Goal: Task Accomplishment & Management: Manage account settings

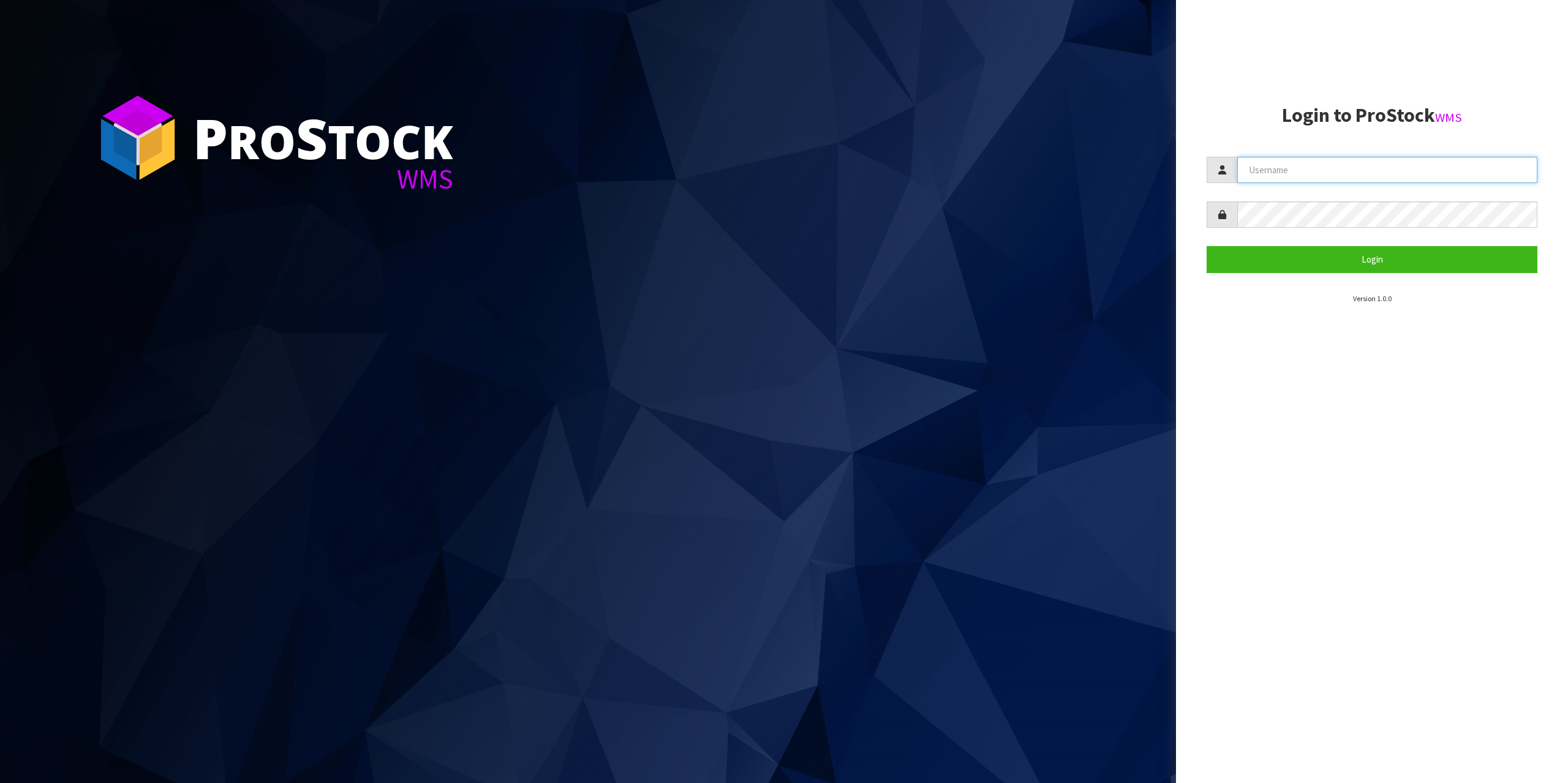
click at [1394, 164] on input "text" at bounding box center [1387, 170] width 300 height 26
type input "zubairmoolla"
click at [1207, 246] on button "Login" at bounding box center [1372, 259] width 331 height 26
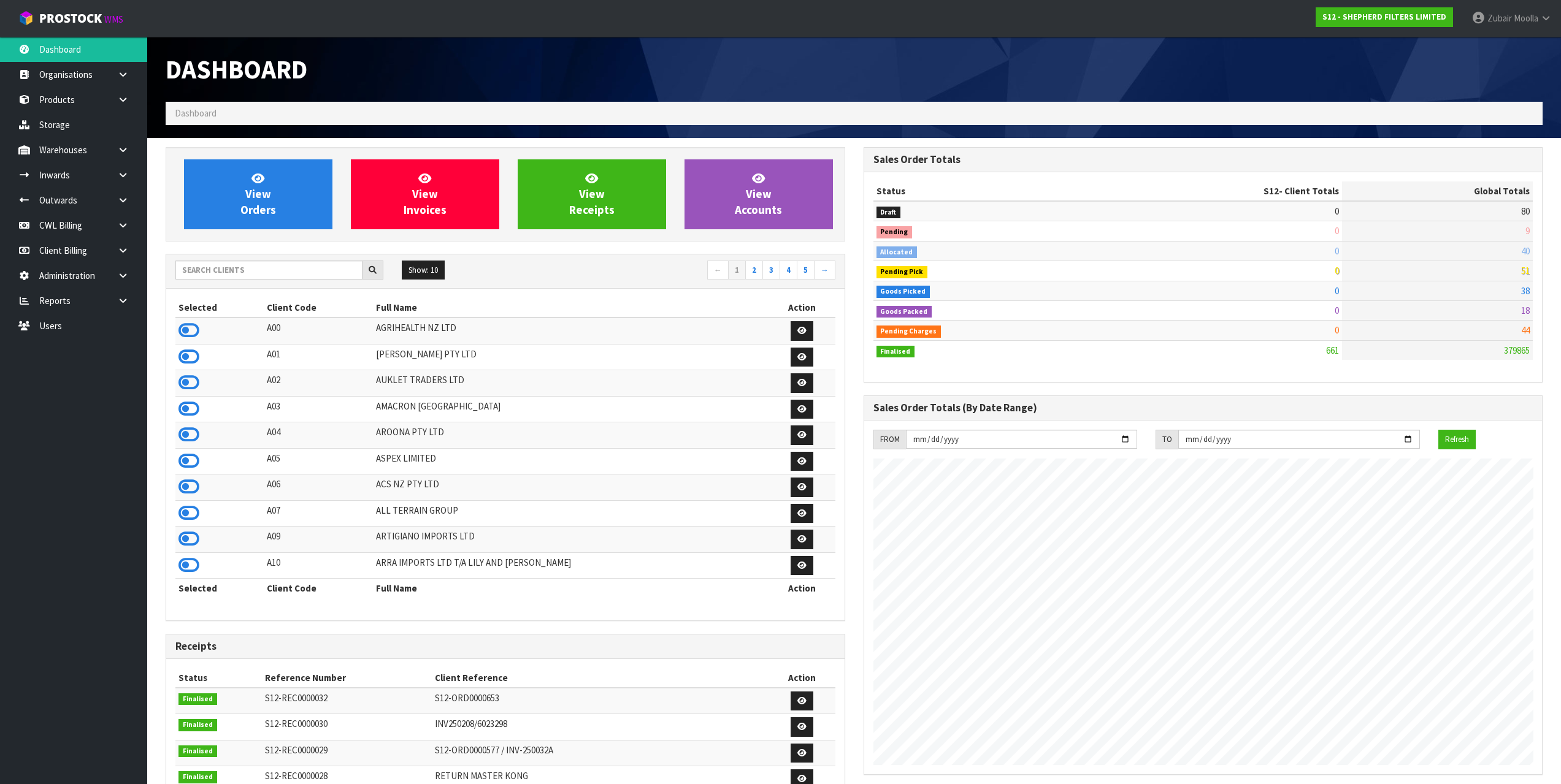
scroll to position [769, 698]
click at [232, 273] on input "text" at bounding box center [269, 270] width 187 height 19
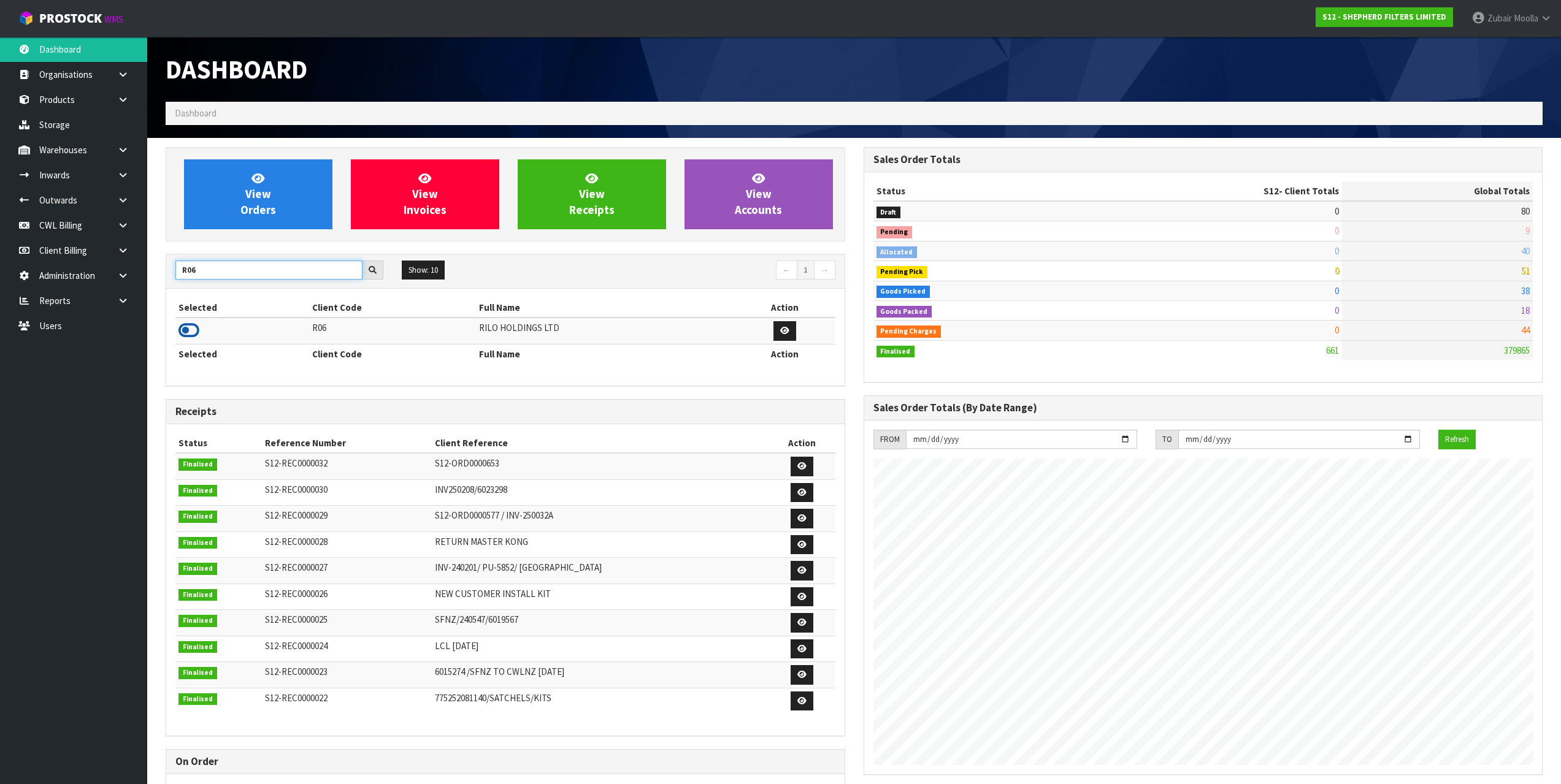
type input "R06"
click at [190, 329] on icon at bounding box center [189, 330] width 21 height 19
drag, startPoint x: 190, startPoint y: 329, endPoint x: 253, endPoint y: 341, distance: 64.1
click at [192, 330] on icon at bounding box center [189, 330] width 21 height 19
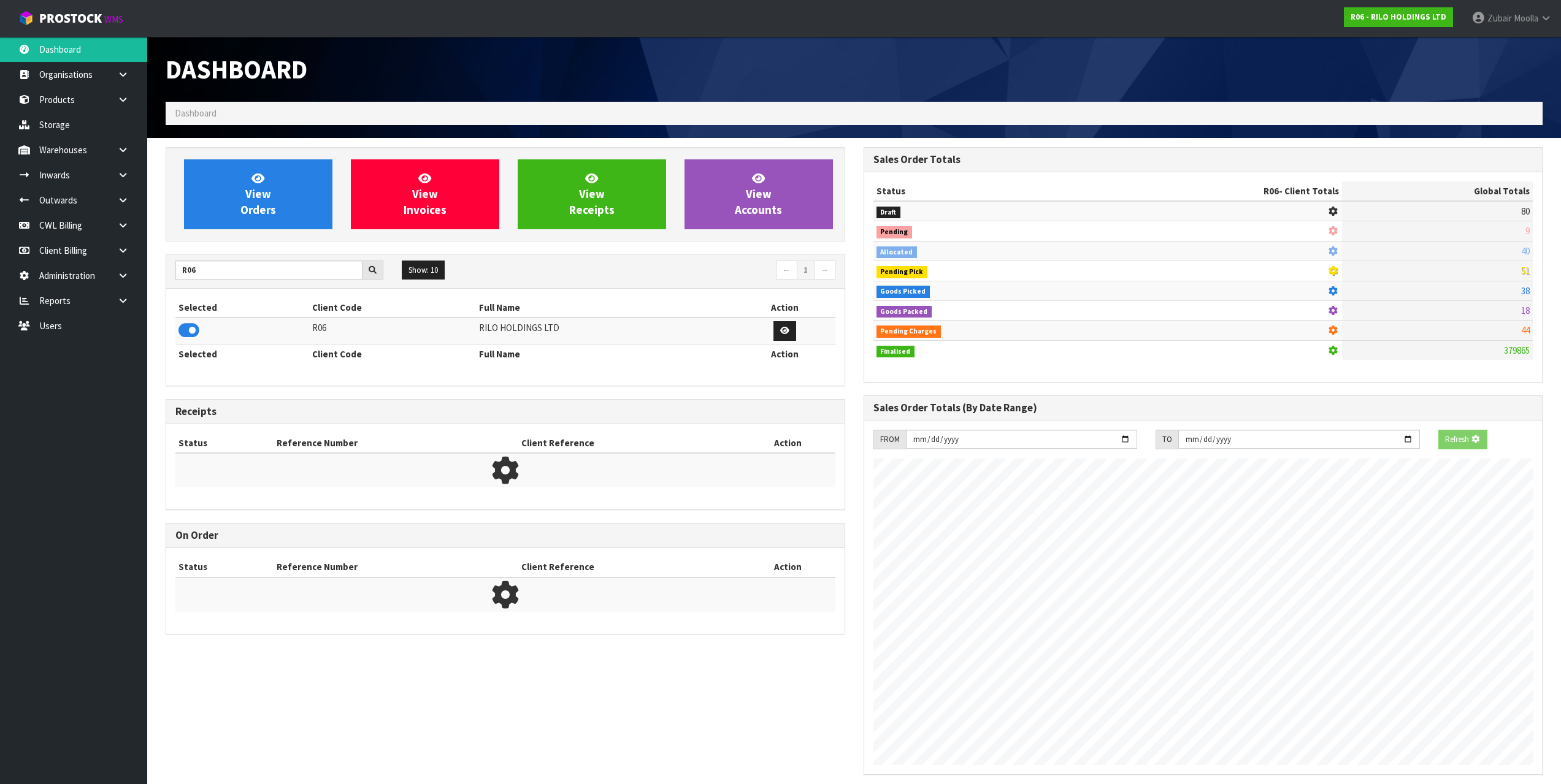
scroll to position [612400, 612700]
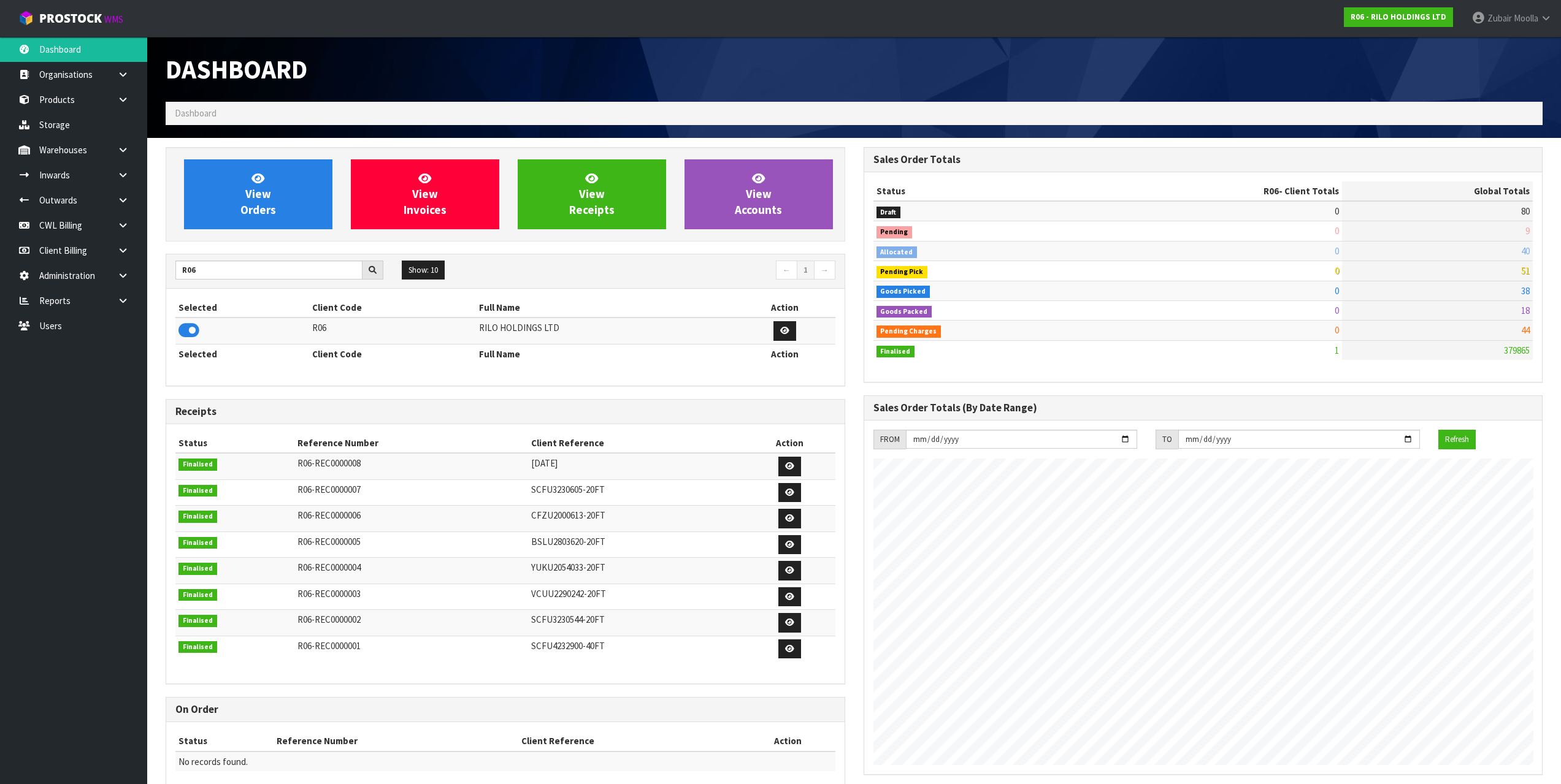
click at [351, 372] on div "Selected Client Code Full Name Action R06 RILO HOLDINGS LTD Selected Client Cod…" at bounding box center [505, 337] width 660 height 78
drag, startPoint x: 338, startPoint y: 369, endPoint x: 324, endPoint y: 368, distance: 14.0
click at [324, 368] on div "Selected Client Code Full Name Action R06 RILO HOLDINGS LTD Selected Client Cod…" at bounding box center [505, 337] width 660 height 78
click at [367, 78] on h1 "Dashboard" at bounding box center [505, 69] width 680 height 28
click at [367, 79] on h1 "Dashboard" at bounding box center [505, 69] width 680 height 28
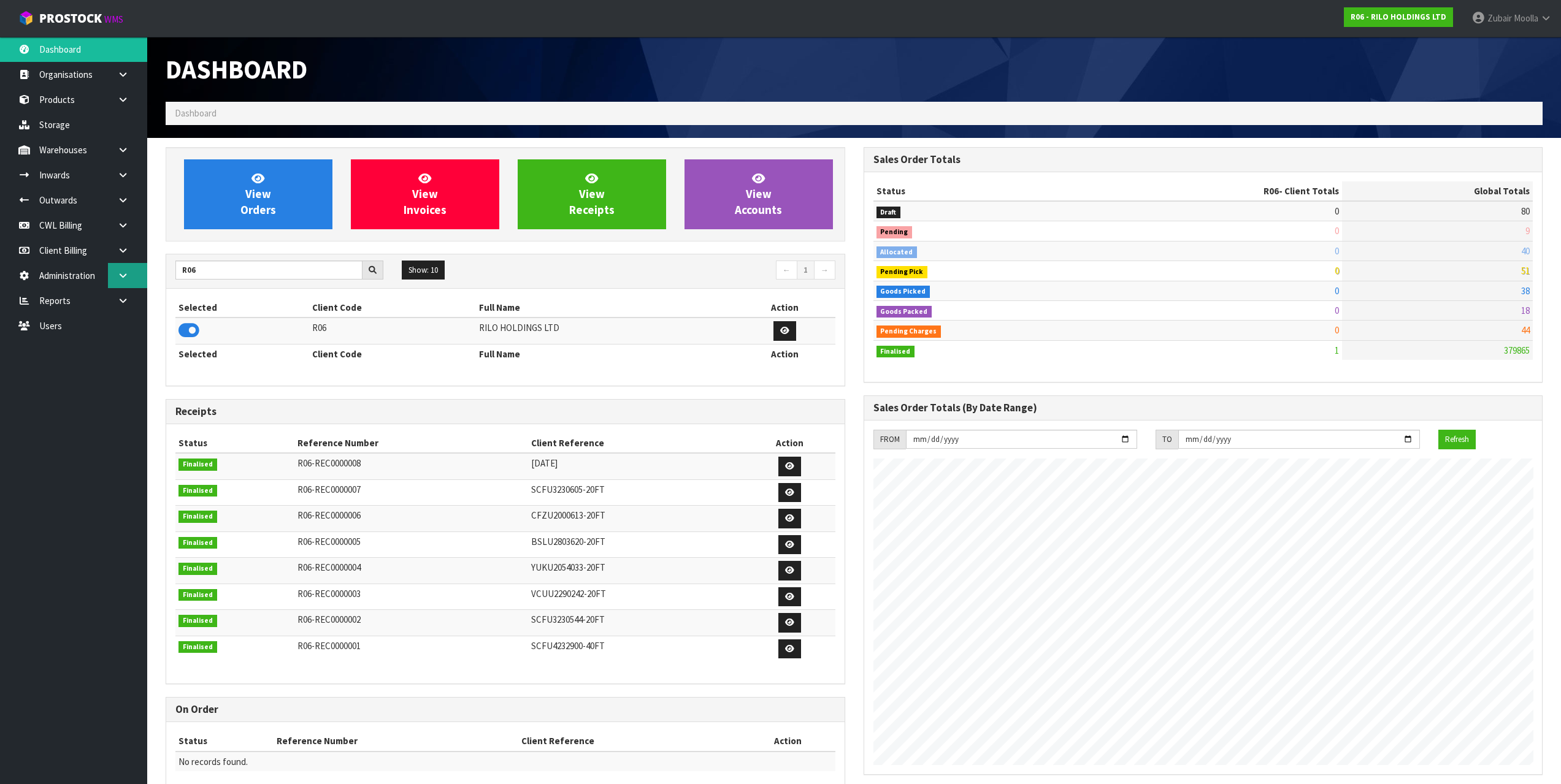
click at [135, 284] on link at bounding box center [128, 275] width 40 height 25
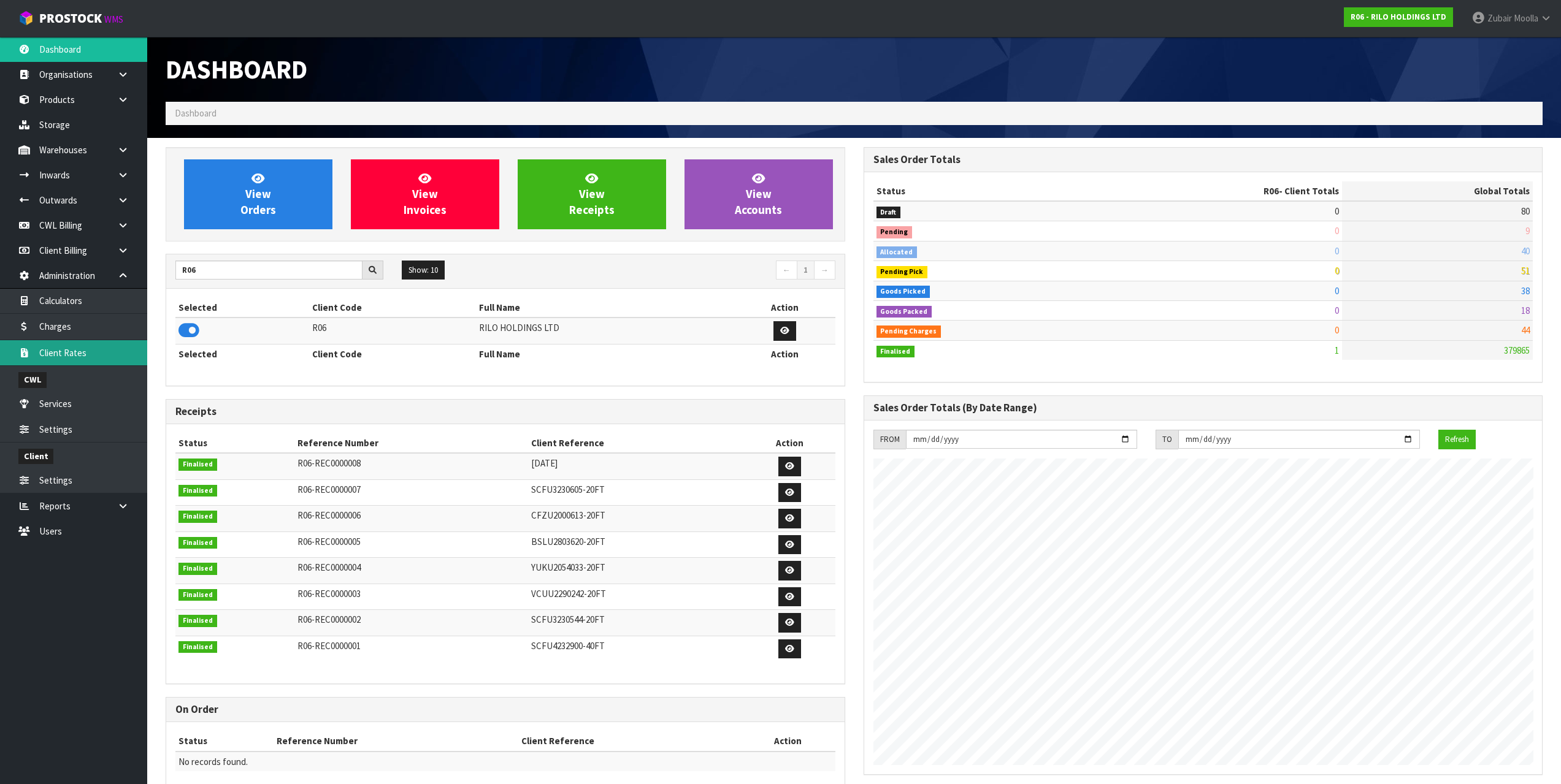
click at [85, 349] on link "Client Rates" at bounding box center [74, 352] width 147 height 25
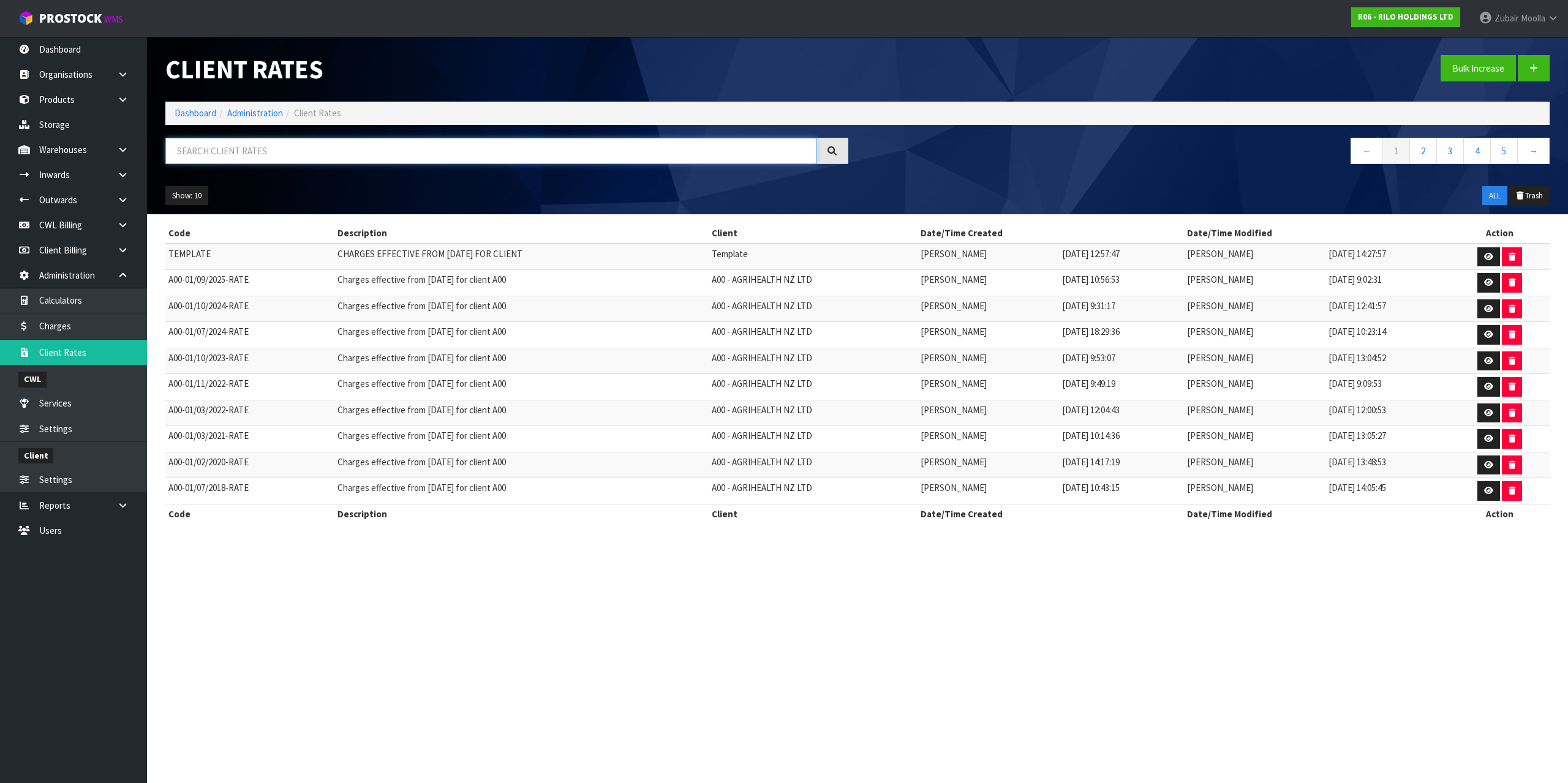
click at [369, 151] on input "text" at bounding box center [491, 151] width 651 height 26
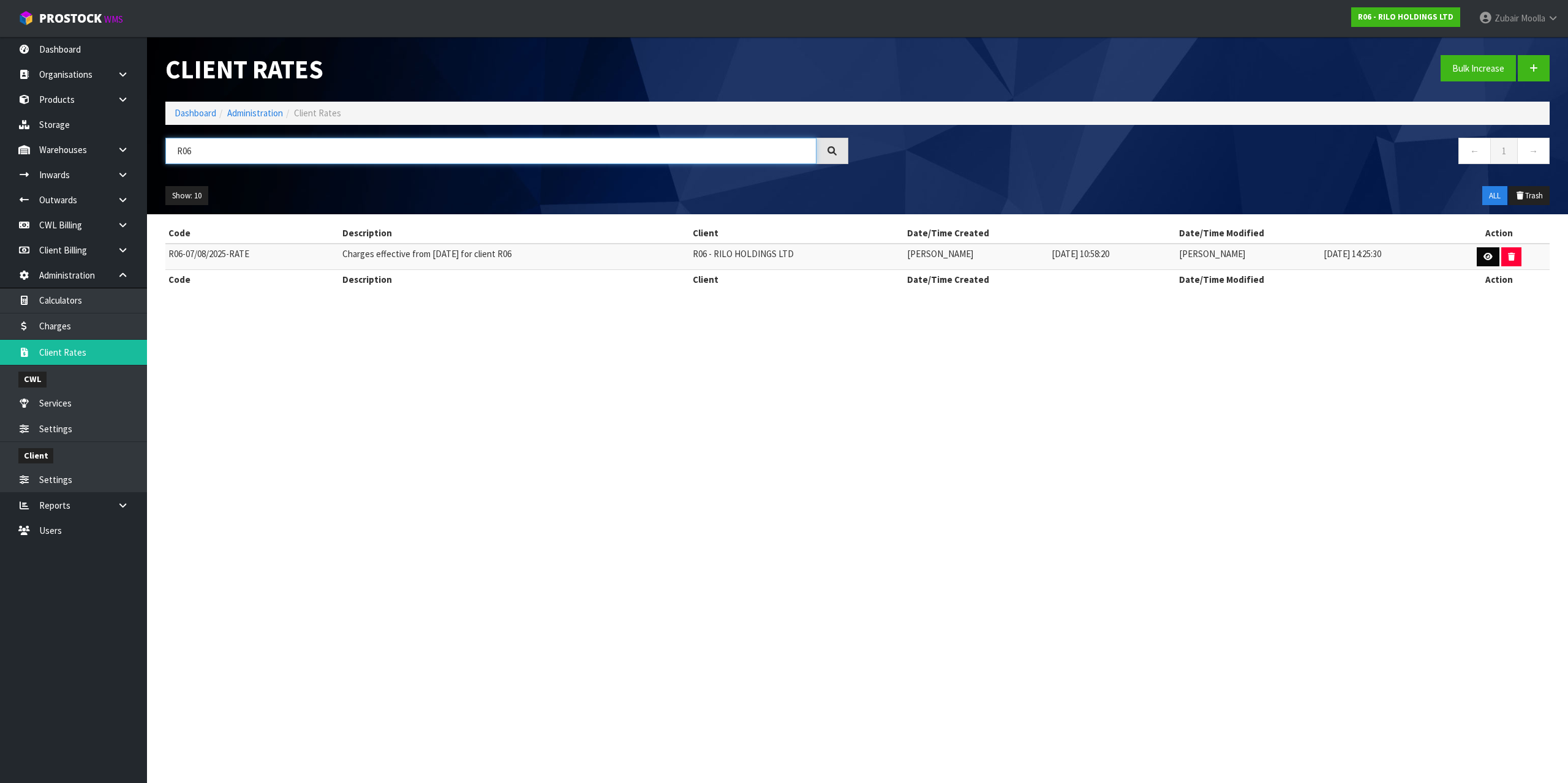
type input "R06"
click at [1488, 253] on icon at bounding box center [1488, 256] width 9 height 8
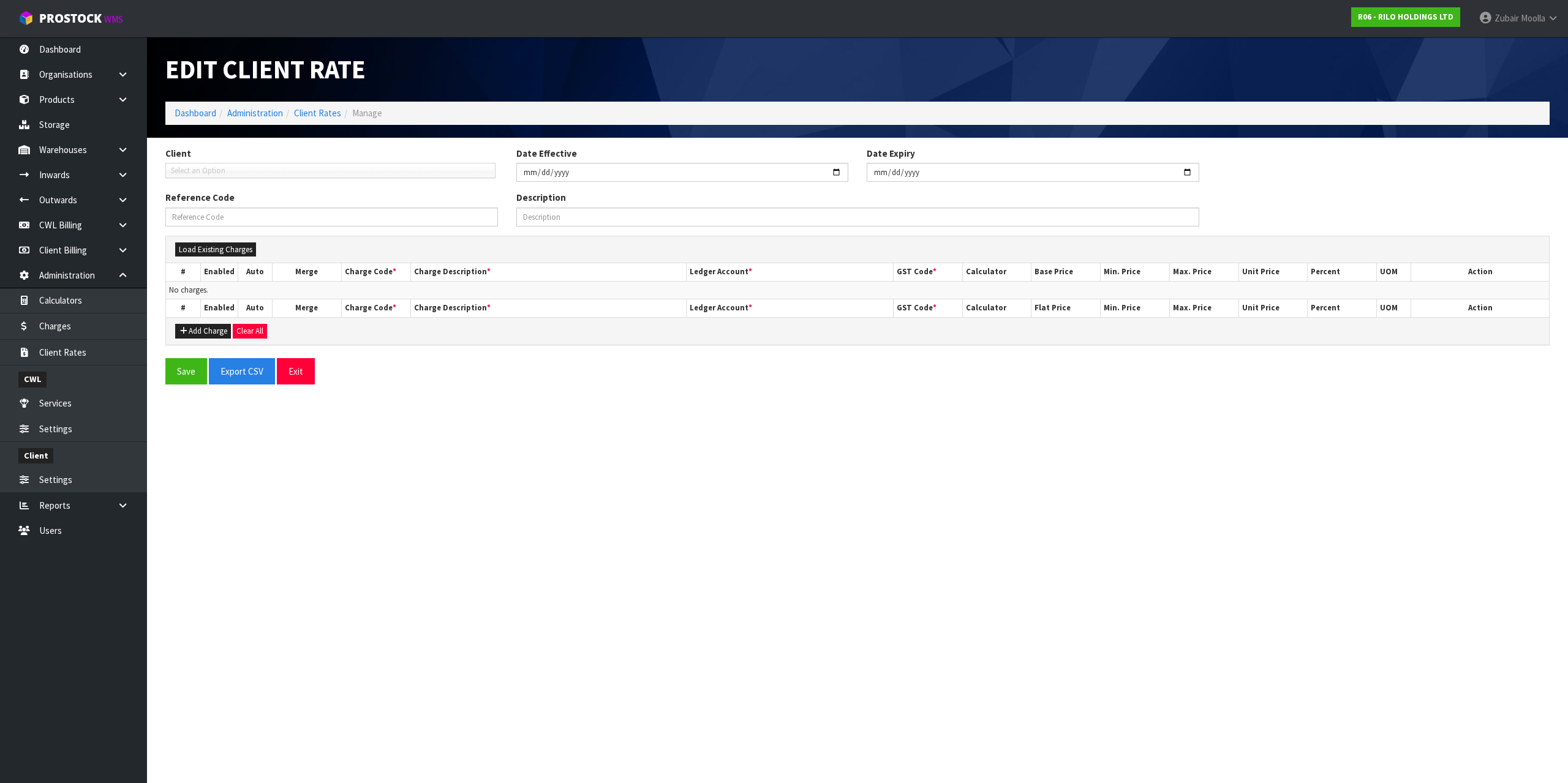
type input "2025-08-07"
type input "R06-07/08/2025-RATE"
type input "Charges effective from 07/08/2025 for client R06"
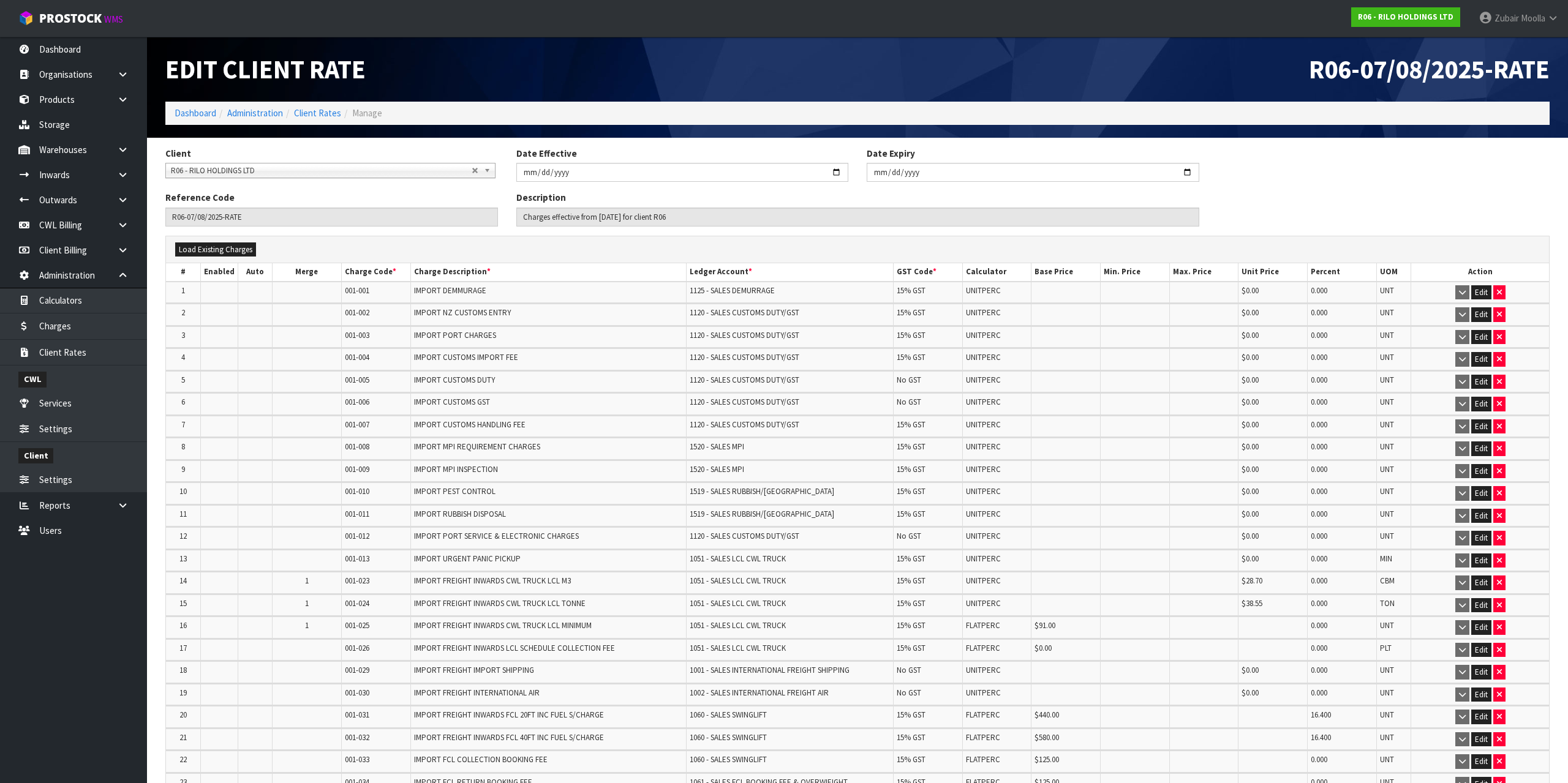
click at [852, 101] on div "Edit Client Rate" at bounding box center [507, 69] width 702 height 65
click at [516, 493] on td "IMPORT PEST CONTROL" at bounding box center [548, 493] width 276 height 21
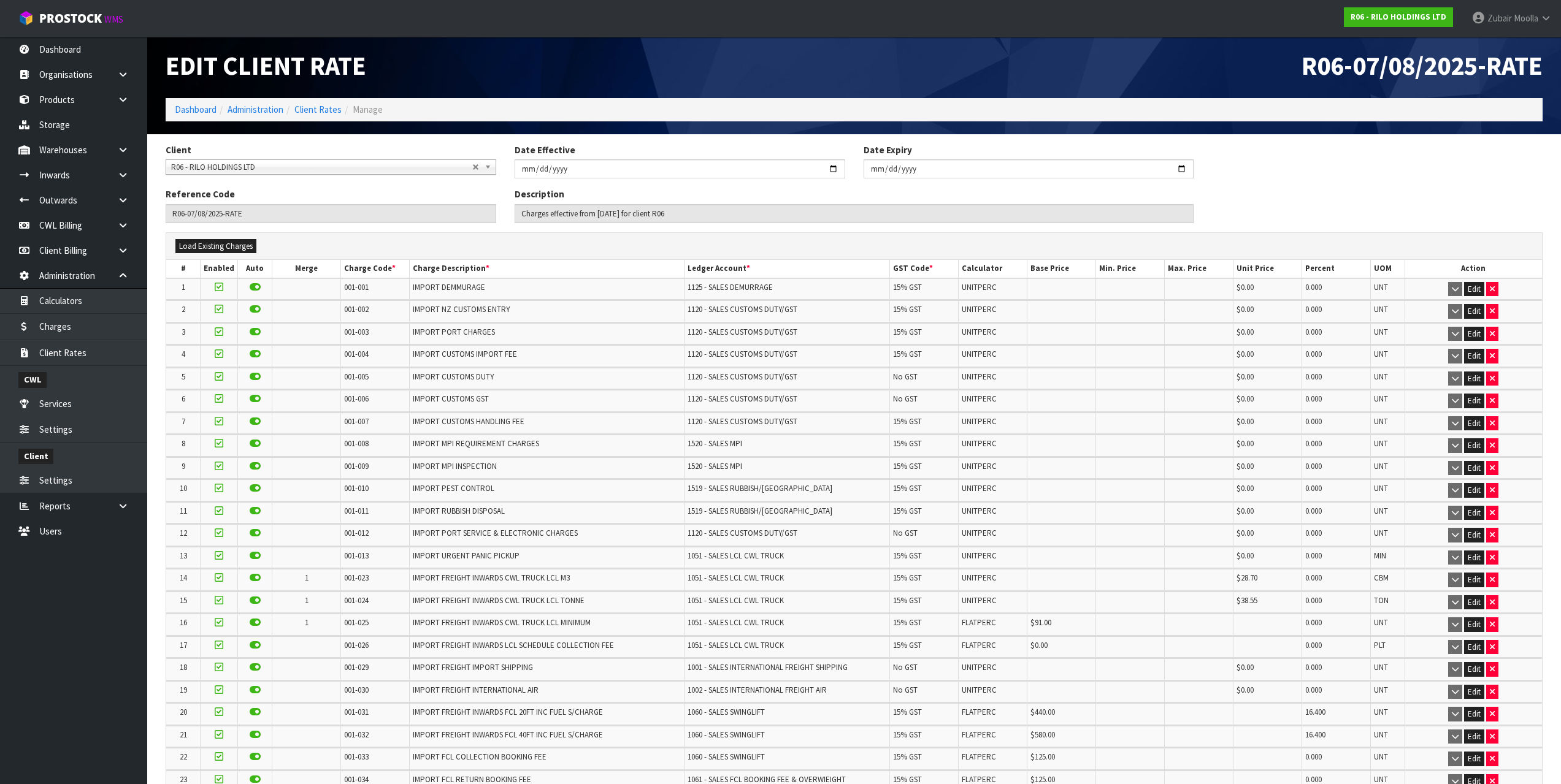
scroll to position [80, 0]
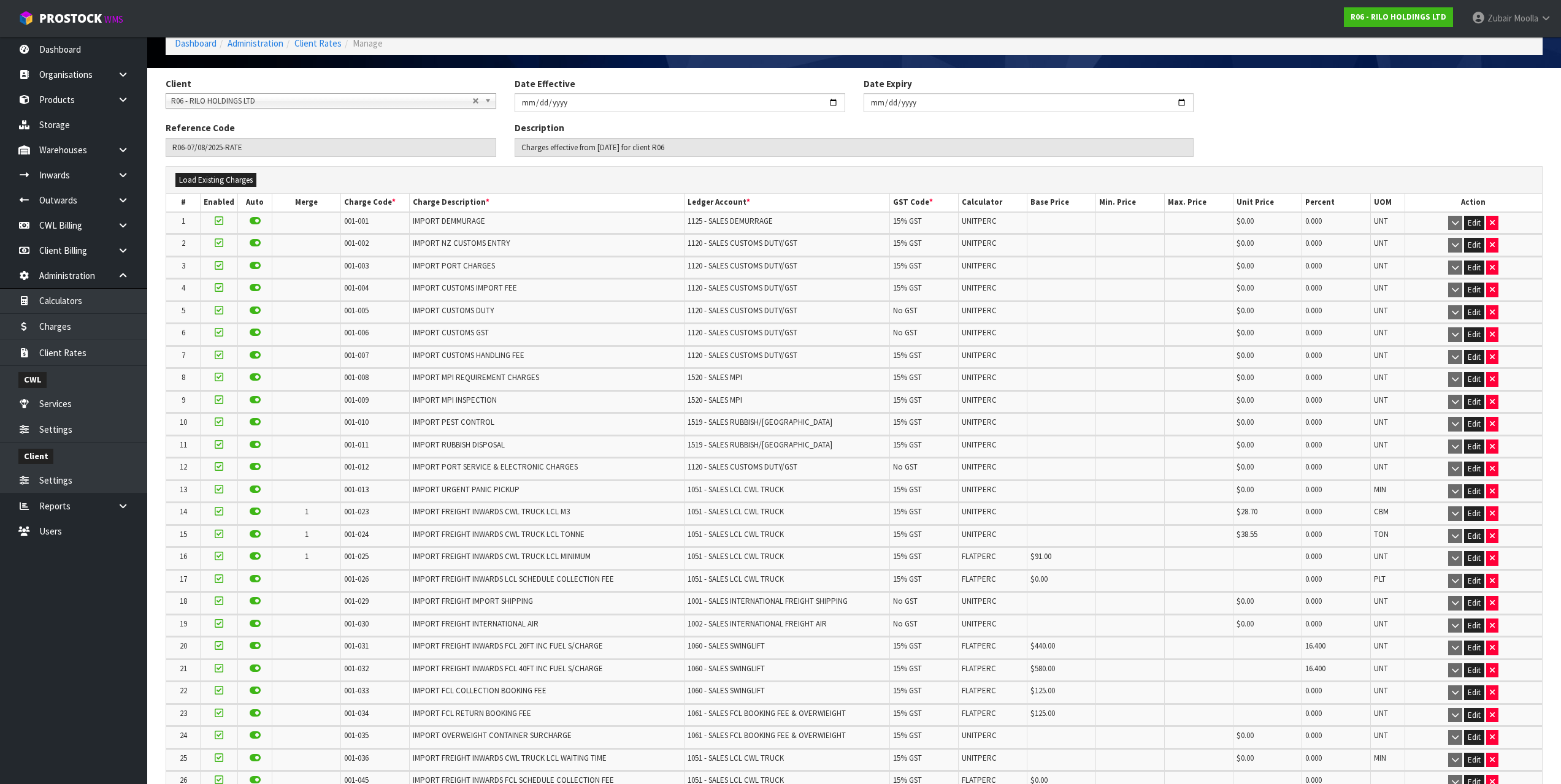
drag, startPoint x: 589, startPoint y: 407, endPoint x: 589, endPoint y: 459, distance: 52.0
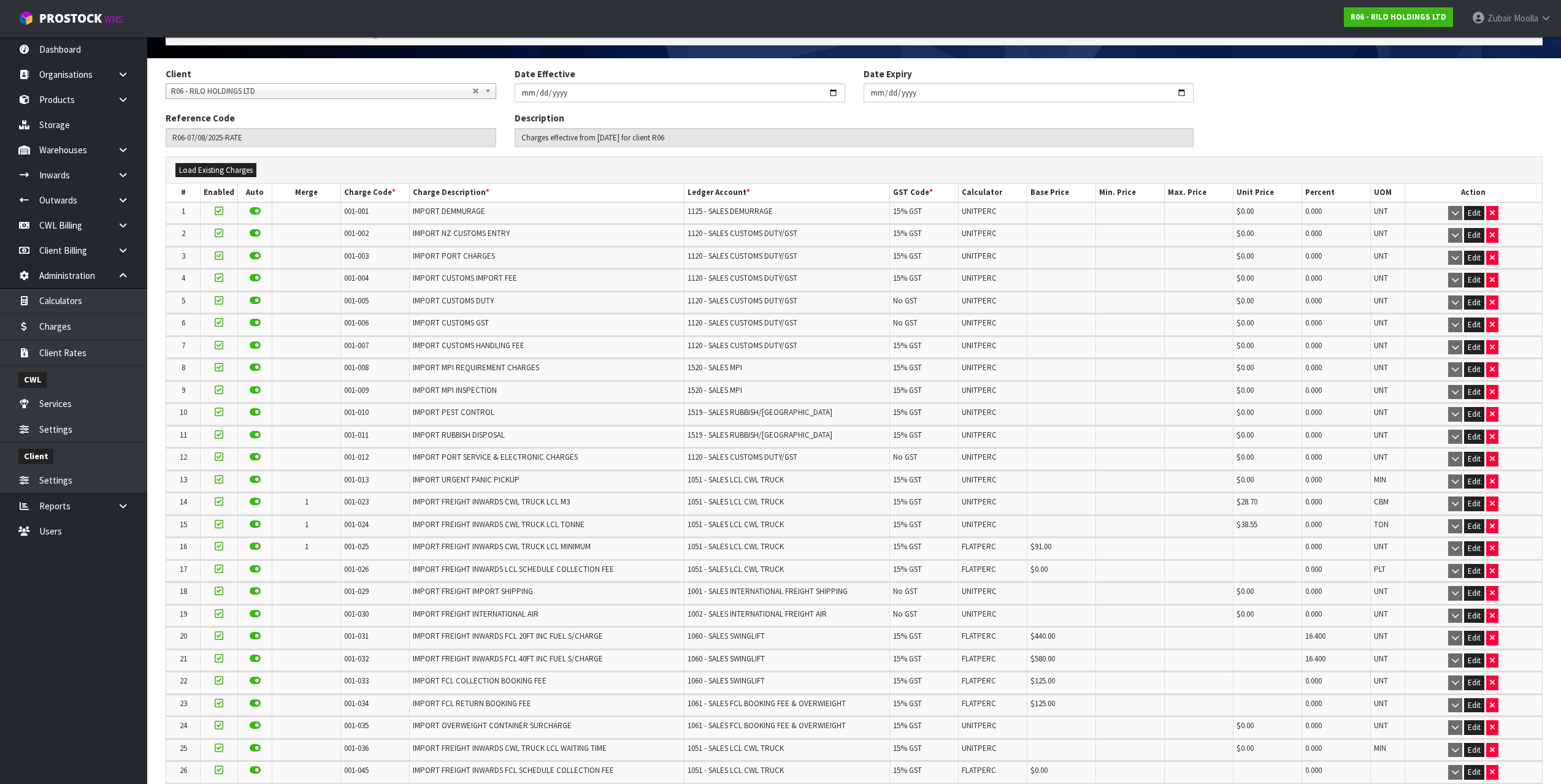
scroll to position [2630, 0]
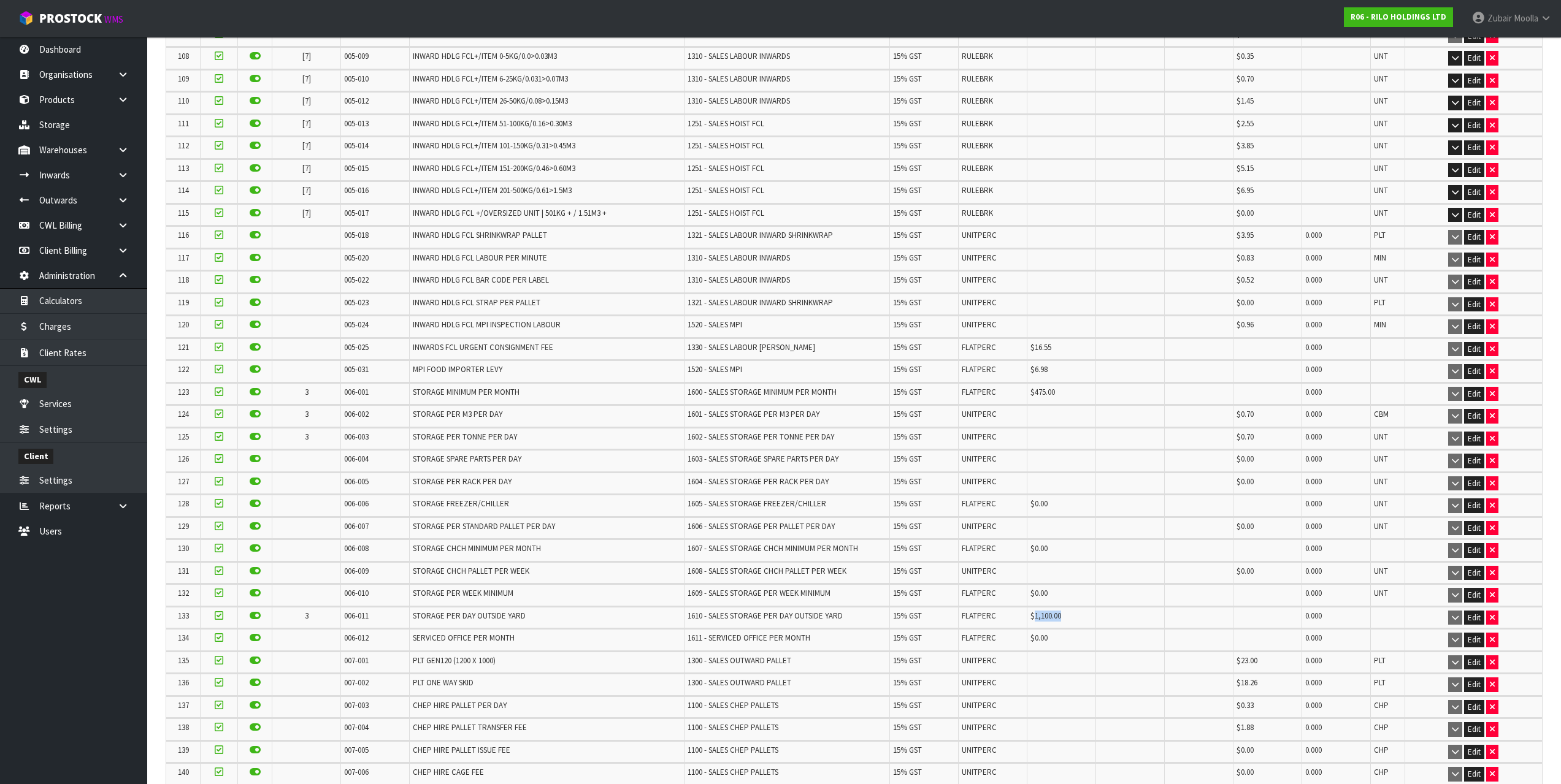
drag, startPoint x: 1035, startPoint y: 623, endPoint x: 1077, endPoint y: 615, distance: 42.8
click at [1077, 615] on td "$1,100.00" at bounding box center [1061, 617] width 69 height 22
drag, startPoint x: 344, startPoint y: 618, endPoint x: 1254, endPoint y: 609, distance: 910.0
click at [1254, 609] on tr "133 3 006-011 STORAGE PER DAY OUTSIDE YARD 1610 - SALES STORAGE PER DAY OUTSIDE…" at bounding box center [854, 617] width 1376 height 22
click at [86, 97] on link "Products" at bounding box center [74, 99] width 147 height 25
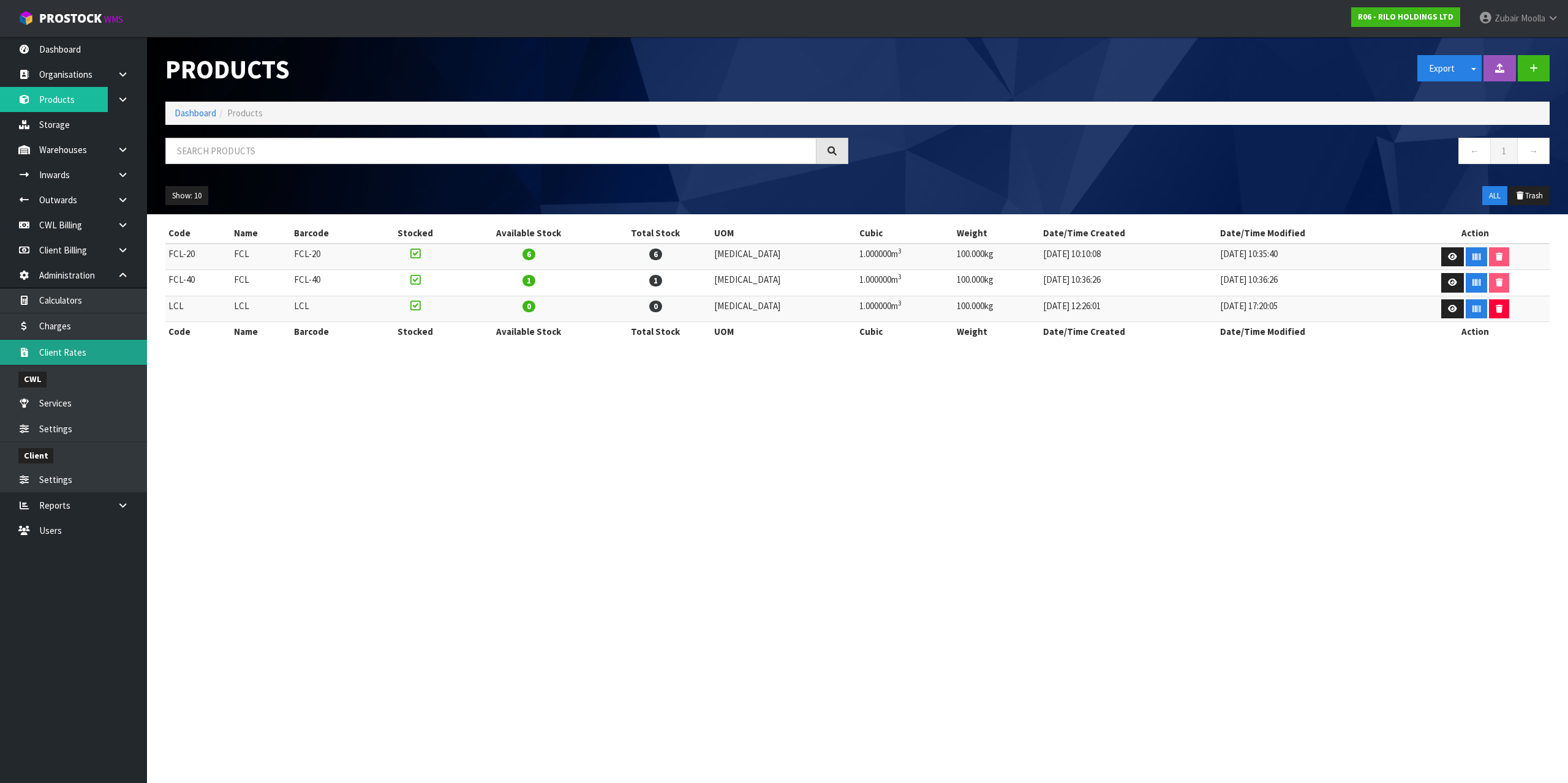
click at [71, 351] on link "Client Rates" at bounding box center [73, 352] width 147 height 25
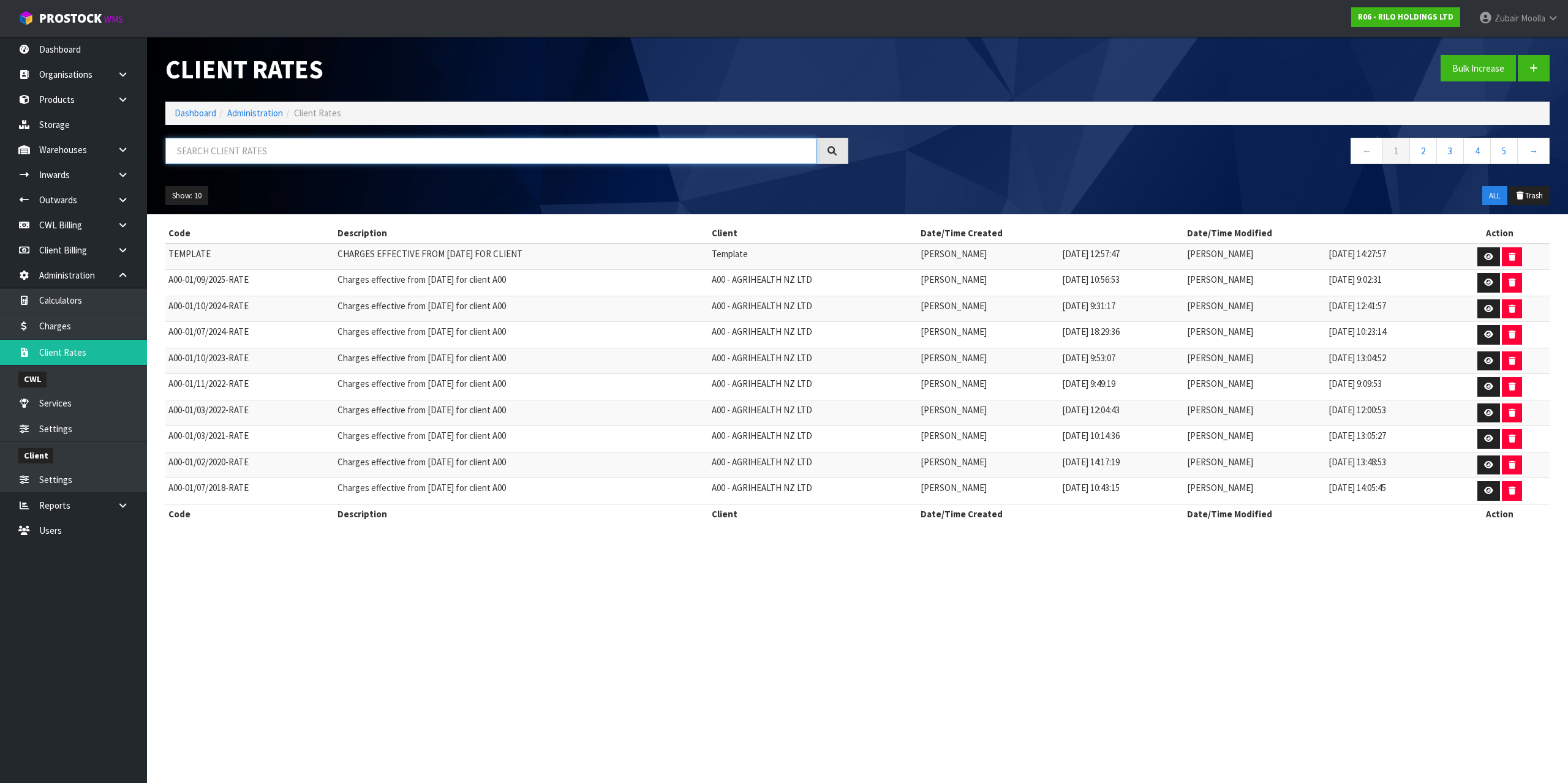
click at [625, 154] on input "text" at bounding box center [491, 151] width 651 height 26
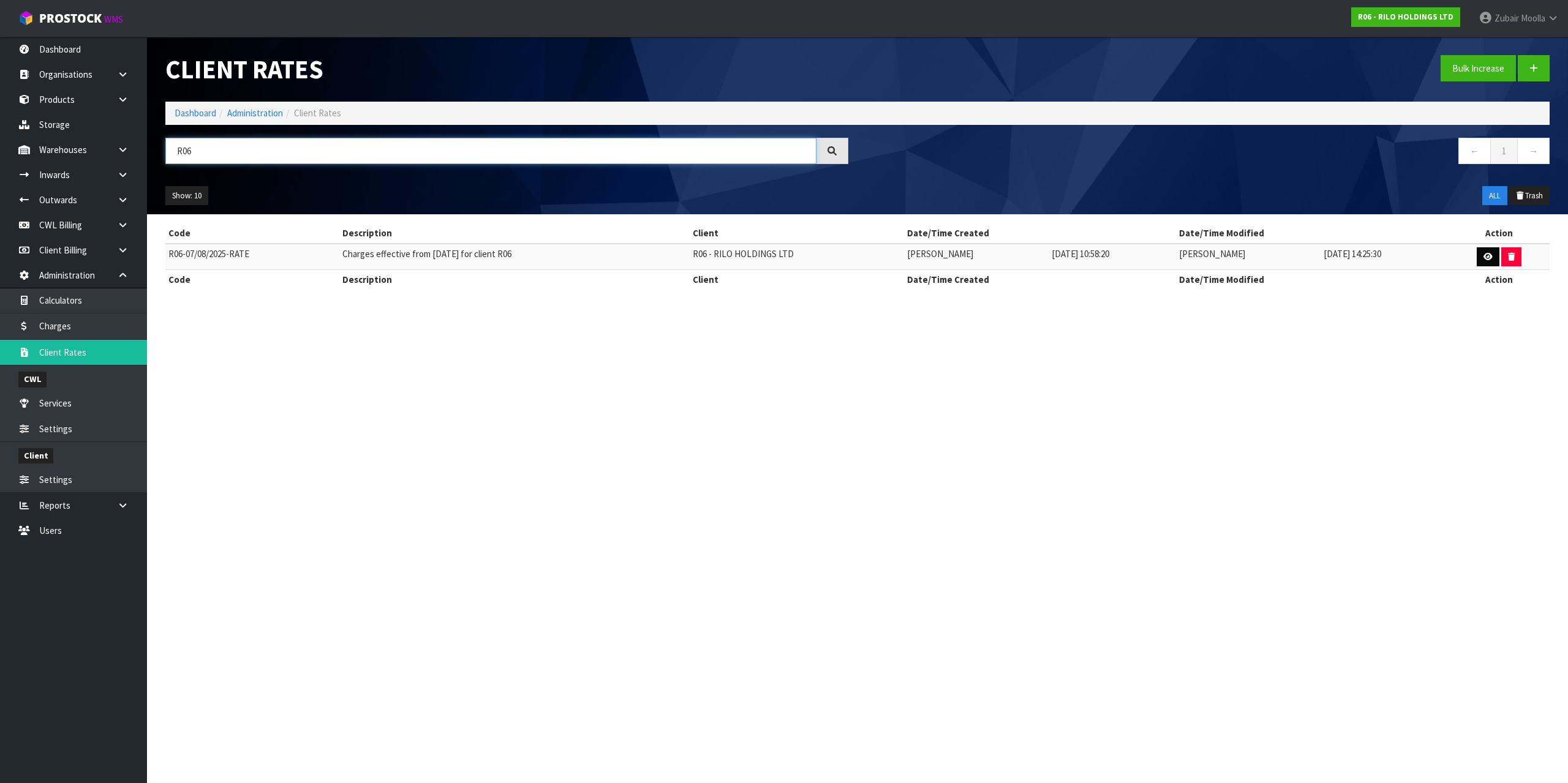
type input "R06"
click at [1477, 256] on link at bounding box center [1488, 257] width 23 height 19
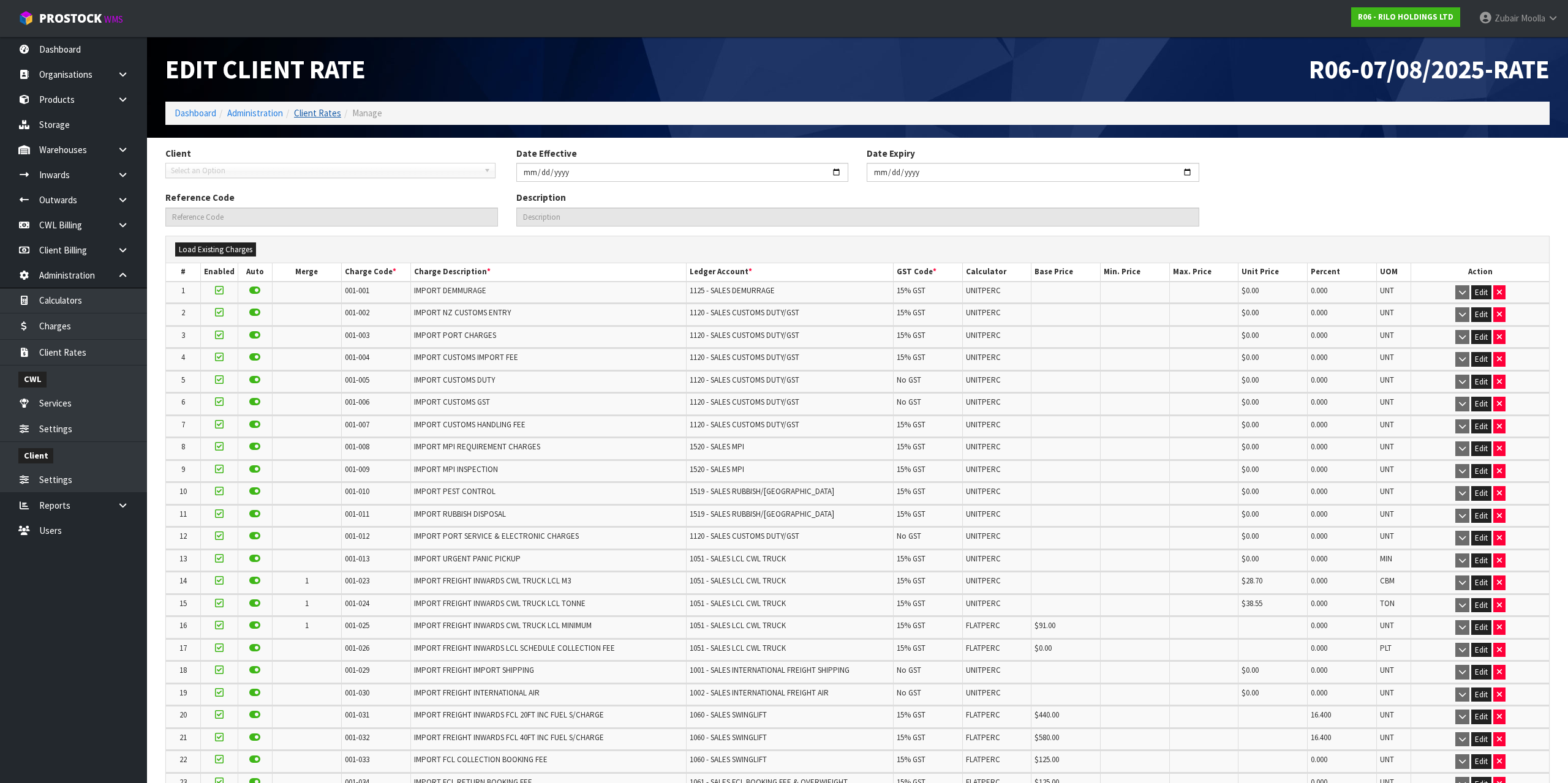
type input "2025-08-07"
type input "R06-07/08/2025-RATE"
type input "Charges effective from 07/08/2025 for client R06"
drag, startPoint x: 712, startPoint y: 495, endPoint x: 641, endPoint y: 366, distance: 147.2
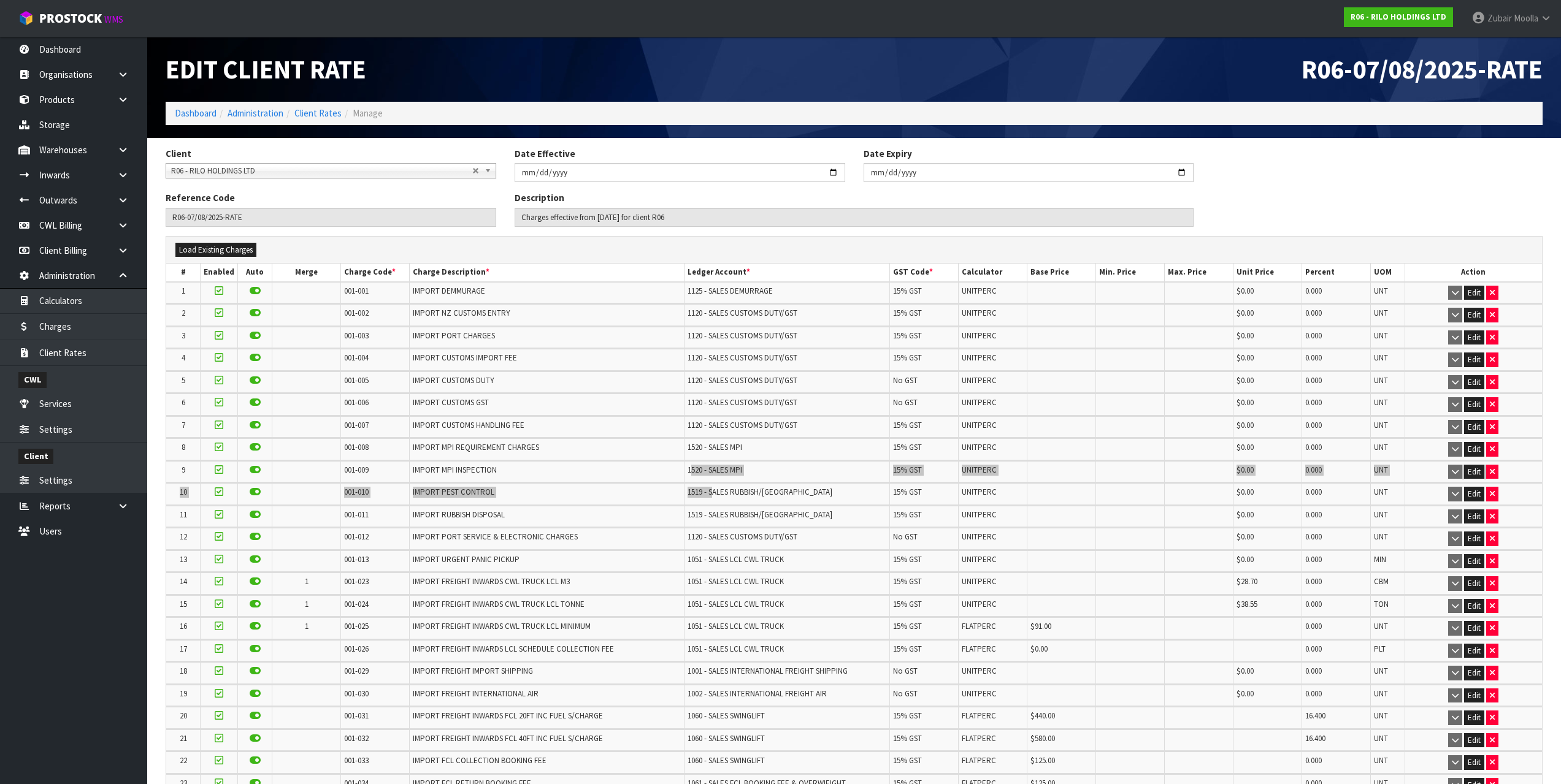
scroll to position [2630, 0]
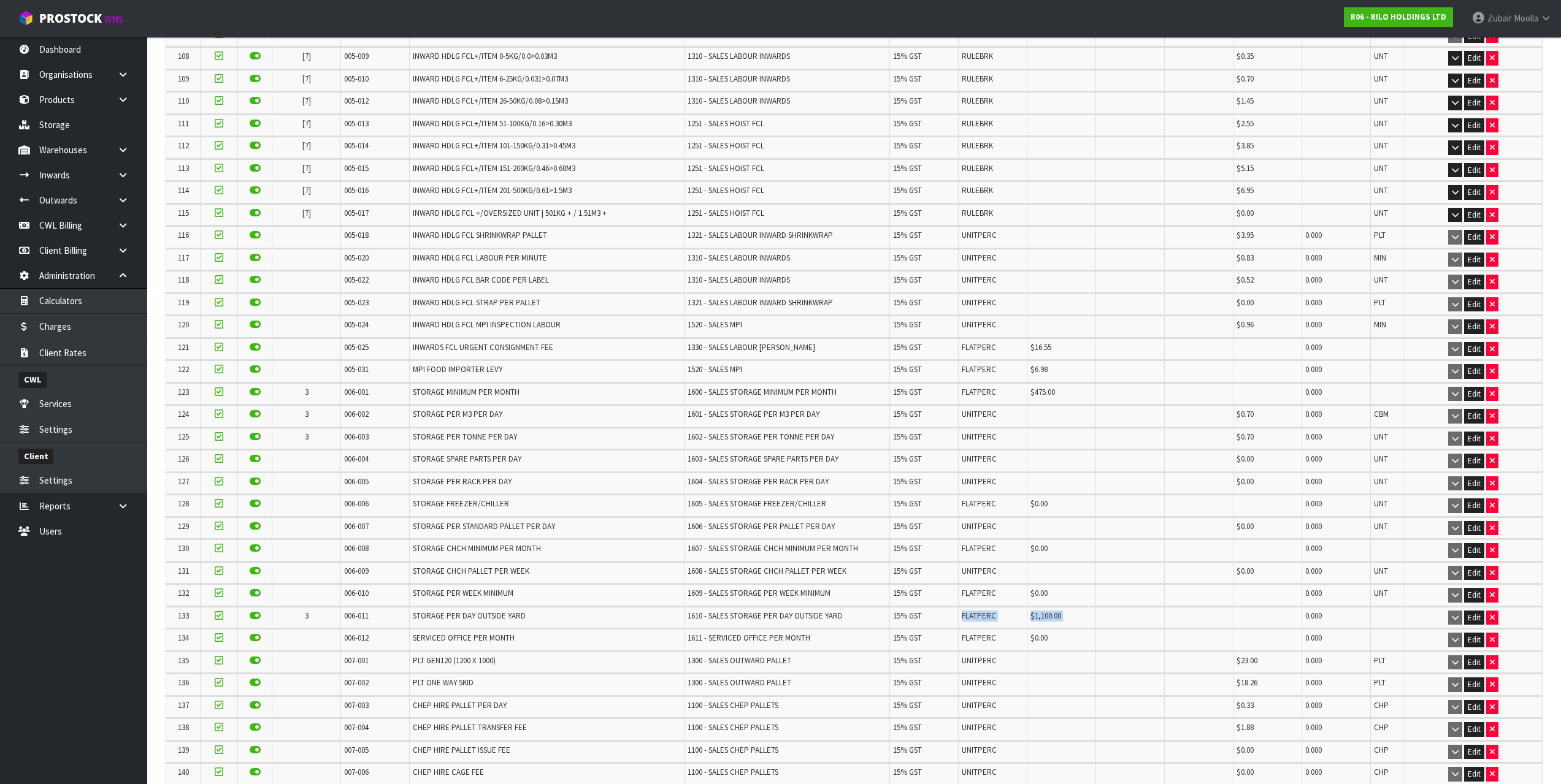
drag, startPoint x: 1052, startPoint y: 622, endPoint x: 1242, endPoint y: 624, distance: 190.0
click at [1242, 624] on tr "133 3 006-011 STORAGE PER DAY OUTSIDE YARD 1610 - SALES STORAGE PER DAY OUTSIDE…" at bounding box center [854, 617] width 1376 height 22
click at [1200, 625] on td at bounding box center [1199, 617] width 69 height 22
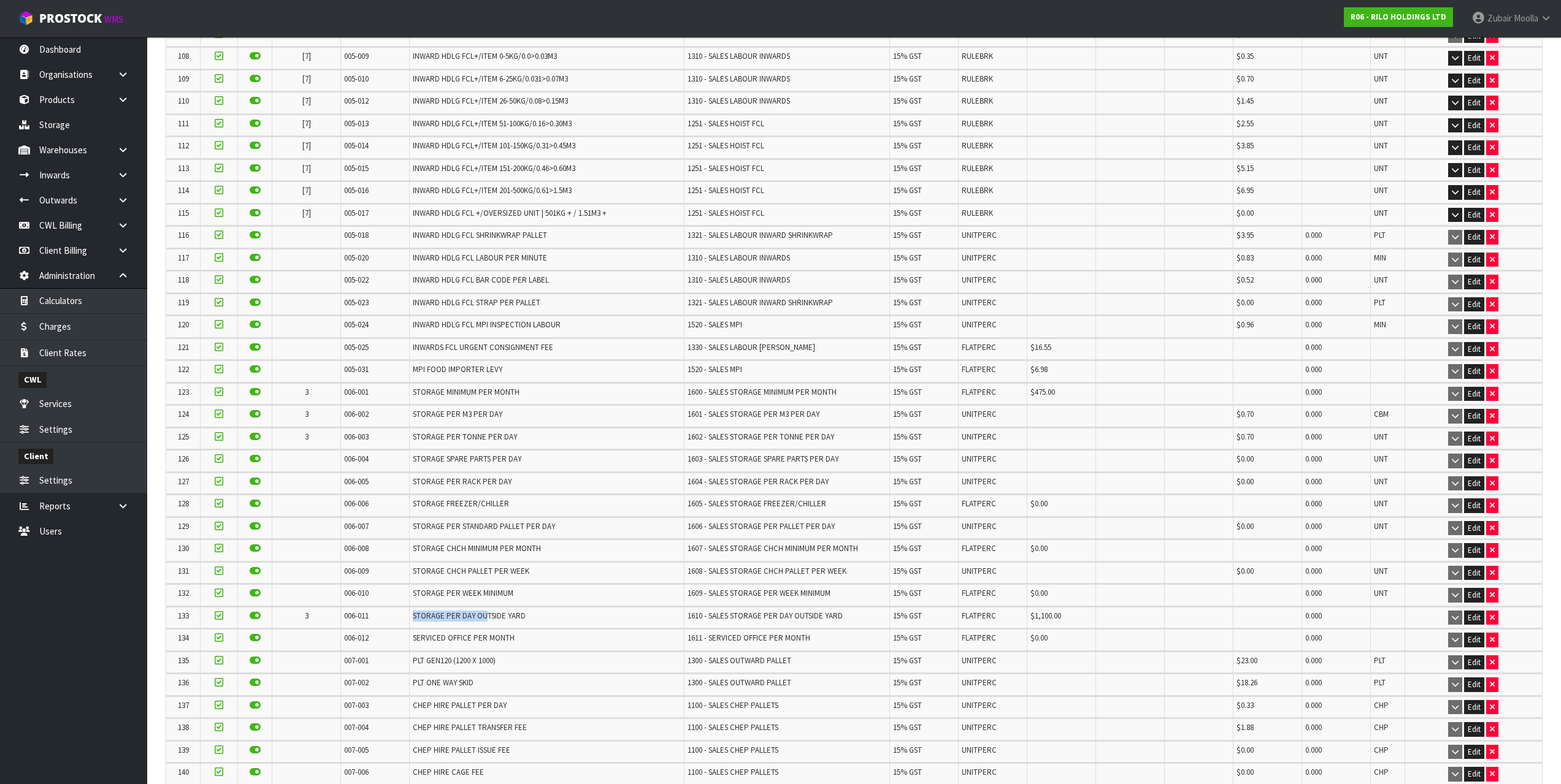
click at [503, 624] on td "STORAGE PER DAY OUTSIDE YARD" at bounding box center [546, 617] width 274 height 22
drag, startPoint x: 995, startPoint y: 466, endPoint x: 975, endPoint y: 721, distance: 255.8
click at [975, 721] on td "UNITPERC" at bounding box center [993, 729] width 69 height 22
click at [370, 621] on td "006-011" at bounding box center [375, 617] width 69 height 22
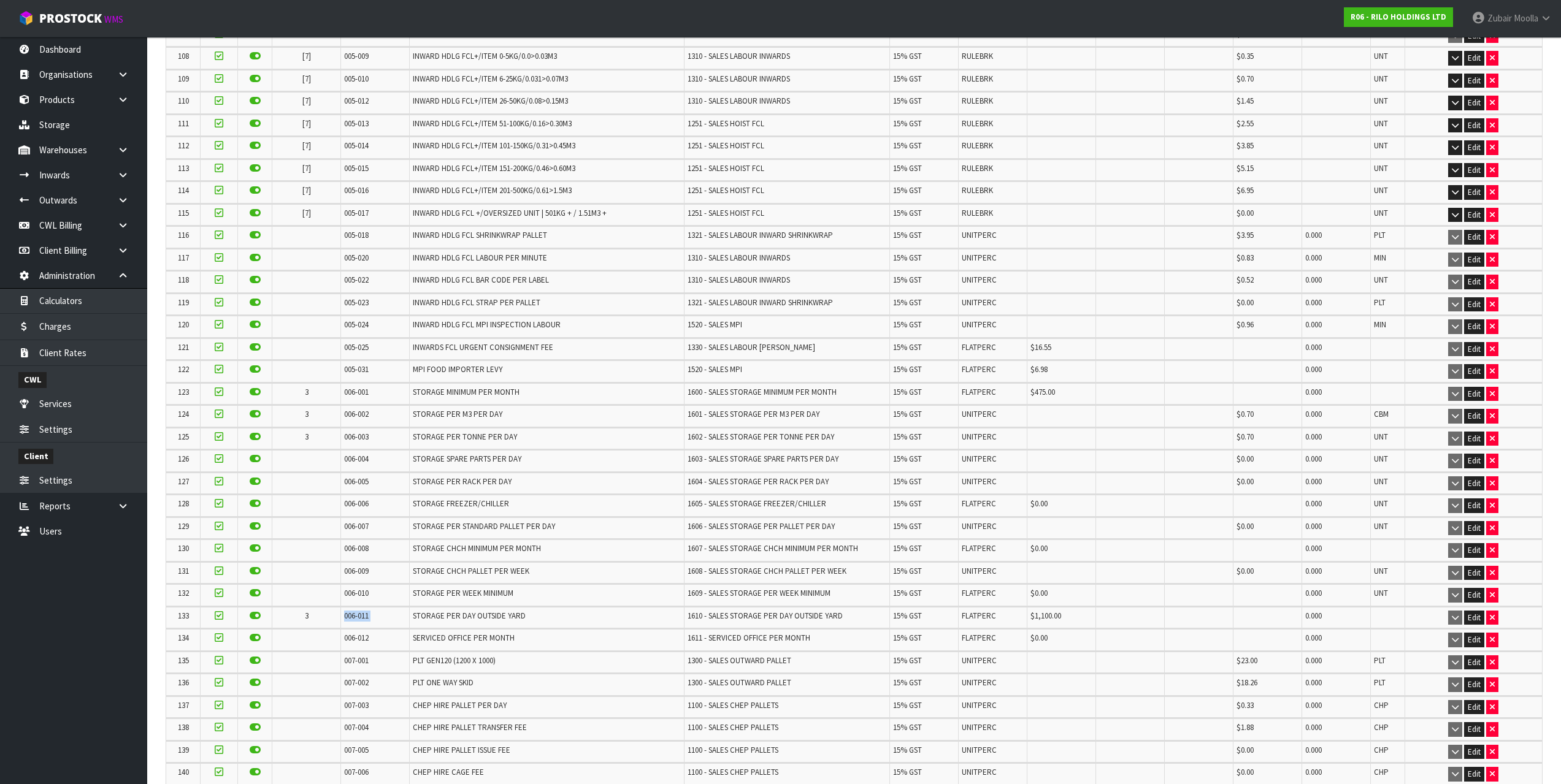
click at [372, 627] on td "006-011" at bounding box center [375, 617] width 69 height 22
click at [372, 614] on td "006-011" at bounding box center [375, 617] width 69 height 22
drag, startPoint x: 335, startPoint y: 616, endPoint x: 1078, endPoint y: 611, distance: 743.0
click at [1078, 611] on tr "133 3 006-011 STORAGE PER DAY OUTSIDE YARD 1610 - SALES STORAGE PER DAY OUTSIDE…" at bounding box center [854, 617] width 1376 height 22
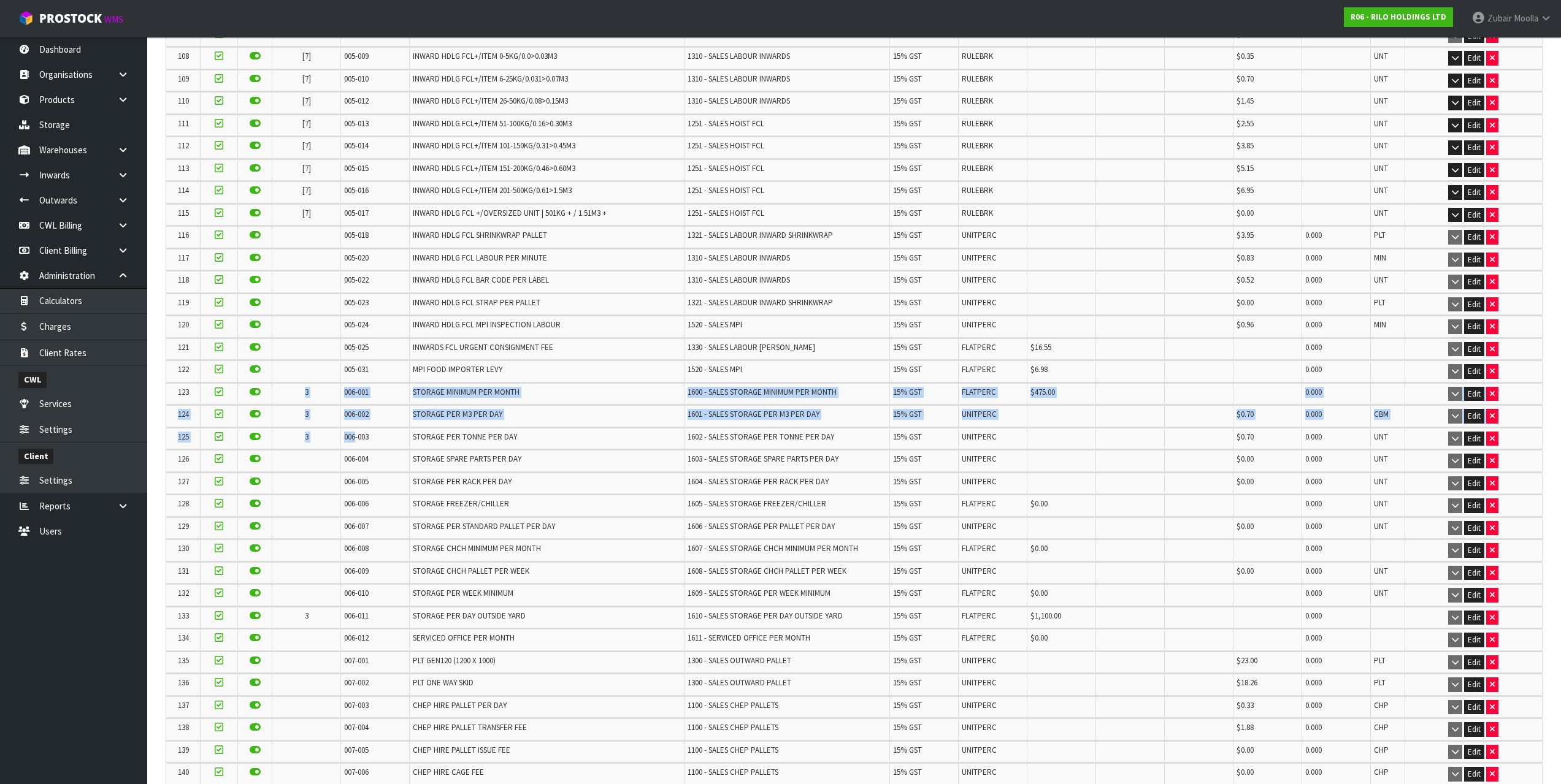
drag, startPoint x: 294, startPoint y: 391, endPoint x: 353, endPoint y: 440, distance: 76.7
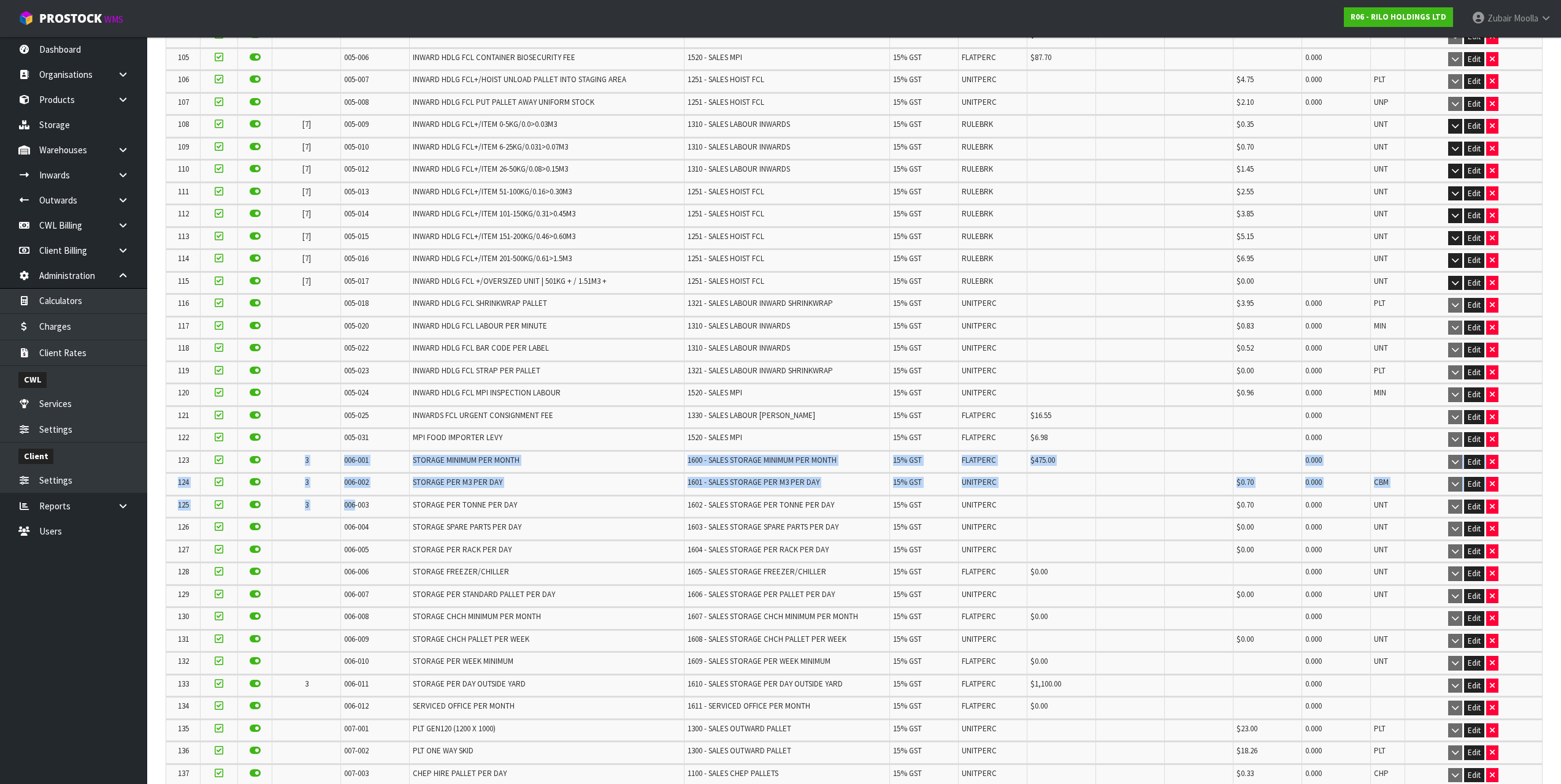
scroll to position [2568, 0]
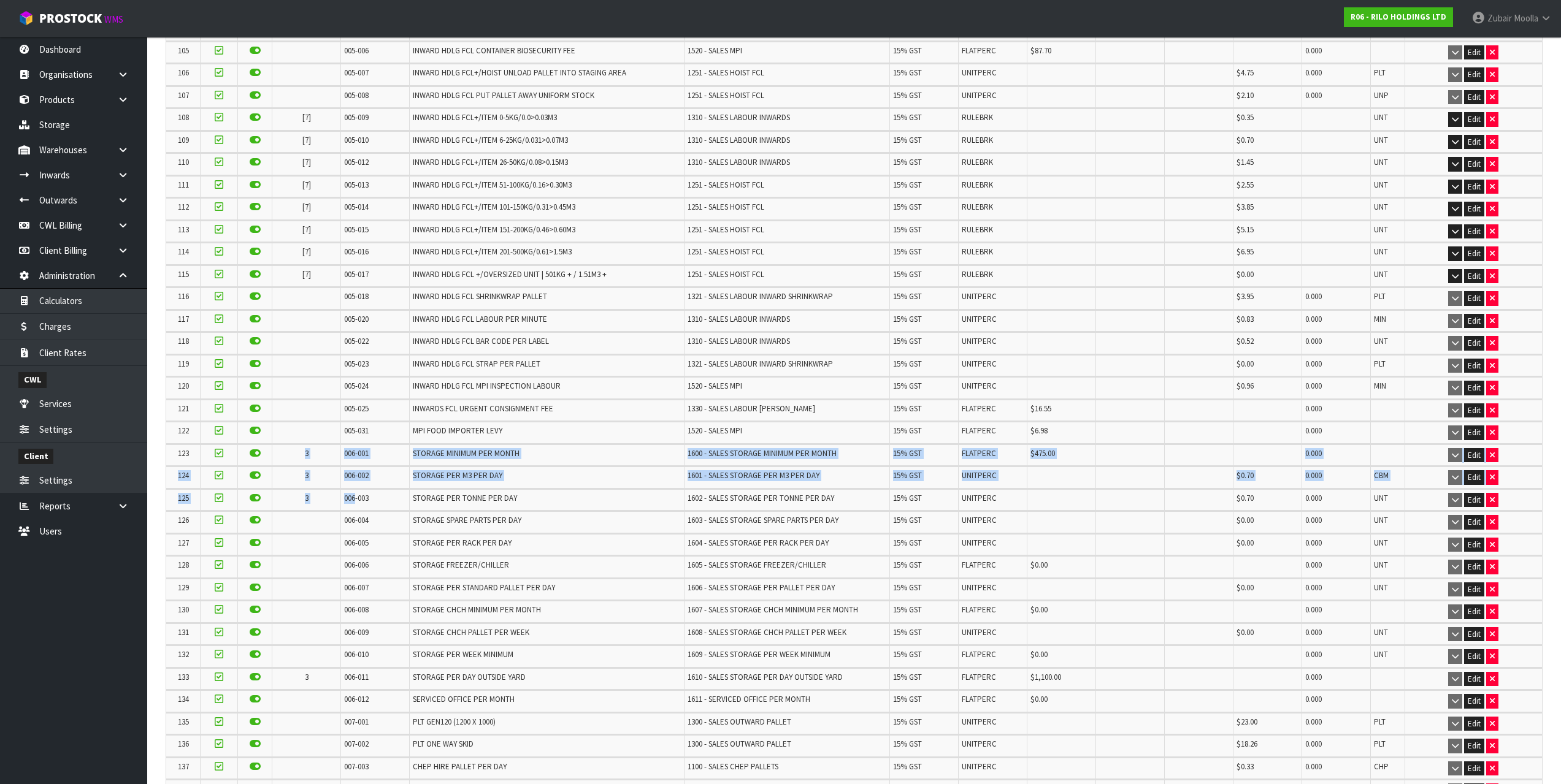
click at [329, 479] on td "3" at bounding box center [306, 477] width 69 height 22
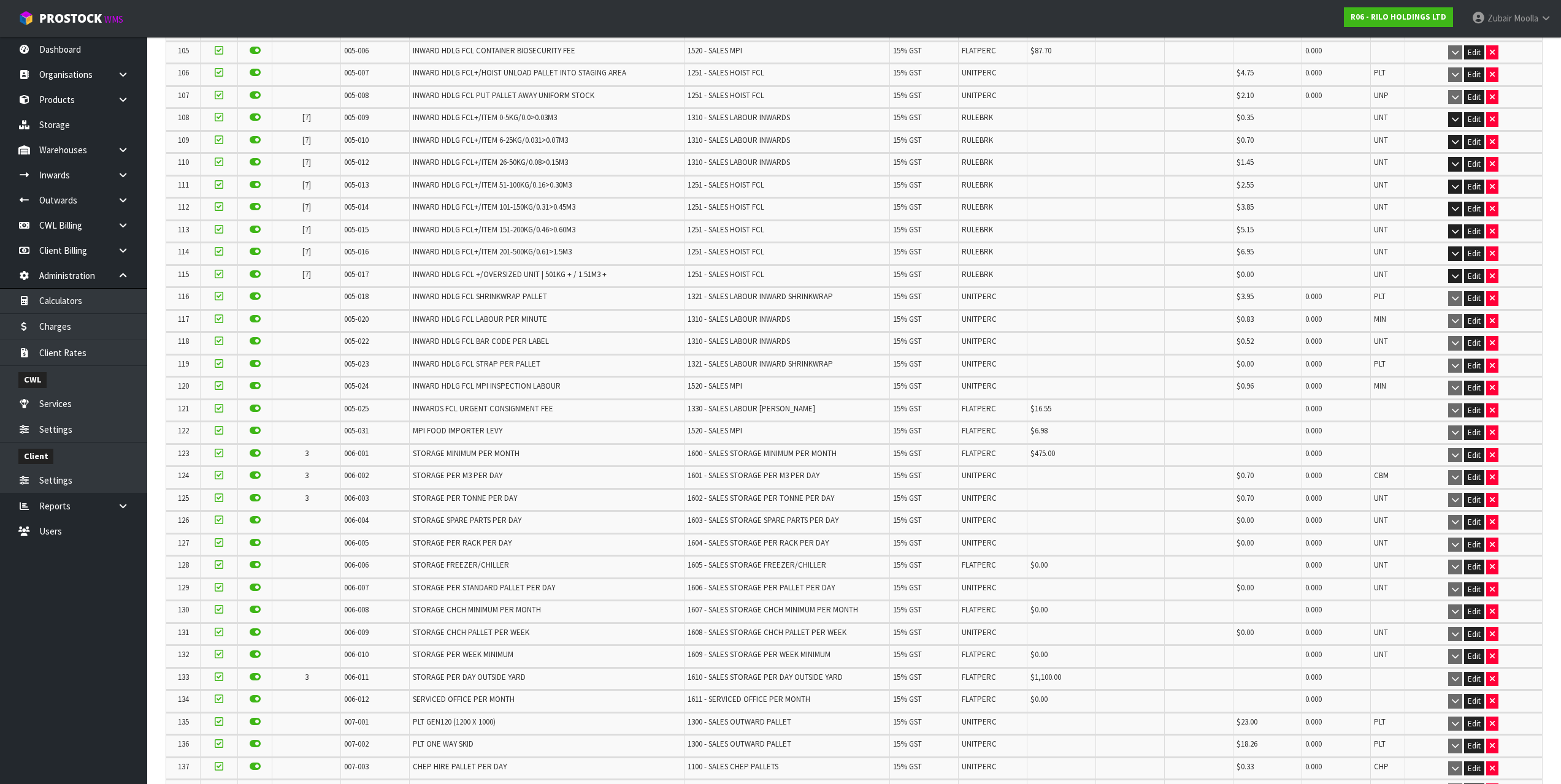
click at [329, 479] on td "3" at bounding box center [306, 477] width 69 height 22
click at [465, 692] on td "SERVICED OFFICE PER MONTH" at bounding box center [546, 701] width 274 height 22
click at [461, 682] on span "STORAGE PER DAY OUTSIDE YARD" at bounding box center [469, 677] width 113 height 10
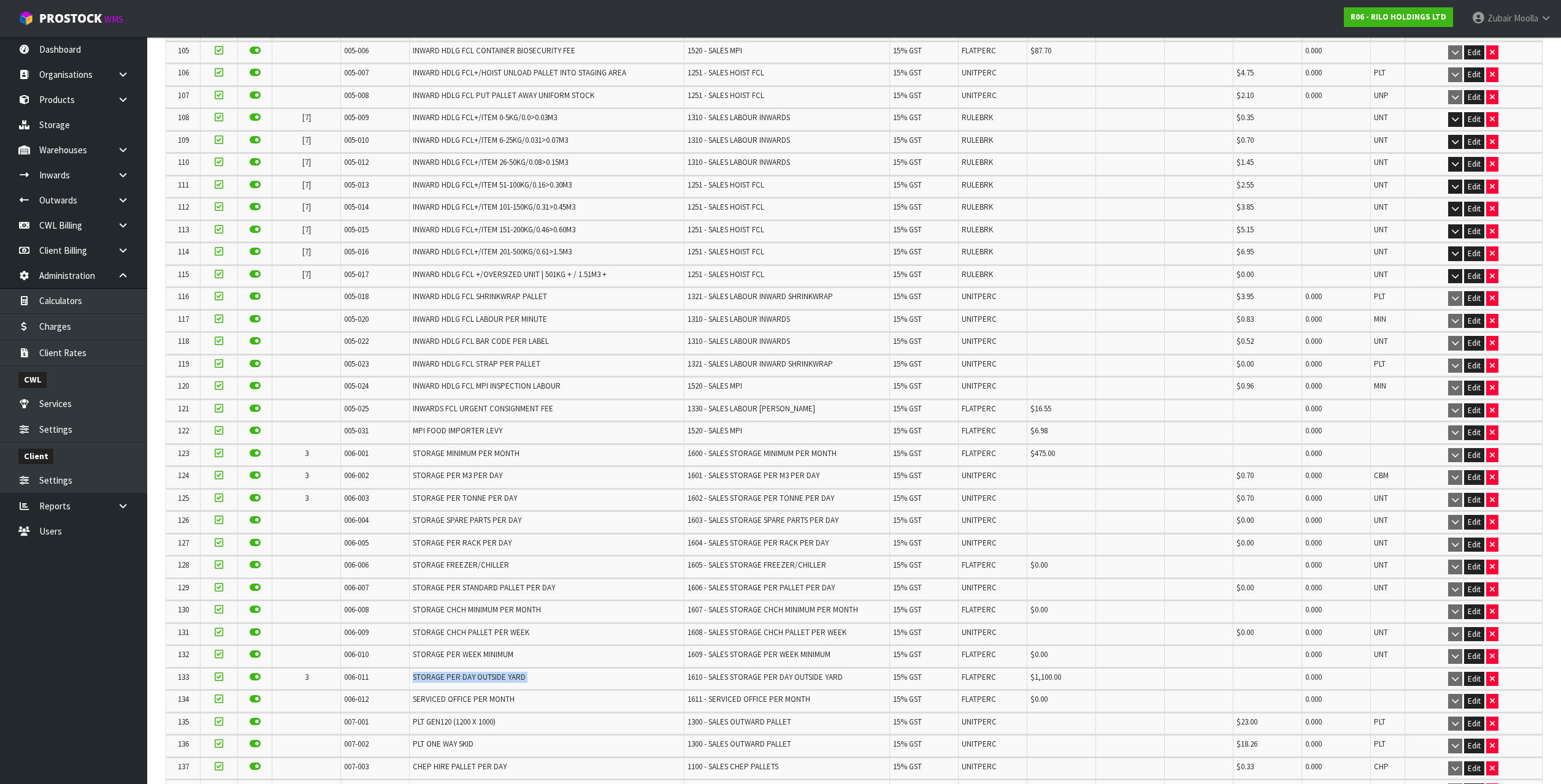
click at [461, 682] on span "STORAGE PER DAY OUTSIDE YARD" at bounding box center [469, 677] width 113 height 10
drag, startPoint x: 461, startPoint y: 682, endPoint x: 385, endPoint y: 677, distance: 76.2
click at [385, 677] on td "006-011" at bounding box center [375, 679] width 69 height 22
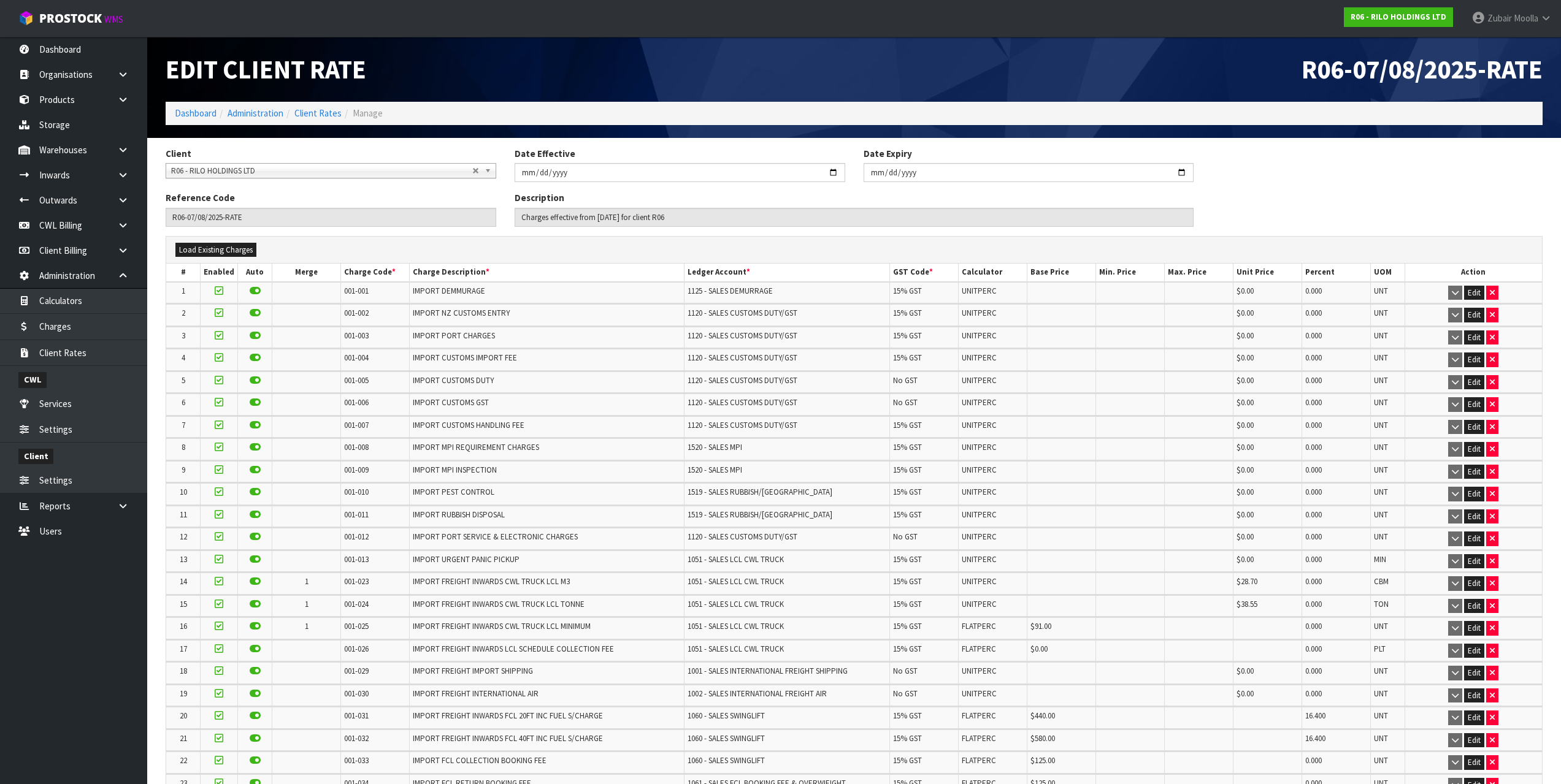
drag, startPoint x: 303, startPoint y: 641, endPoint x: 246, endPoint y: 188, distance: 456.6
click at [299, 282] on td at bounding box center [306, 293] width 69 height 22
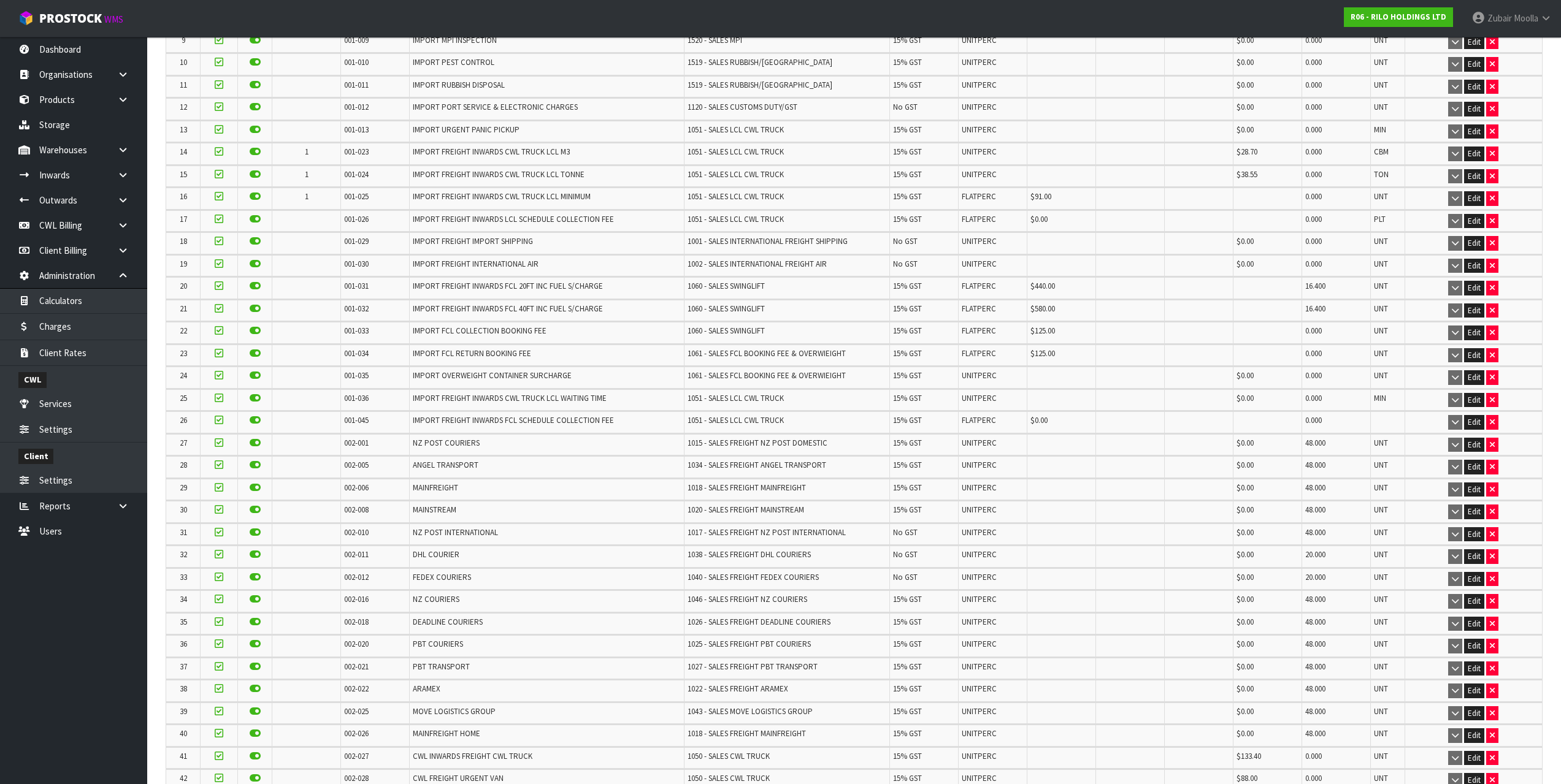
scroll to position [429, 0]
drag, startPoint x: 389, startPoint y: 395, endPoint x: 330, endPoint y: 349, distance: 74.8
click at [330, 349] on td at bounding box center [306, 356] width 69 height 22
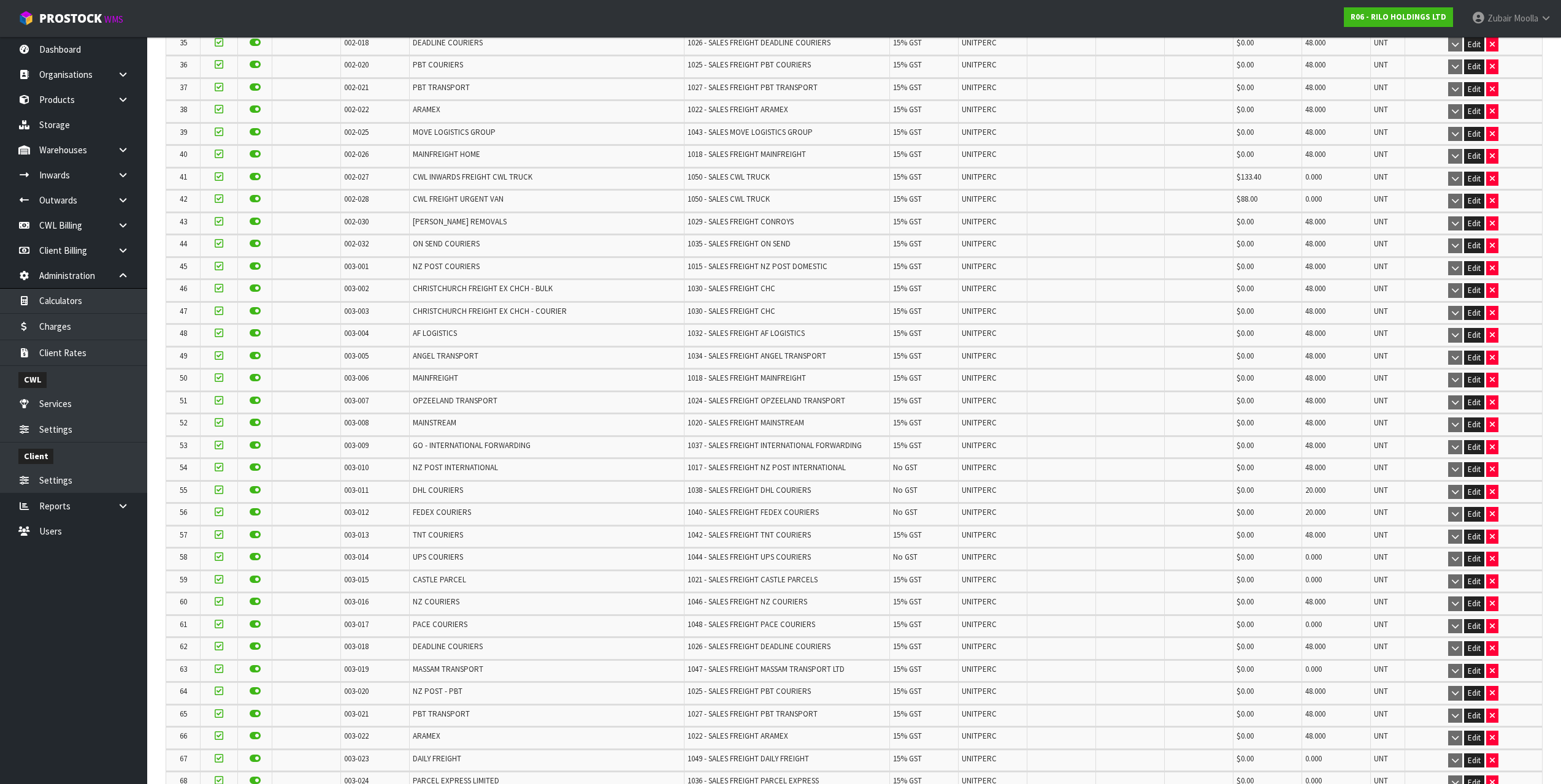
drag, startPoint x: 343, startPoint y: 430, endPoint x: 365, endPoint y: 546, distance: 118.1
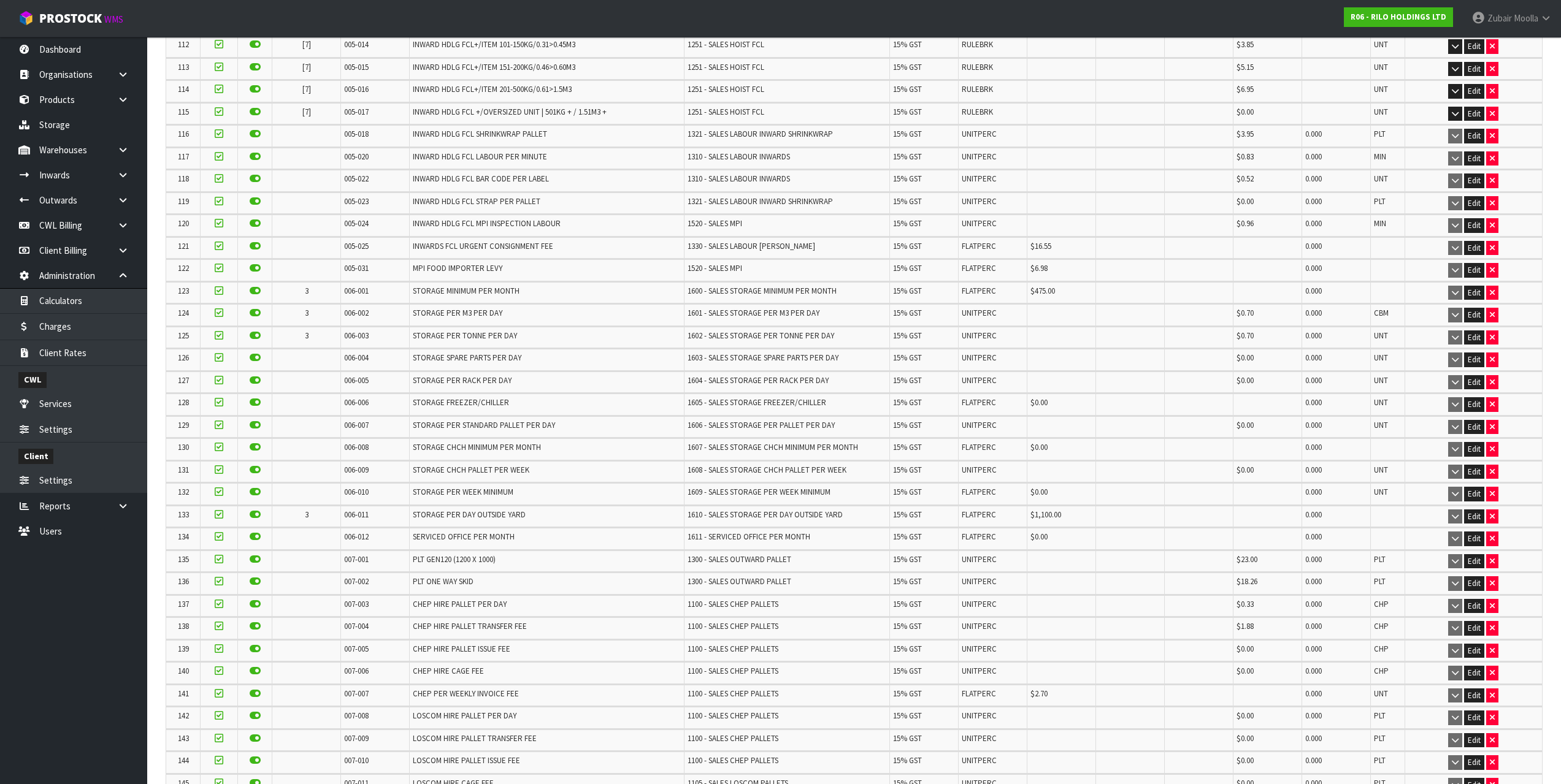
drag, startPoint x: 295, startPoint y: 396, endPoint x: 298, endPoint y: 419, distance: 23.2
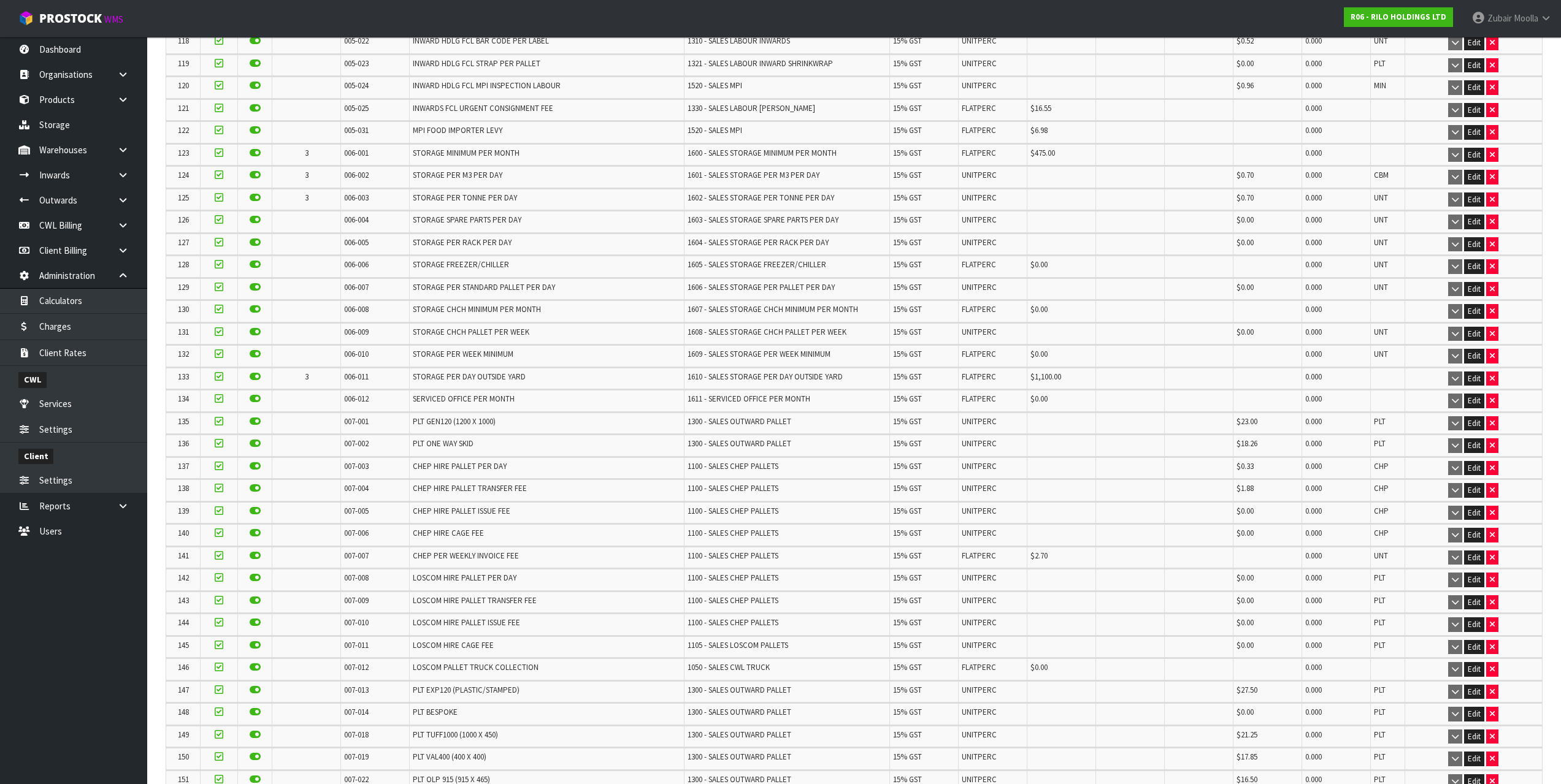
scroll to position [2668, 0]
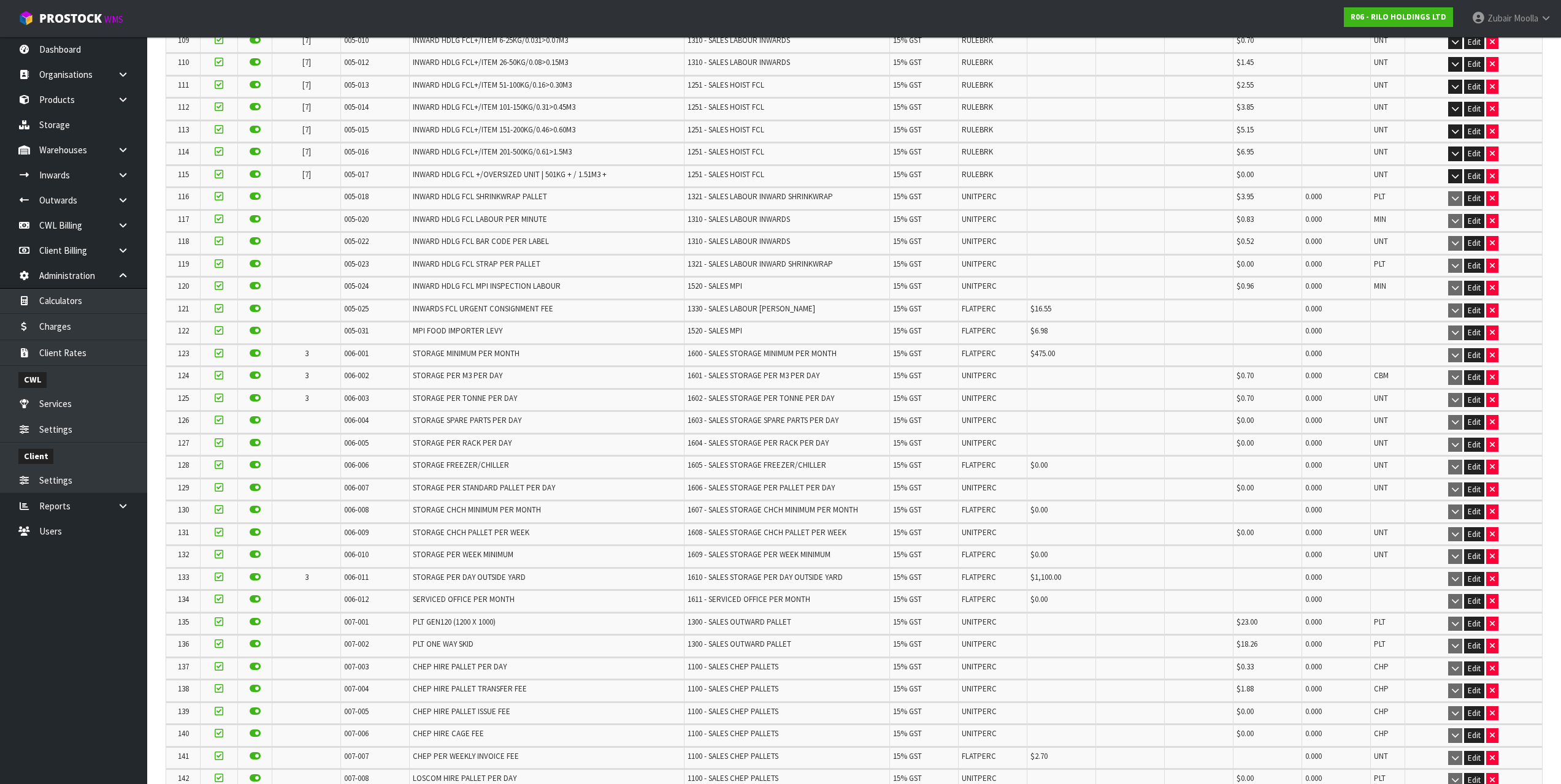
drag, startPoint x: 199, startPoint y: 392, endPoint x: 235, endPoint y: 398, distance: 36.5
click at [235, 398] on tr "125 3 006-003 STORAGE PER TONNE PER DAY 1602 - SALES STORAGE PER TONNE PER DAY …" at bounding box center [854, 400] width 1376 height 22
click at [218, 398] on icon at bounding box center [219, 398] width 8 height 1
click at [217, 398] on icon at bounding box center [219, 398] width 8 height 1
click at [250, 398] on icon at bounding box center [255, 398] width 11 height 1
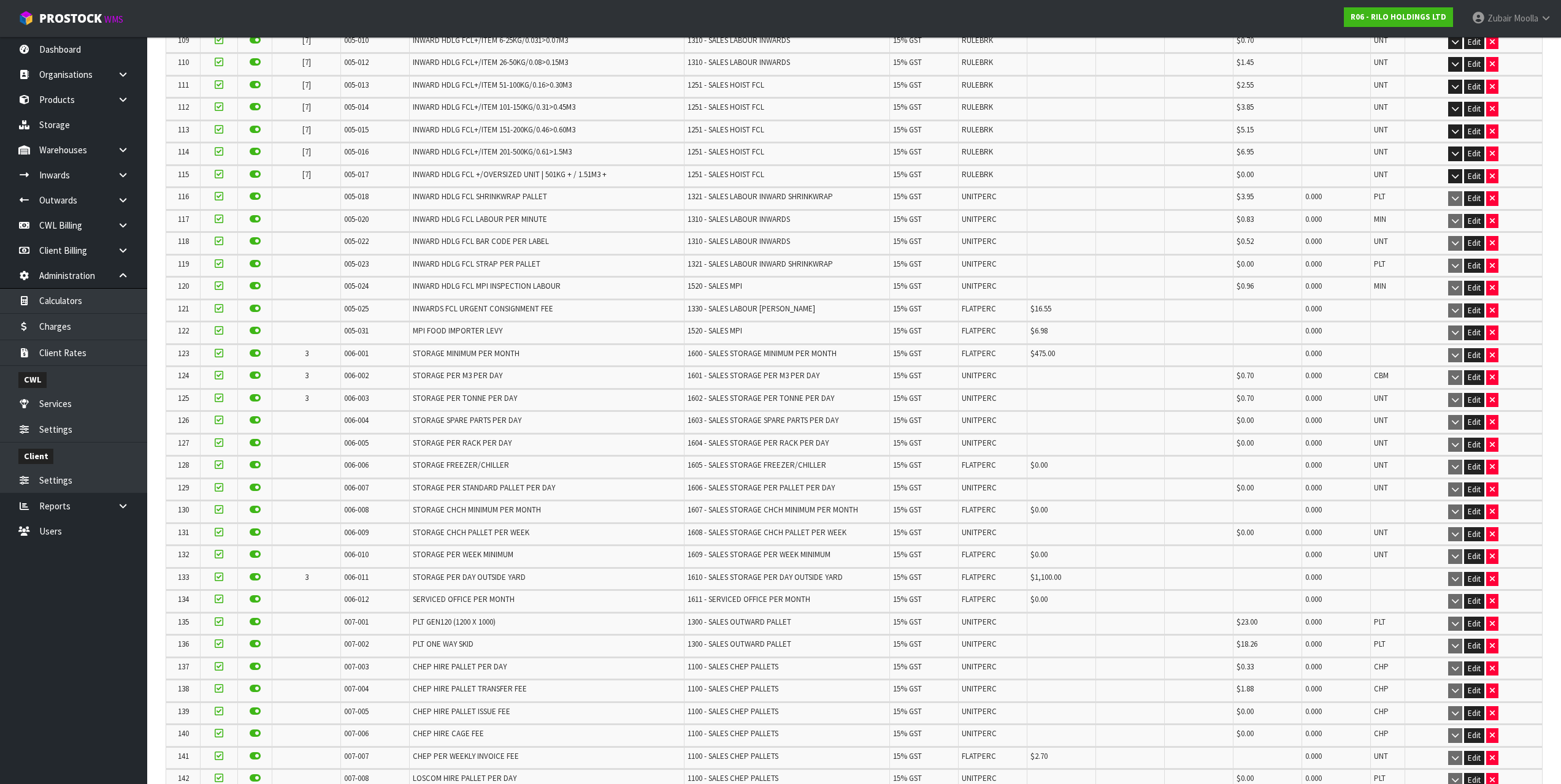
click at [250, 375] on icon at bounding box center [255, 375] width 11 height 1
drag, startPoint x: 258, startPoint y: 355, endPoint x: 214, endPoint y: 358, distance: 44.1
click at [253, 359] on label at bounding box center [255, 354] width 11 height 11
click at [402, 588] on td "006-011" at bounding box center [375, 579] width 69 height 22
click at [379, 584] on td "006-011" at bounding box center [375, 579] width 69 height 22
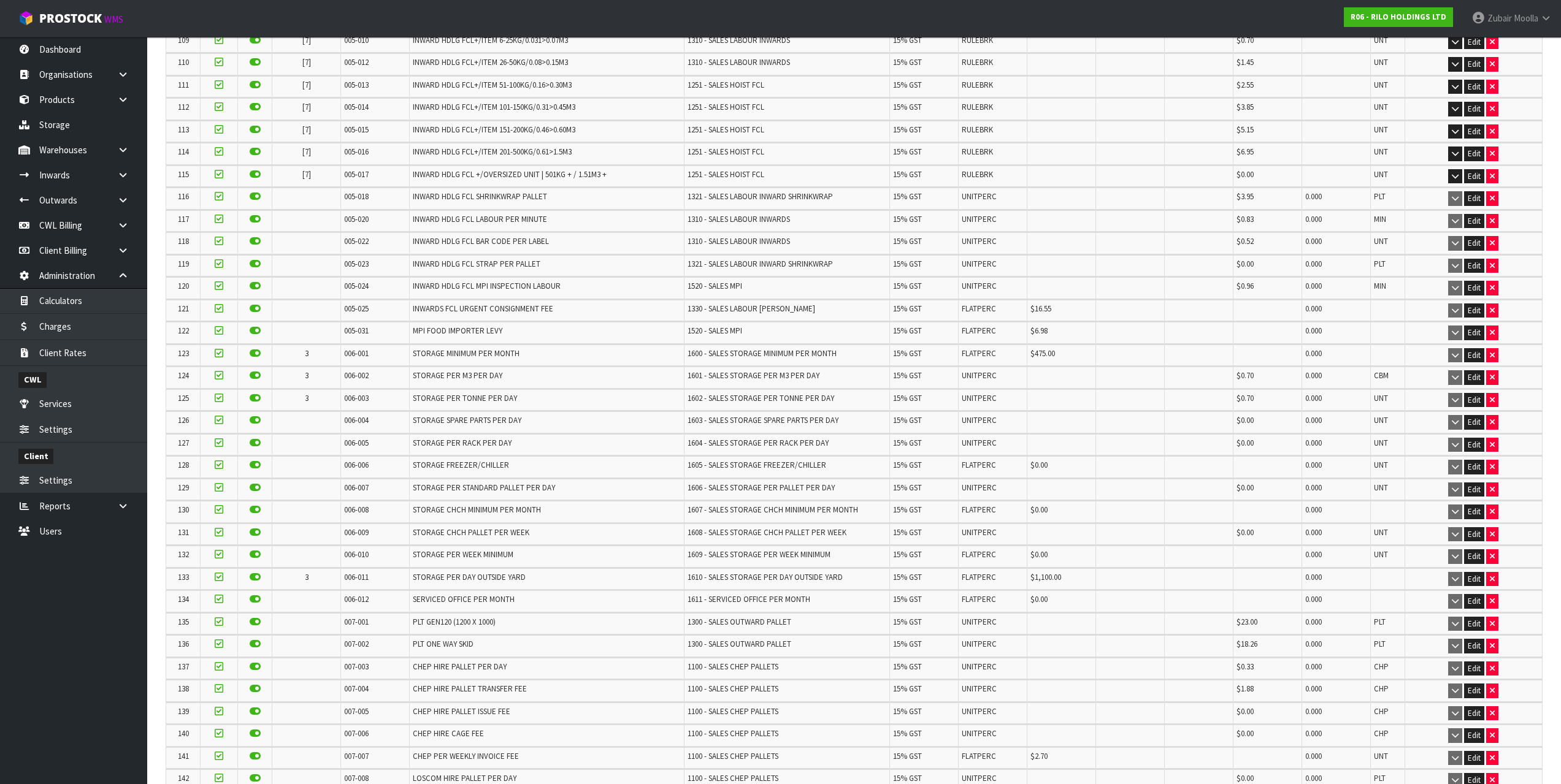
click at [360, 577] on span "006-011" at bounding box center [356, 577] width 24 height 10
copy tr "006-011"
click at [364, 578] on span "006-011" at bounding box center [356, 577] width 24 height 10
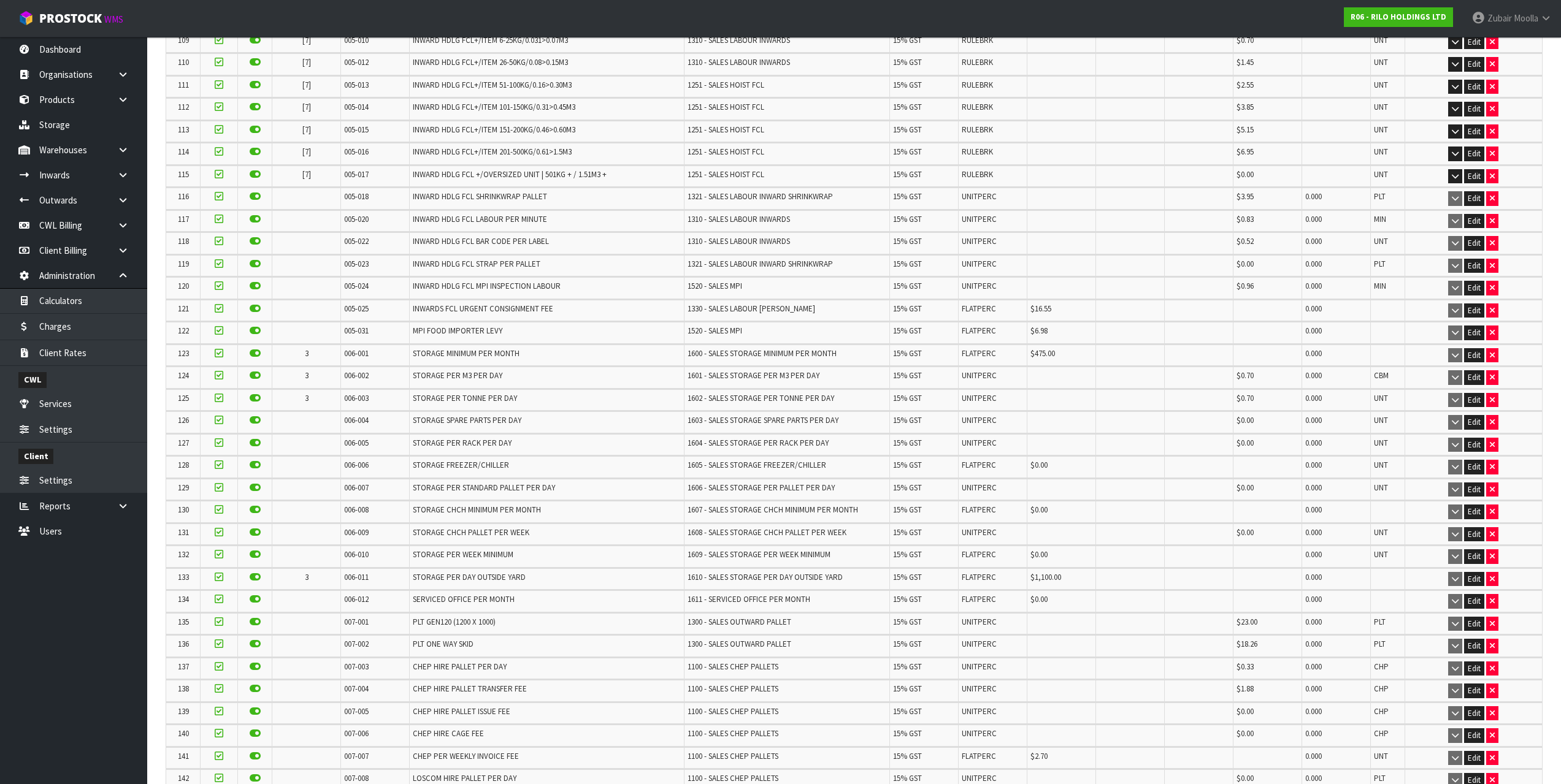
click at [353, 577] on span "006-011" at bounding box center [356, 577] width 24 height 10
click at [350, 578] on span "006-011" at bounding box center [356, 577] width 24 height 10
drag, startPoint x: 365, startPoint y: 578, endPoint x: 372, endPoint y: 578, distance: 7.0
click at [372, 578] on td "006-011" at bounding box center [375, 579] width 69 height 22
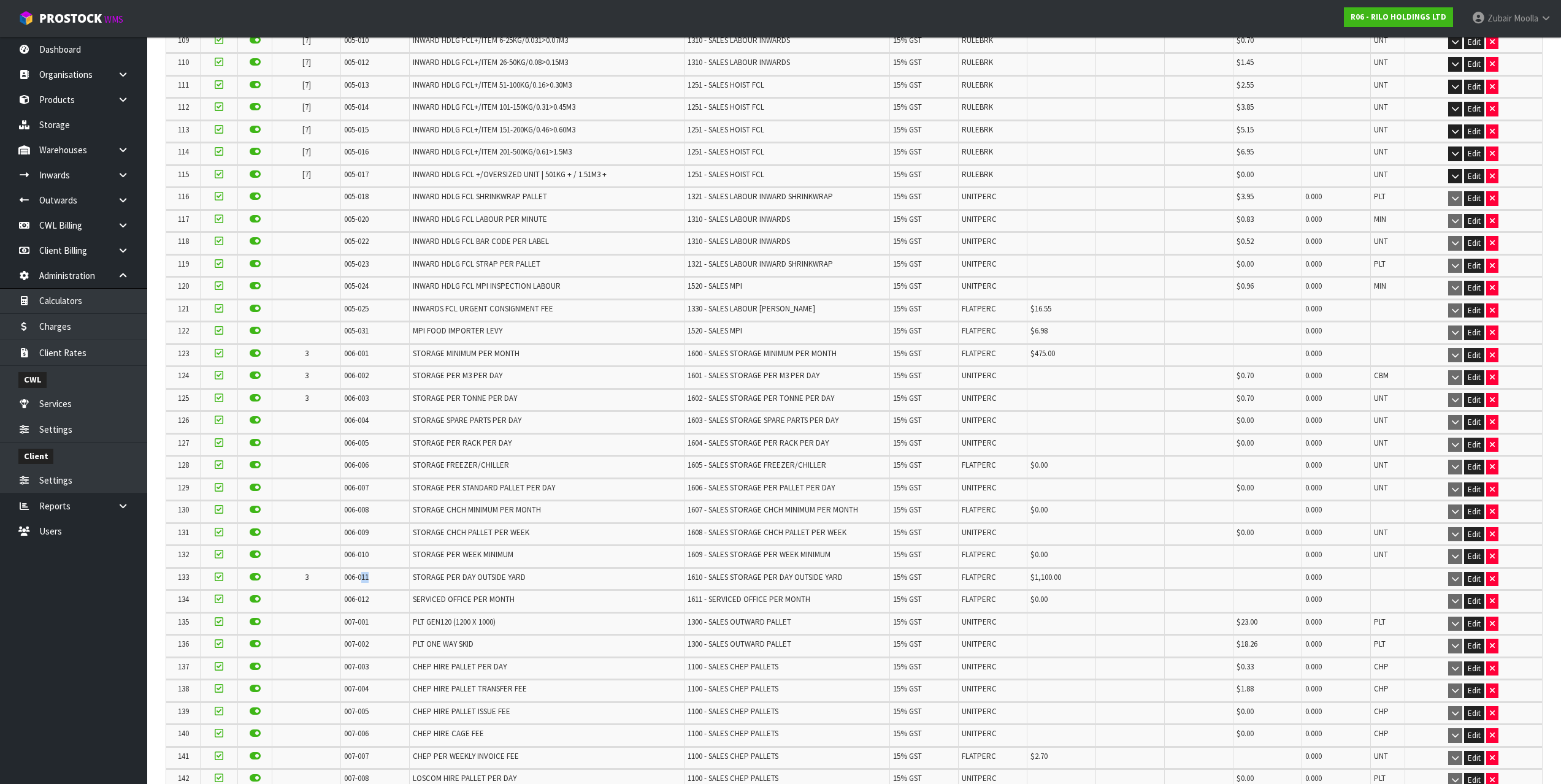
click at [372, 578] on td "006-011" at bounding box center [375, 579] width 69 height 22
click at [341, 578] on td "006-011" at bounding box center [375, 579] width 69 height 22
drag, startPoint x: 341, startPoint y: 578, endPoint x: 373, endPoint y: 578, distance: 32.0
click at [373, 578] on td "006-011" at bounding box center [375, 579] width 69 height 22
copy span "006-011"
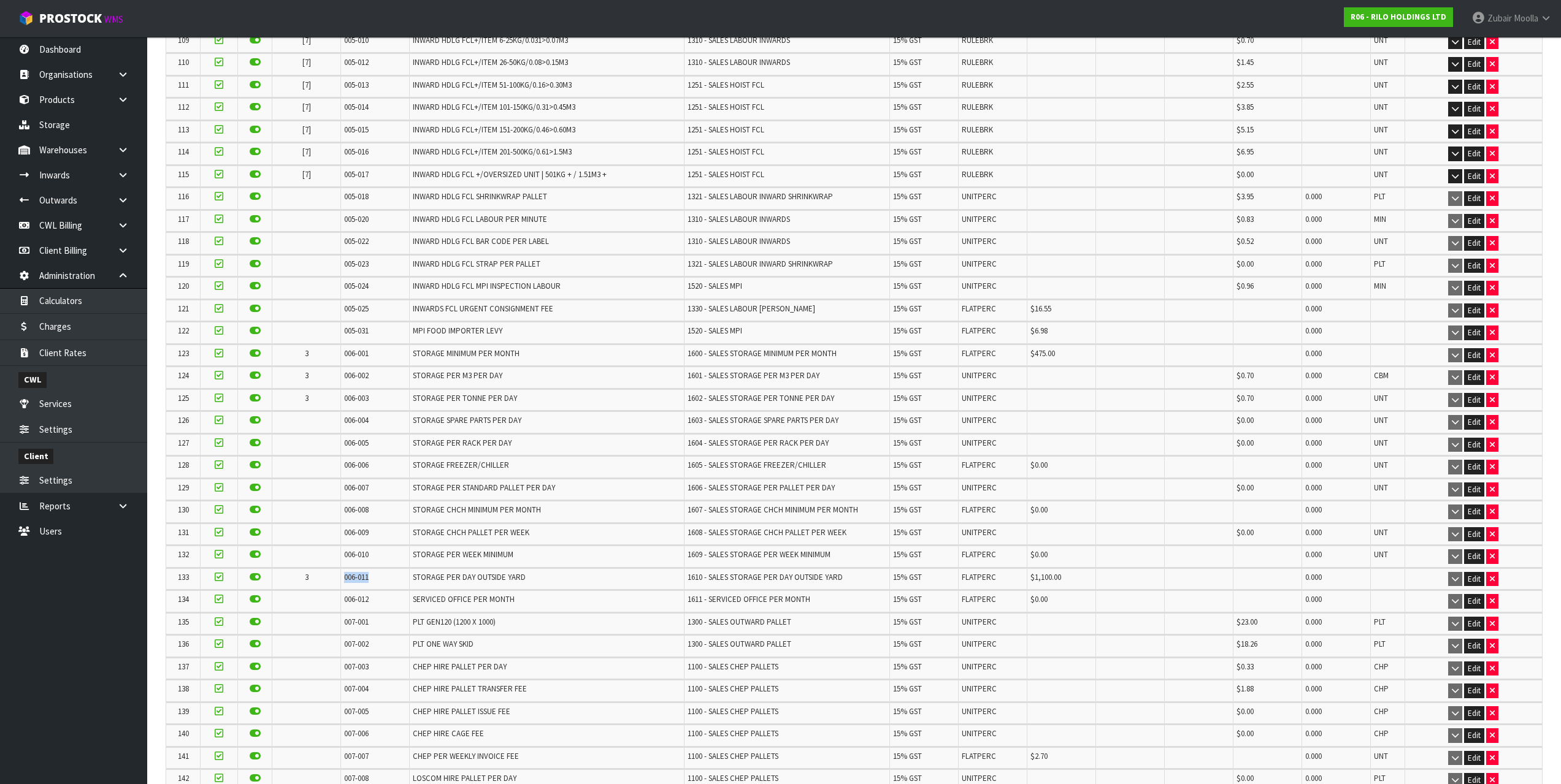
copy span "006-011"
click at [105, 327] on link "Charges" at bounding box center [74, 326] width 147 height 25
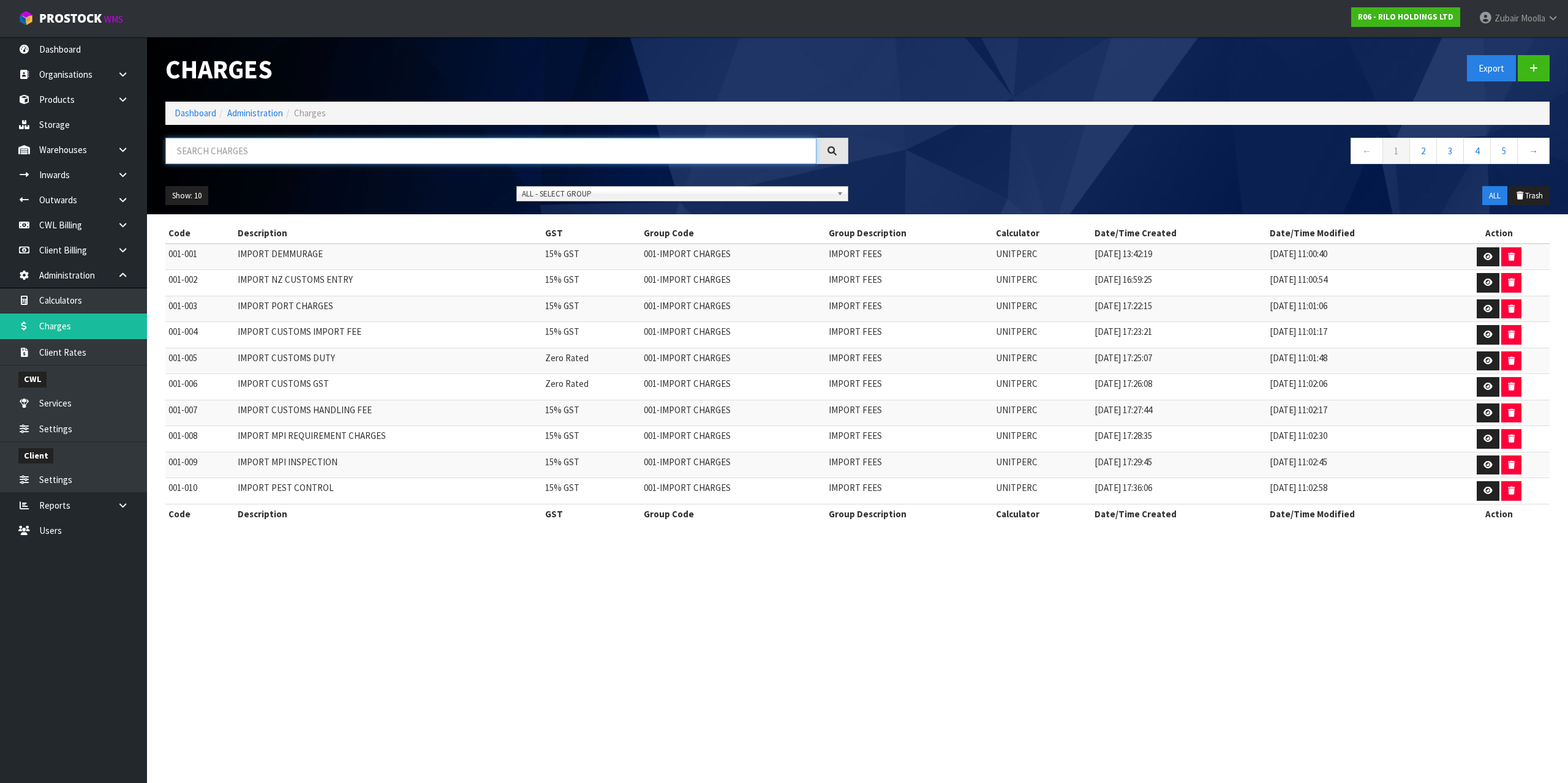
click at [536, 150] on input "text" at bounding box center [491, 151] width 651 height 26
paste input "006-011"
click at [536, 150] on input "006-011" at bounding box center [491, 151] width 651 height 26
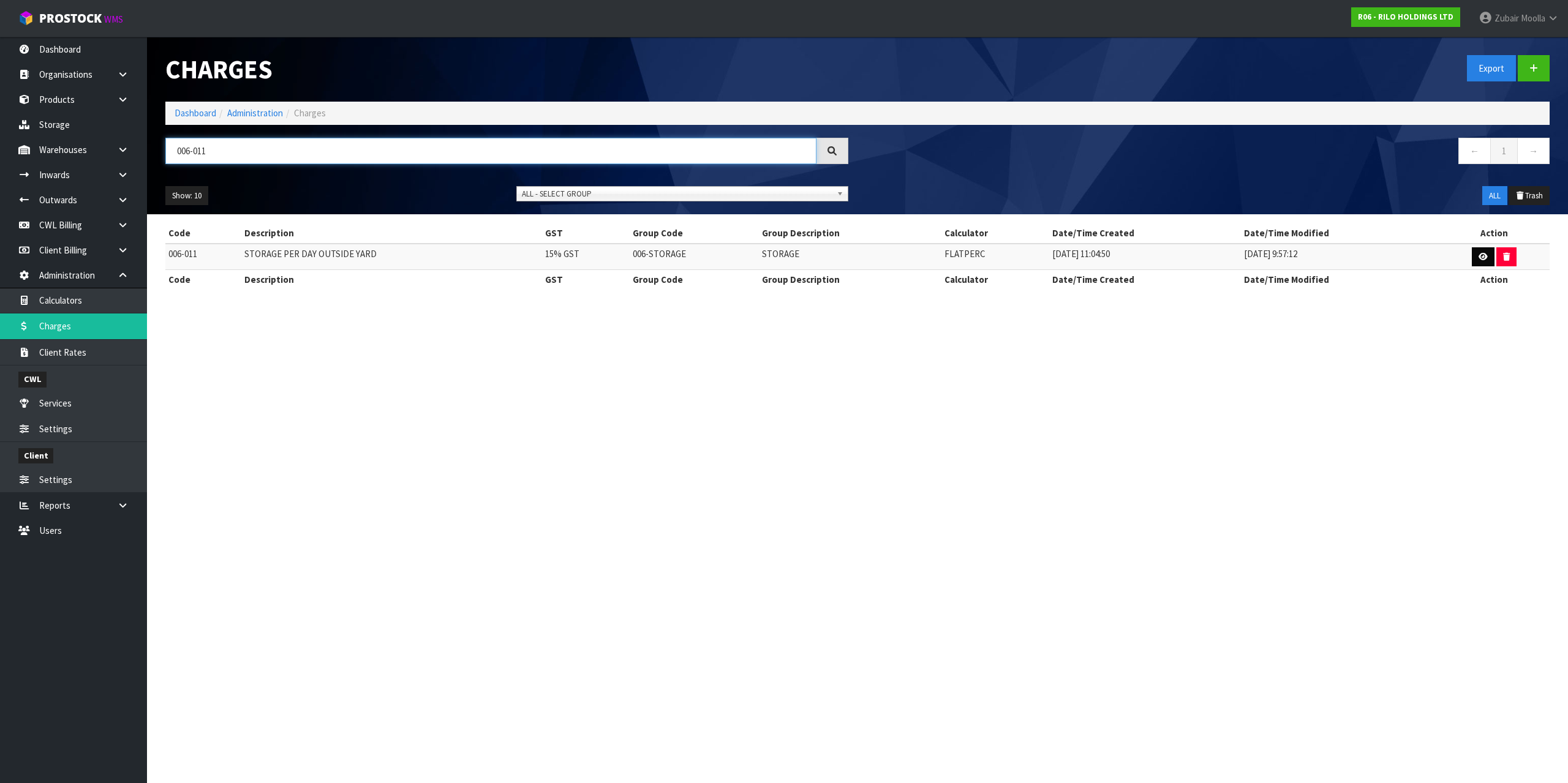
type input "006-011"
drag, startPoint x: 1479, startPoint y: 261, endPoint x: 1494, endPoint y: 347, distance: 87.3
click at [1479, 263] on link at bounding box center [1483, 257] width 23 height 19
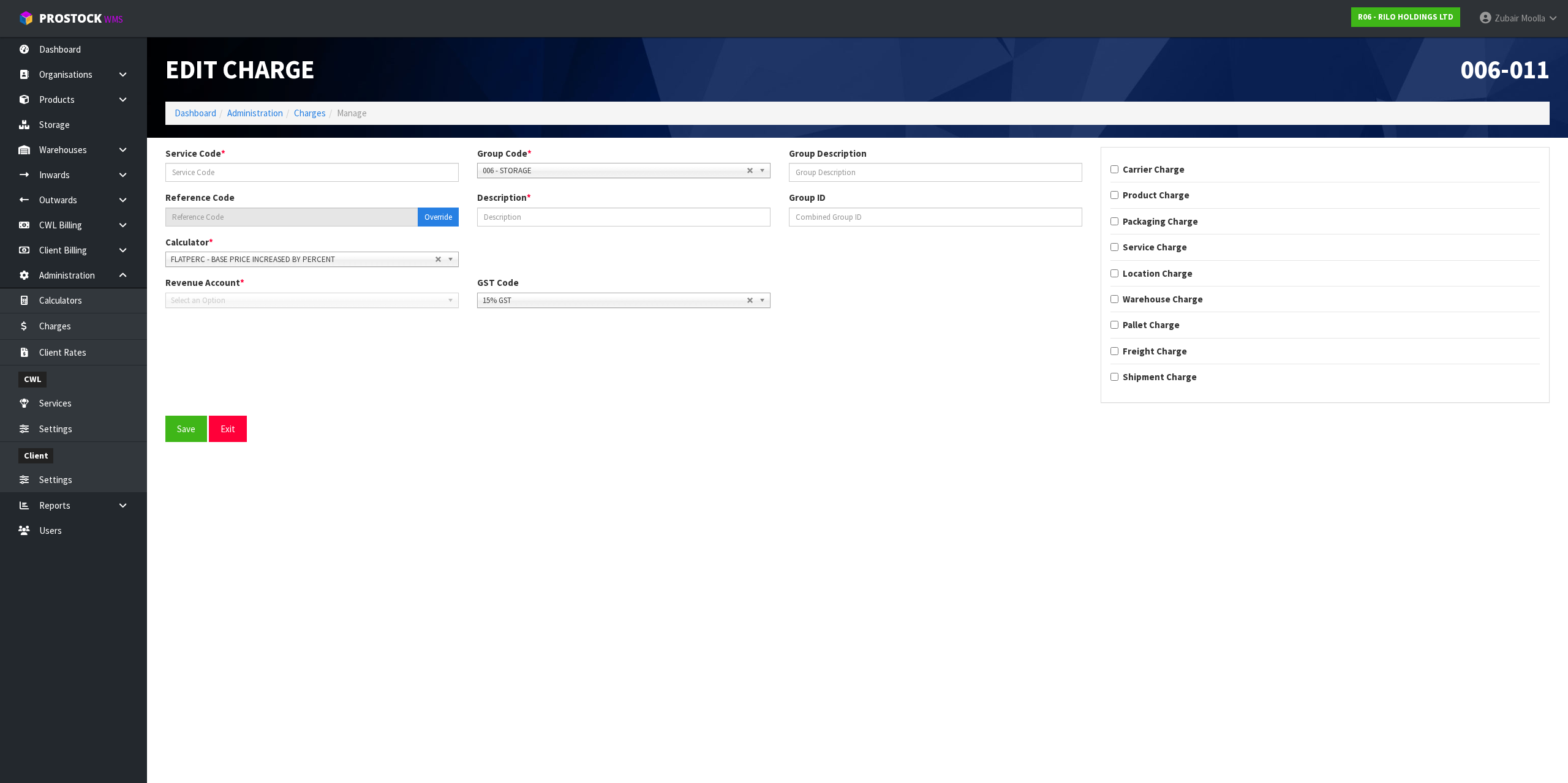
type input "011"
type input "STORAGE"
type input "006-011"
type input "STORAGE PER DAY OUTSIDE YARD"
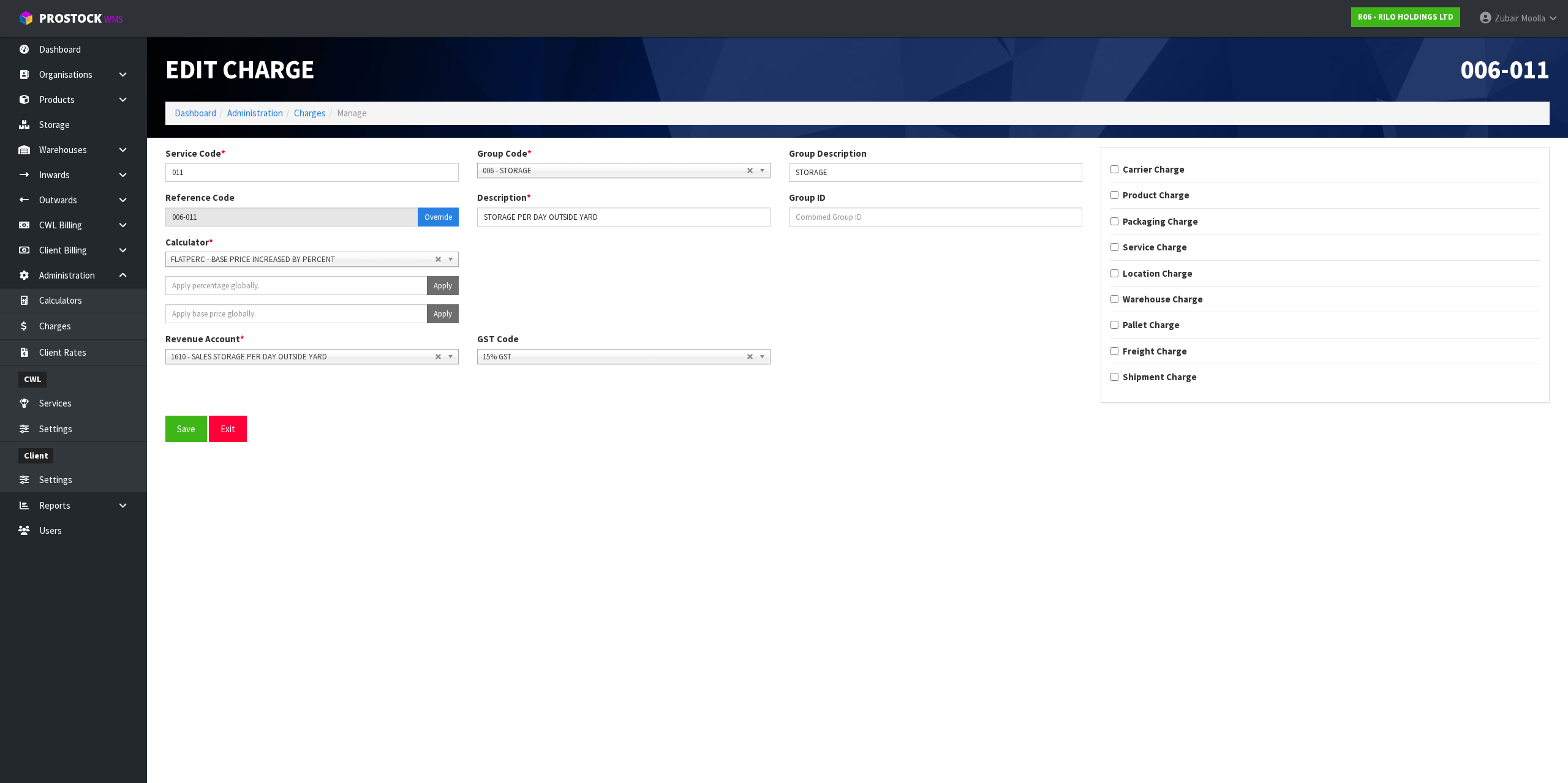
click at [872, 588] on section "Edit Charge 006-011 Dashboard Administration Charges Manage Service Code * 011 …" at bounding box center [784, 392] width 1568 height 783
click at [938, 302] on div "Apply" at bounding box center [623, 290] width 935 height 28
drag, startPoint x: 401, startPoint y: 24, endPoint x: 376, endPoint y: 535, distance: 511.6
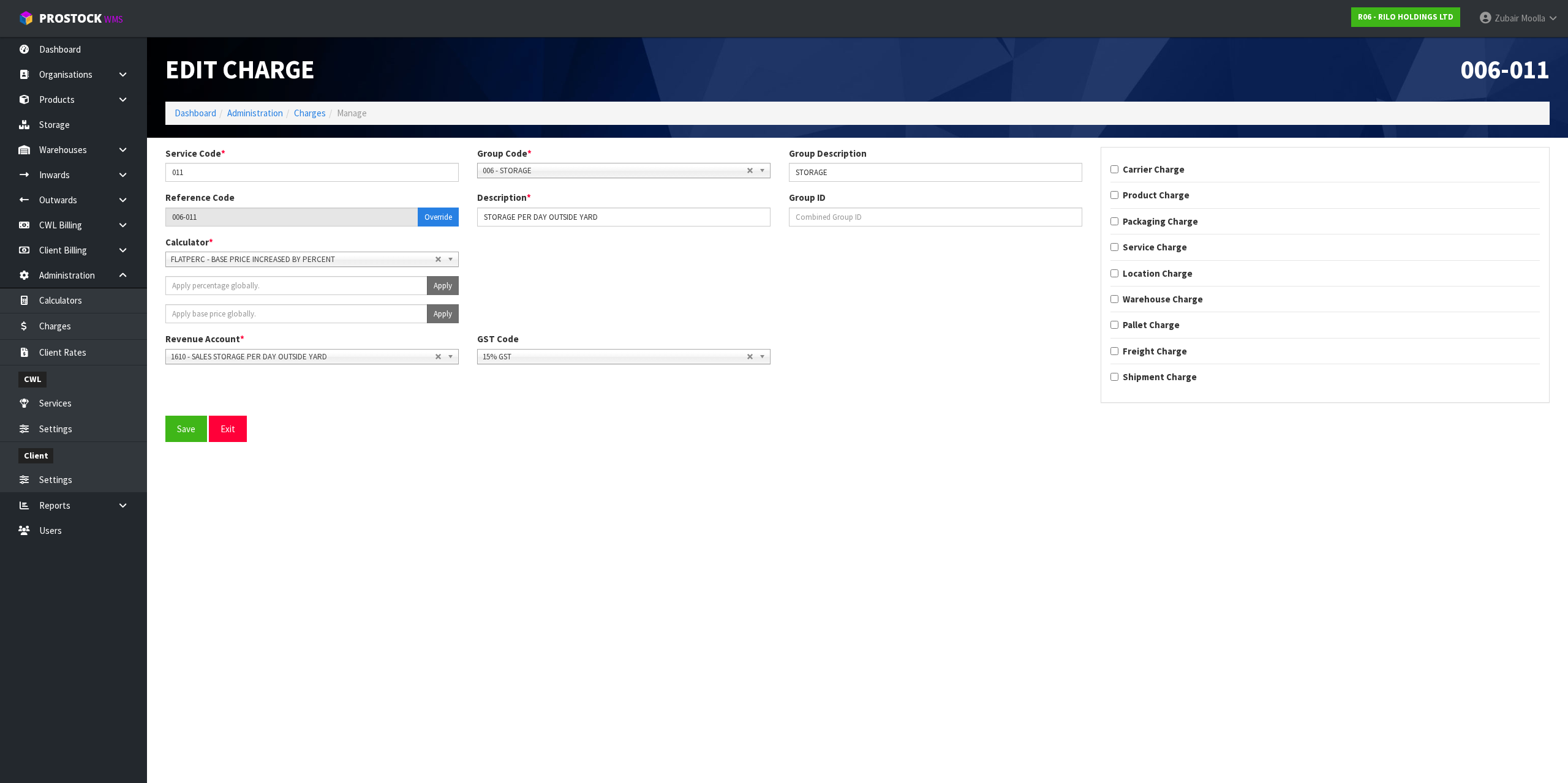
click at [376, 535] on section "Edit Charge 006-011 Dashboard Administration Charges Manage Service Code * 011 …" at bounding box center [784, 392] width 1568 height 783
click at [92, 355] on link "Client Rates" at bounding box center [73, 352] width 147 height 25
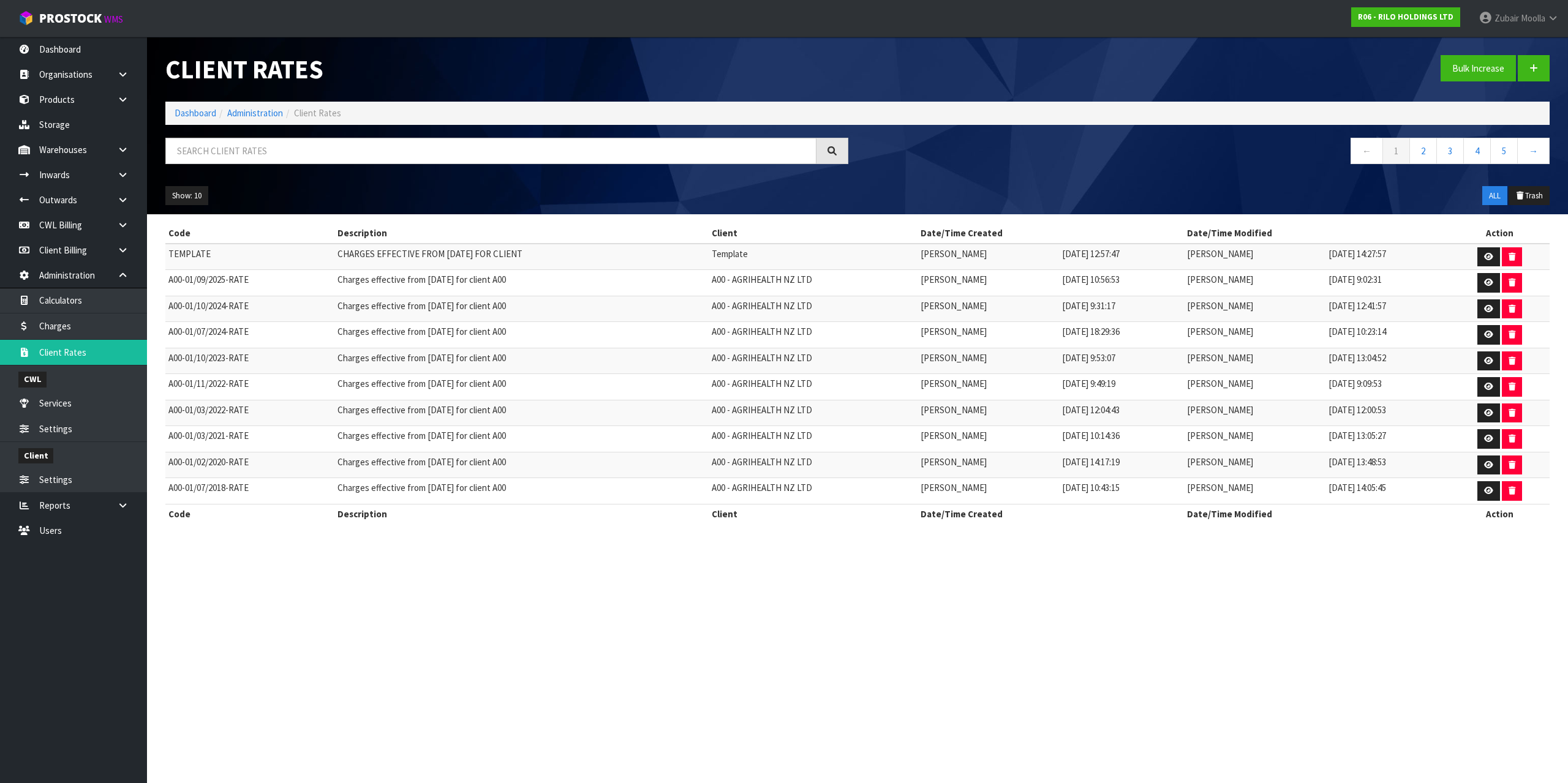
drag, startPoint x: 345, startPoint y: 213, endPoint x: 338, endPoint y: 175, distance: 38.6
click at [342, 202] on div "Show: 10 5 10 25 50 ALL Trash" at bounding box center [857, 195] width 1403 height 38
drag, startPoint x: 338, startPoint y: 174, endPoint x: 334, endPoint y: 126, distance: 48.2
click at [338, 168] on div "← 1 2 3 4 5 →" at bounding box center [857, 157] width 1403 height 39
drag, startPoint x: 334, startPoint y: 126, endPoint x: 326, endPoint y: 130, distance: 8.9
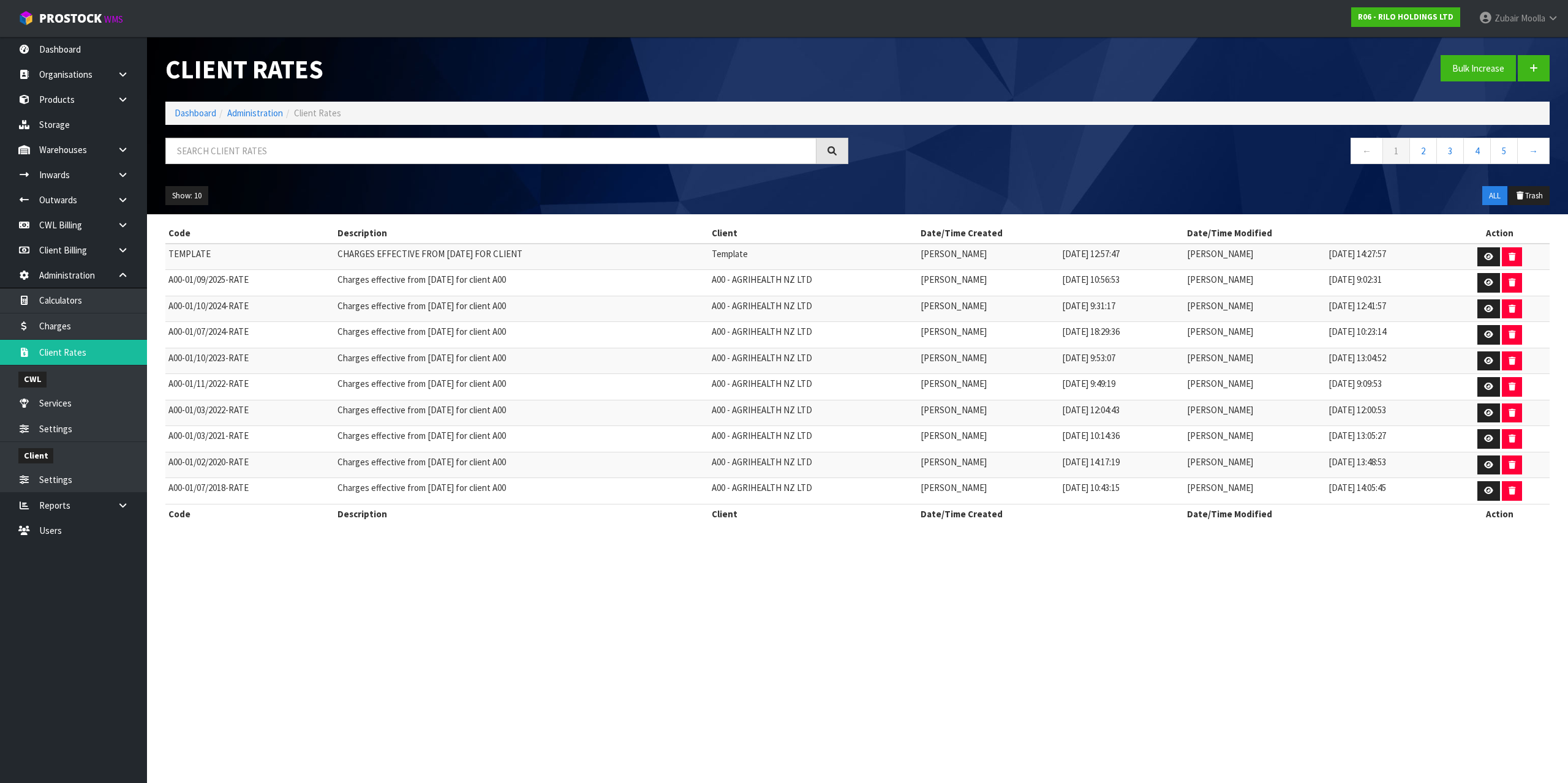
click at [333, 123] on div "Client Rates Bulk Increase Dashboard Administration Client Rates ← 1 2 3 4 5 → …" at bounding box center [857, 125] width 1403 height 177
click at [323, 154] on input "text" at bounding box center [491, 151] width 651 height 26
click at [419, 536] on div "Code Description Client Date/Time Created Date/Time Modified Action TEMPLATE CH…" at bounding box center [857, 380] width 1384 height 313
click at [360, 134] on div "Client Rates Bulk Increase Dashboard Administration Client Rates ← 1 2 3 4 5 → …" at bounding box center [857, 125] width 1403 height 177
click at [351, 151] on input "text" at bounding box center [491, 151] width 651 height 26
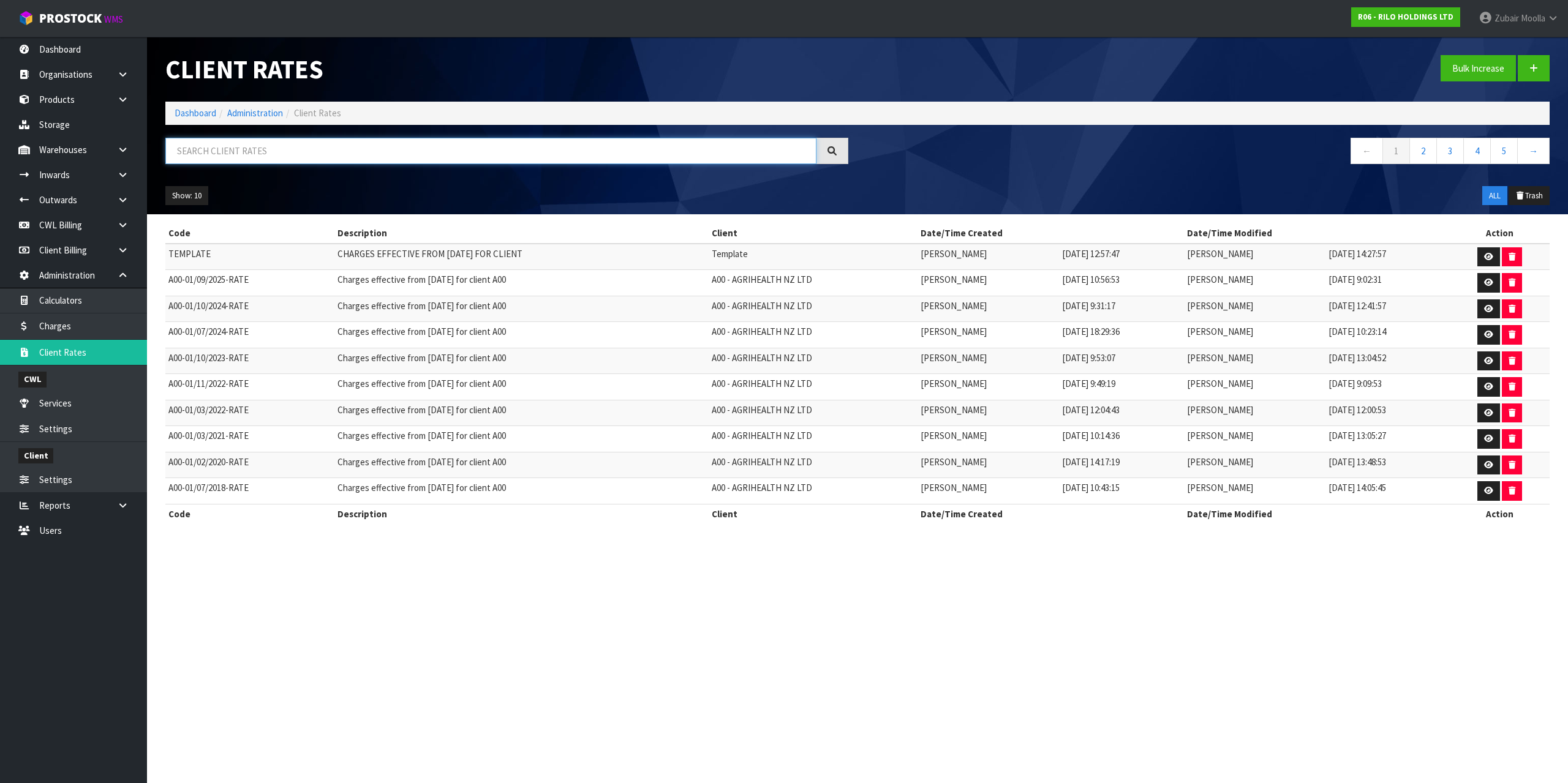
click at [297, 148] on input "text" at bounding box center [491, 151] width 651 height 26
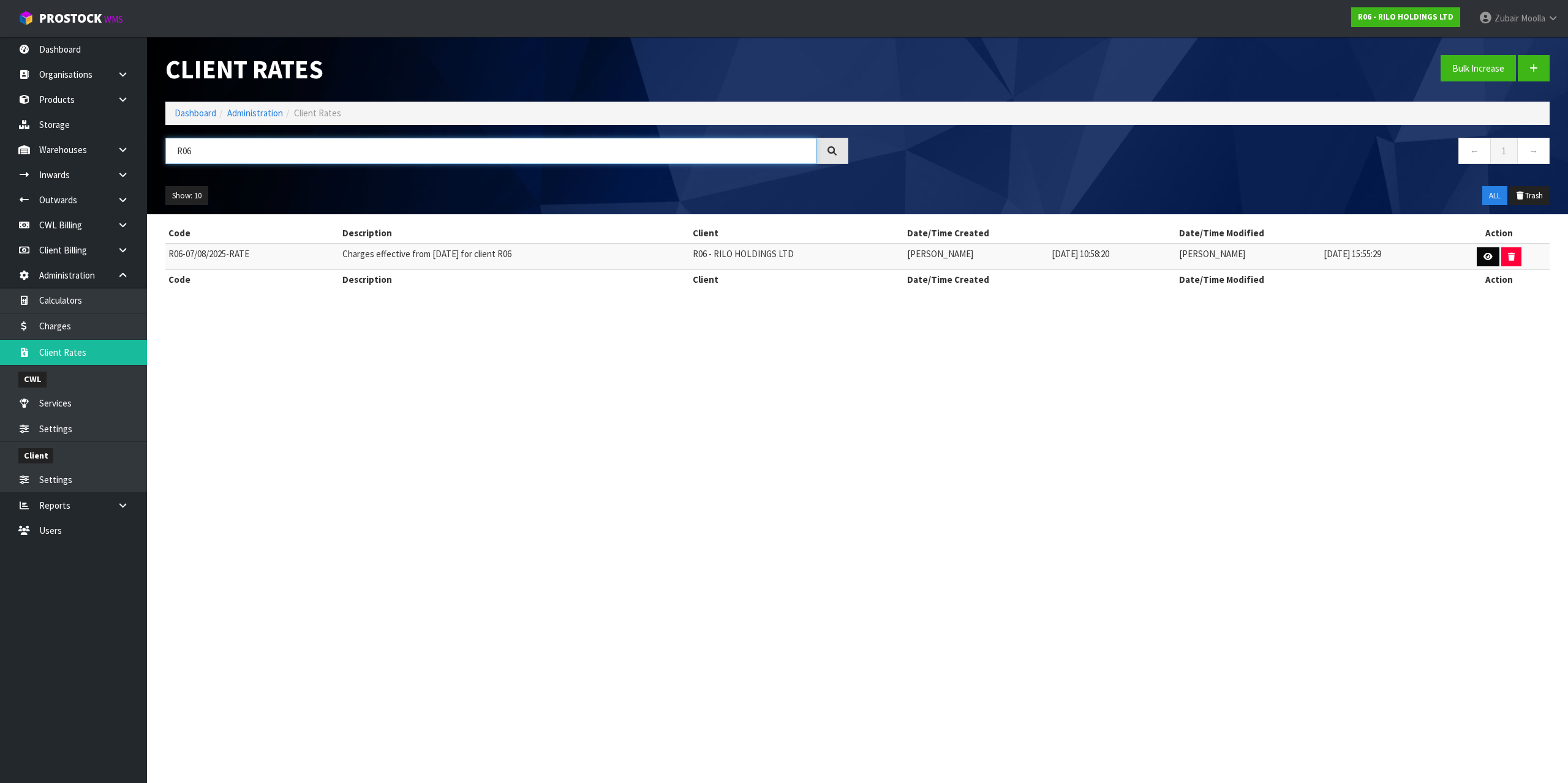
type input "R06"
click at [1486, 247] on link at bounding box center [1488, 257] width 23 height 19
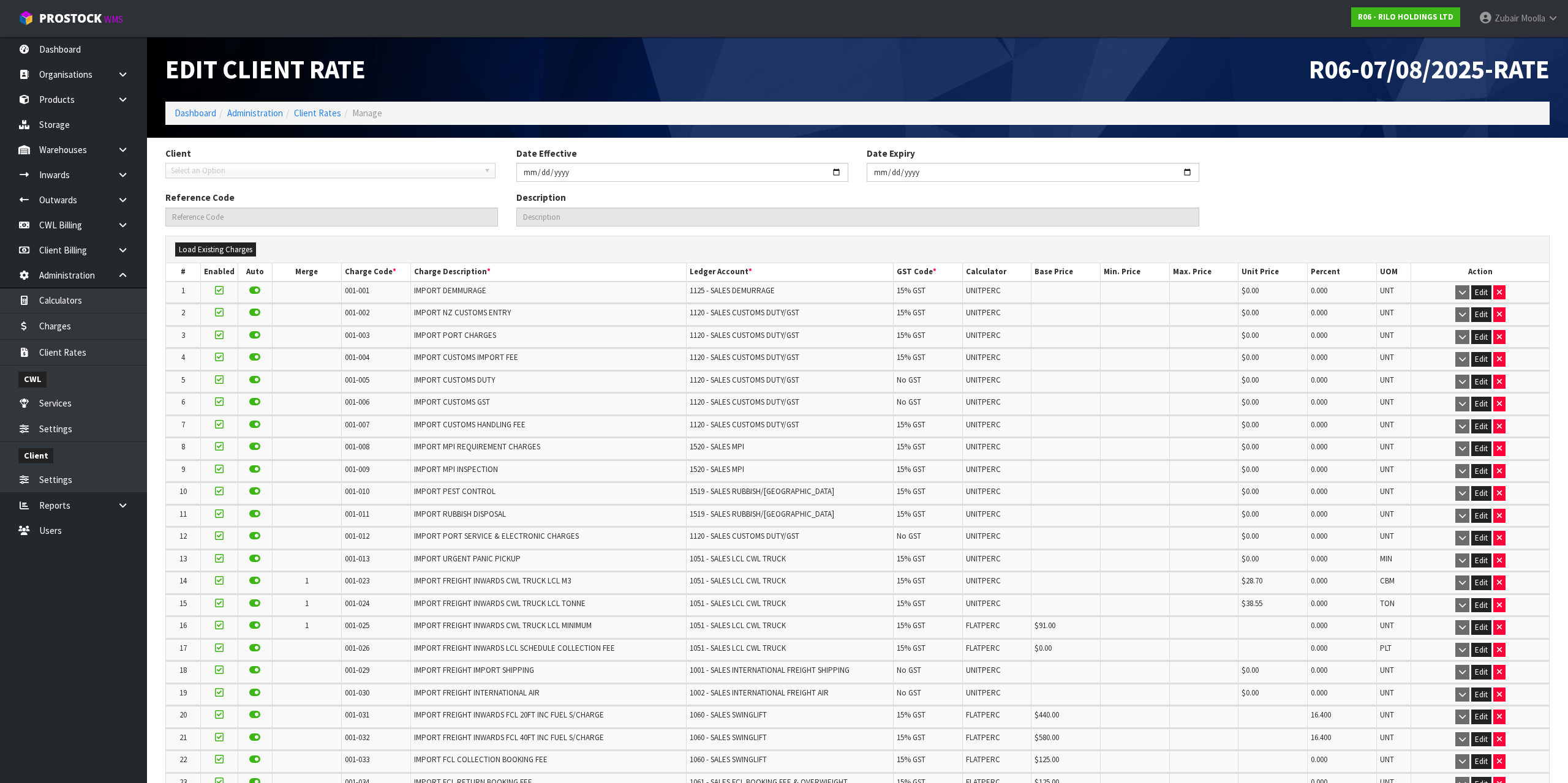
type input "2025-08-07"
type input "R06-07/08/2025-RATE"
type input "Charges effective from 07/08/2025 for client R06"
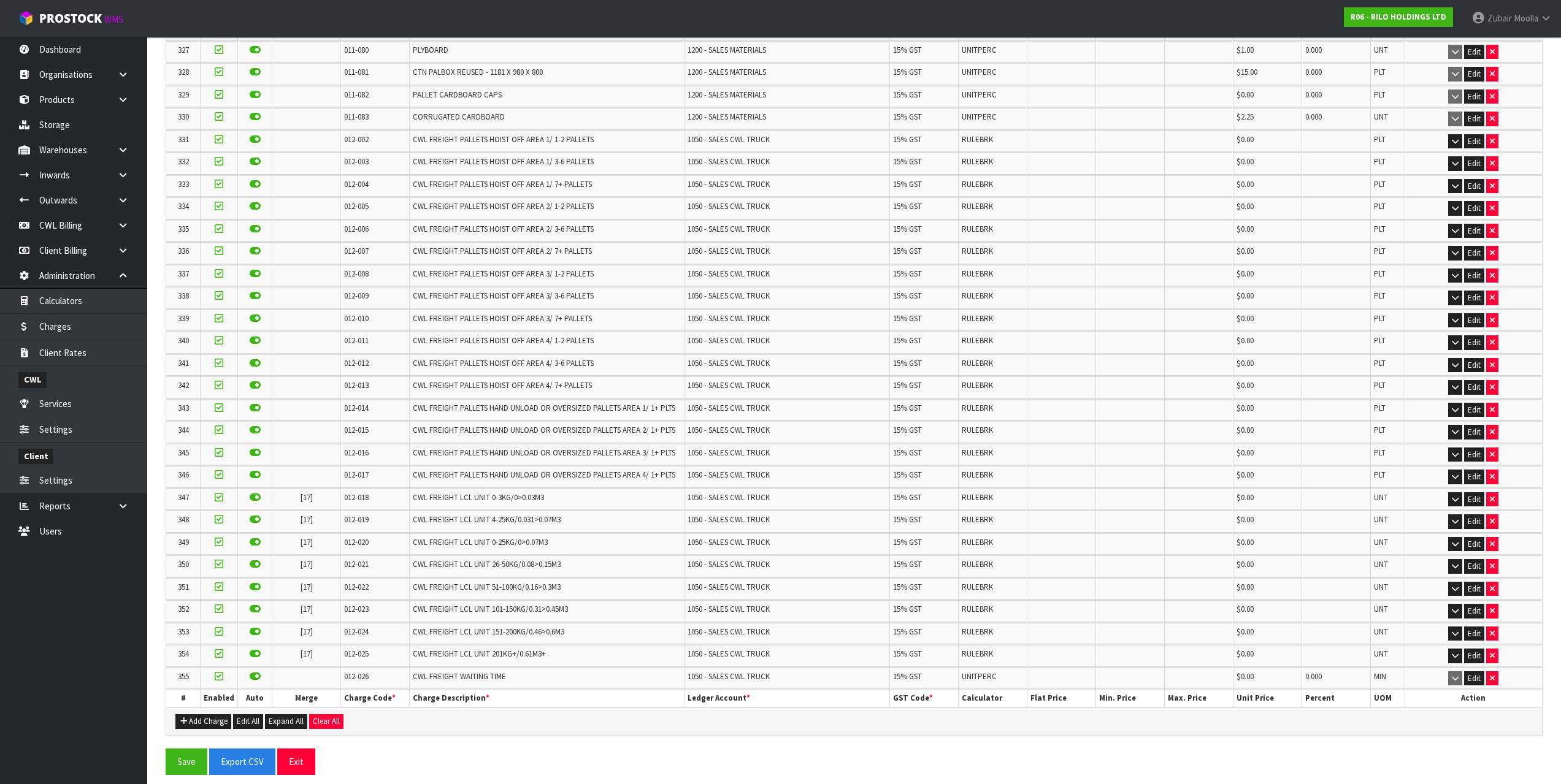
drag, startPoint x: 421, startPoint y: 808, endPoint x: 430, endPoint y: 808, distance: 9.0
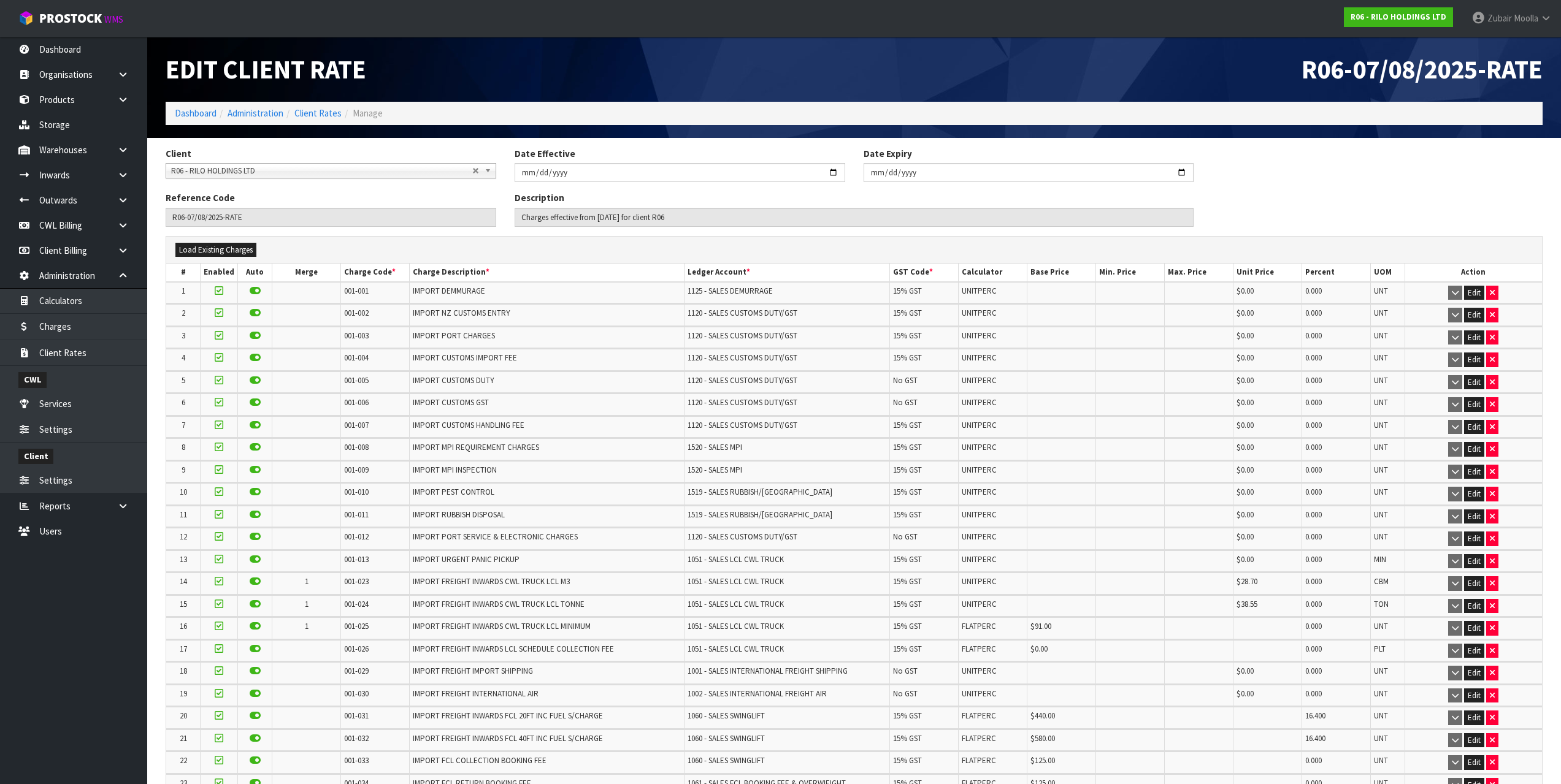
drag, startPoint x: 331, startPoint y: 583, endPoint x: 351, endPoint y: 260, distance: 323.6
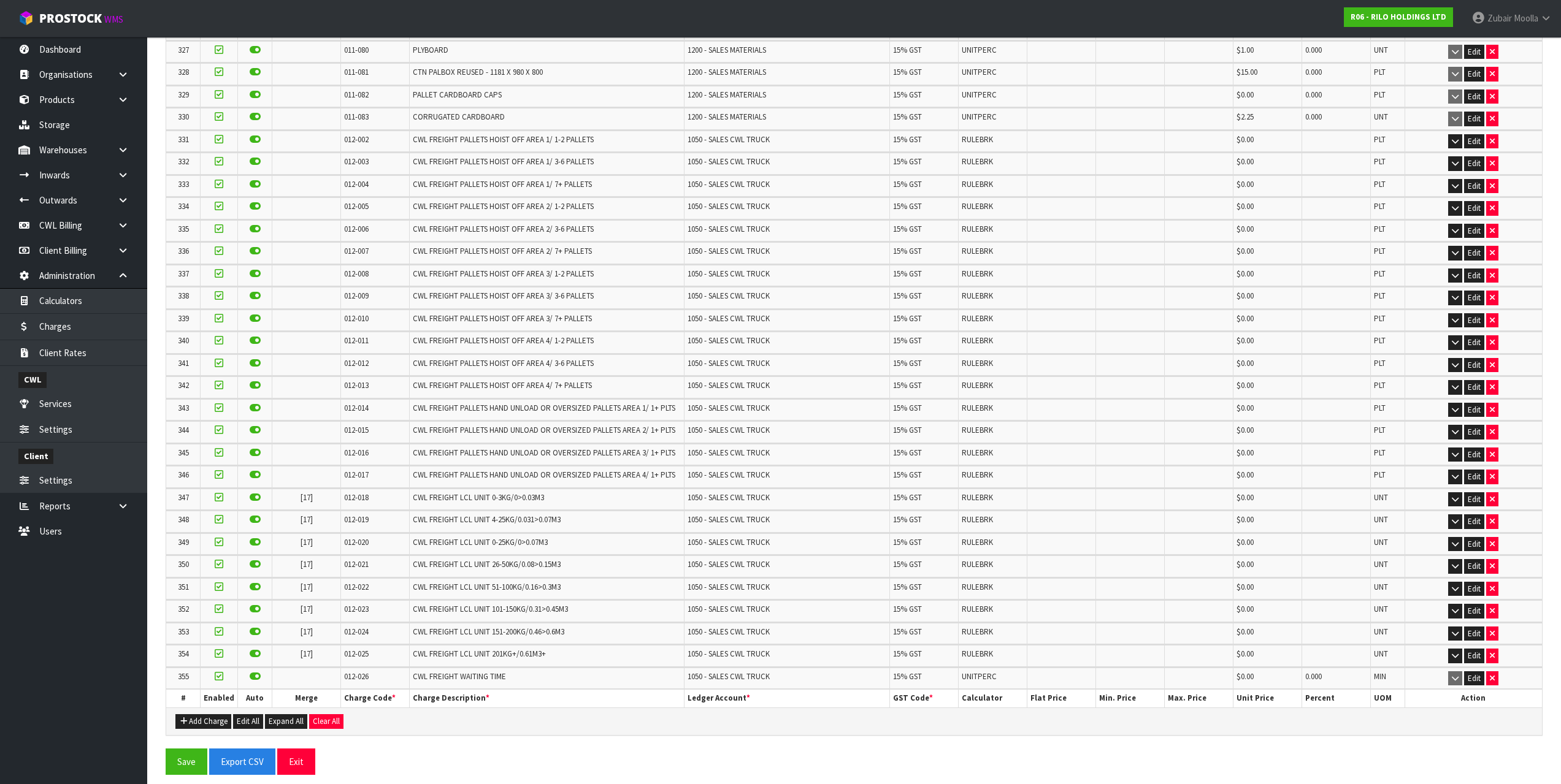
drag, startPoint x: 343, startPoint y: 342, endPoint x: 344, endPoint y: 464, distance: 122.0
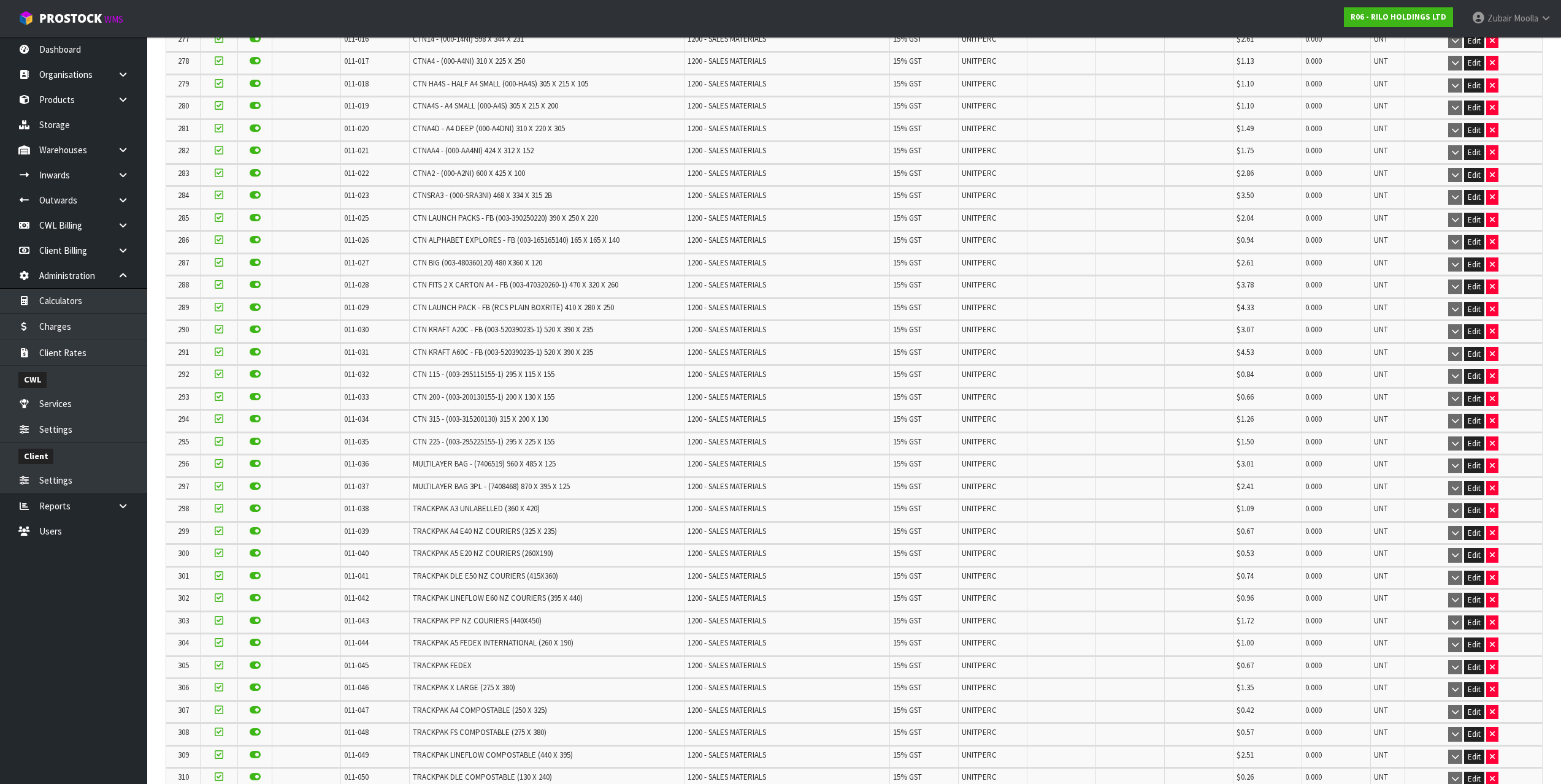
drag, startPoint x: 344, startPoint y: 464, endPoint x: 315, endPoint y: 389, distance: 80.4
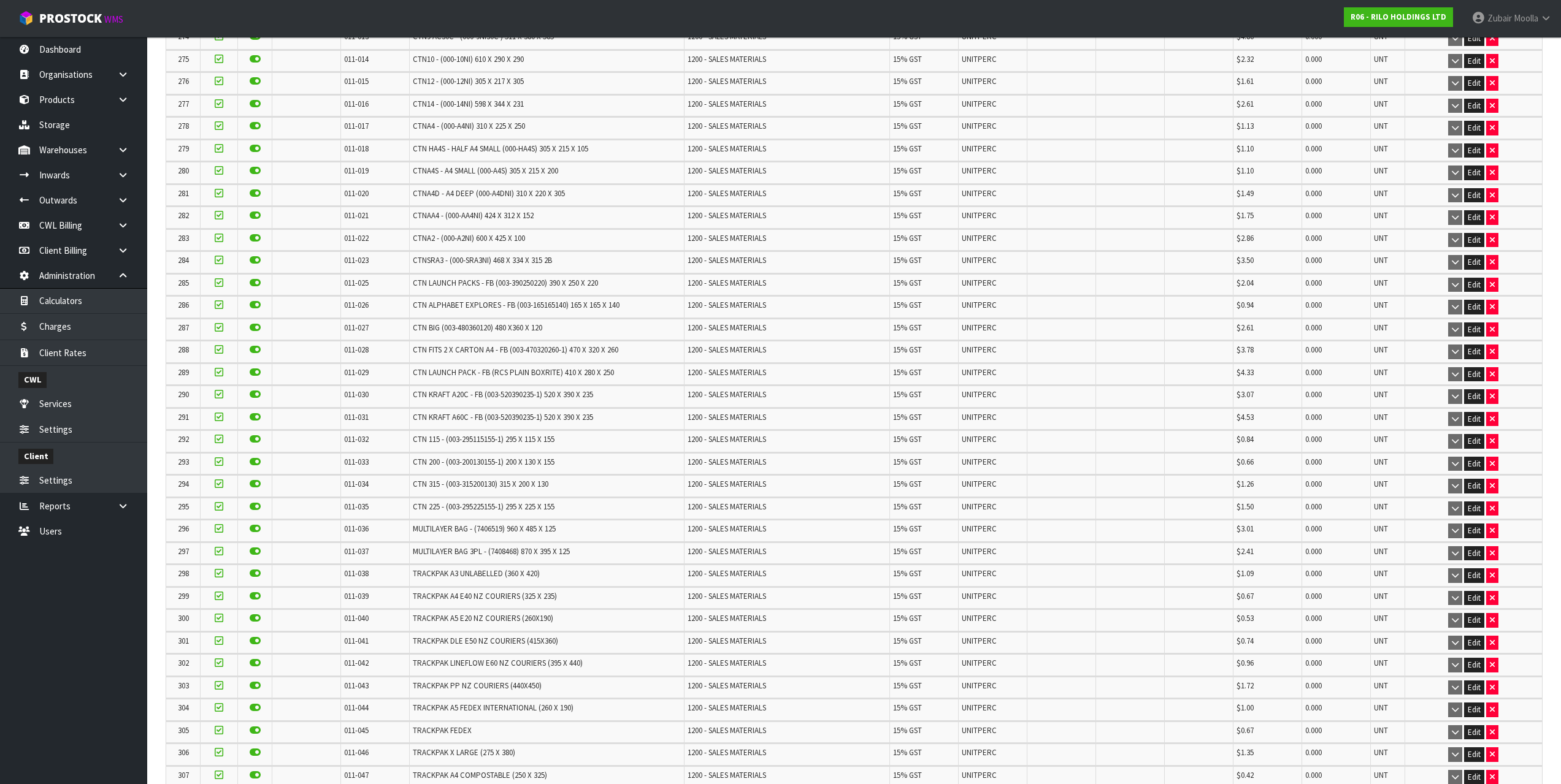
scroll to position [2630, 0]
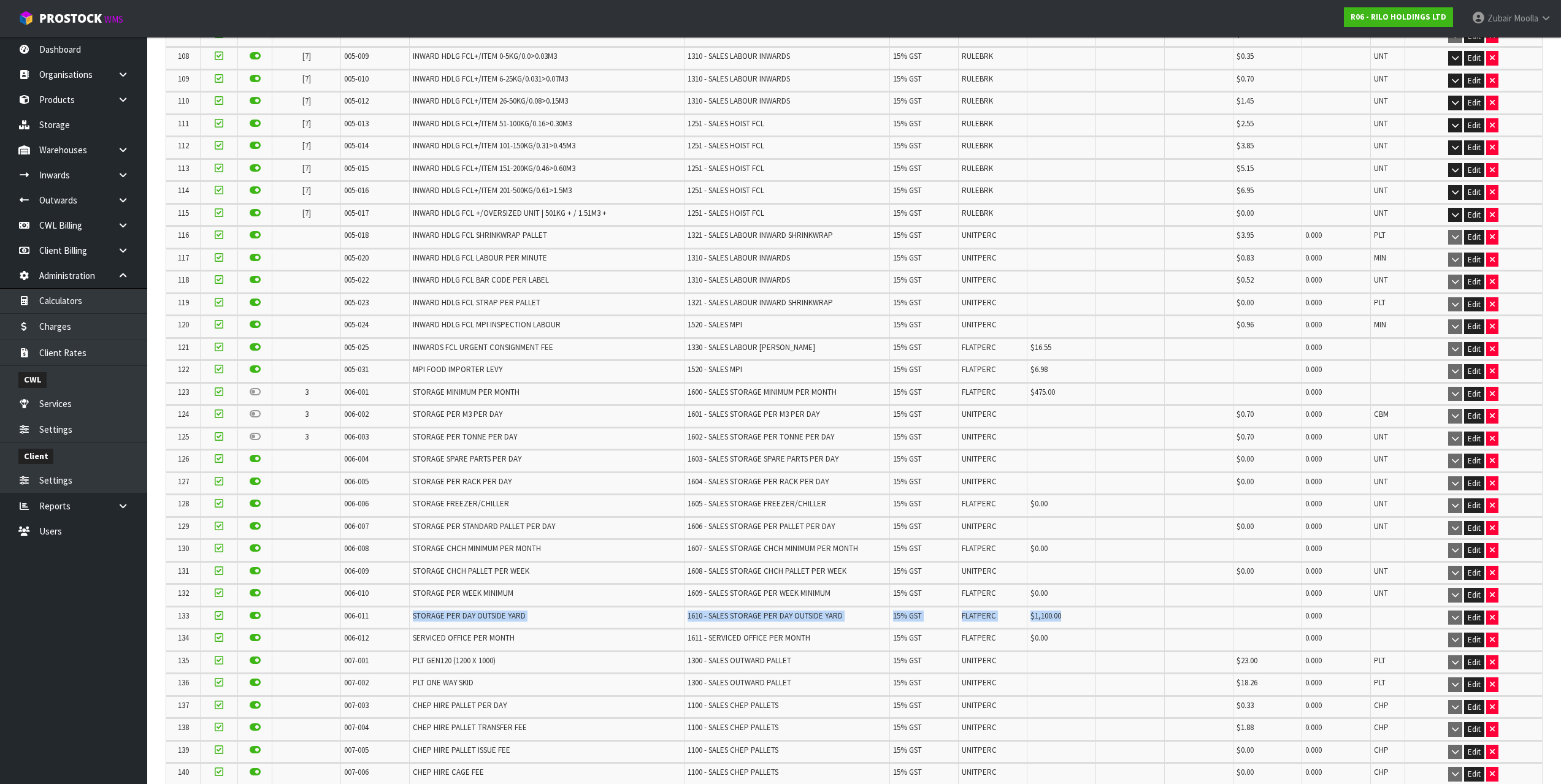
drag, startPoint x: 409, startPoint y: 606, endPoint x: 1090, endPoint y: 613, distance: 681.0
click at [1090, 613] on tr "133 006-011 STORAGE PER DAY OUTSIDE YARD 1610 - SALES STORAGE PER DAY OUTSIDE Y…" at bounding box center [854, 617] width 1376 height 22
click at [1090, 613] on td "$1,100.00" at bounding box center [1061, 617] width 69 height 22
click at [442, 439] on span "STORAGE PER TONNE PER DAY" at bounding box center [465, 436] width 104 height 10
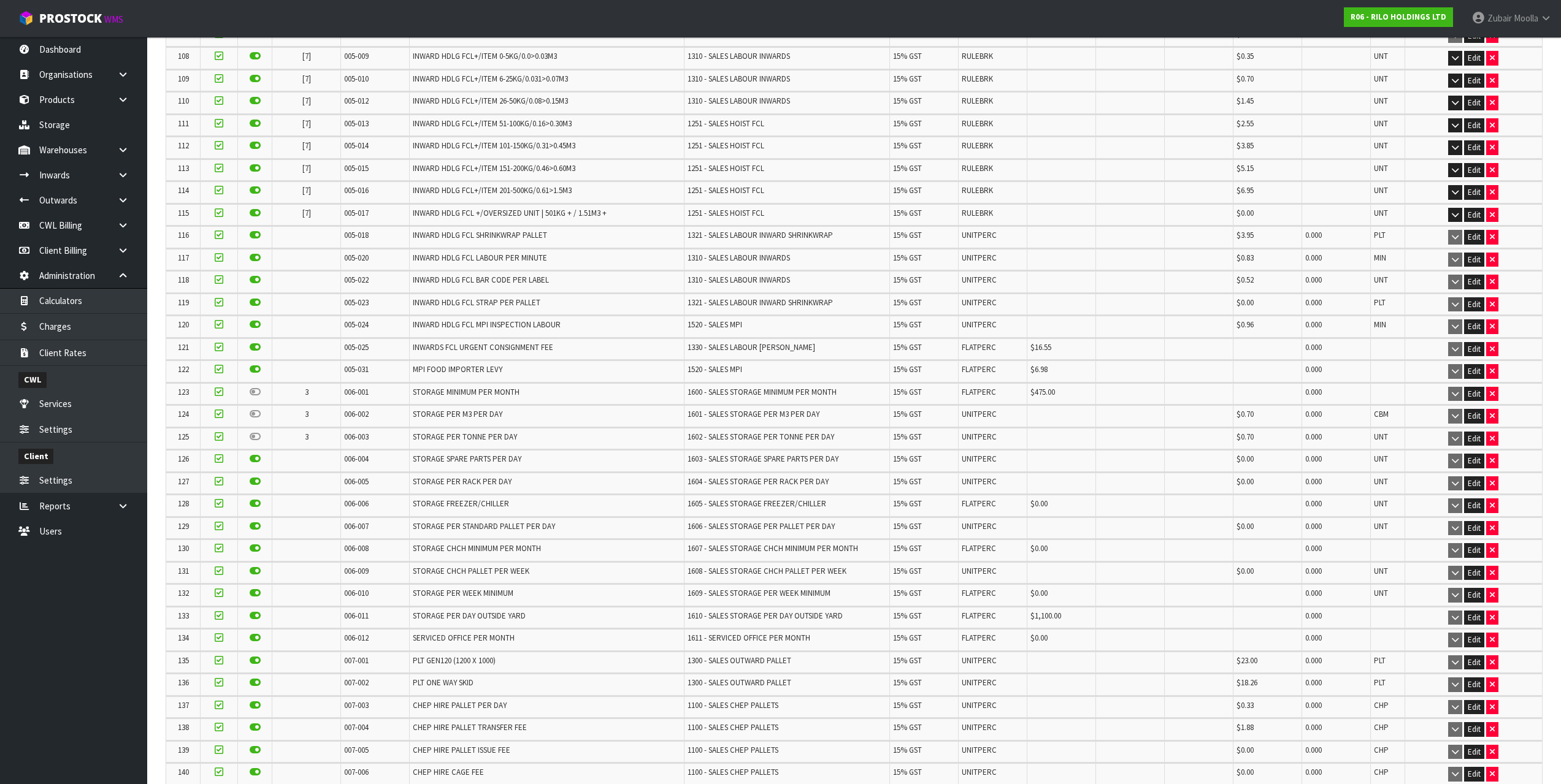
drag, startPoint x: 462, startPoint y: 398, endPoint x: 463, endPoint y: 387, distance: 11.0
click at [462, 396] on td "STORAGE MINIMUM PER MONTH" at bounding box center [546, 393] width 274 height 22
click at [463, 387] on span "STORAGE MINIMUM PER MONTH" at bounding box center [466, 392] width 107 height 10
click at [792, 395] on span "1600 - SALES STORAGE MINIMUM PER MONTH" at bounding box center [762, 392] width 149 height 10
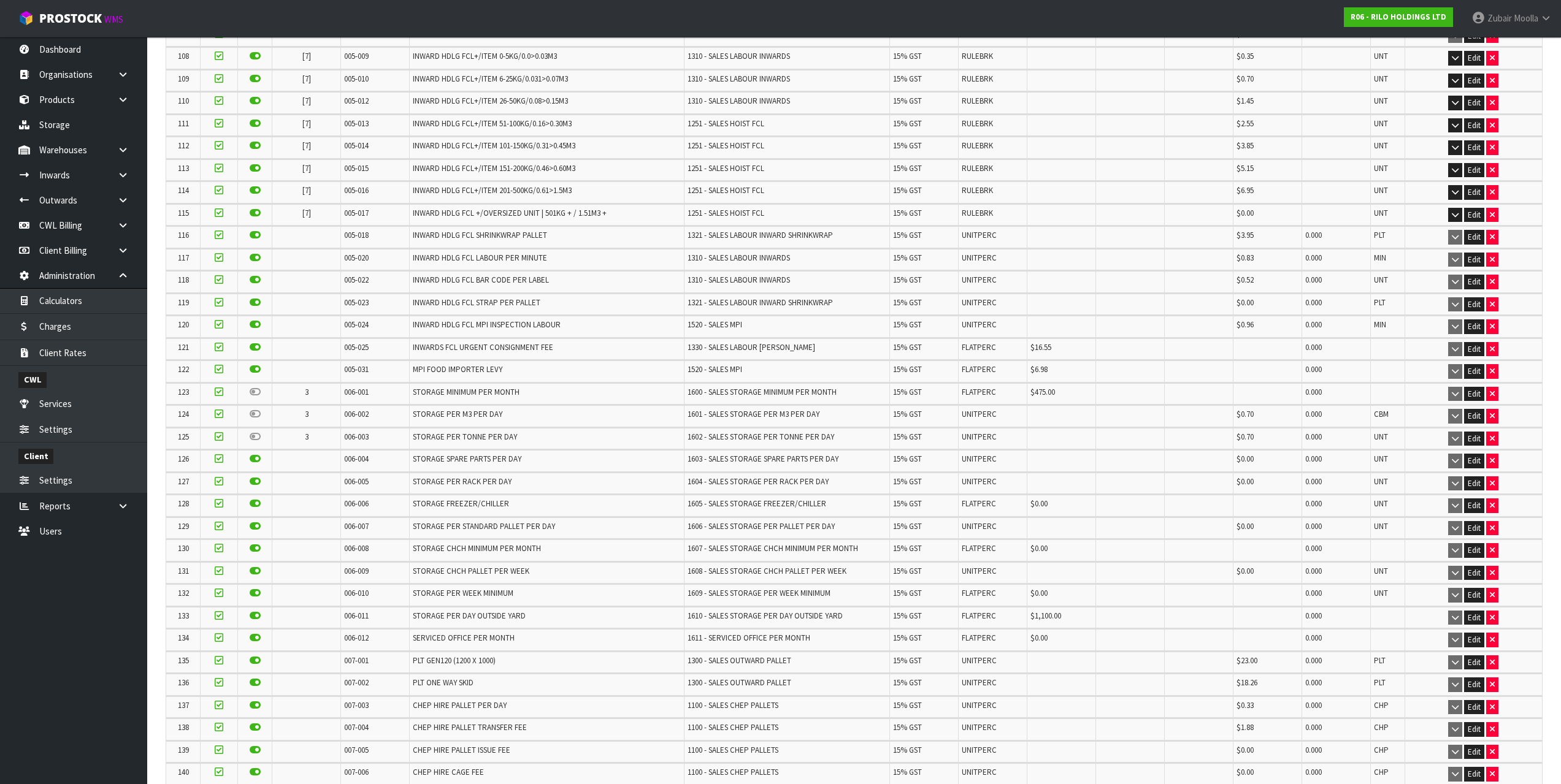
click at [793, 393] on span "1600 - SALES STORAGE MINIMUM PER MONTH" at bounding box center [762, 392] width 149 height 10
click at [794, 393] on span "1600 - SALES STORAGE MINIMUM PER MONTH" at bounding box center [762, 392] width 149 height 10
click at [362, 391] on span "006-001" at bounding box center [356, 392] width 24 height 10
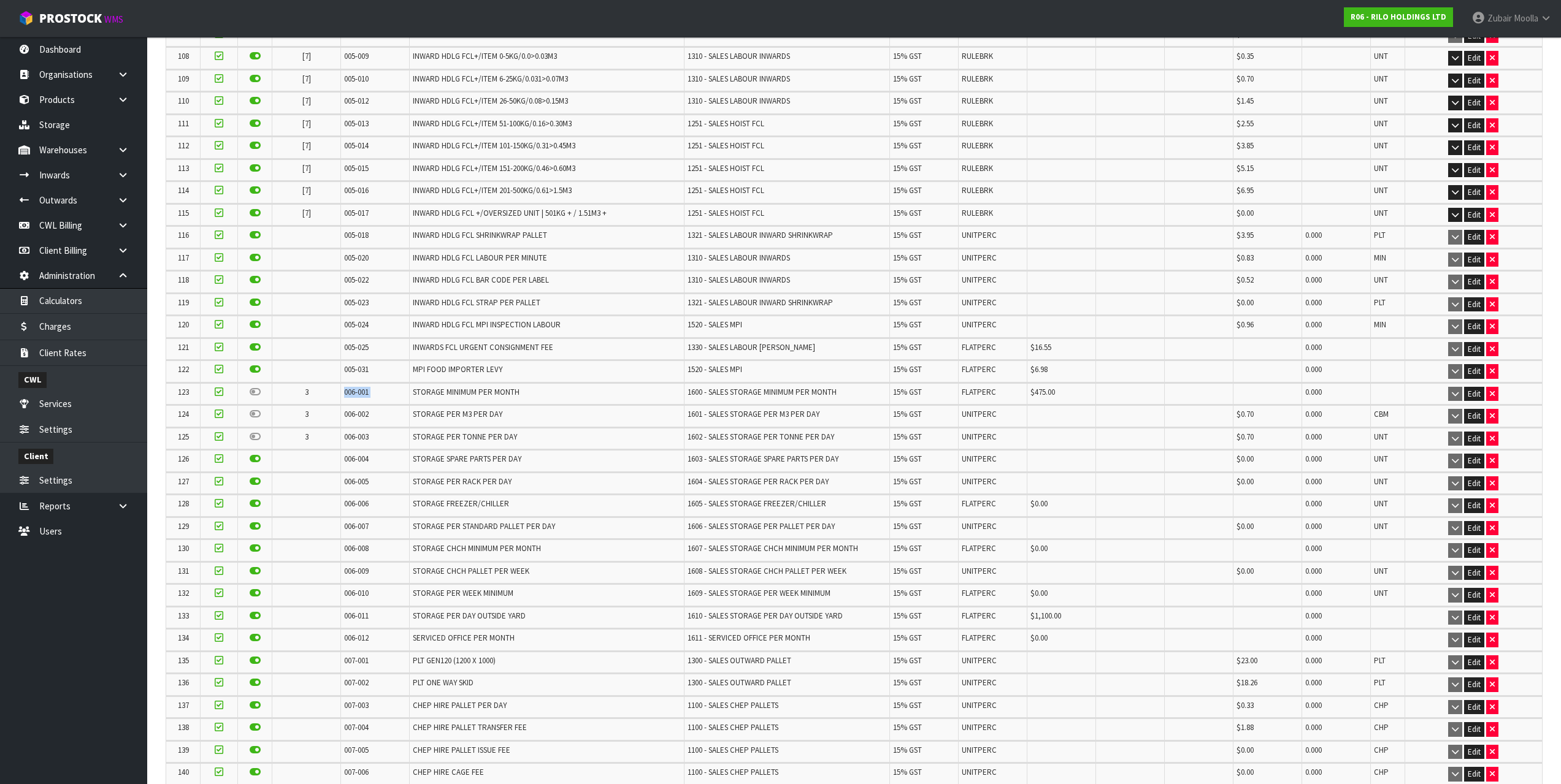
copy tr "006-001"
click at [83, 330] on link "Charges" at bounding box center [74, 326] width 147 height 25
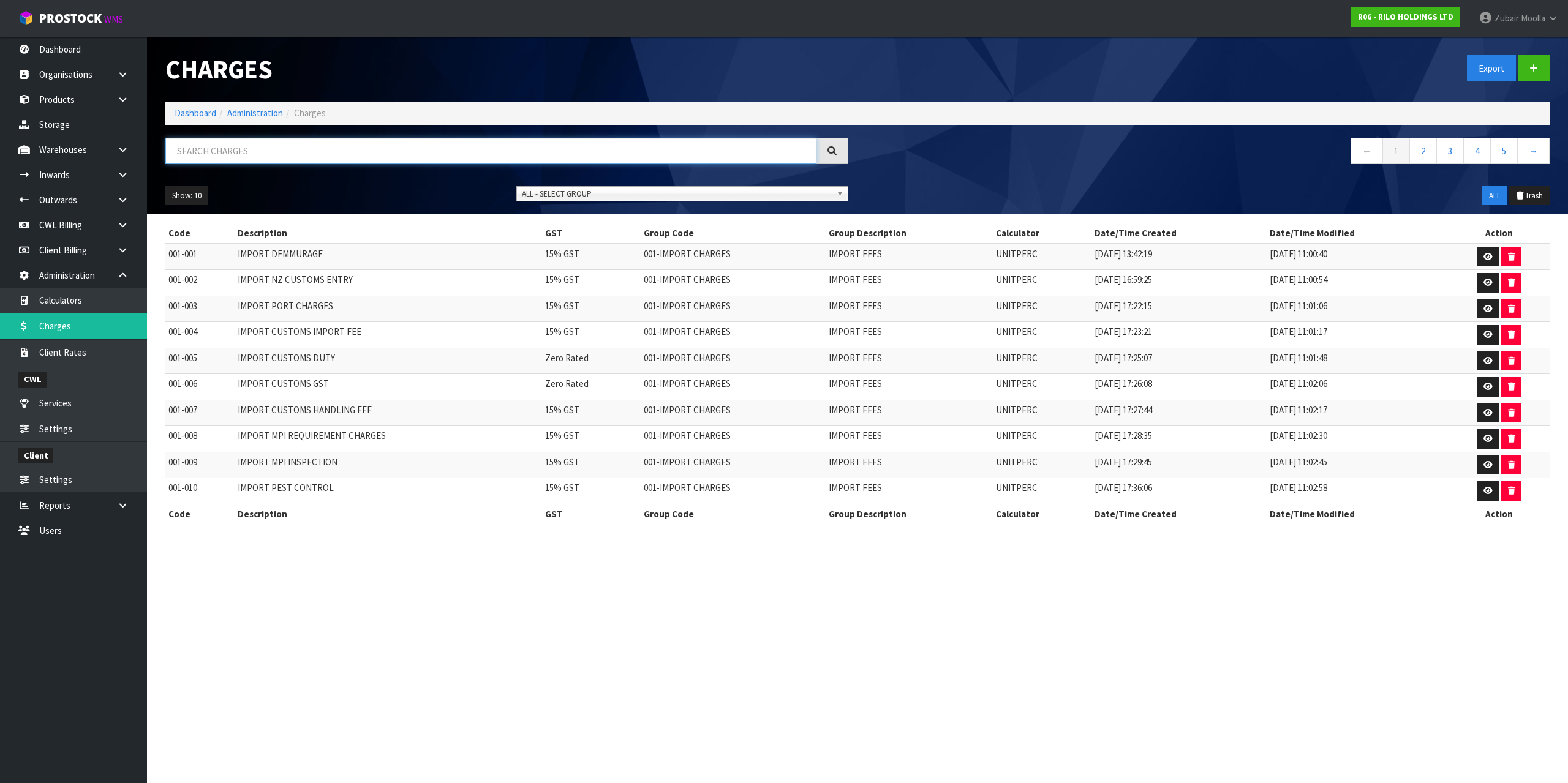
click at [245, 152] on input "text" at bounding box center [491, 151] width 651 height 26
paste input "006-001"
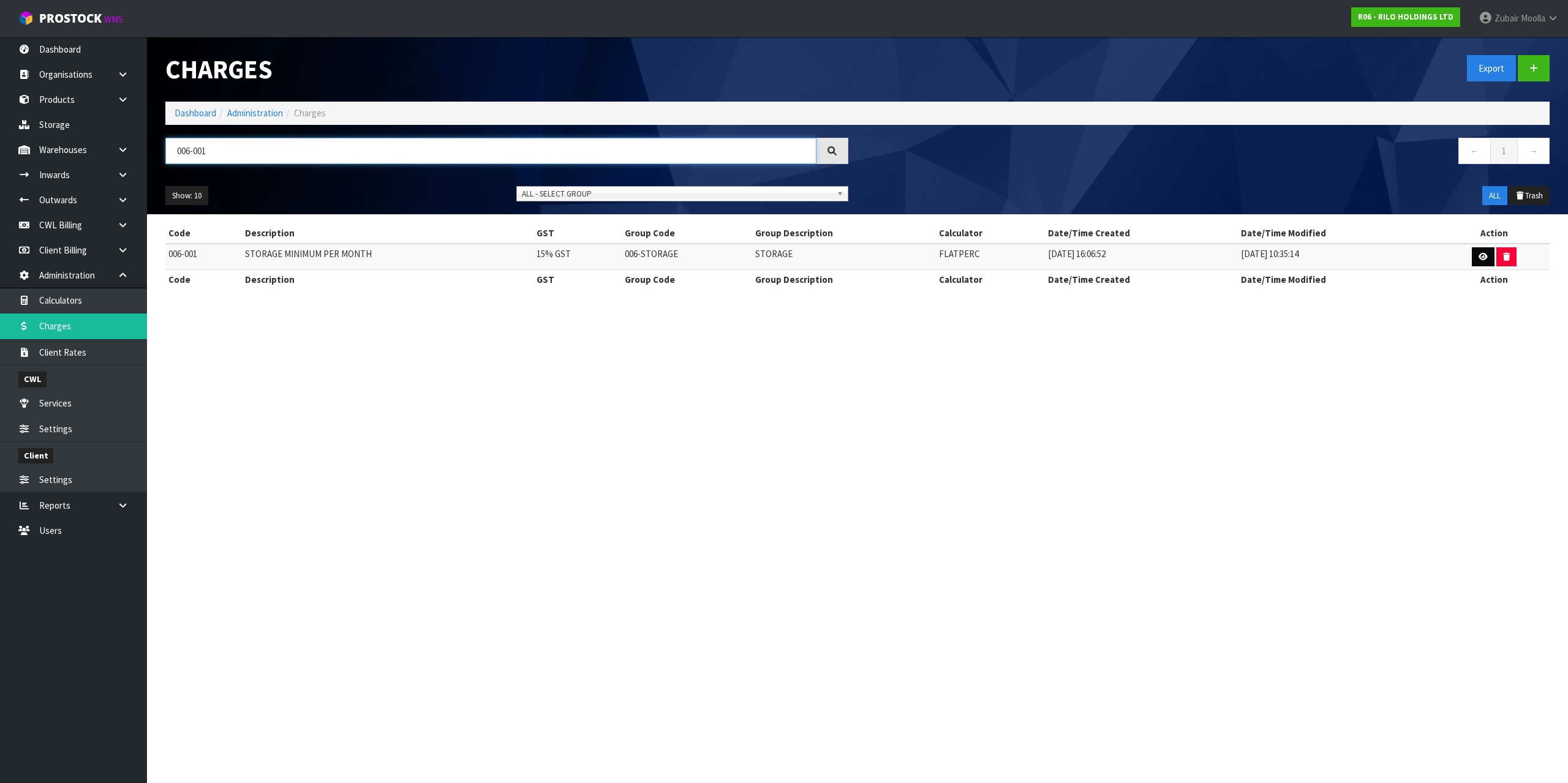
type input "006-001"
click at [1476, 261] on link at bounding box center [1483, 257] width 23 height 19
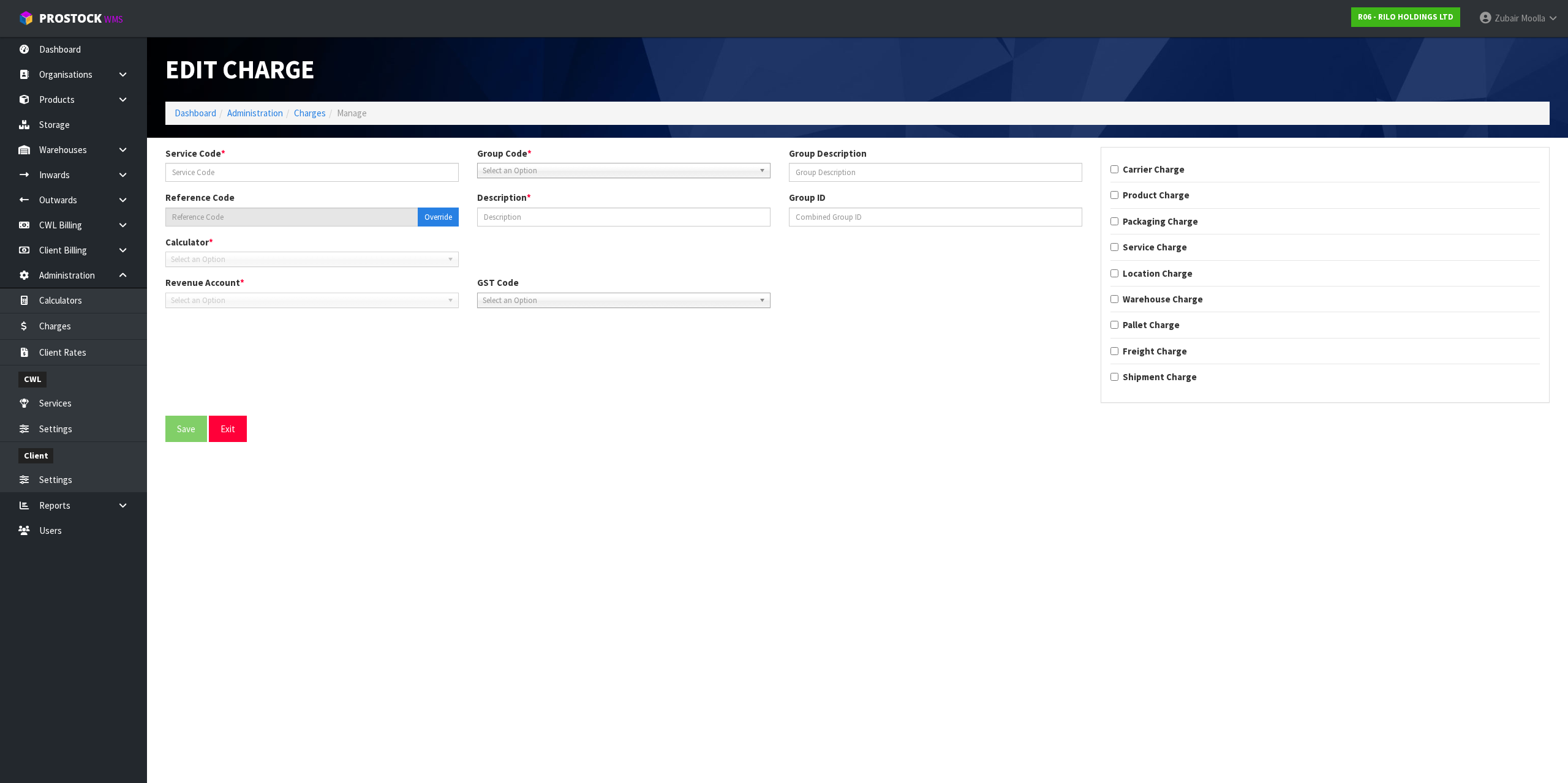
type input "001"
type input "STORAGE"
type input "006-001"
type input "STORAGE MINIMUM PER MONTH"
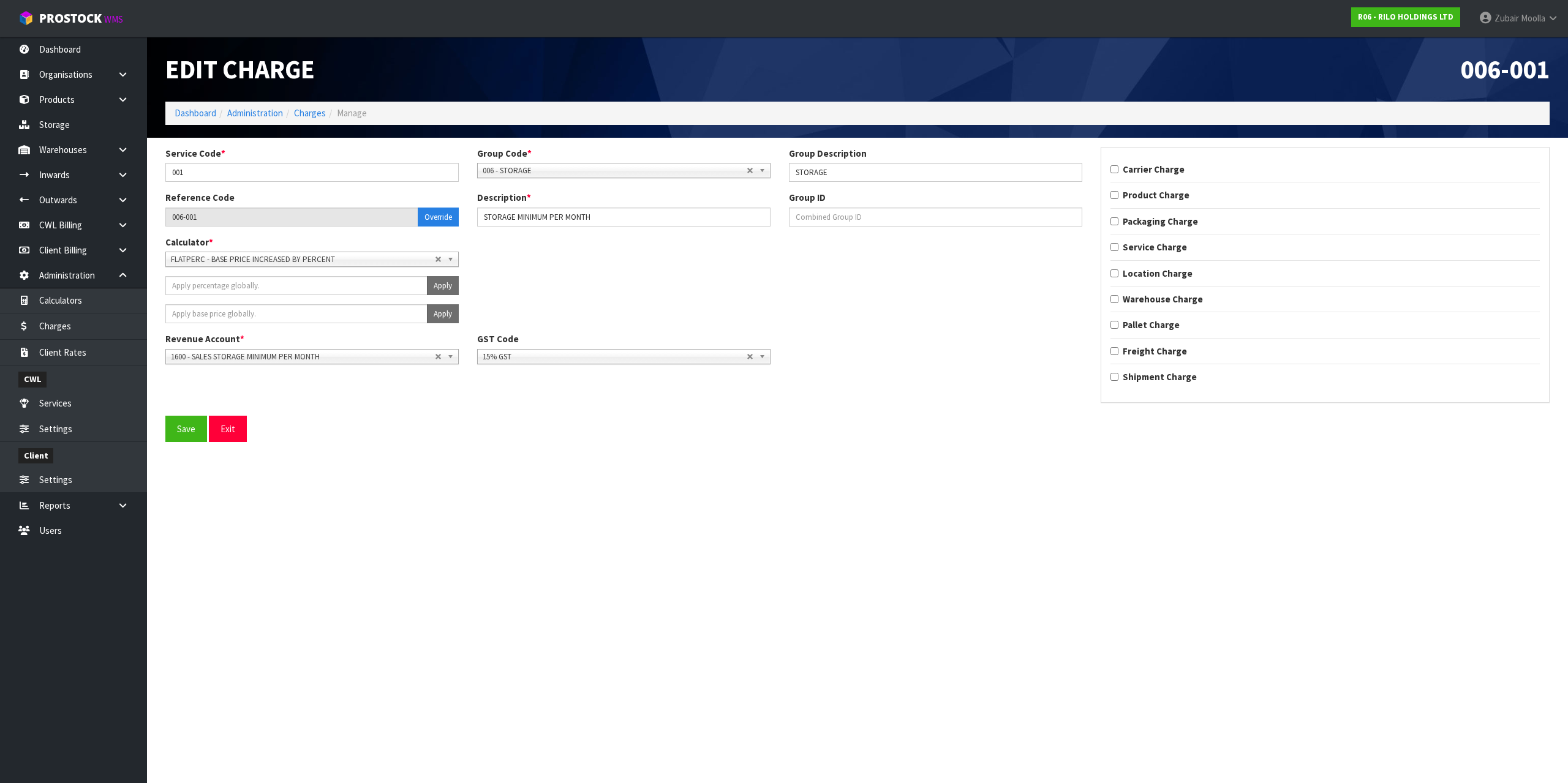
click at [714, 500] on section "Edit Charge 006-001 Dashboard Administration Charges Manage Service Code * 001 …" at bounding box center [784, 392] width 1568 height 783
click at [129, 155] on link at bounding box center [128, 150] width 40 height 25
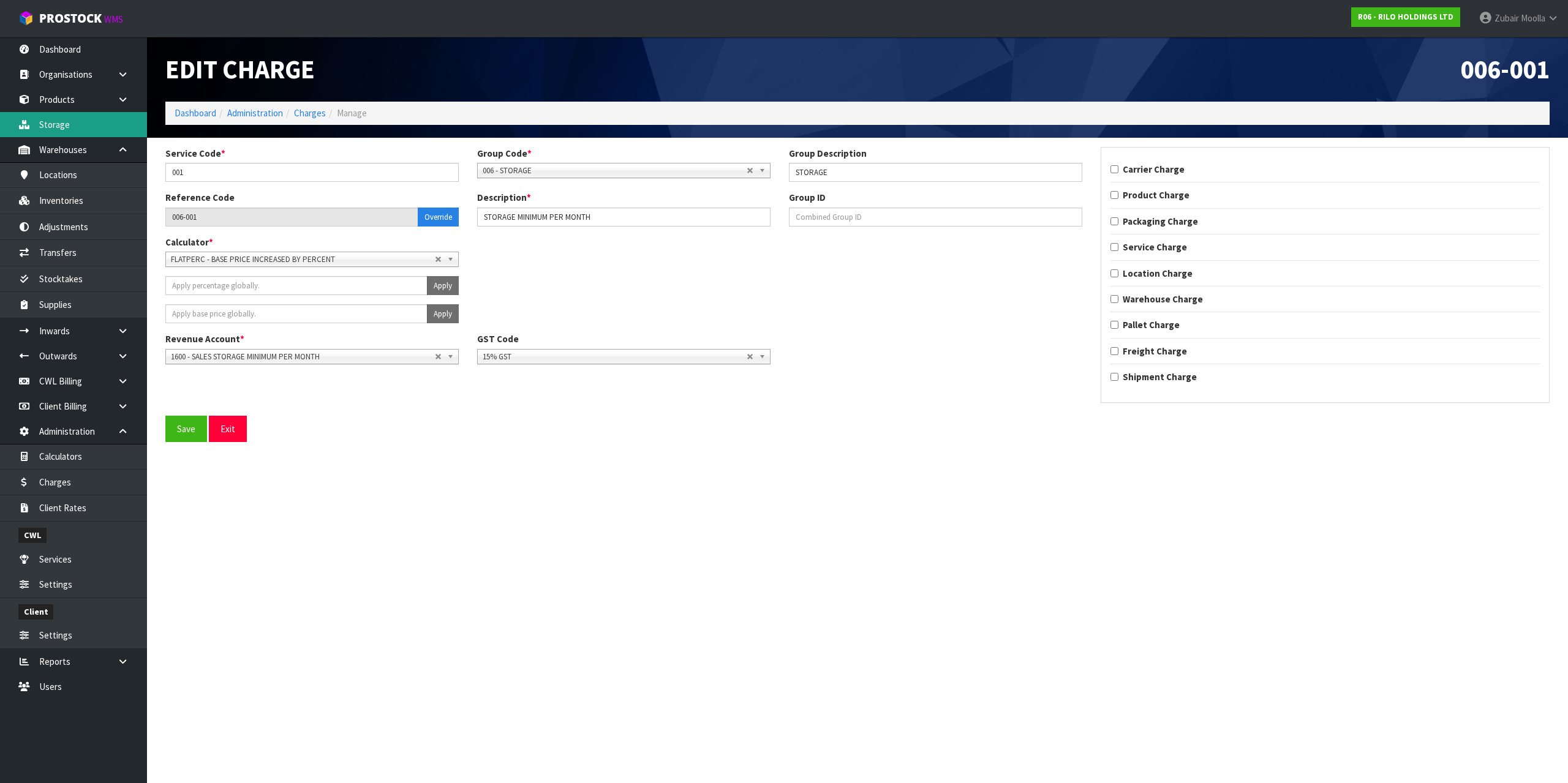
click at [53, 120] on link "Storage" at bounding box center [73, 125] width 147 height 25
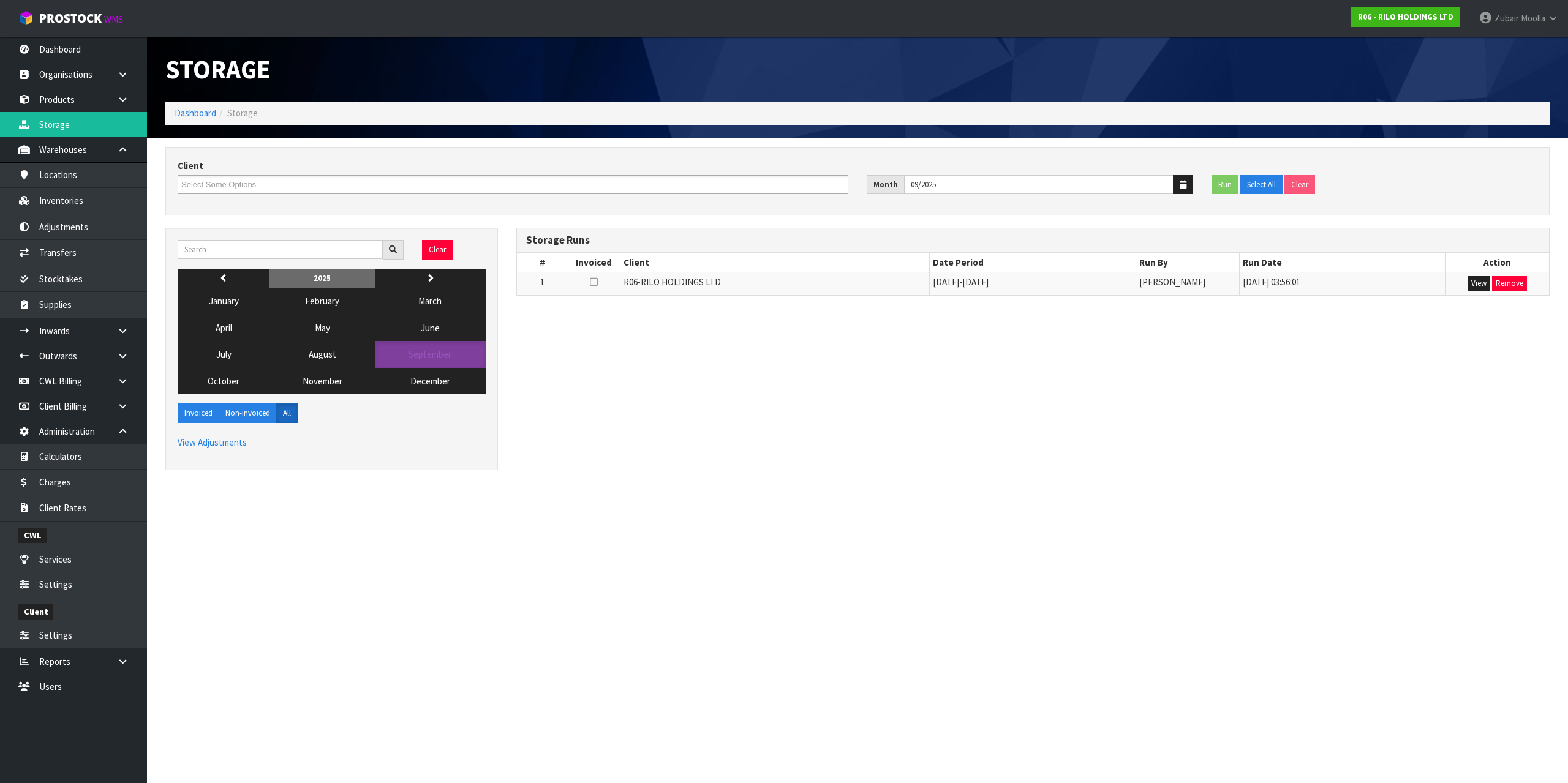
drag, startPoint x: 474, startPoint y: 572, endPoint x: 932, endPoint y: 601, distance: 458.9
click at [481, 572] on section "Storage Dashboard Storage Client A00-AGRIHEALTH NZ LTD A01-AGAIN FASTER PTY LTD…" at bounding box center [784, 392] width 1568 height 783
click at [1485, 282] on button "View" at bounding box center [1479, 283] width 23 height 15
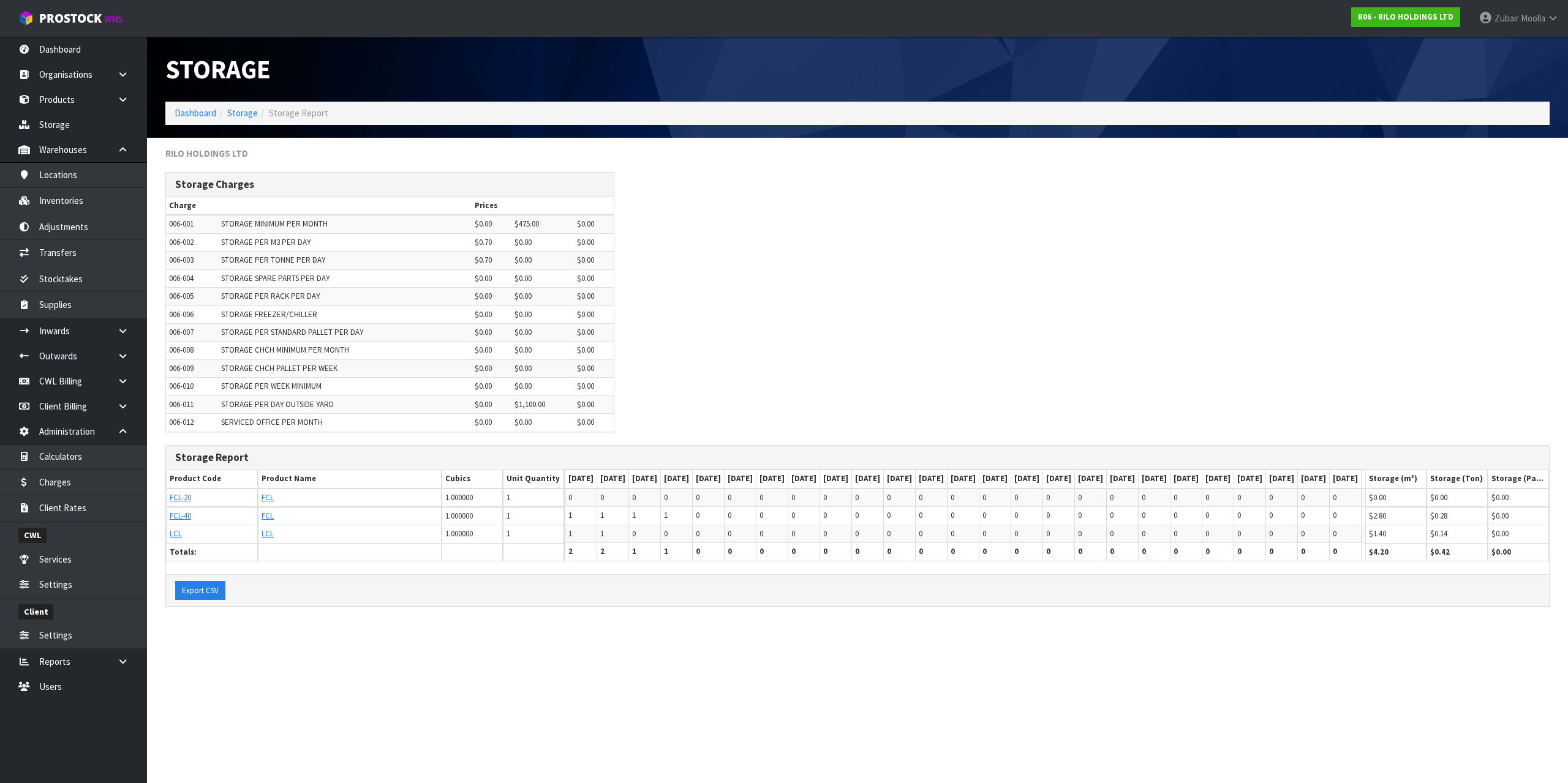
drag, startPoint x: 593, startPoint y: 433, endPoint x: 578, endPoint y: 478, distance: 47.4
click at [624, 556] on div "RILO HOLDINGS LTD Storage Charges Charge Prices 006-001 STORAGE MINIMUM PER MON…" at bounding box center [857, 383] width 1403 height 473
click at [559, 466] on div "Storage Report" at bounding box center [857, 457] width 1384 height 24
click at [297, 434] on div "Storage Charges Charge Prices 006-001 STORAGE MINIMUM PER MONTH $0.00 $475.00 $…" at bounding box center [390, 308] width 467 height 272
drag, startPoint x: 224, startPoint y: 408, endPoint x: 329, endPoint y: 410, distance: 105.0
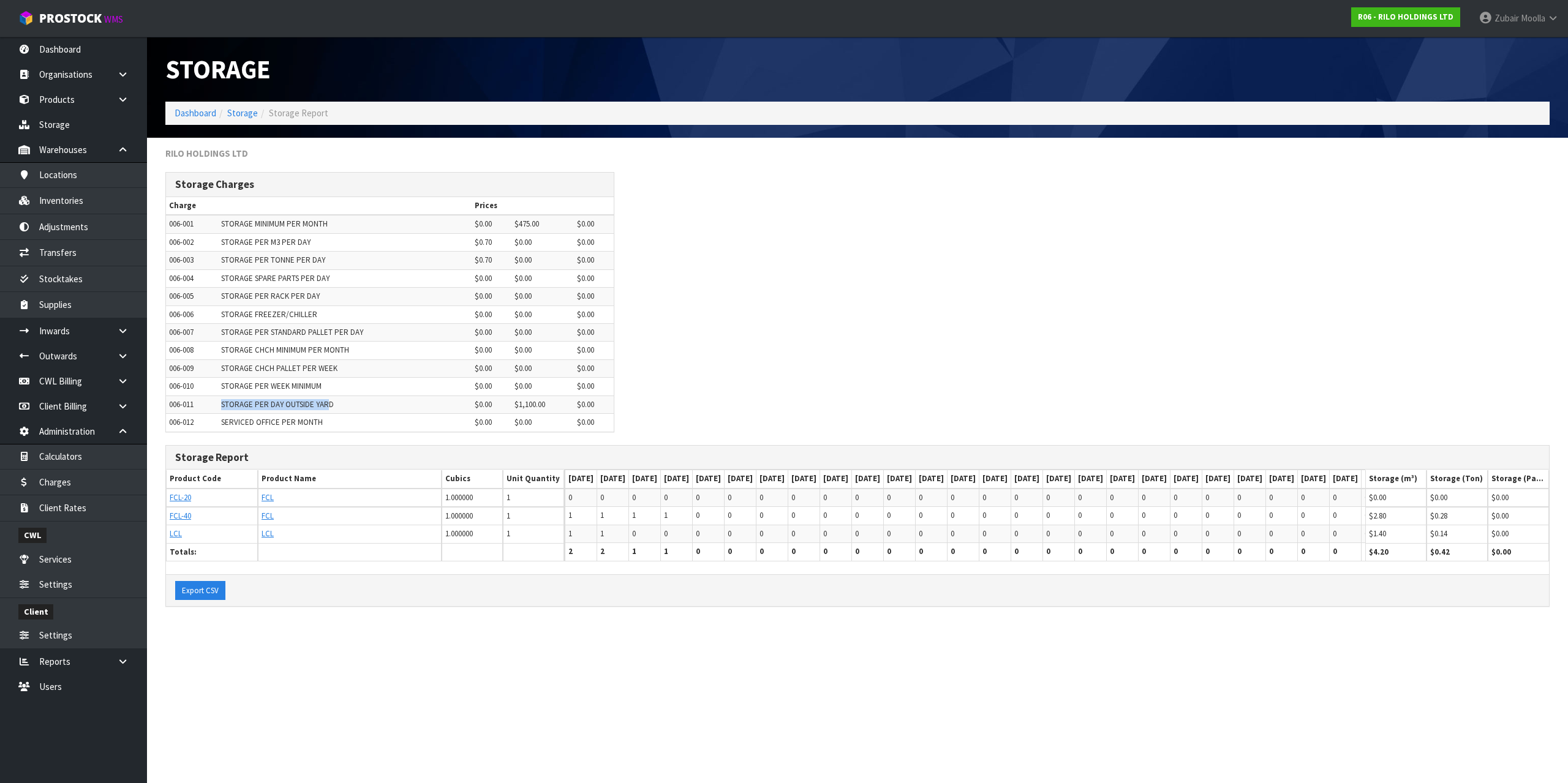
click at [329, 410] on tr "006-011 STORAGE PER DAY OUTSIDE YARD $0.00 $1,100.00 $0.00" at bounding box center [390, 405] width 448 height 18
click at [329, 607] on div "Export CSV" at bounding box center [857, 590] width 1384 height 33
click at [349, 445] on div "RILO HOLDINGS LTD Storage Charges Charge Prices 006-001 STORAGE MINIMUM PER MON…" at bounding box center [857, 383] width 1403 height 473
click at [516, 355] on td "$0.00" at bounding box center [543, 351] width 63 height 18
drag, startPoint x: 169, startPoint y: 170, endPoint x: 558, endPoint y: 159, distance: 389.2
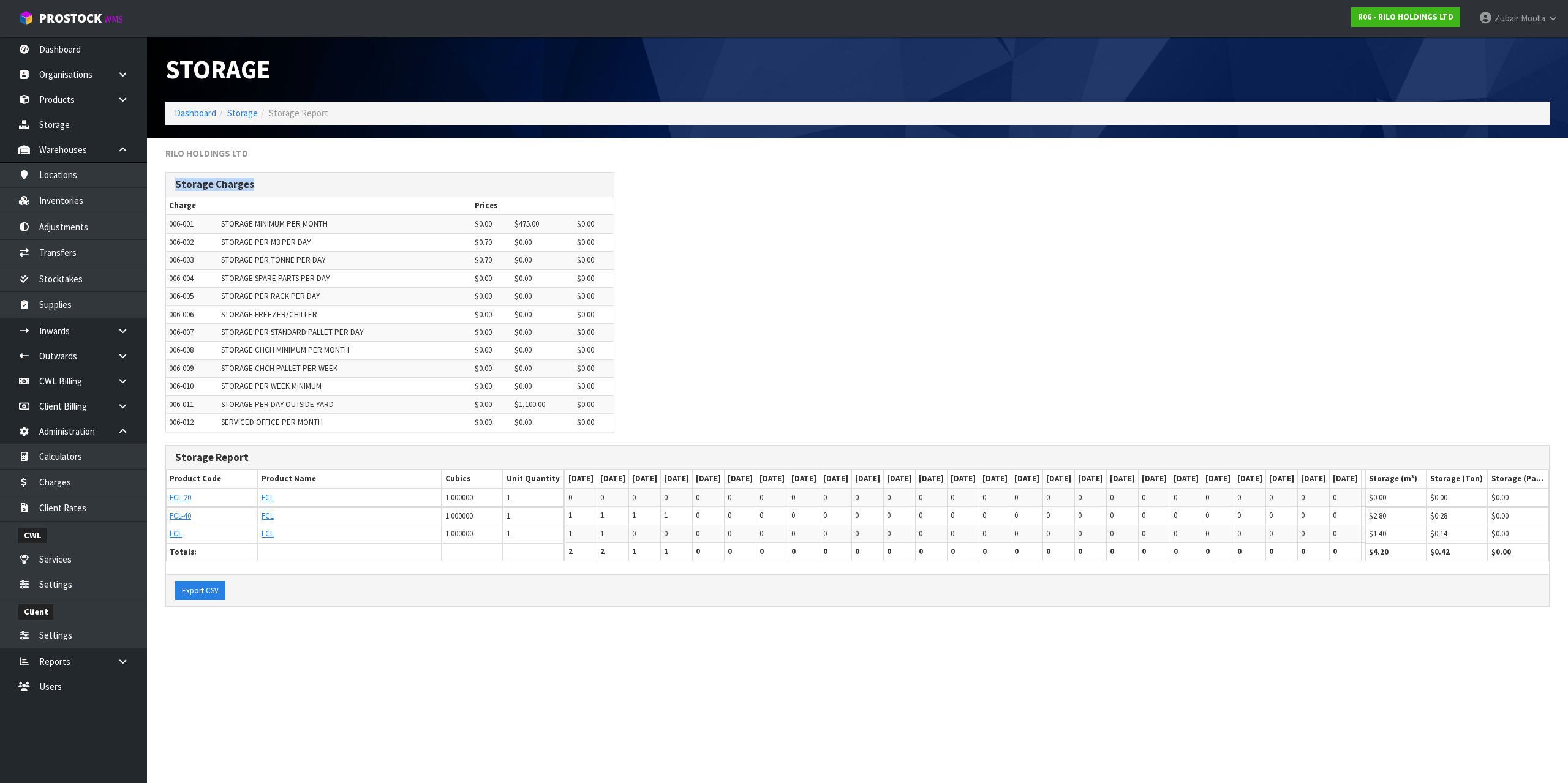
click at [558, 159] on div "RILO HOLDINGS LTD" at bounding box center [857, 159] width 1403 height 25
click at [504, 313] on td "$0.00" at bounding box center [491, 315] width 40 height 18
click at [718, 303] on div "Storage Charges Charge Prices 006-001 STORAGE MINIMUM PER MONTH $0.00 $475.00 $…" at bounding box center [857, 308] width 1403 height 272
click at [209, 601] on button "Export CSV" at bounding box center [200, 591] width 50 height 19
click at [941, 392] on div "Storage Charges Charge Prices 006-001 STORAGE MINIMUM PER MONTH $0.00 $475.00 $…" at bounding box center [857, 308] width 1403 height 272
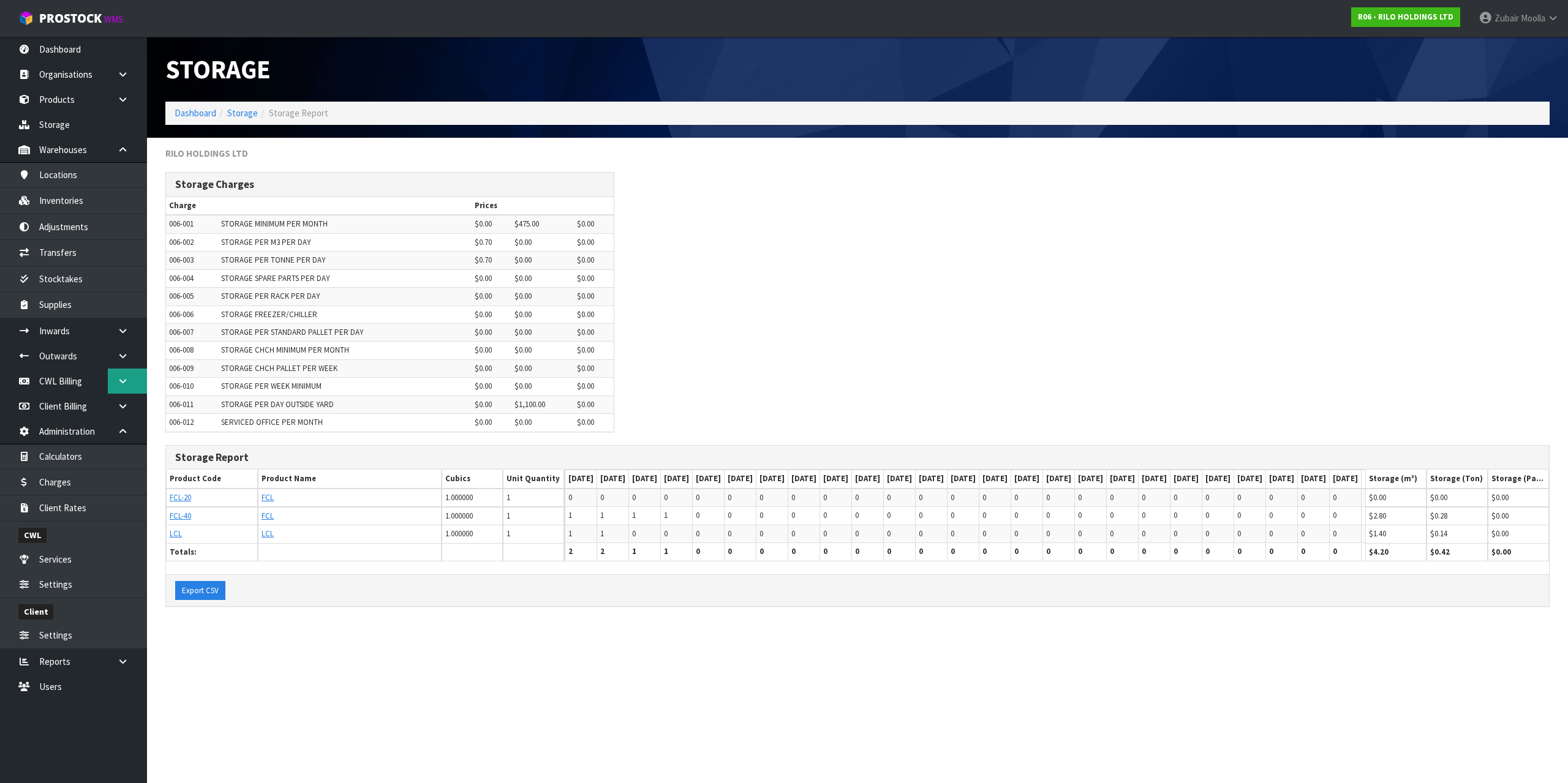
click at [130, 392] on link at bounding box center [128, 381] width 40 height 25
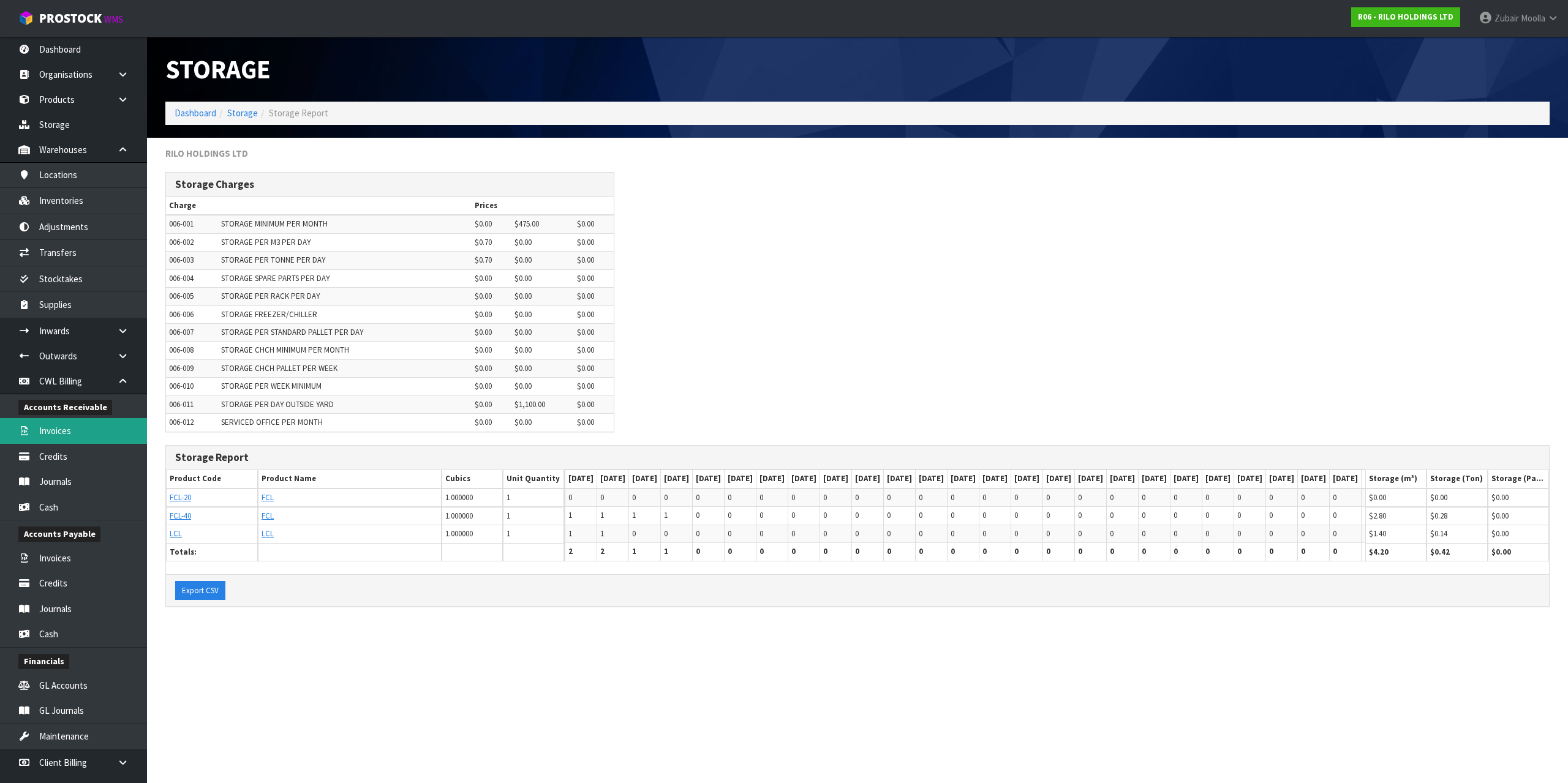
click at [95, 435] on link "Invoices" at bounding box center [73, 431] width 147 height 25
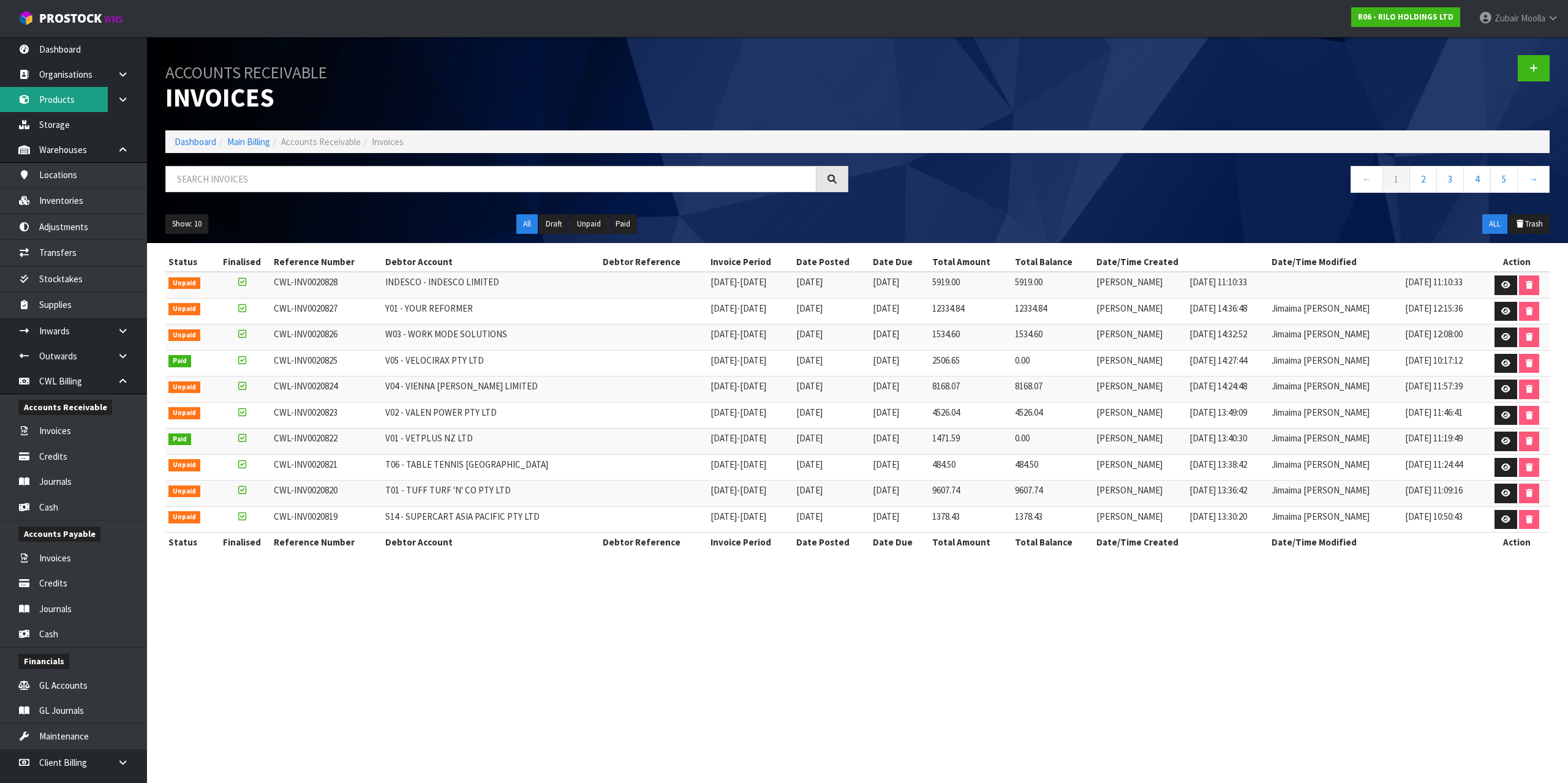
click at [84, 112] on link "Products" at bounding box center [73, 99] width 147 height 25
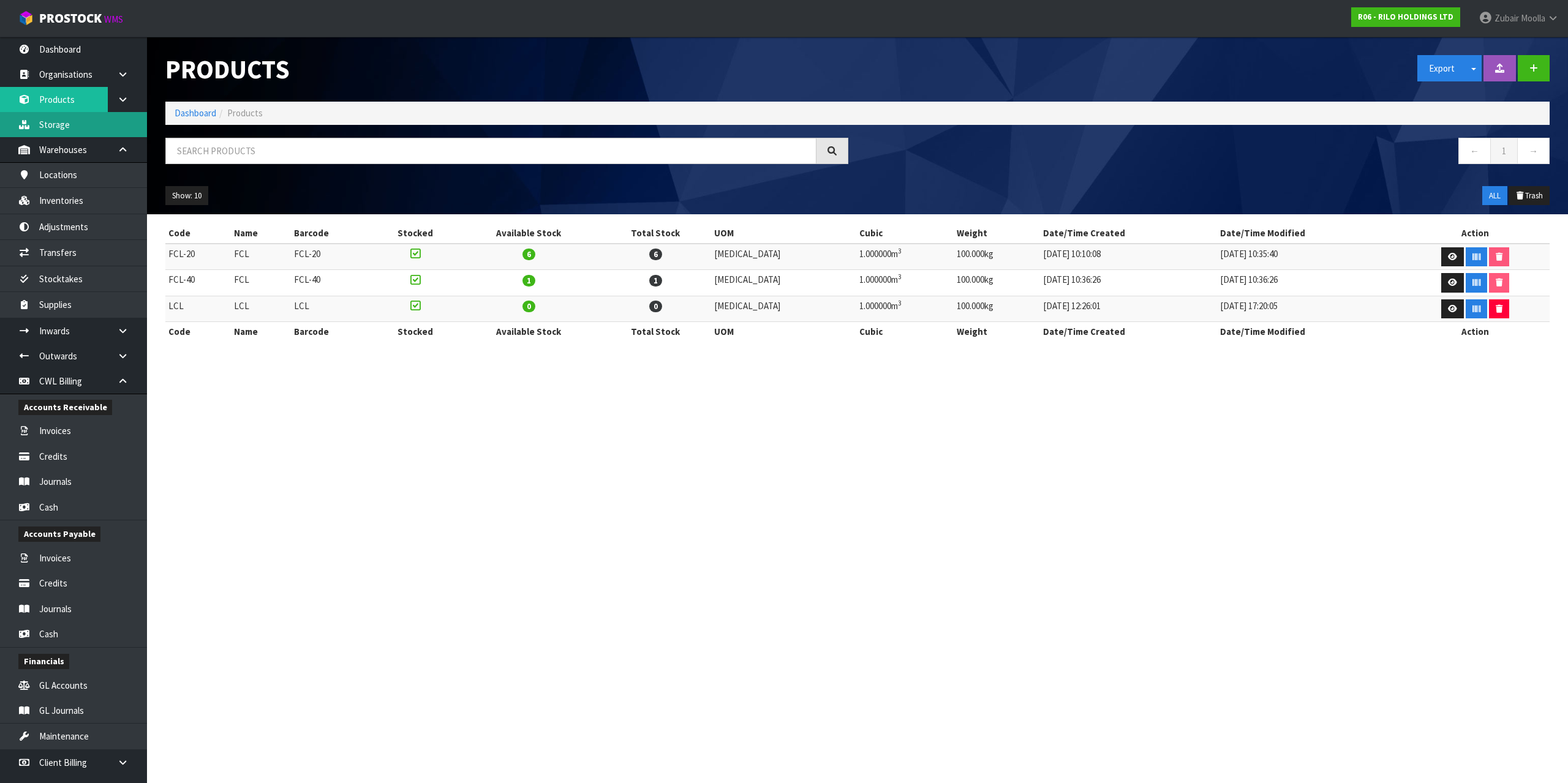
click at [55, 122] on link "Storage" at bounding box center [73, 125] width 147 height 25
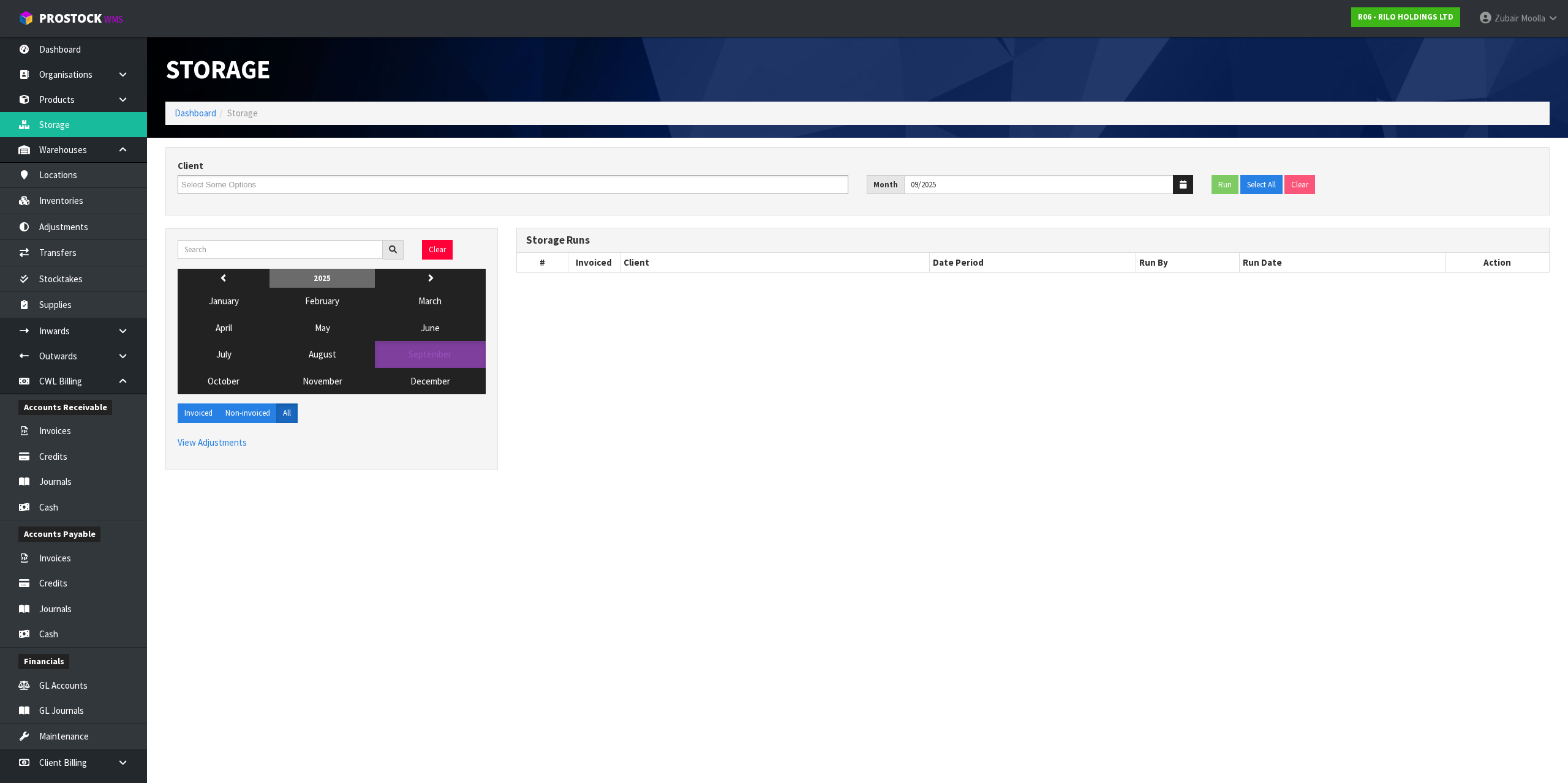
click at [465, 87] on div "Storage" at bounding box center [507, 69] width 702 height 65
click at [338, 361] on button "August" at bounding box center [322, 354] width 105 height 26
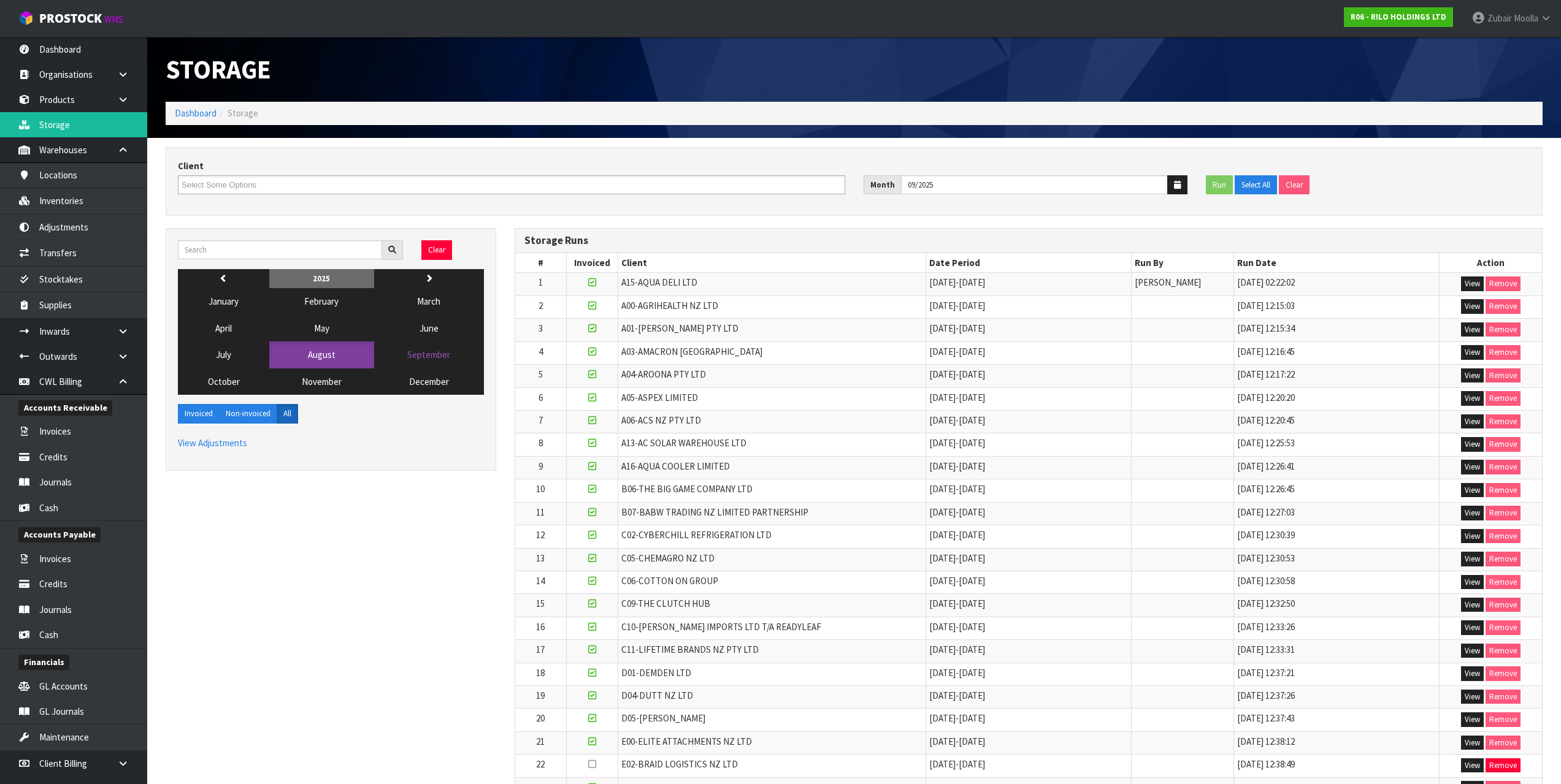
click at [913, 412] on td "A06-ACS NZ PTY LTD" at bounding box center [772, 421] width 308 height 23
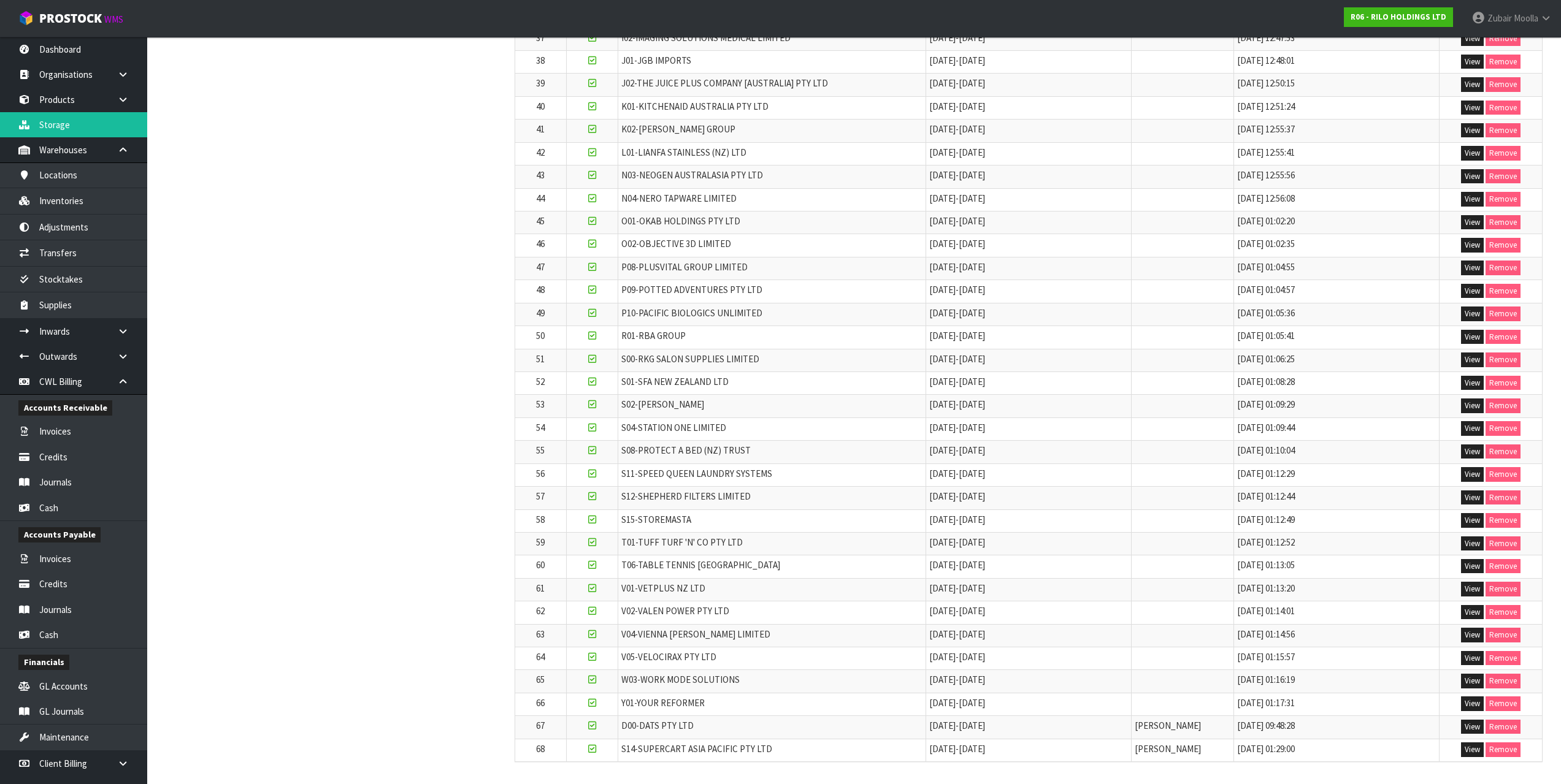
click at [873, 227] on td "O01-OKAB HOLDINGS PTY LTD" at bounding box center [772, 223] width 308 height 23
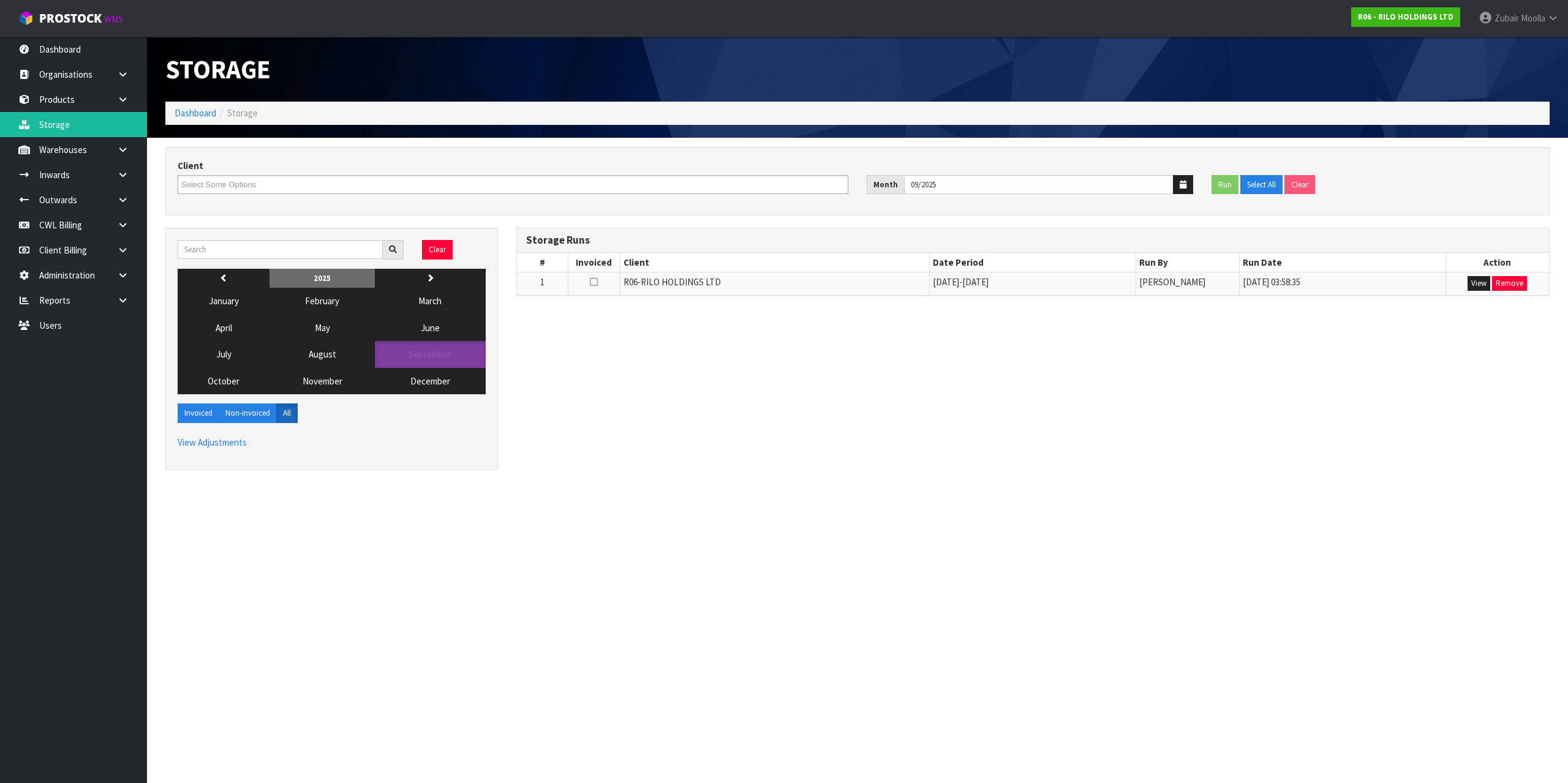
drag, startPoint x: 685, startPoint y: 268, endPoint x: 756, endPoint y: 351, distance: 109.2
click at [756, 351] on div "Clear previous 2025 next January February March April May June July August Sept…" at bounding box center [857, 355] width 1403 height 255
drag, startPoint x: 1241, startPoint y: 303, endPoint x: 1296, endPoint y: 282, distance: 58.9
click at [1296, 282] on div "Storage Runs # Invoiced Client Date Period Run By Run Date Action 1 R06-RILO HO…" at bounding box center [1034, 268] width 1052 height 81
click at [1474, 288] on button "View" at bounding box center [1479, 283] width 23 height 15
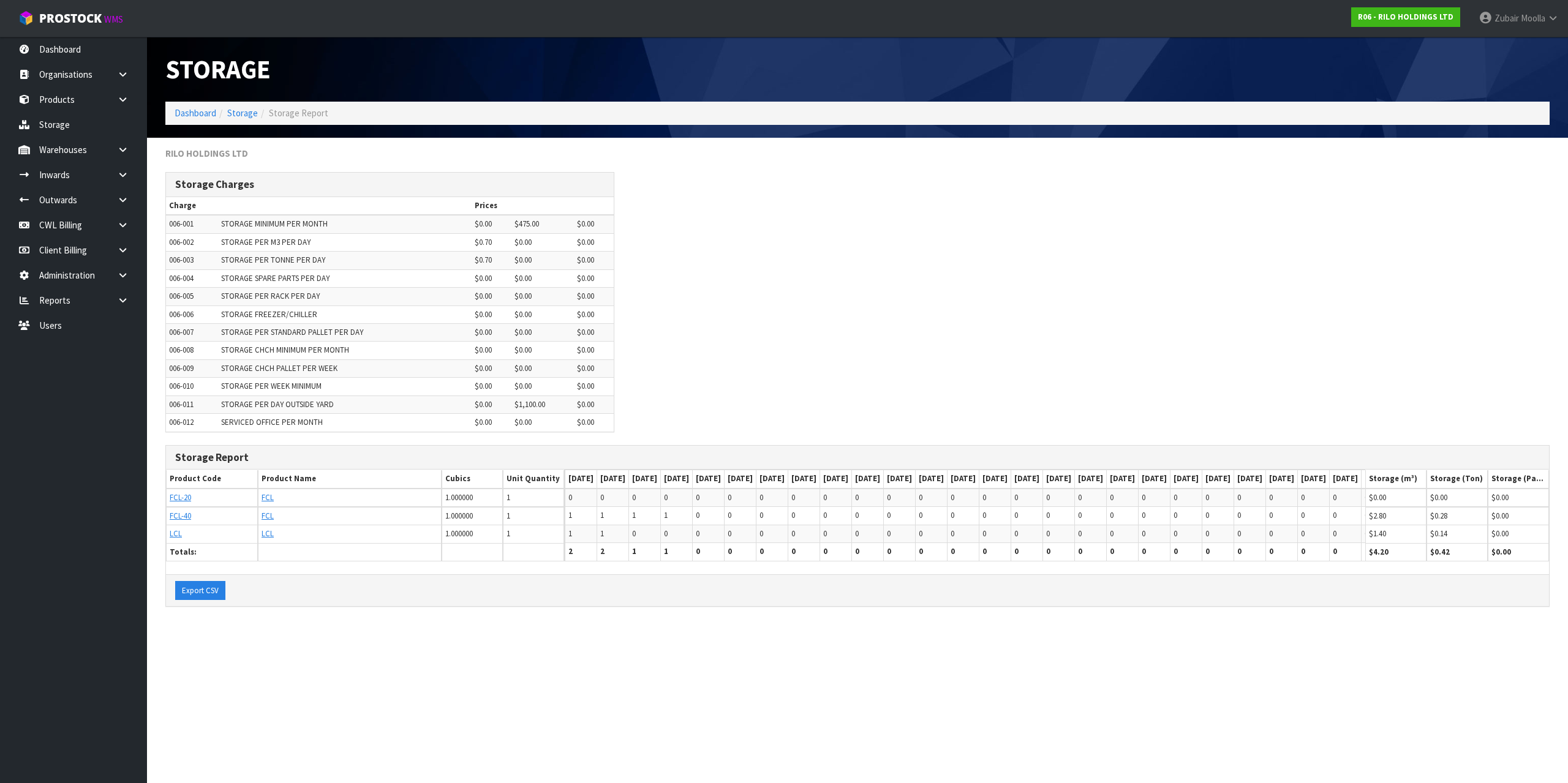
click at [733, 696] on section "Storage Dashboard Storage Storage Report RILO HOLDINGS LTD Storage Charges Char…" at bounding box center [784, 392] width 1568 height 783
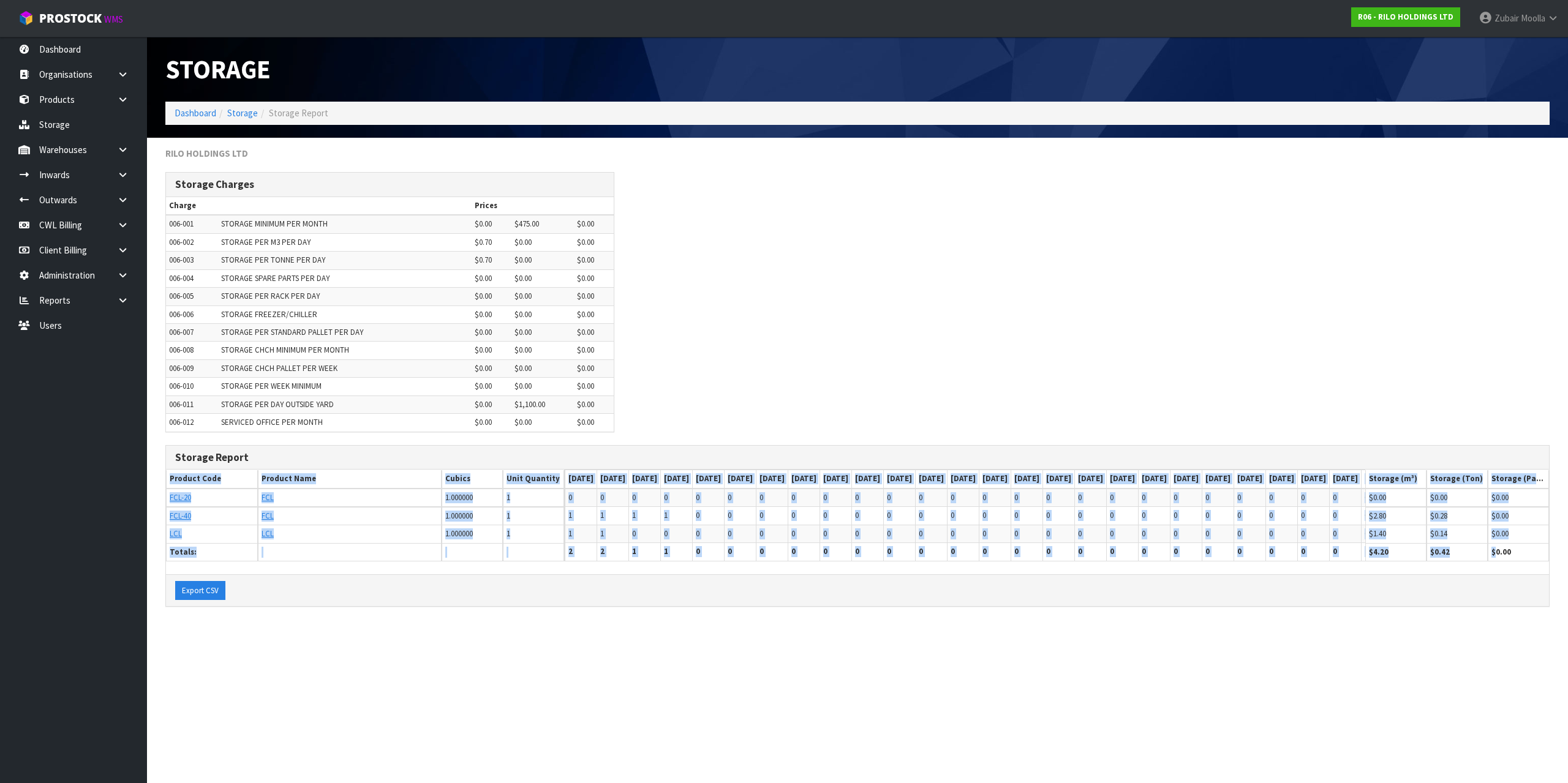
drag, startPoint x: 733, startPoint y: 696, endPoint x: 904, endPoint y: 284, distance: 446.1
click at [742, 685] on section "Storage Dashboard Storage Storage Report RILO HOLDINGS LTD Storage Charges Char…" at bounding box center [784, 392] width 1568 height 783
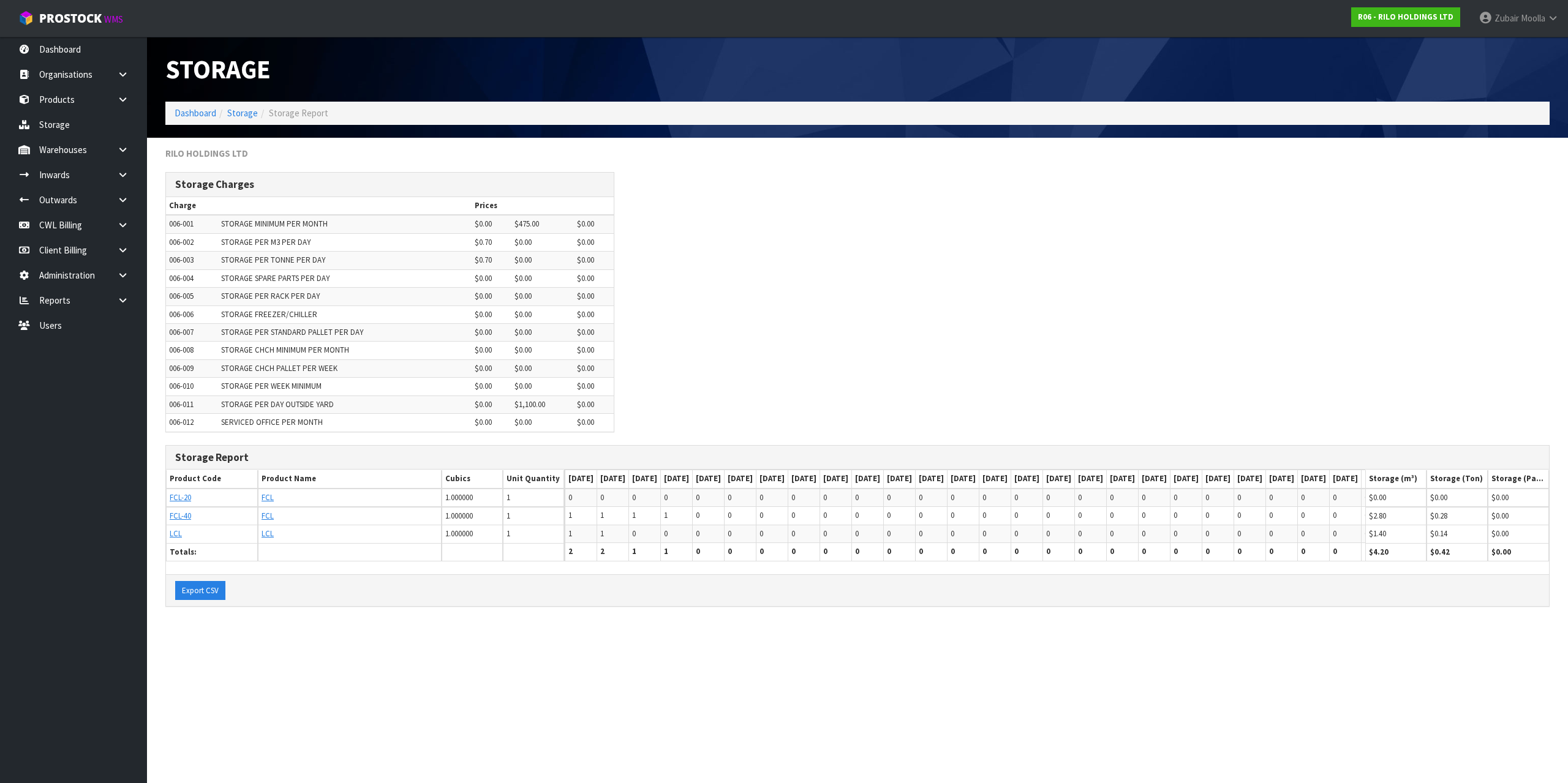
drag, startPoint x: 904, startPoint y: 284, endPoint x: 466, endPoint y: 336, distance: 441.1
click at [904, 284] on div "Storage Charges Charge Prices 006-001 STORAGE MINIMUM PER MONTH $0.00 $475.00 $…" at bounding box center [857, 308] width 1403 height 272
click at [124, 232] on link at bounding box center [128, 225] width 40 height 25
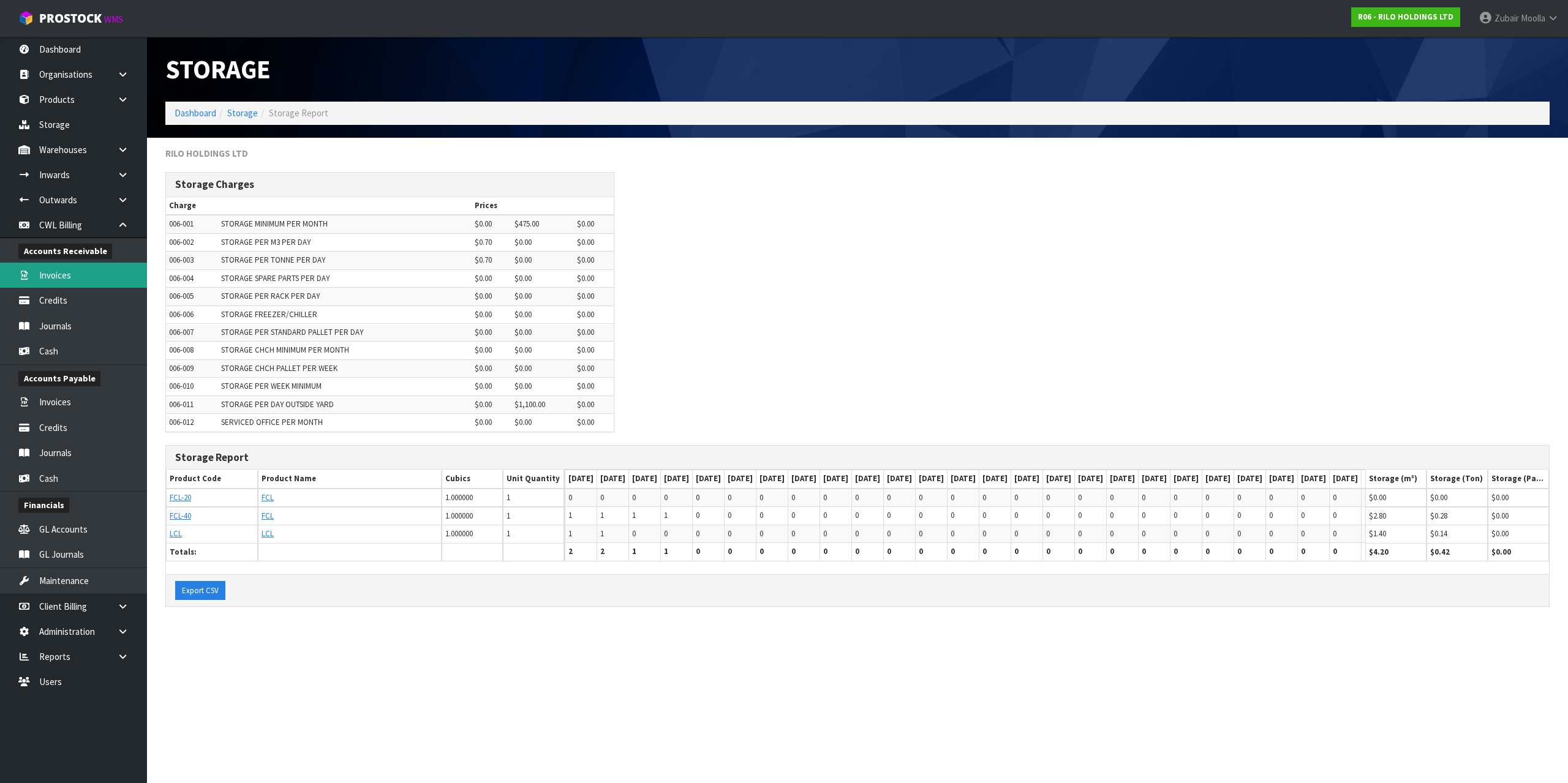
click at [93, 281] on link "Invoices" at bounding box center [73, 275] width 147 height 25
click at [851, 283] on div "Storage Charges Charge Prices 006-001 STORAGE MINIMUM PER MONTH $0.00 $475.00 $…" at bounding box center [857, 308] width 1403 height 272
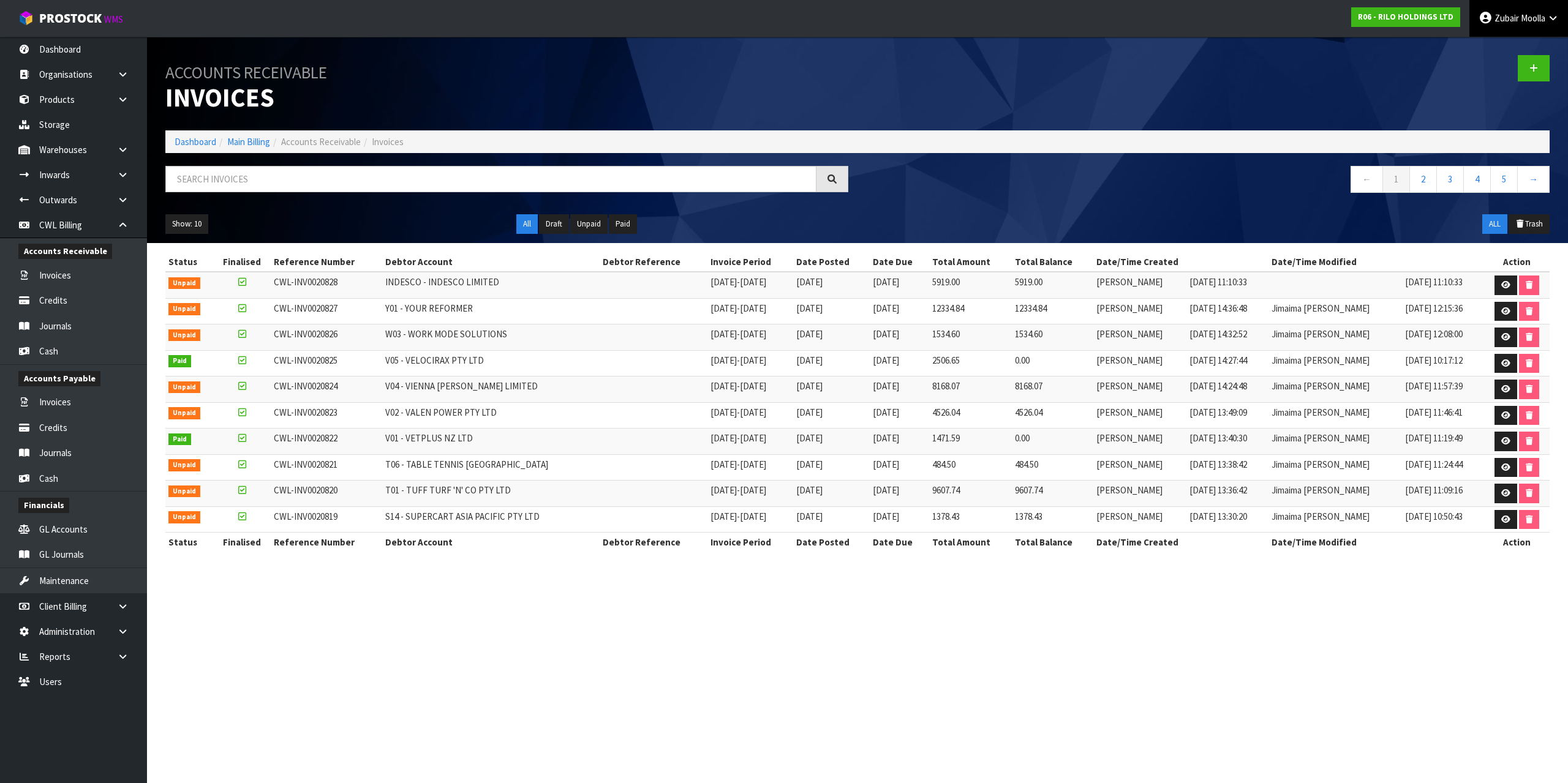
click at [1530, 32] on link "Zubair Moolla" at bounding box center [1519, 18] width 98 height 37
click at [1472, 96] on div at bounding box center [1208, 68] width 702 height 63
click at [1533, 71] on icon at bounding box center [1534, 68] width 8 height 9
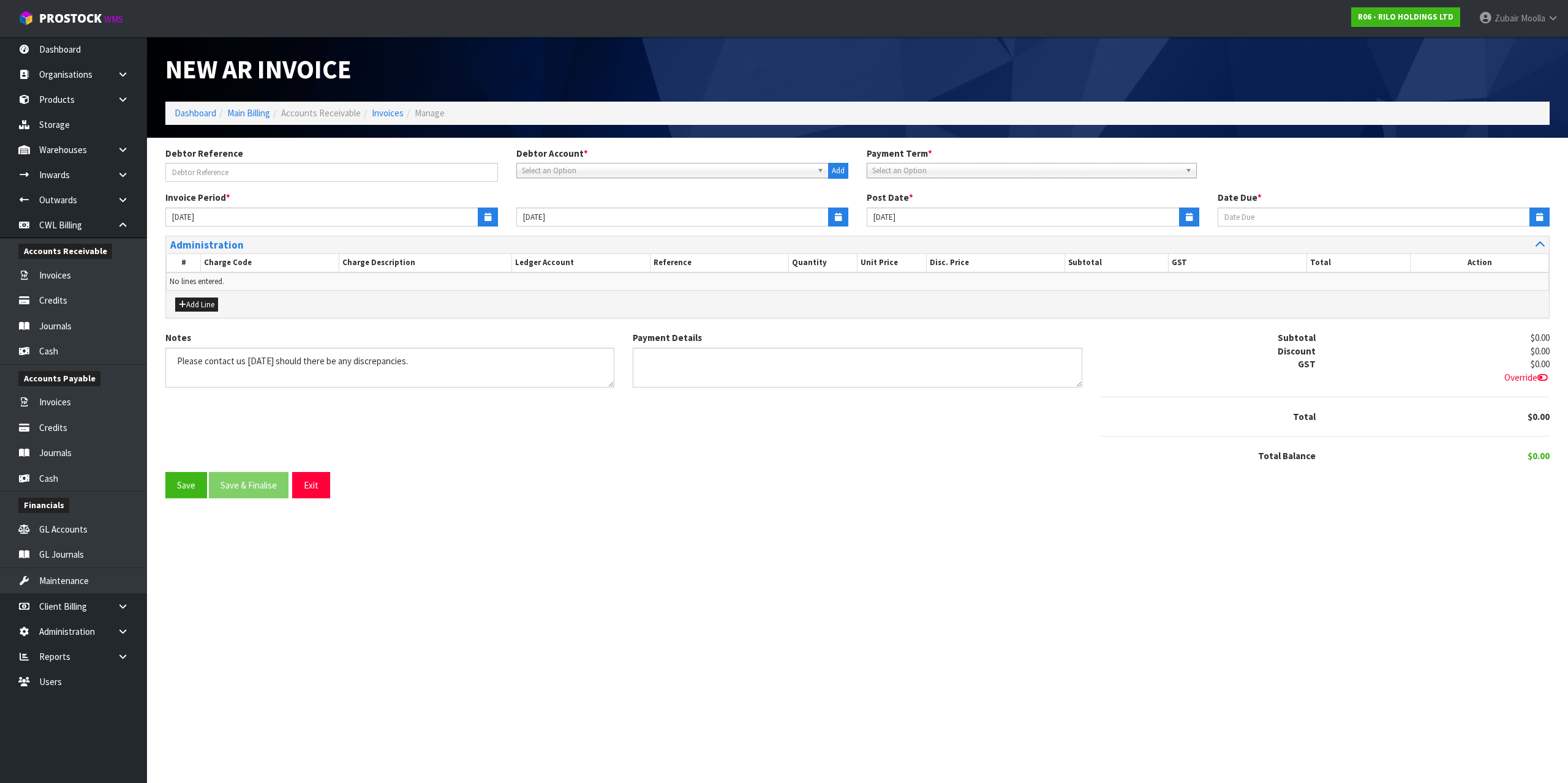
drag, startPoint x: 576, startPoint y: 179, endPoint x: 577, endPoint y: 167, distance: 12.0
click at [576, 172] on div "Debtor Reference Debtor Account * A&P - A & P PAINTERS AKL LIMITED A00 - AGRIHE…" at bounding box center [857, 169] width 1403 height 44
click at [577, 167] on span "Select an Option" at bounding box center [668, 170] width 291 height 15
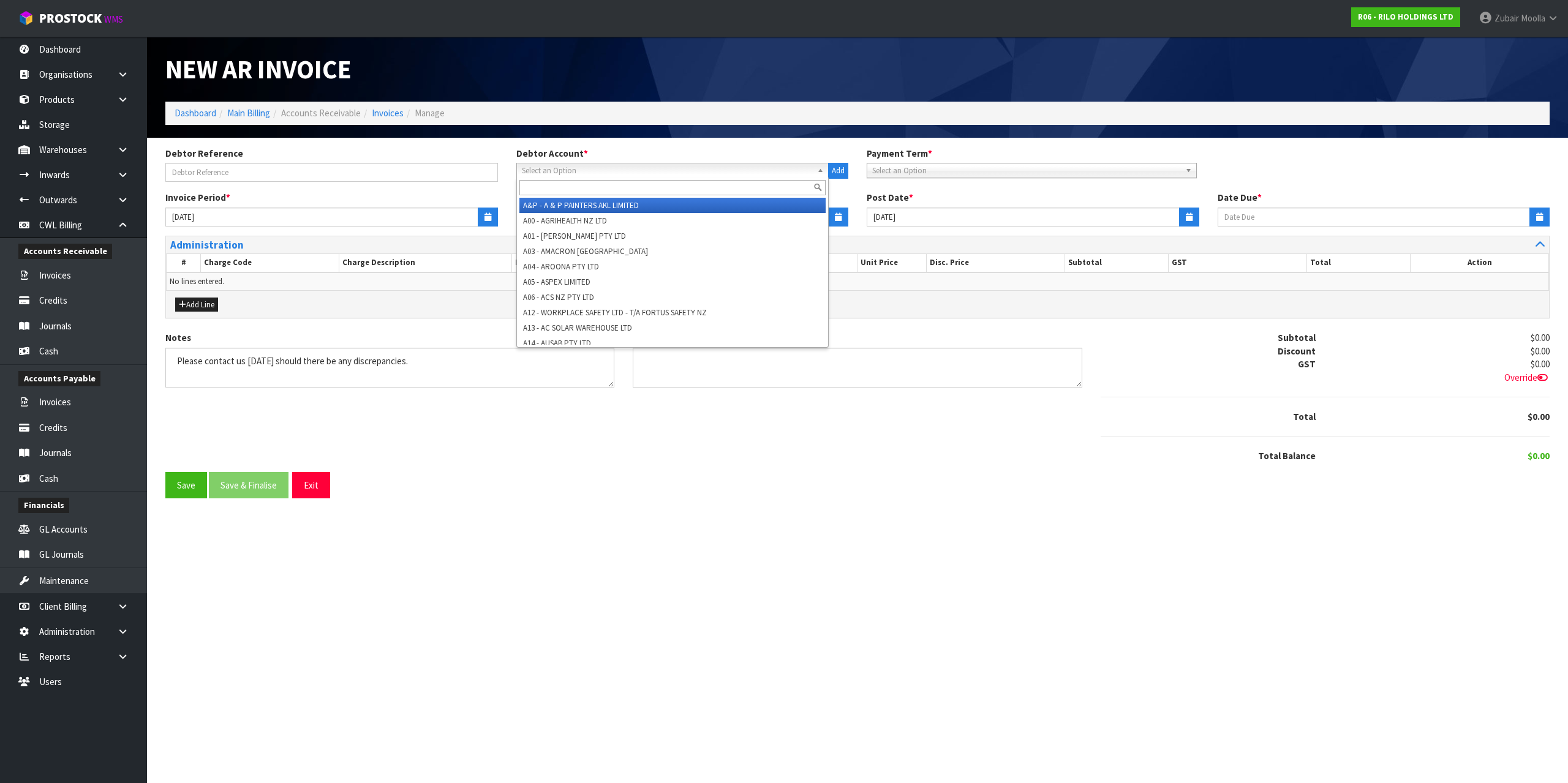
click at [568, 187] on input "text" at bounding box center [672, 188] width 307 height 15
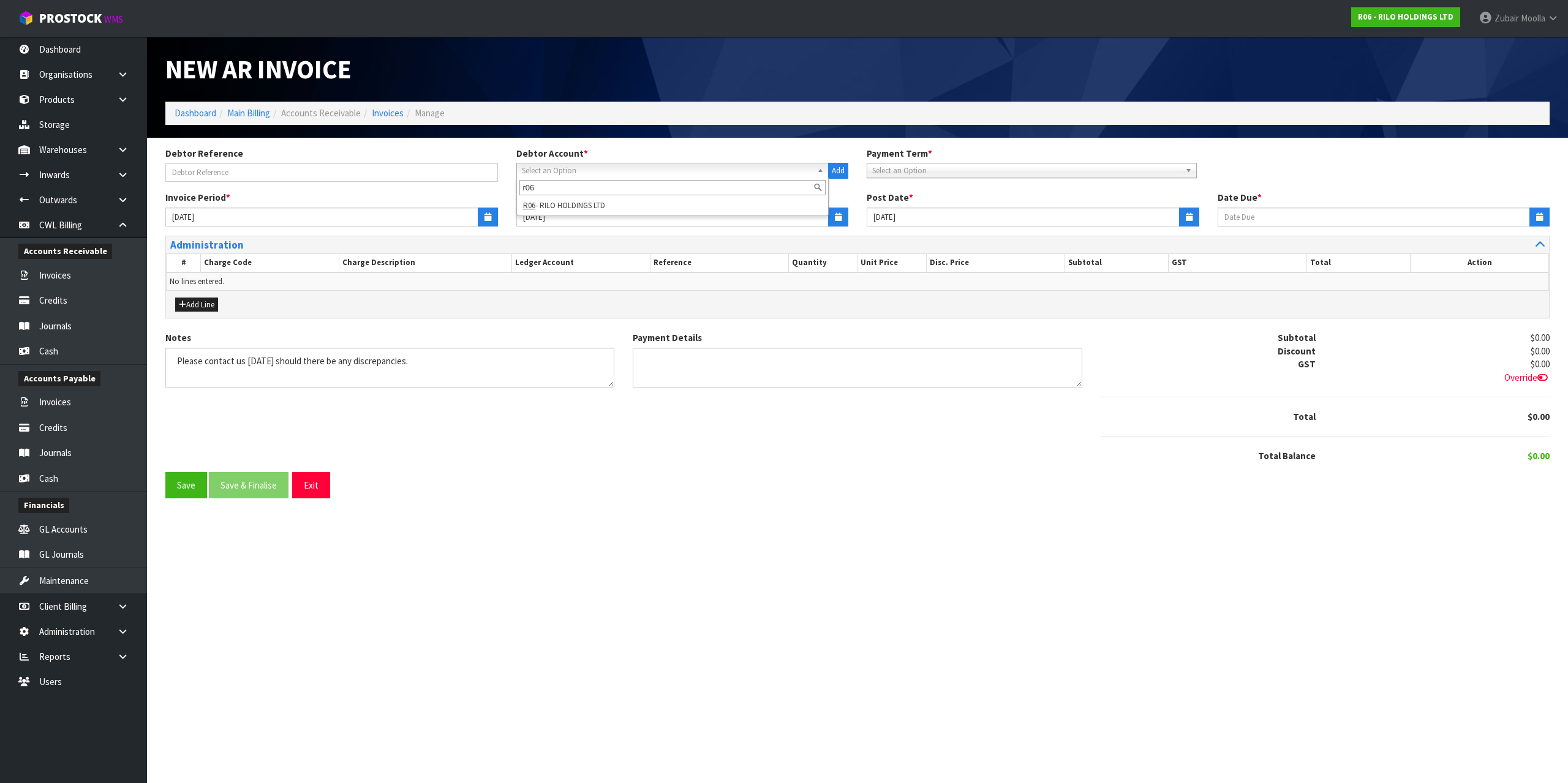
type input "r06"
click at [601, 202] on li "R06 - RILO HOLDINGS LTD" at bounding box center [672, 205] width 307 height 15
type input "[DATE]"
click at [656, 110] on ol "Dashboard Main Billing Accounts Receivable Invoices Manage" at bounding box center [857, 113] width 1384 height 23
click at [656, 108] on ol "Dashboard Main Billing Accounts Receivable Invoices Manage" at bounding box center [857, 113] width 1384 height 23
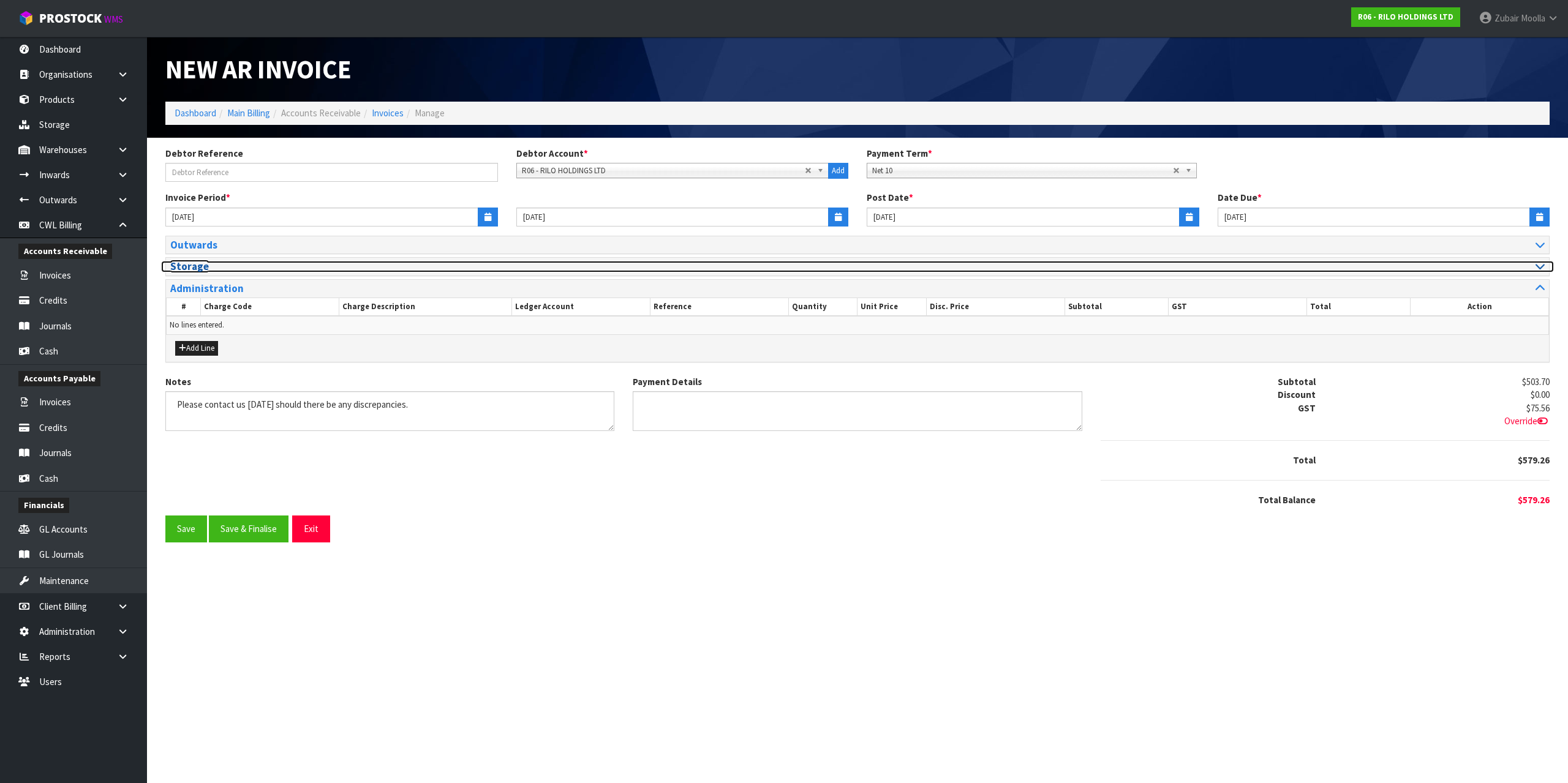
drag, startPoint x: 234, startPoint y: 272, endPoint x: 236, endPoint y: 264, distance: 8.2
click at [235, 272] on h3 "Storage" at bounding box center [509, 266] width 678 height 12
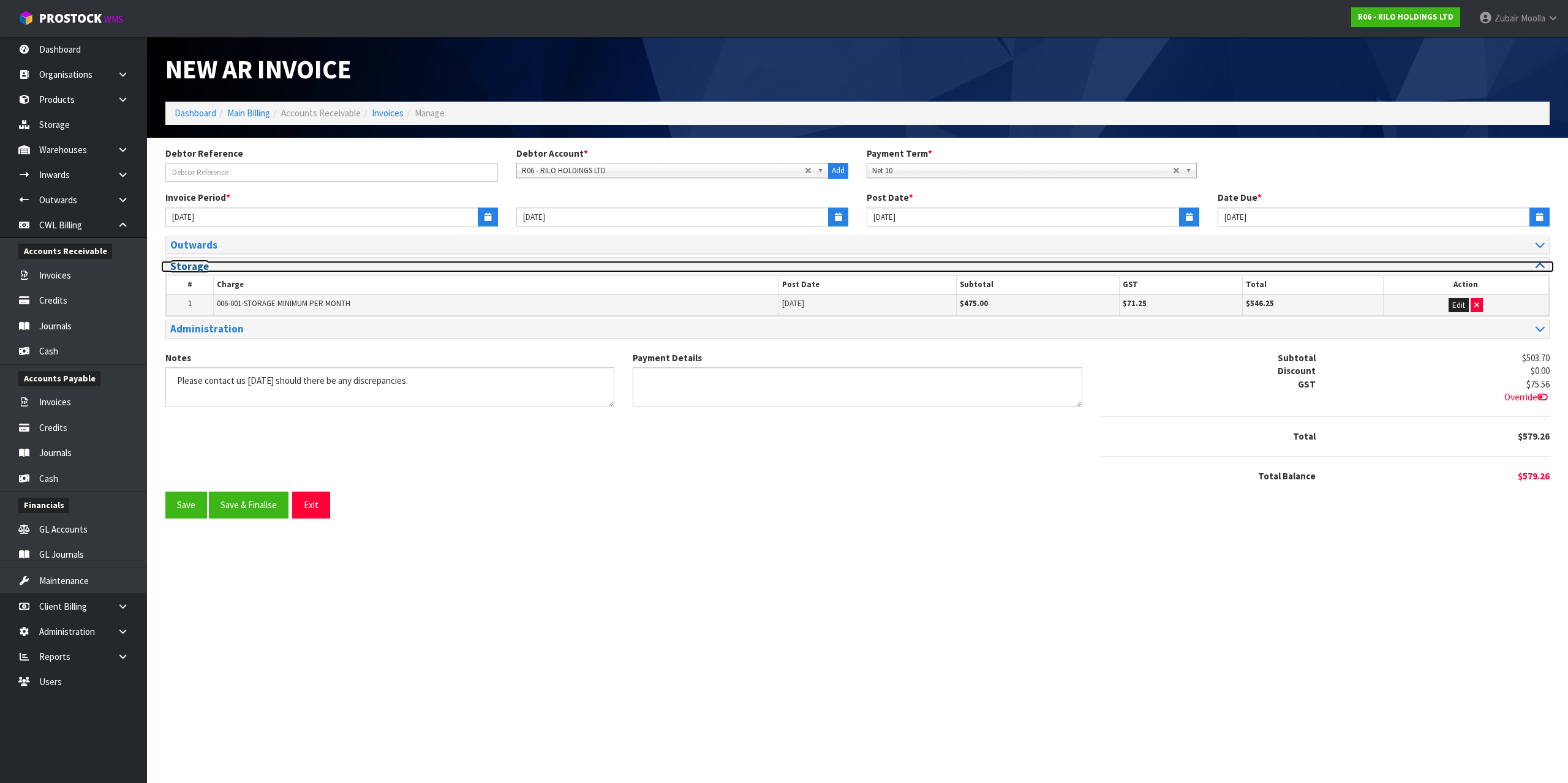
click at [236, 264] on h3 "Storage" at bounding box center [509, 266] width 678 height 12
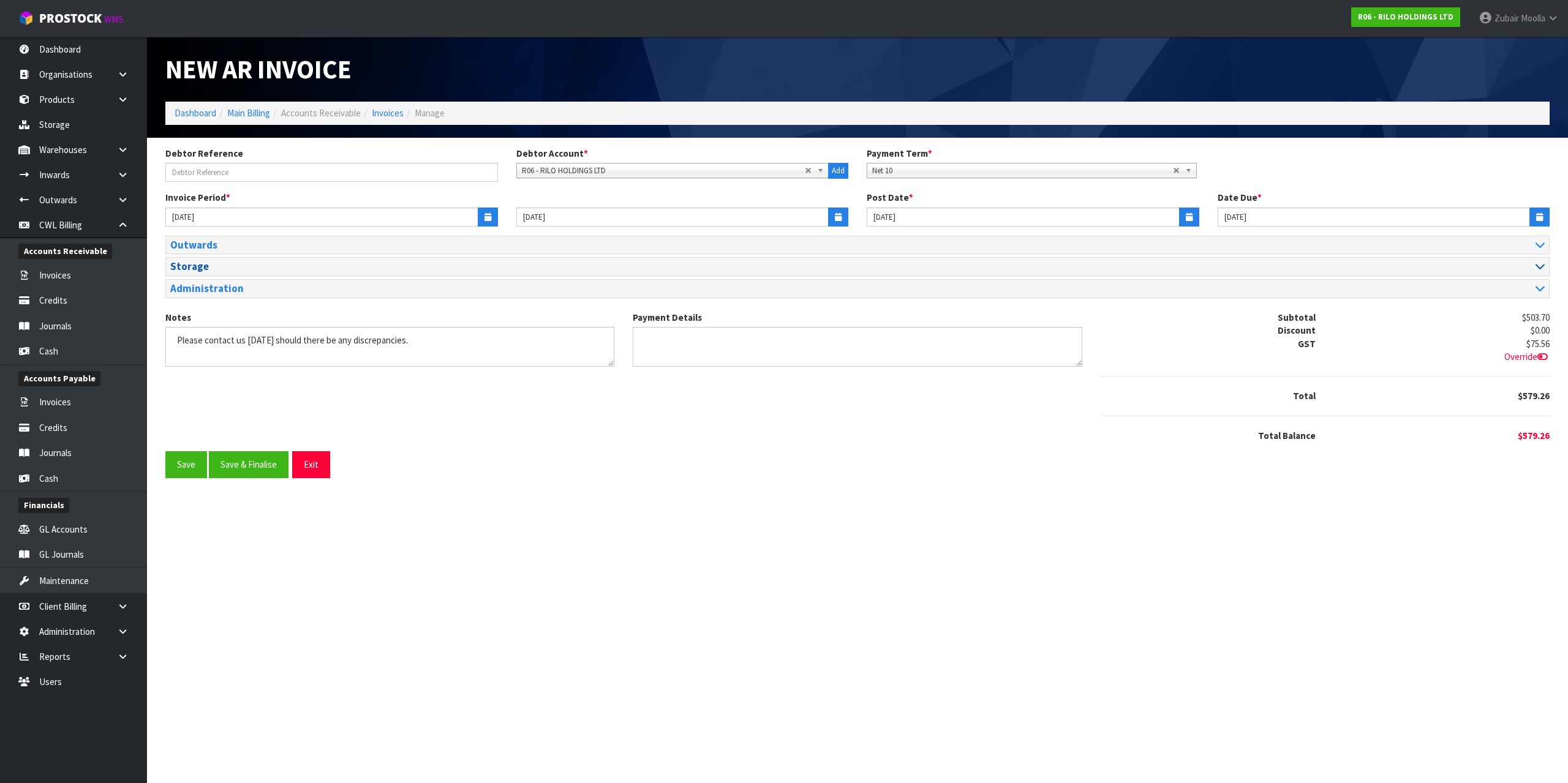
click at [234, 258] on div "Storage" at bounding box center [857, 267] width 1384 height 18
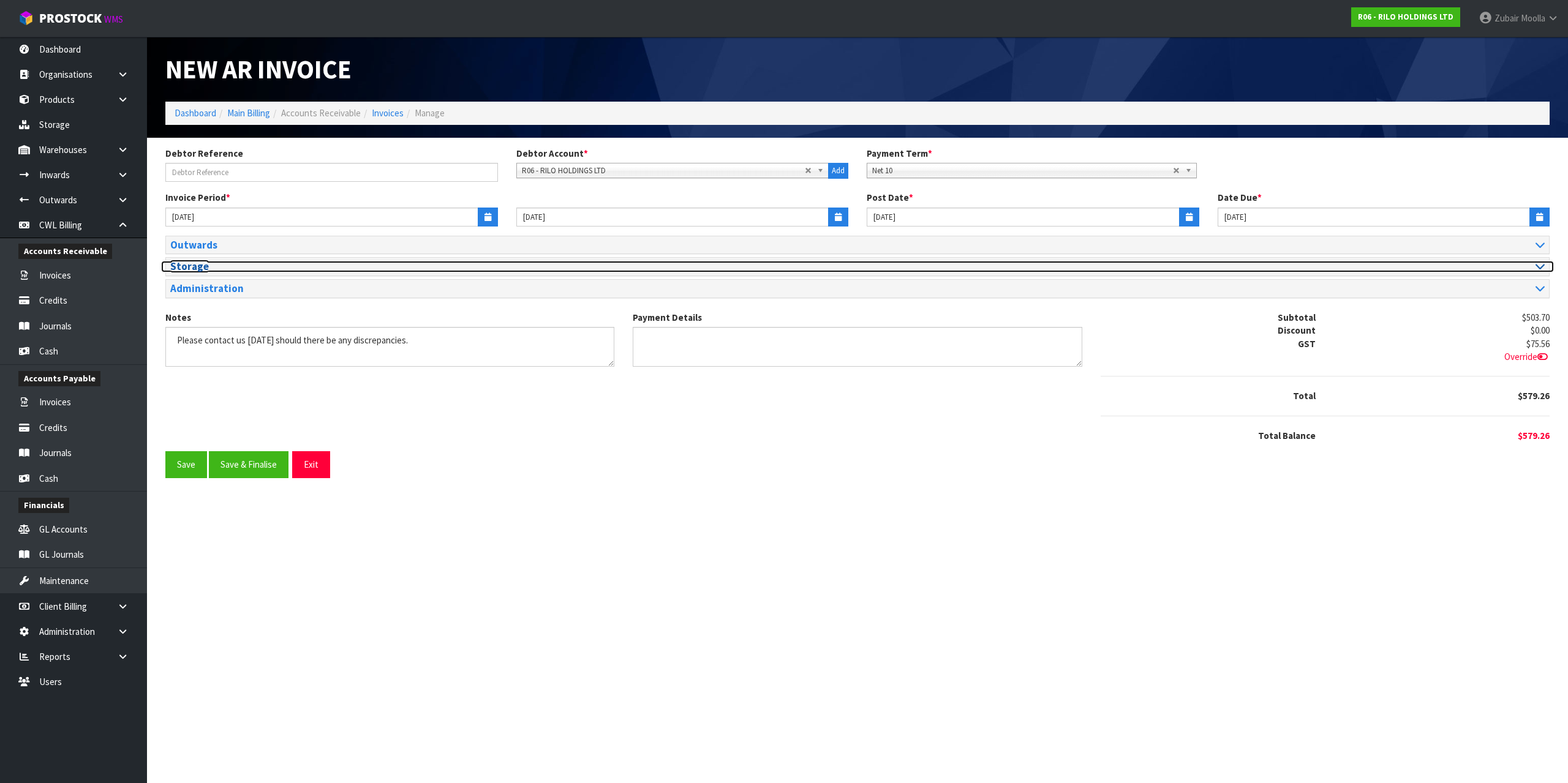
click at [236, 263] on h3 "Storage" at bounding box center [509, 266] width 678 height 12
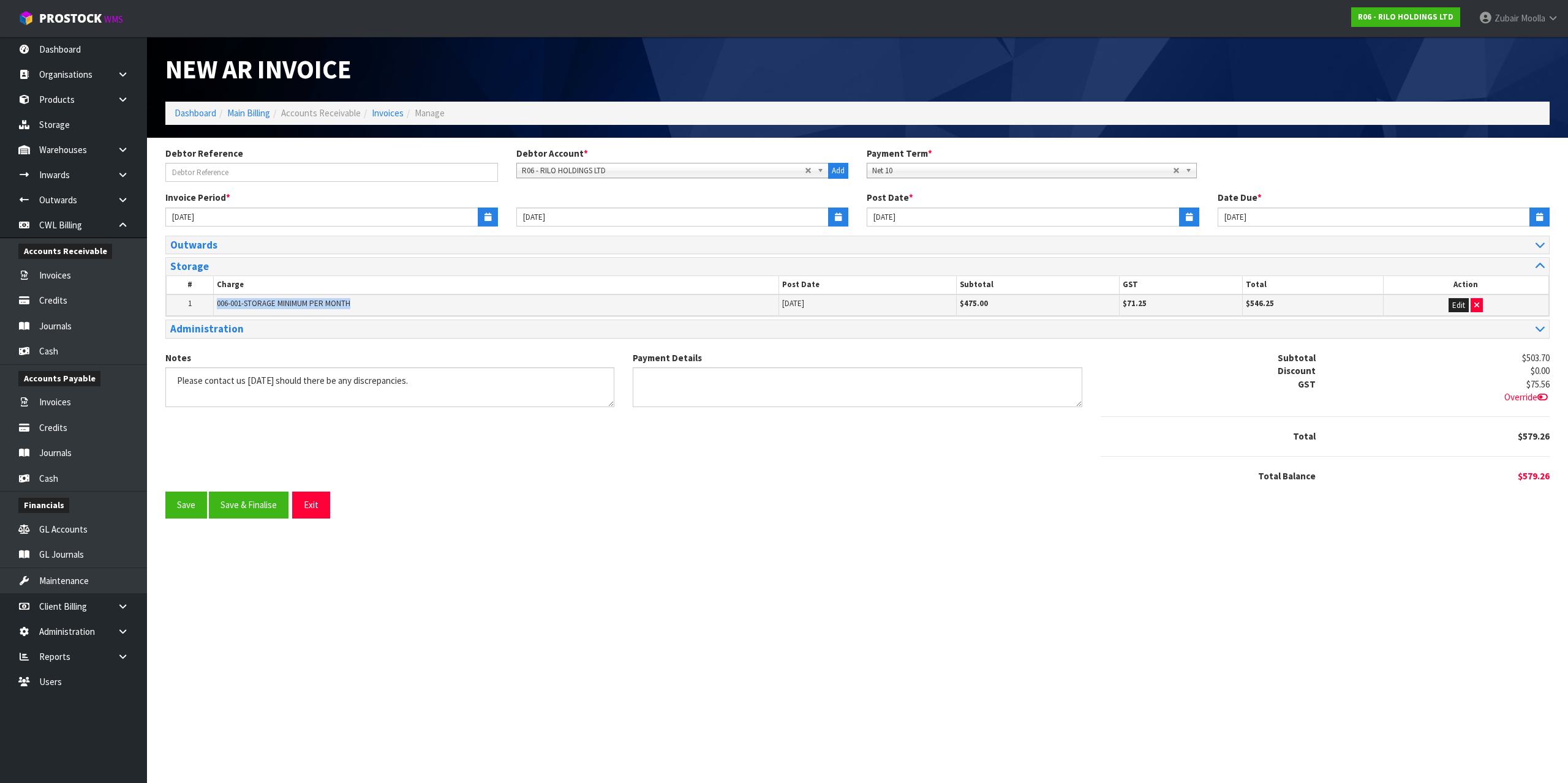
click at [363, 304] on td "006-001-STORAGE MINIMUM PER MONTH" at bounding box center [496, 305] width 566 height 21
click at [232, 229] on div "Invoice Period * 01/09/2025 07/09/2025 Post Date * 04/09/2025 Date Due * 14/09/…" at bounding box center [857, 213] width 1403 height 44
click at [266, 236] on div "Outwards" at bounding box center [857, 245] width 1384 height 18
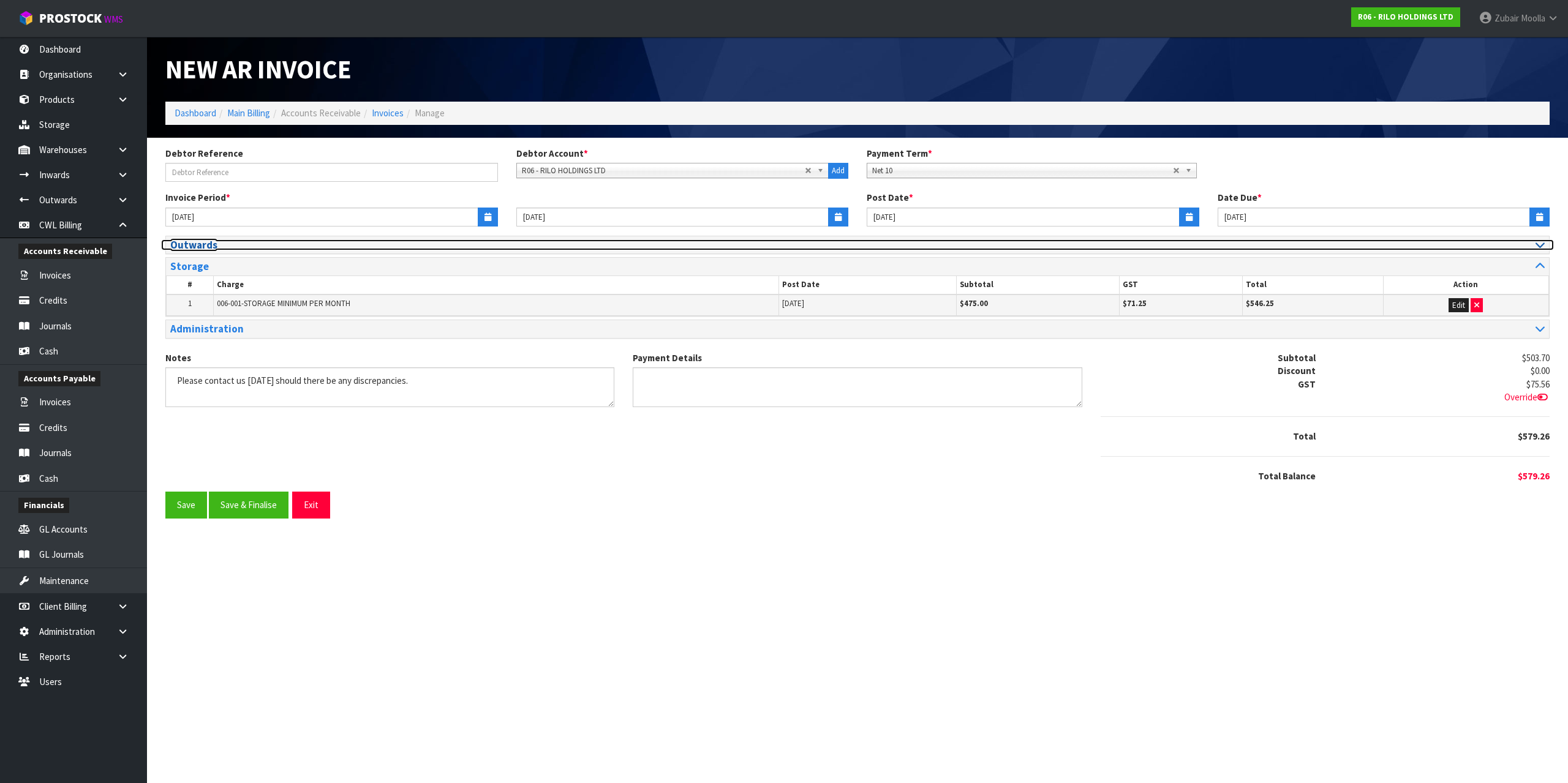
click at [263, 240] on h3 "Outwards" at bounding box center [509, 245] width 678 height 12
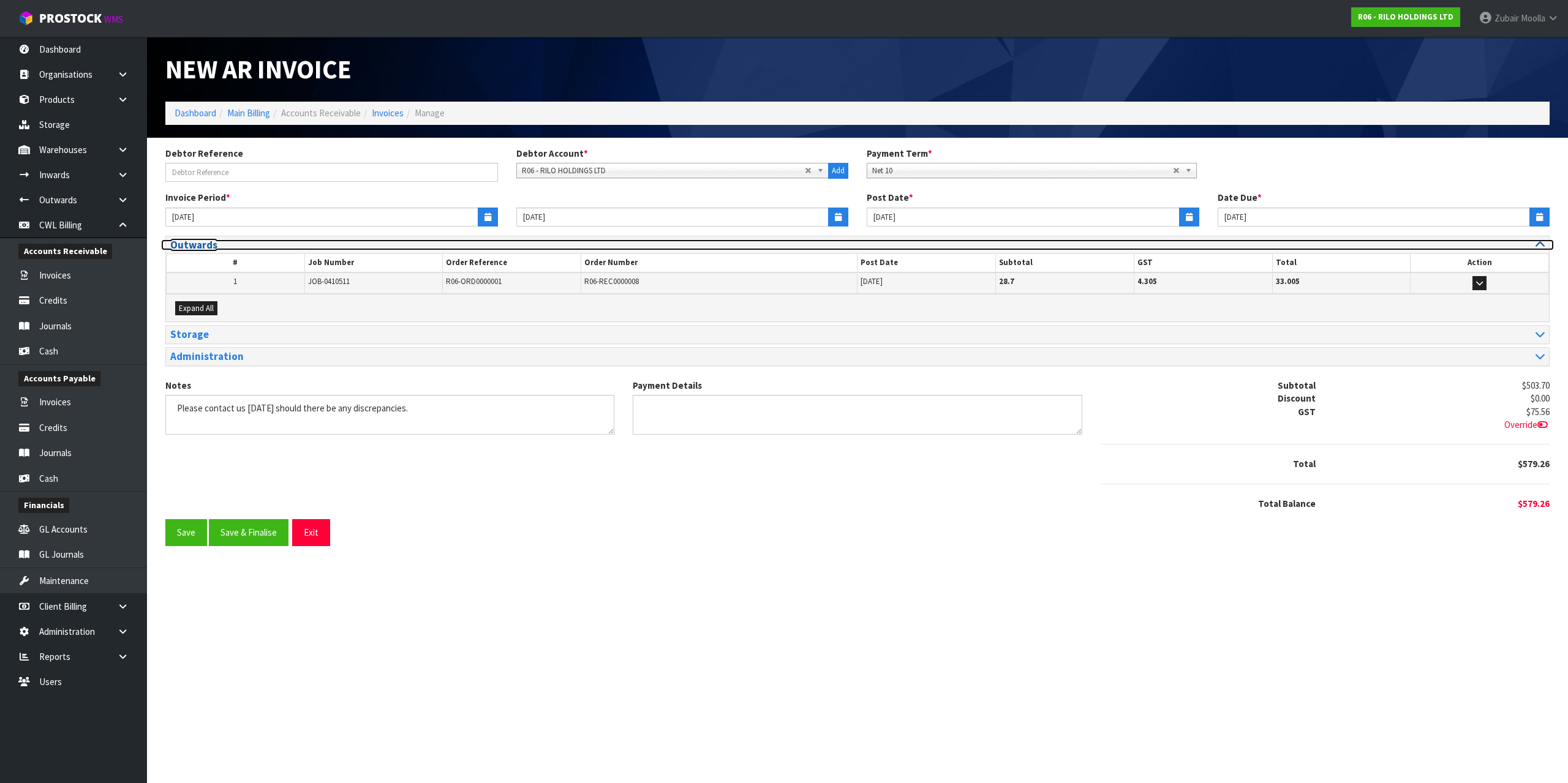
click at [263, 240] on h3 "Outwards" at bounding box center [509, 245] width 678 height 12
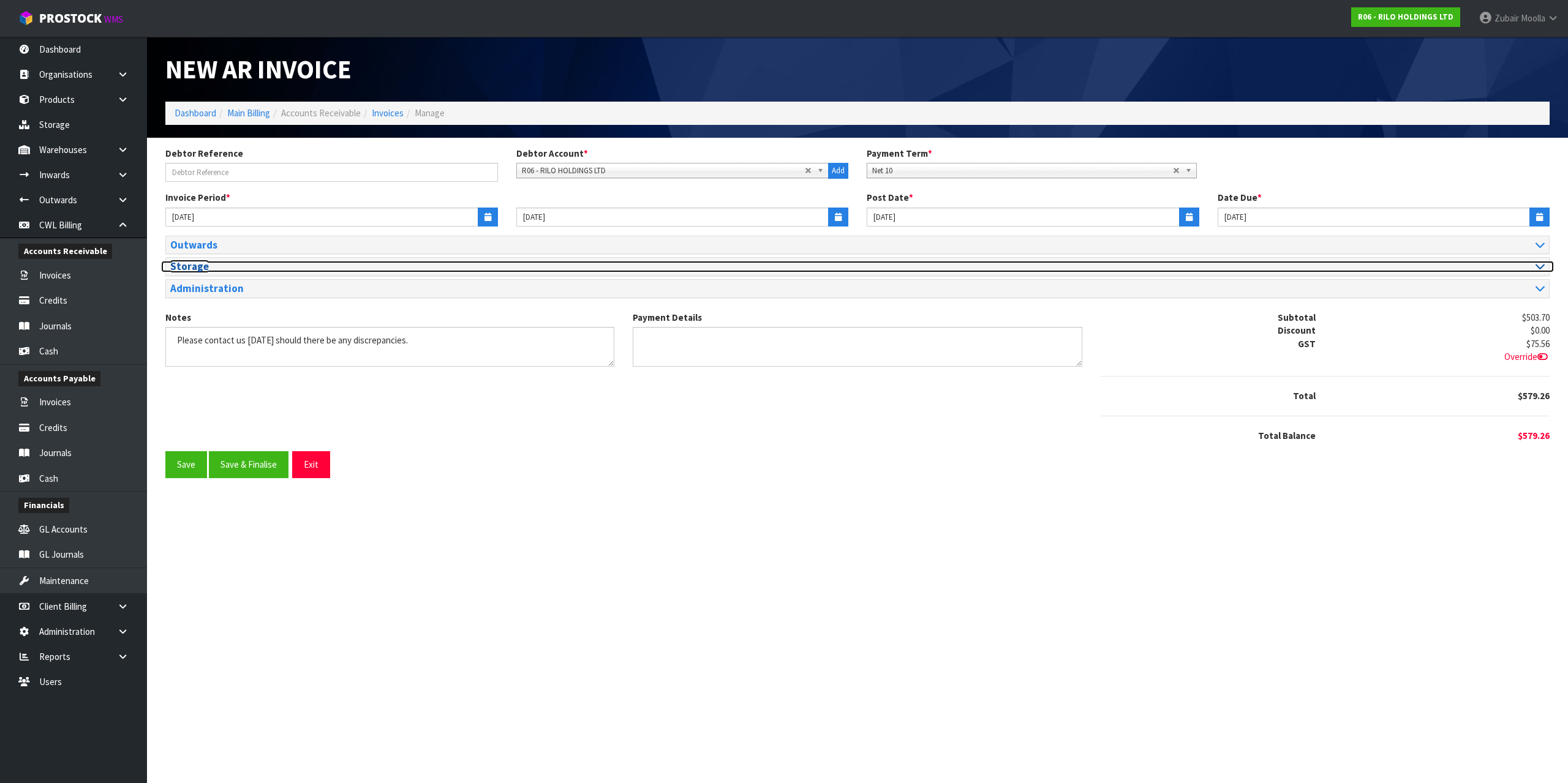
click at [230, 263] on h3 "Storage" at bounding box center [509, 266] width 678 height 12
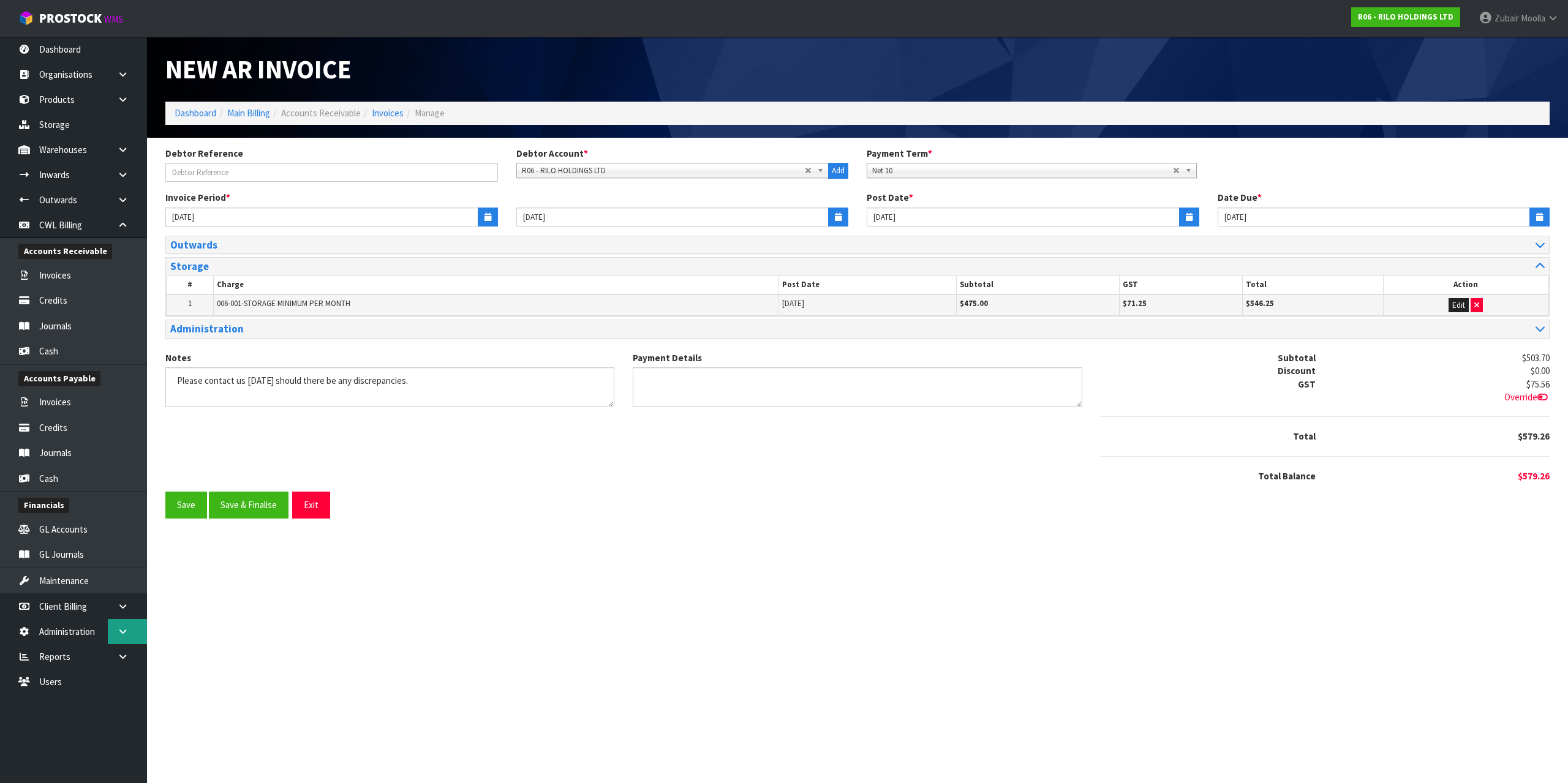
click at [111, 622] on link at bounding box center [128, 631] width 40 height 25
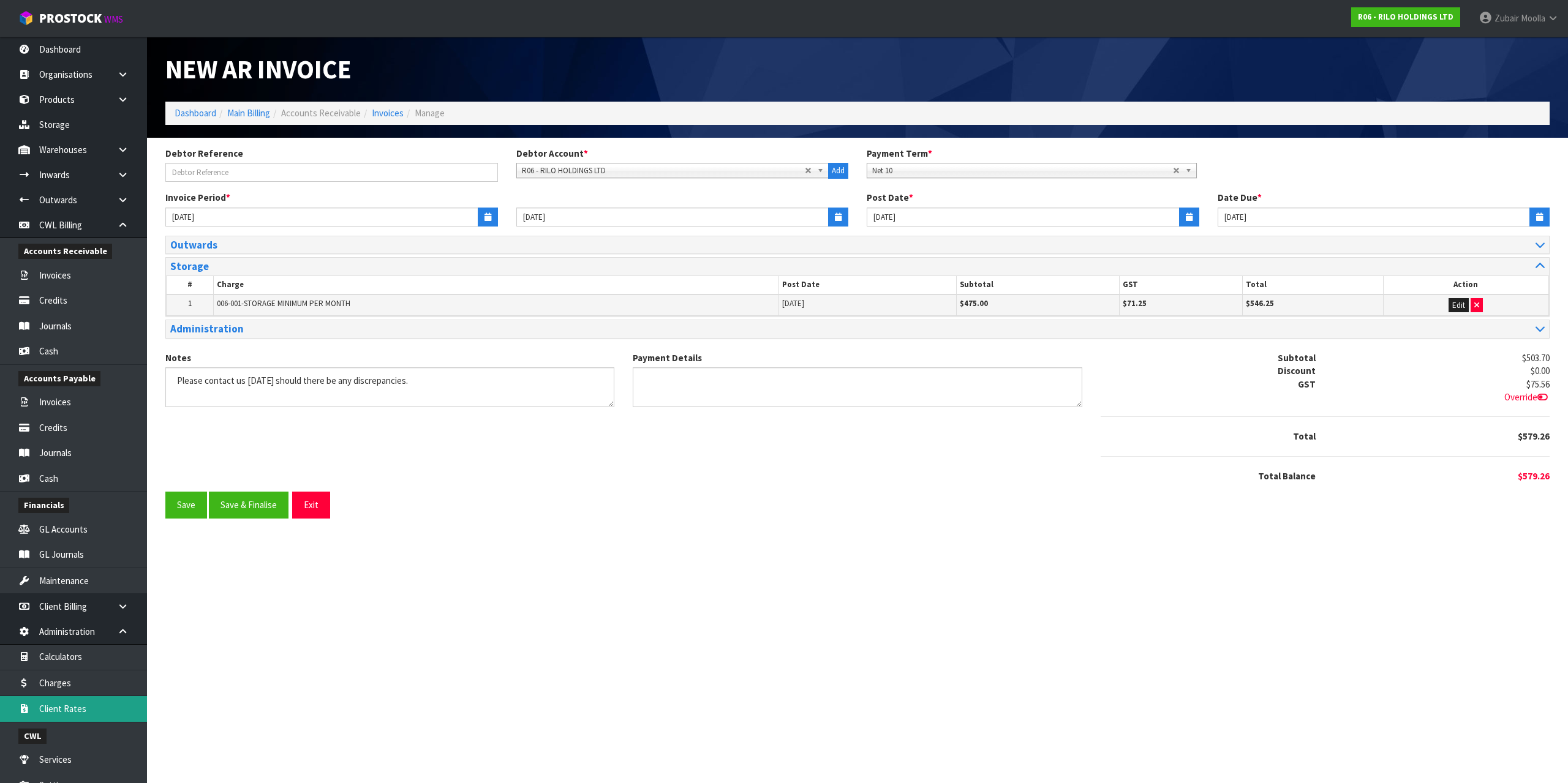
click at [75, 719] on link "Client Rates" at bounding box center [73, 709] width 147 height 25
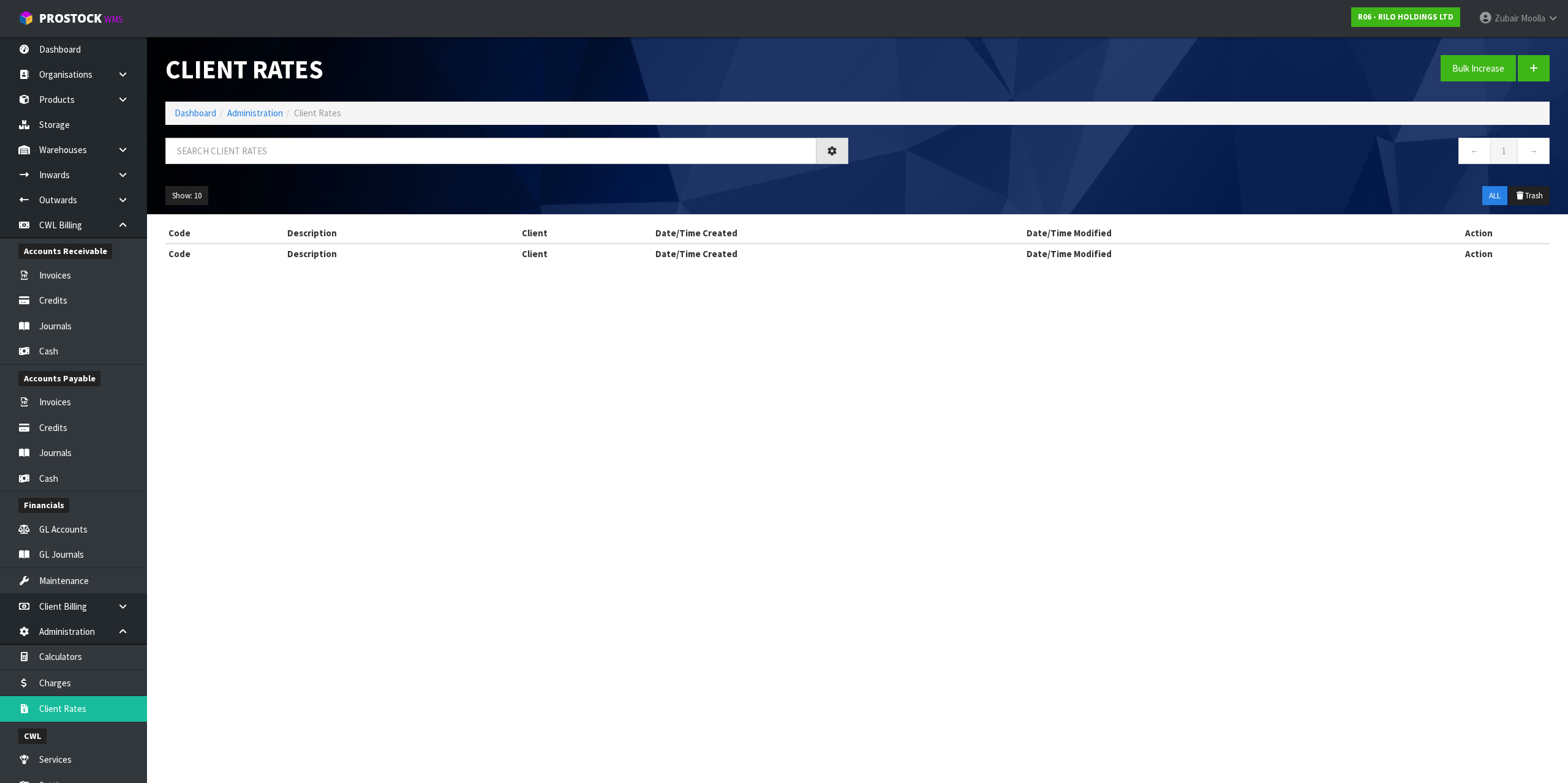
click at [601, 683] on section "Client Rates Bulk Increase Dashboard Administration Client Rates ← 1 → Show: 10…" at bounding box center [784, 392] width 1568 height 783
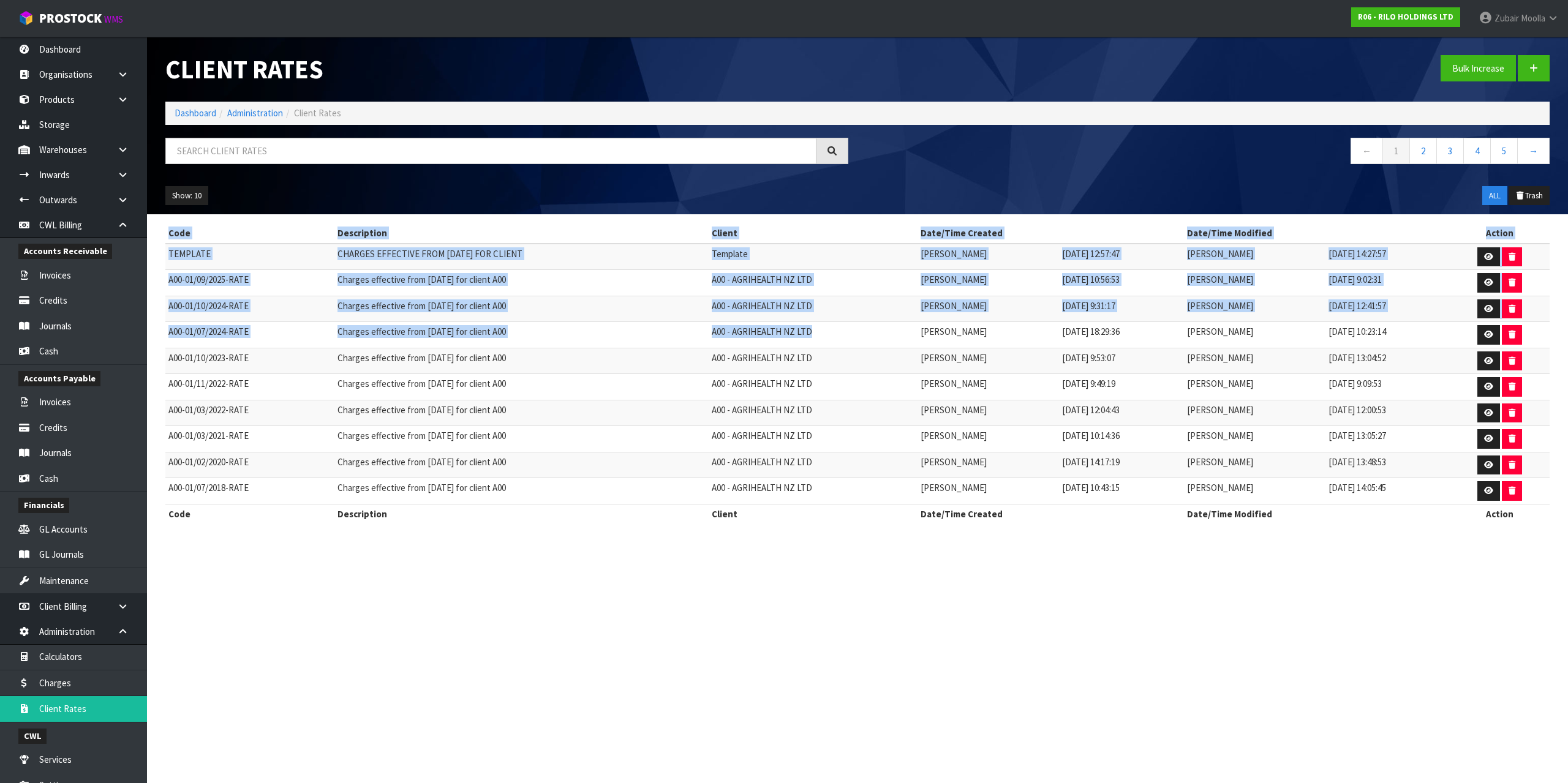
drag, startPoint x: 894, startPoint y: 340, endPoint x: 939, endPoint y: 342, distance: 45.0
click at [939, 342] on div "Client Rates Bulk Increase Dashboard Administration Client Rates ← 1 2 3 4 5 → …" at bounding box center [784, 272] width 1568 height 545
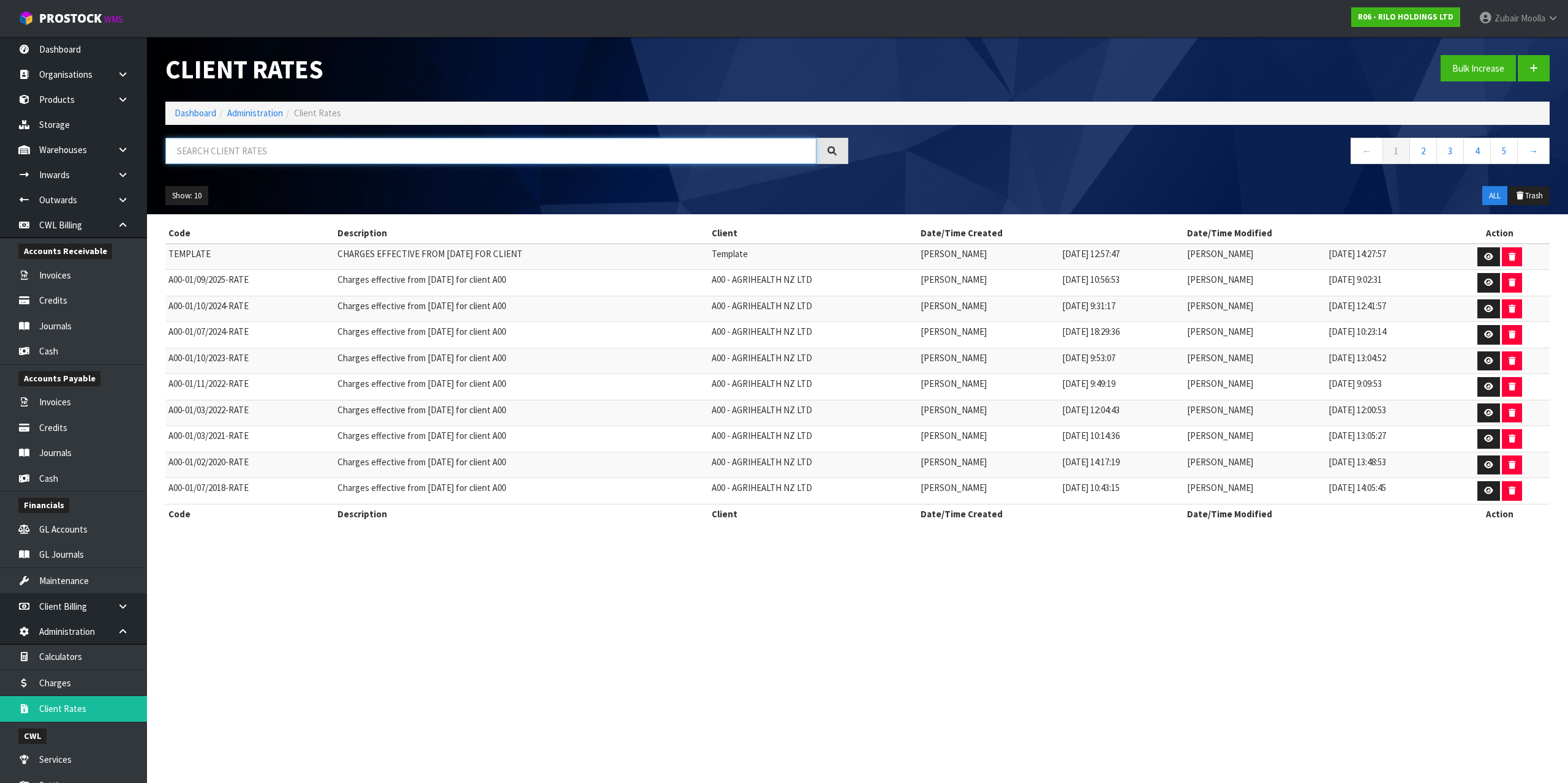
click at [507, 146] on input "text" at bounding box center [491, 151] width 651 height 26
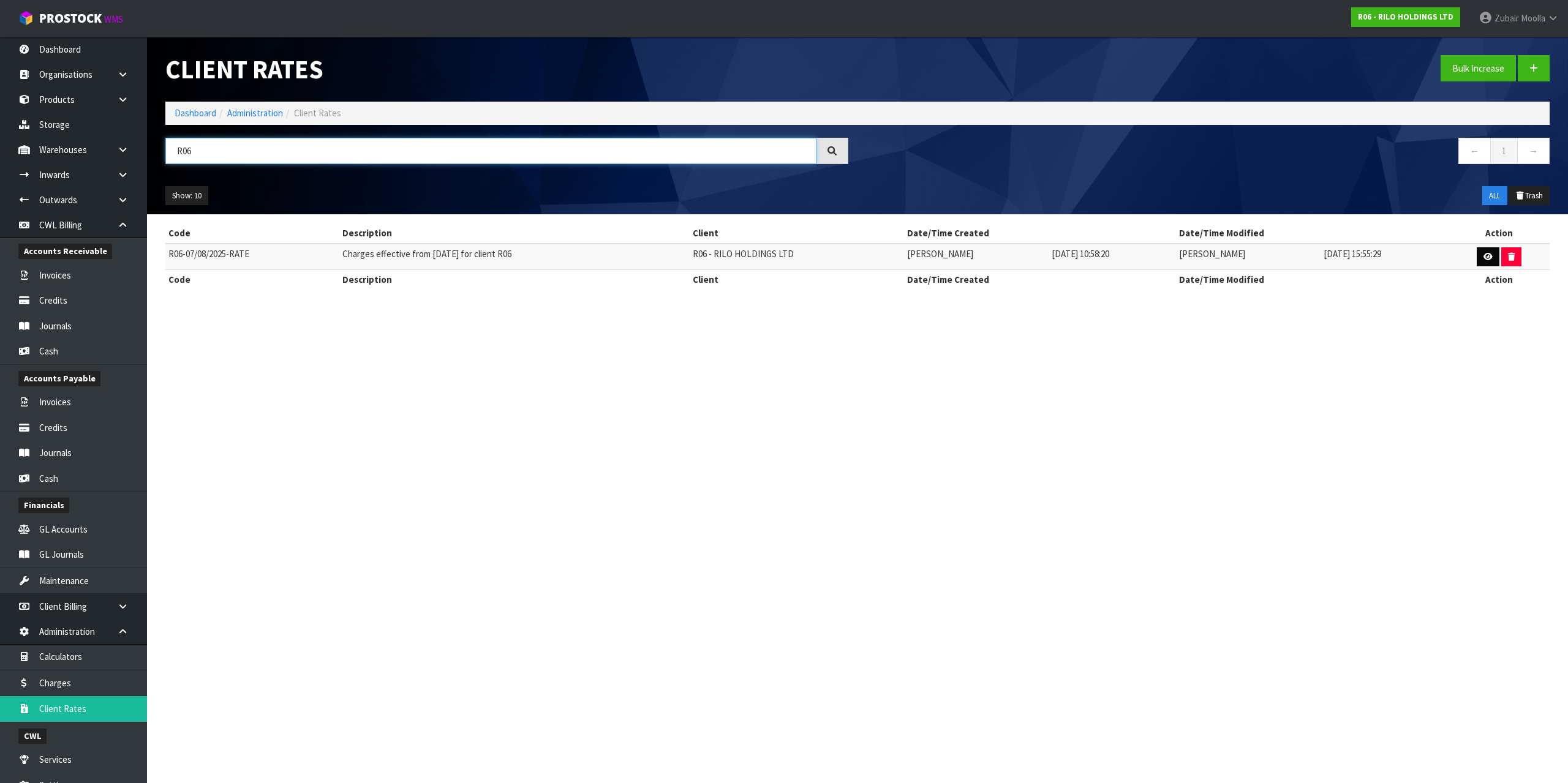
type input "R06"
click at [1486, 256] on icon at bounding box center [1488, 256] width 9 height 8
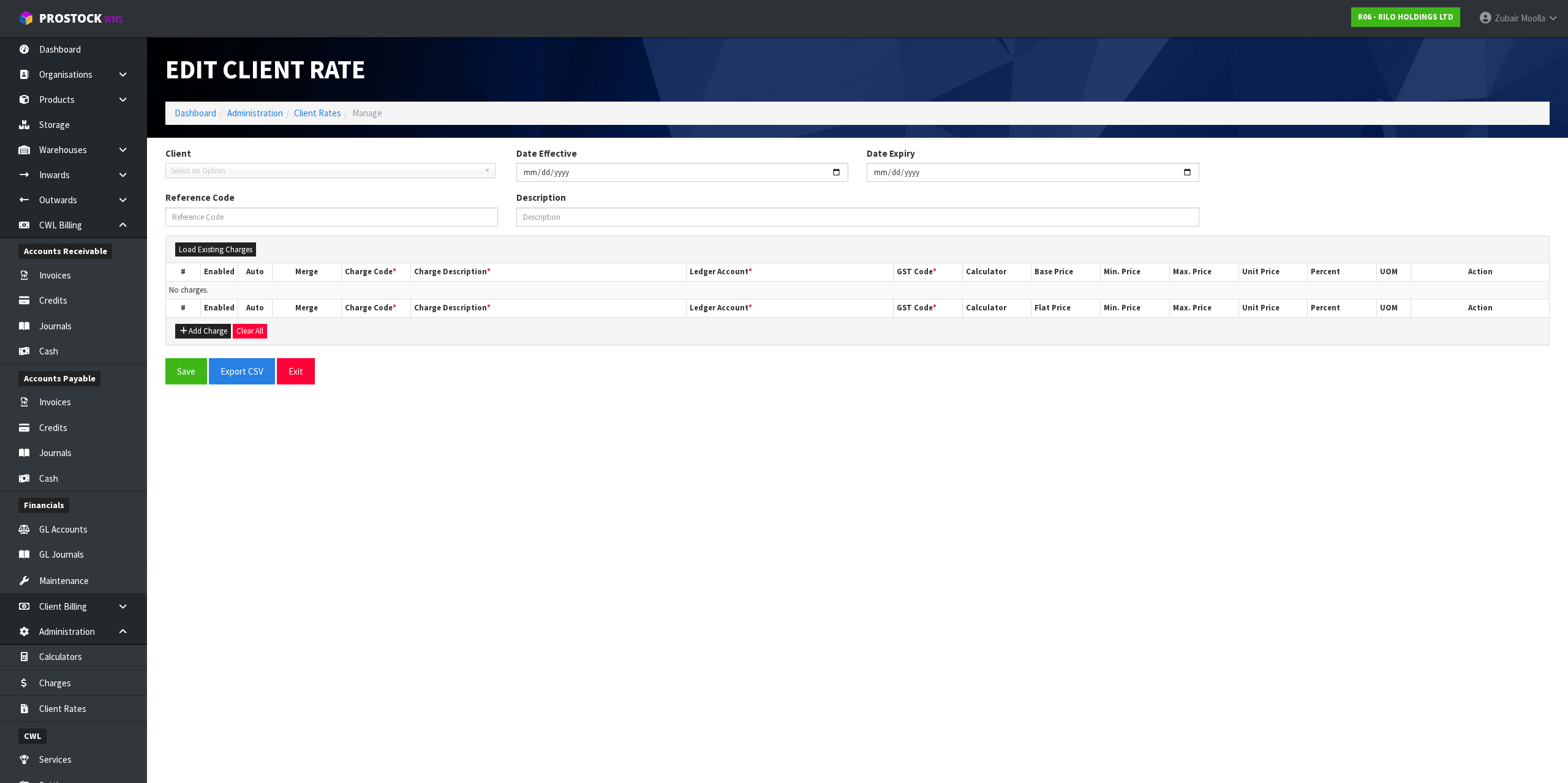
type input "2025-08-07"
type input "R06-07/08/2025-RATE"
type input "Charges effective from 07/08/2025 for client R06"
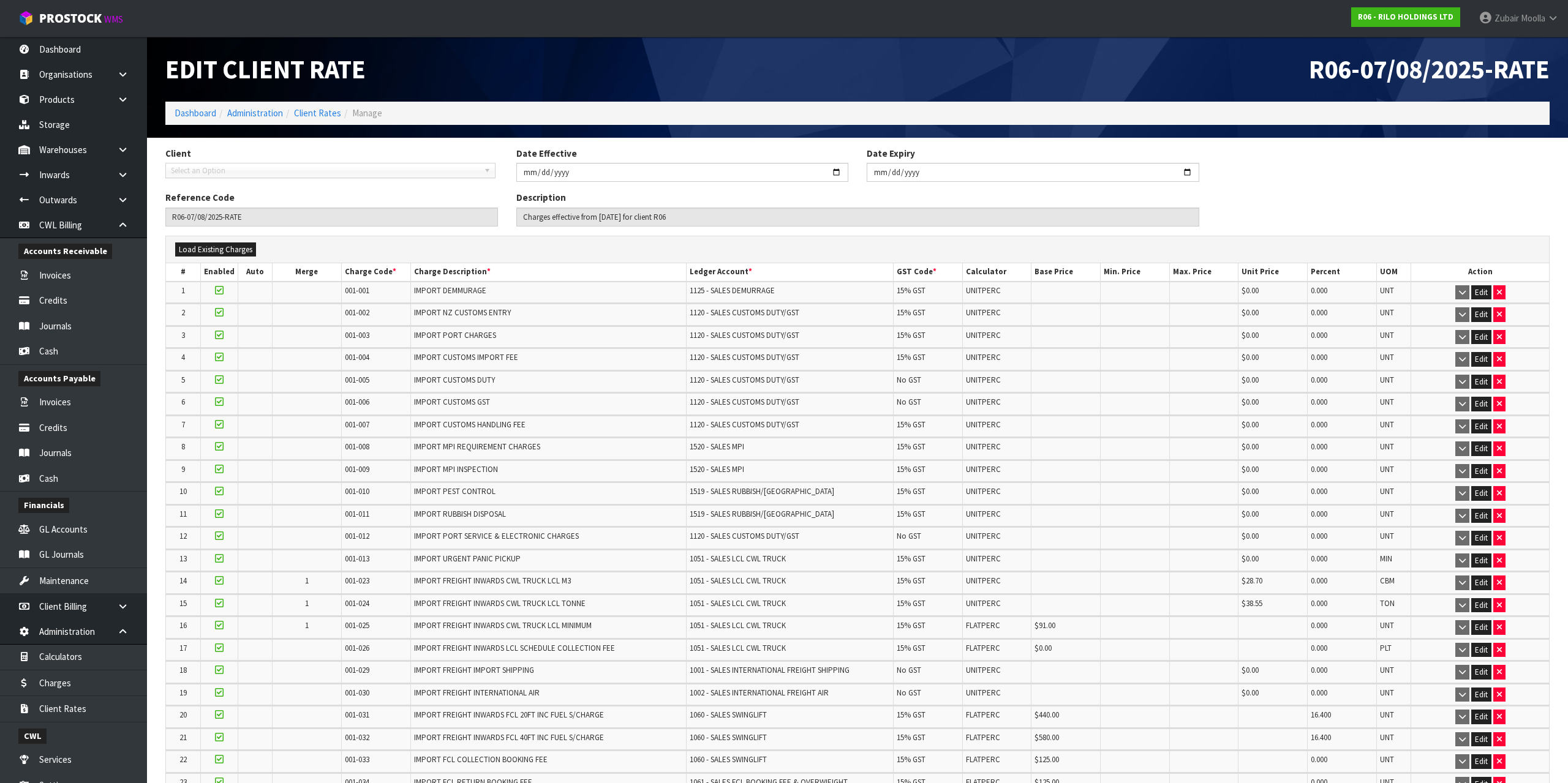
drag, startPoint x: 616, startPoint y: 65, endPoint x: 476, endPoint y: 44, distance: 141.6
click at [616, 66] on h1 "Edit Client Rate" at bounding box center [507, 69] width 683 height 28
click at [480, 45] on div "Edit Client Rate" at bounding box center [507, 69] width 702 height 65
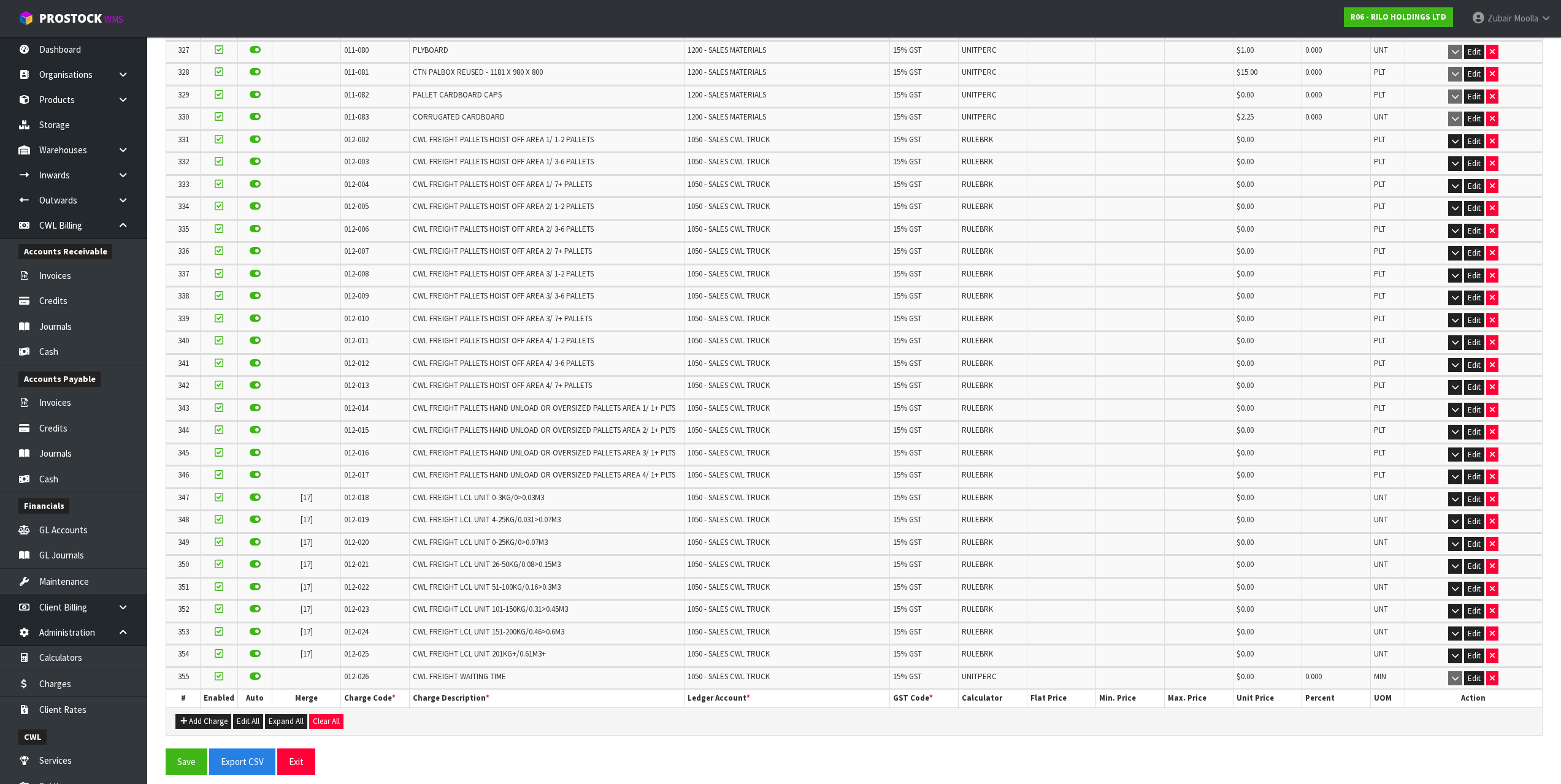
drag, startPoint x: 758, startPoint y: 132, endPoint x: 741, endPoint y: 655, distance: 523.3
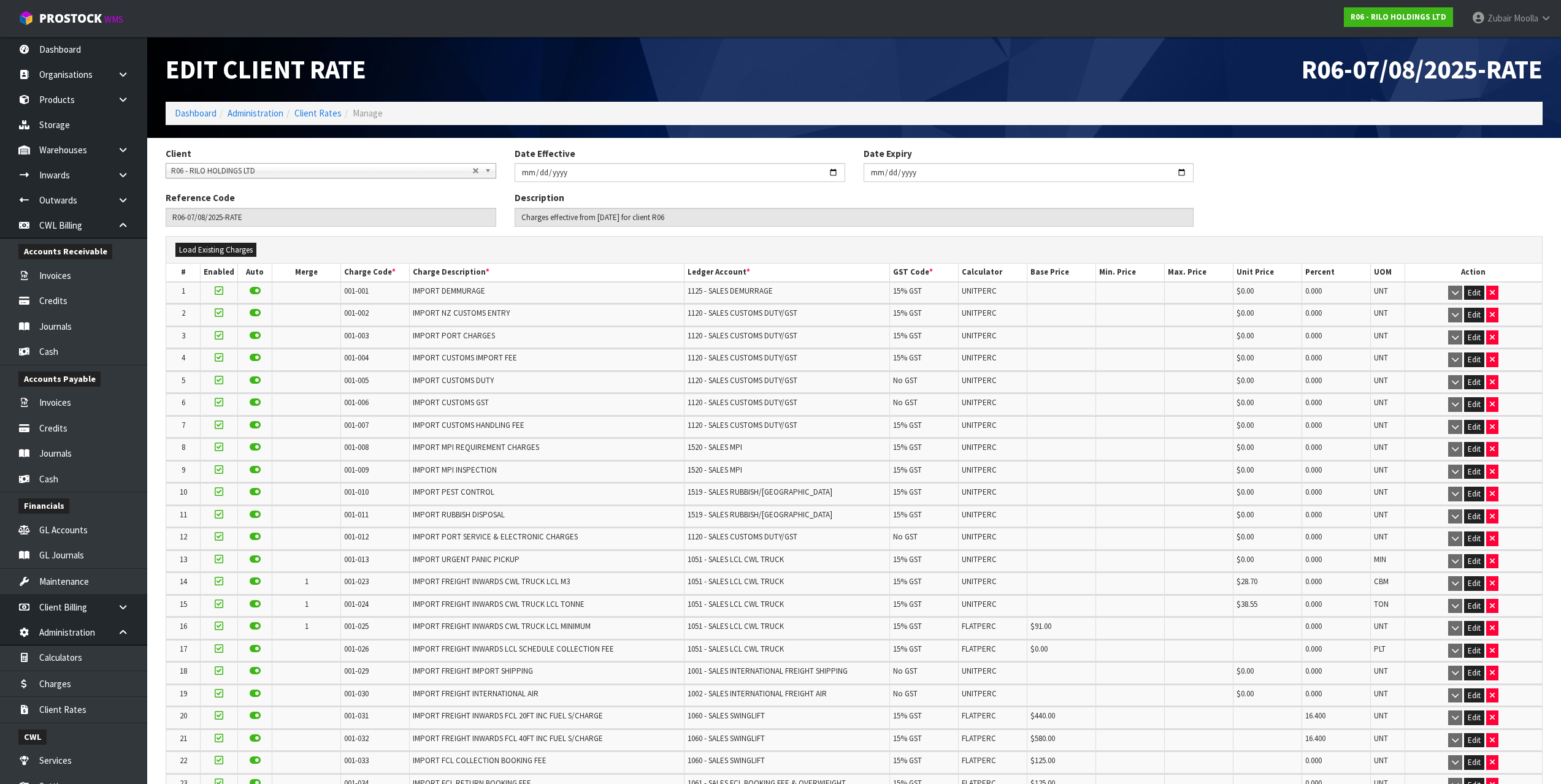
drag, startPoint x: 562, startPoint y: 430, endPoint x: 369, endPoint y: -51, distance: 518.3
click at [1042, 423] on td at bounding box center [1061, 427] width 69 height 22
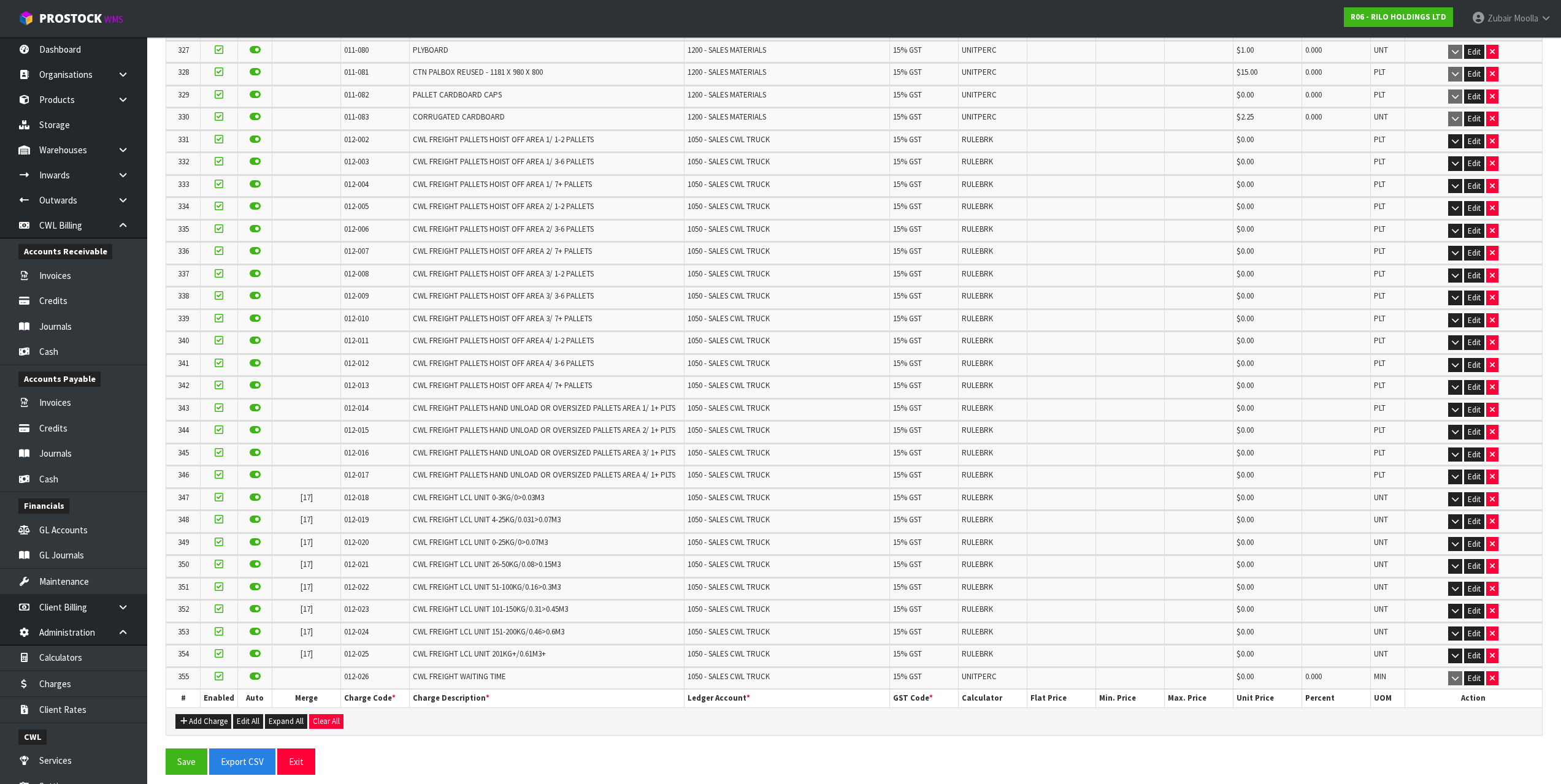
drag, startPoint x: 936, startPoint y: 314, endPoint x: 912, endPoint y: 735, distance: 421.7
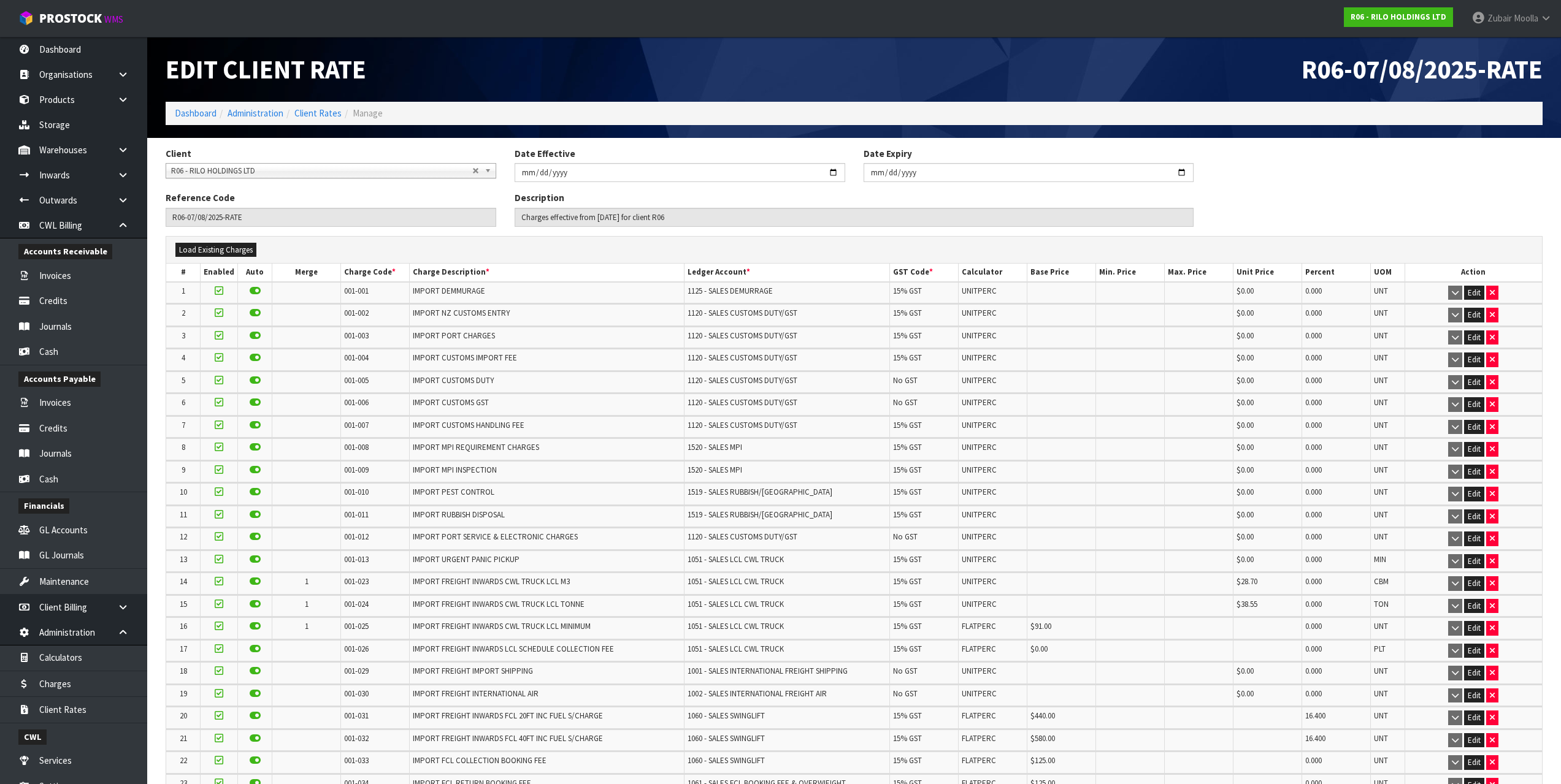
drag, startPoint x: 640, startPoint y: 301, endPoint x: 641, endPoint y: 290, distance: 11.0
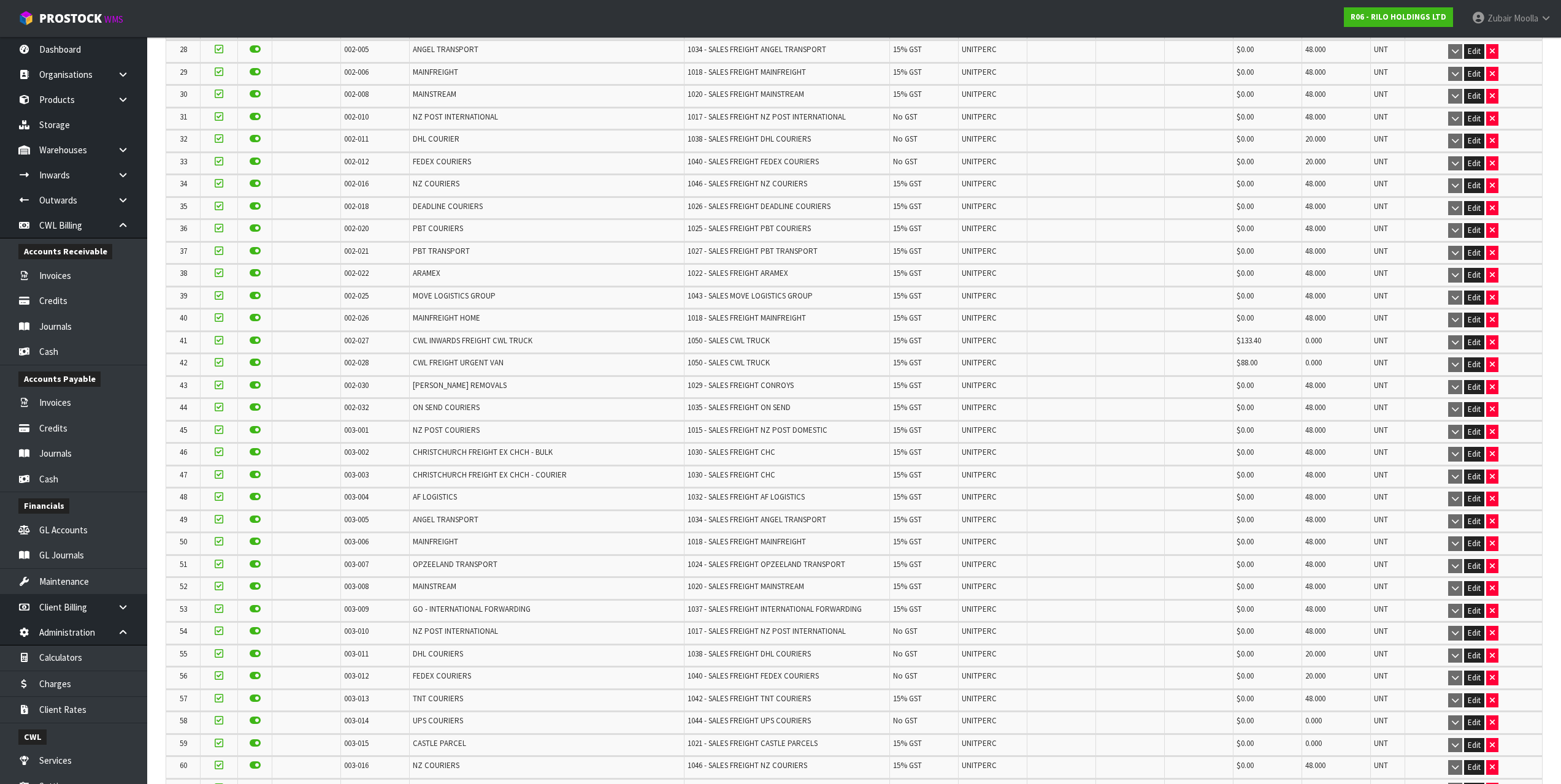
scroll to position [7537, 0]
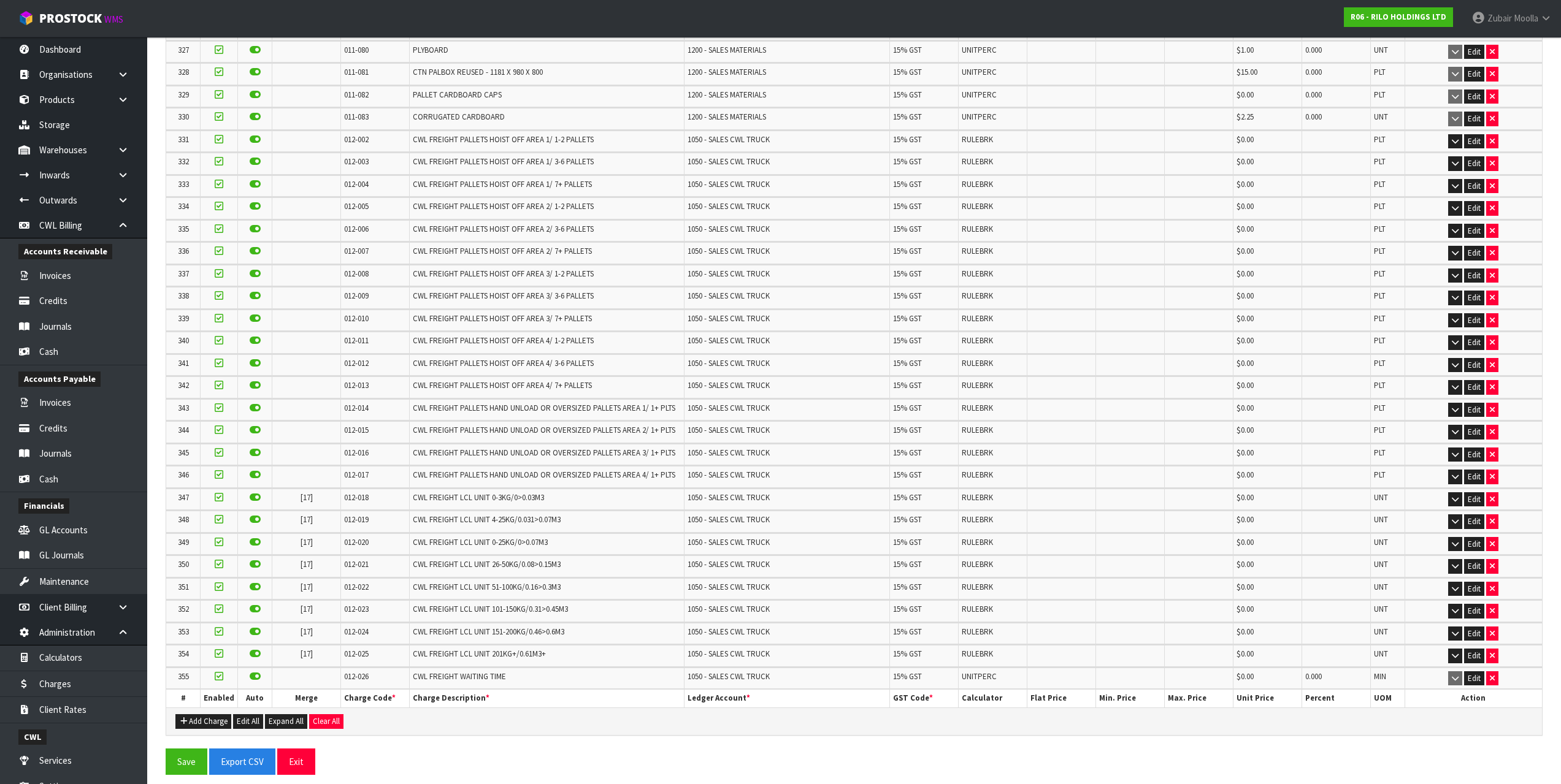
drag, startPoint x: 617, startPoint y: 490, endPoint x: 611, endPoint y: 528, distance: 38.5
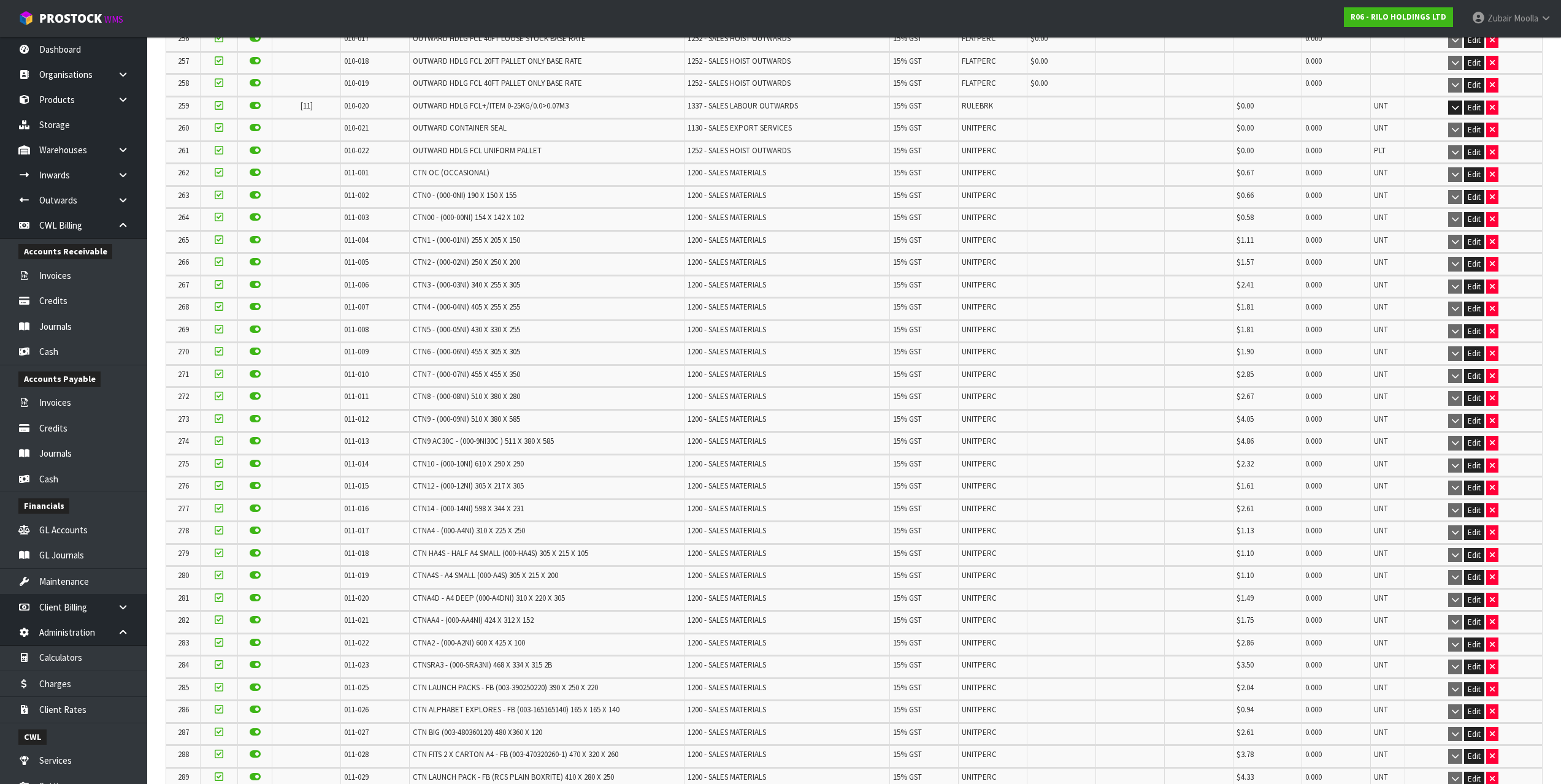
scroll to position [0, 0]
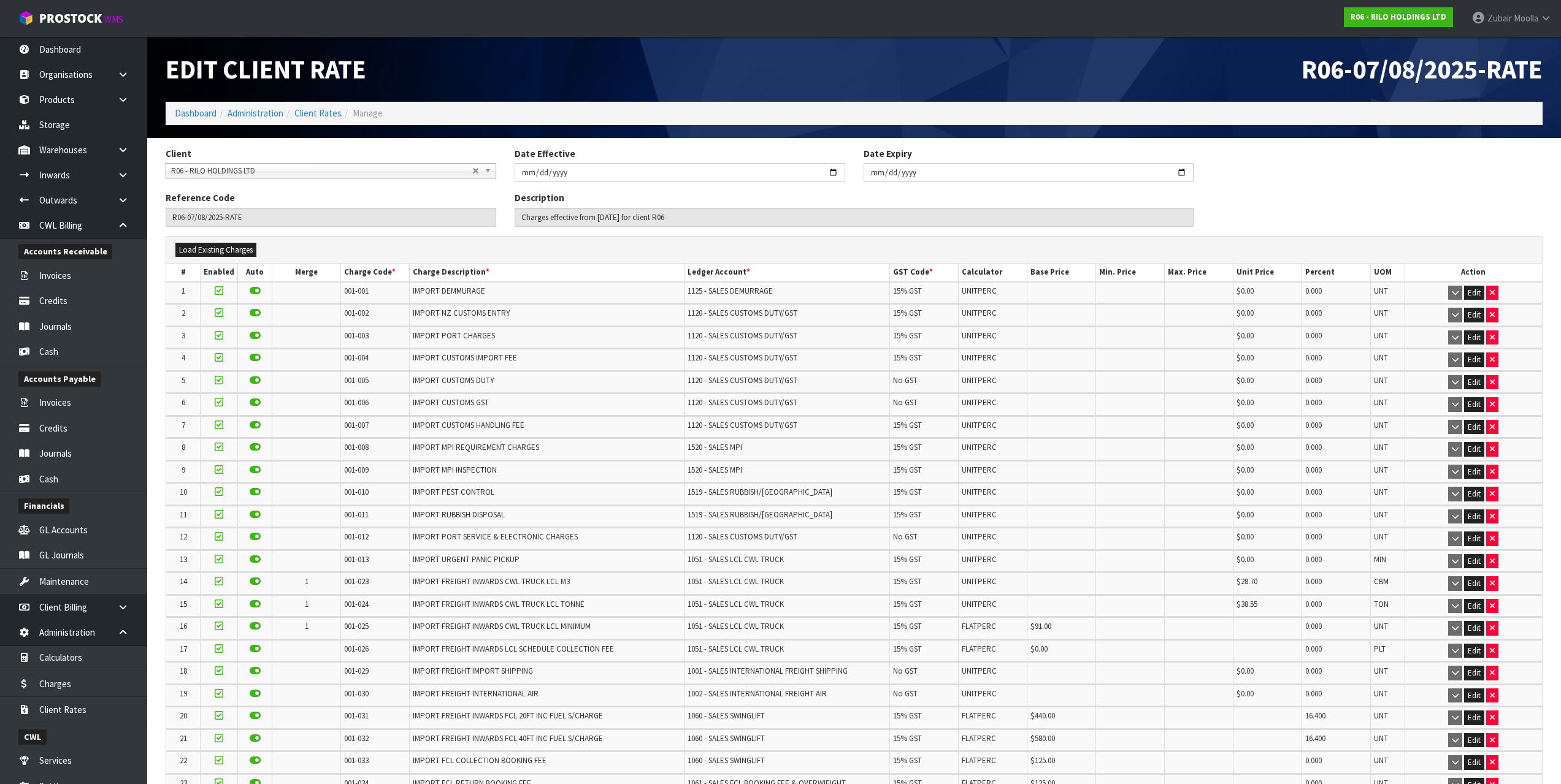
drag, startPoint x: 632, startPoint y: 520, endPoint x: 386, endPoint y: 100, distance: 486.7
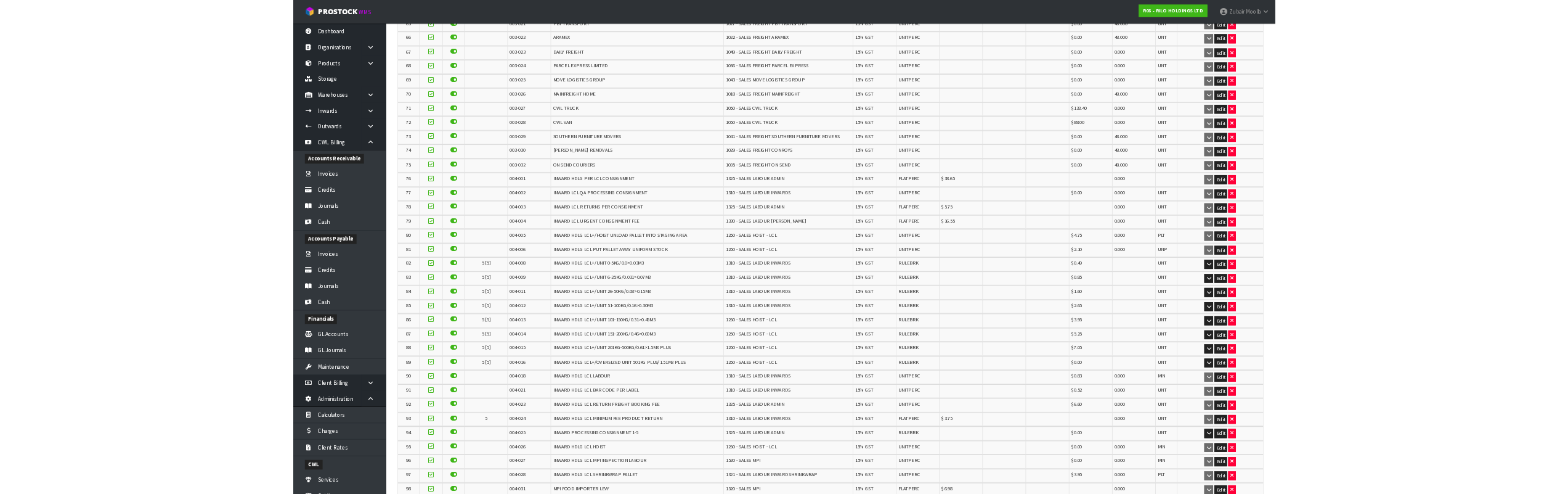
scroll to position [1684, 0]
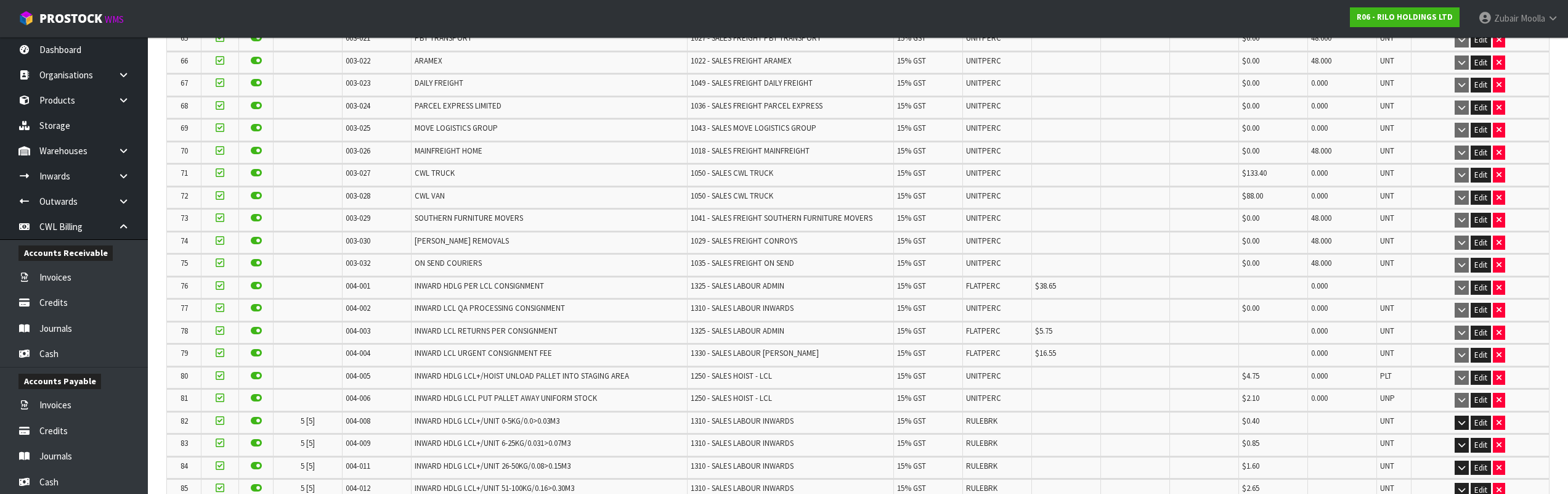
click at [368, 448] on span "004-009" at bounding box center [358, 442] width 24 height 10
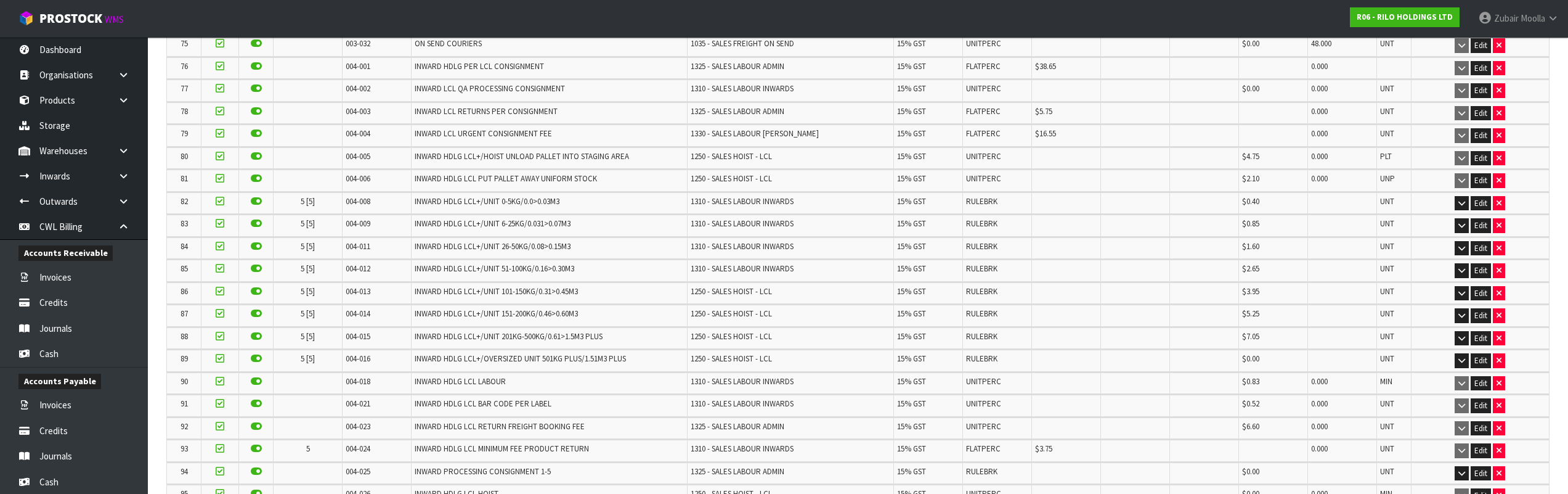
scroll to position [1992, 0]
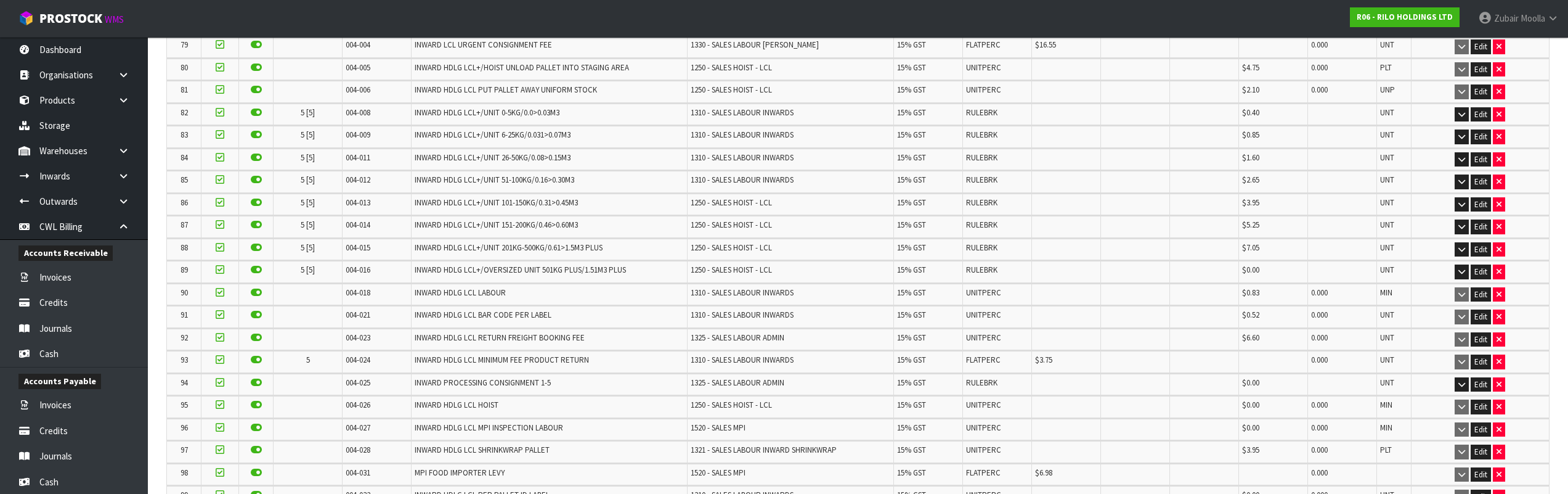
click at [370, 457] on td "004-028" at bounding box center [376, 451] width 69 height 22
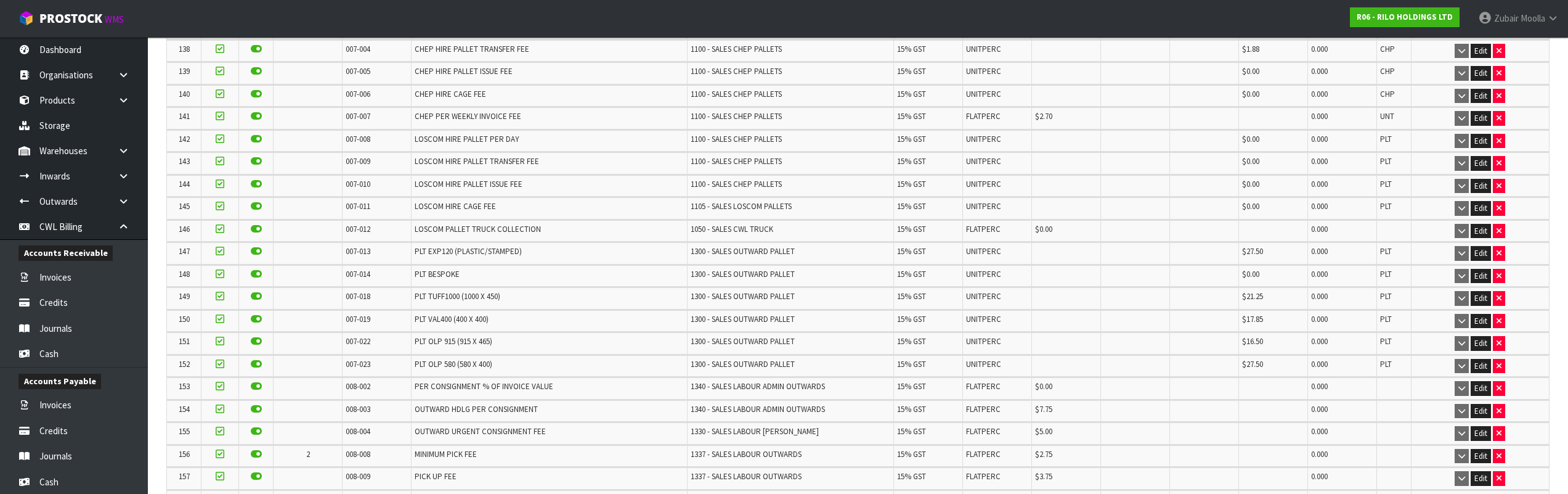
drag, startPoint x: 370, startPoint y: 480, endPoint x: 337, endPoint y: 745, distance: 267.0
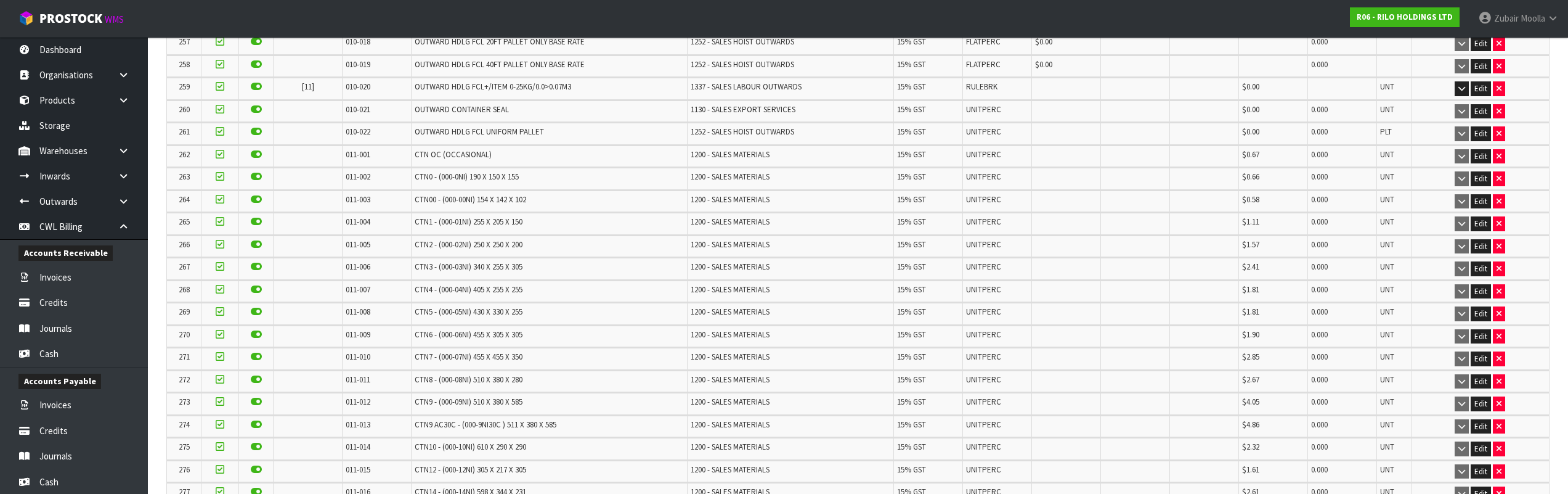
click at [360, 210] on td "011-003" at bounding box center [376, 201] width 69 height 22
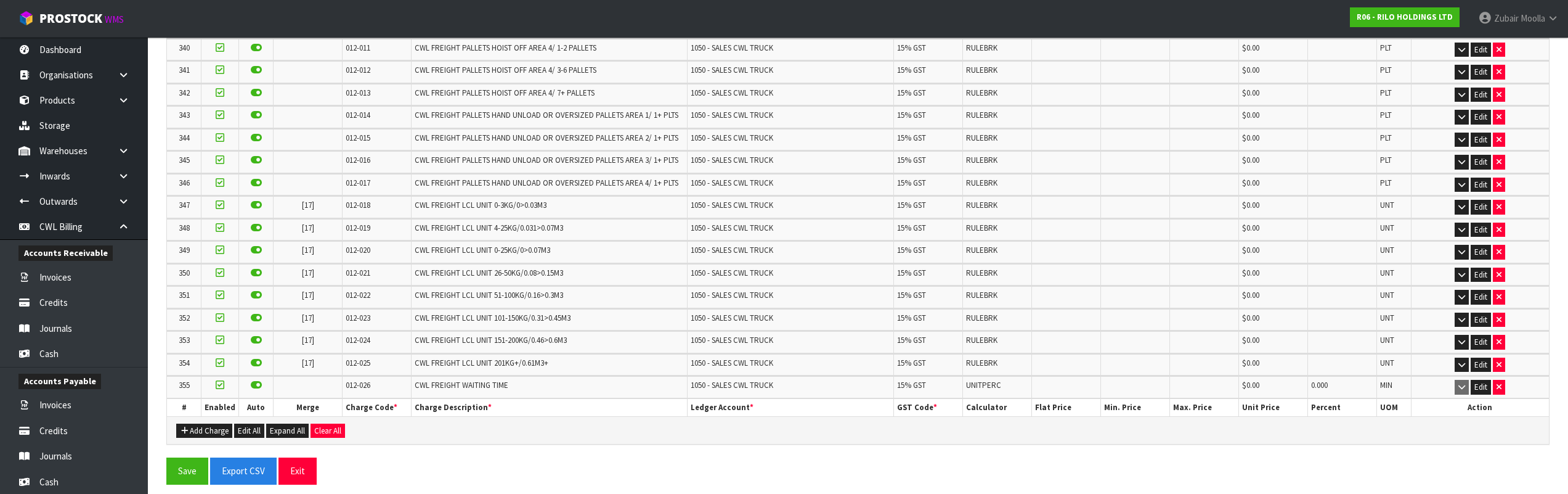
drag, startPoint x: 358, startPoint y: 508, endPoint x: 363, endPoint y: 543, distance: 35.4
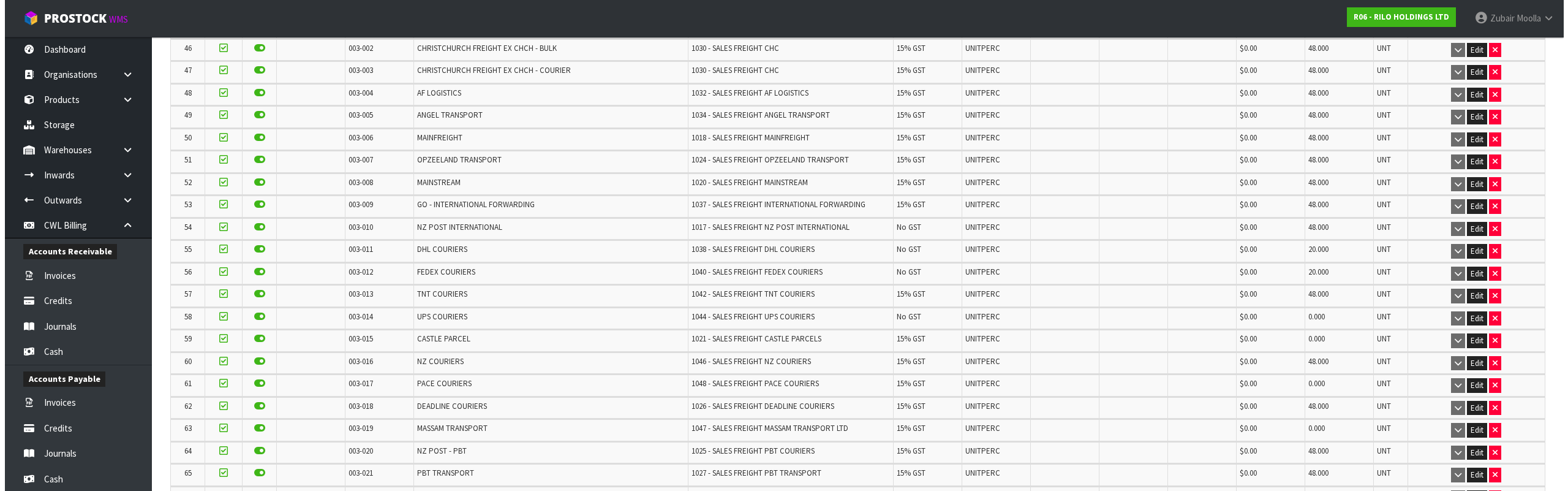
scroll to position [0, 0]
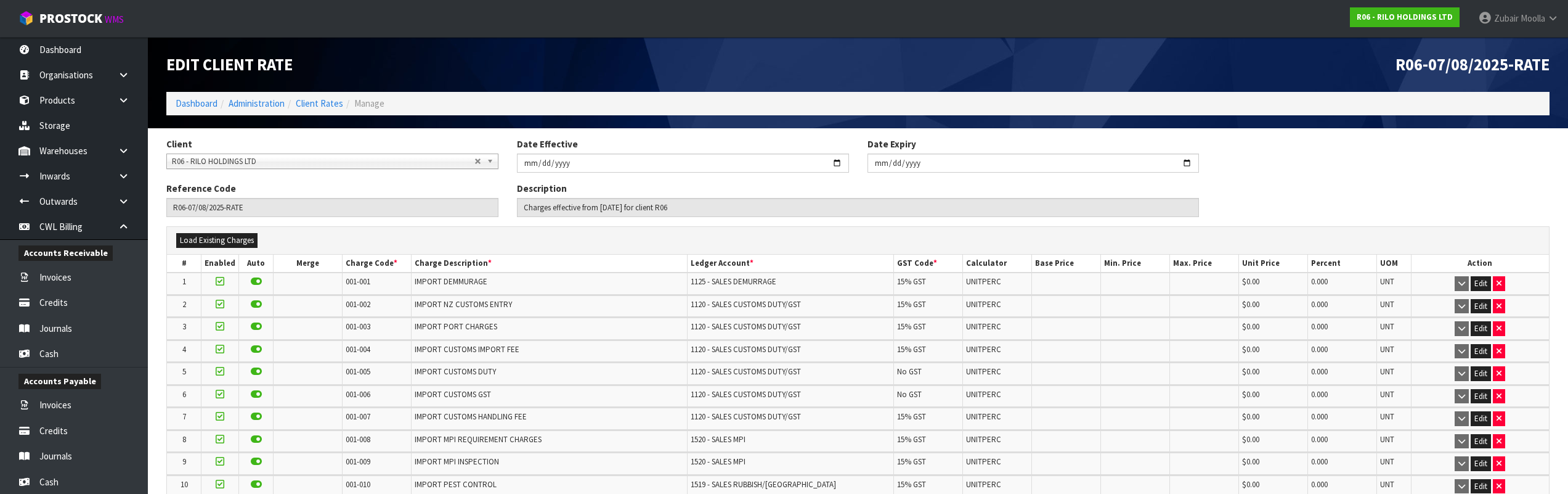
drag, startPoint x: 485, startPoint y: 370, endPoint x: 413, endPoint y: 123, distance: 257.3
drag, startPoint x: 671, startPoint y: 365, endPoint x: 54, endPoint y: 146, distance: 654.7
click at [54, 146] on link "Warehouses" at bounding box center [74, 151] width 148 height 25
click at [63, 128] on link "Storage" at bounding box center [74, 126] width 148 height 25
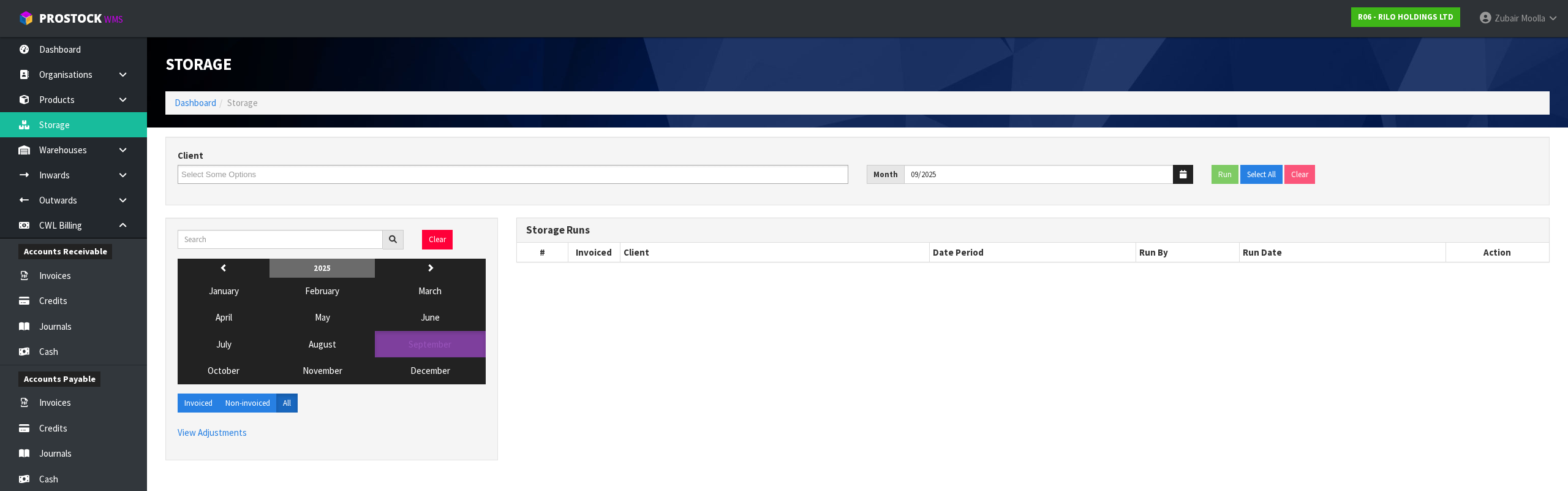
click at [598, 151] on div "Client A00-AGRIHEALTH NZ LTD A01-AGAIN FASTER PTY LTD A02-AUKLET TRADERS LTD A0…" at bounding box center [513, 166] width 689 height 35
click at [645, 45] on div "Storage" at bounding box center [507, 64] width 702 height 55
click at [715, 91] on div "Storage" at bounding box center [507, 64] width 702 height 55
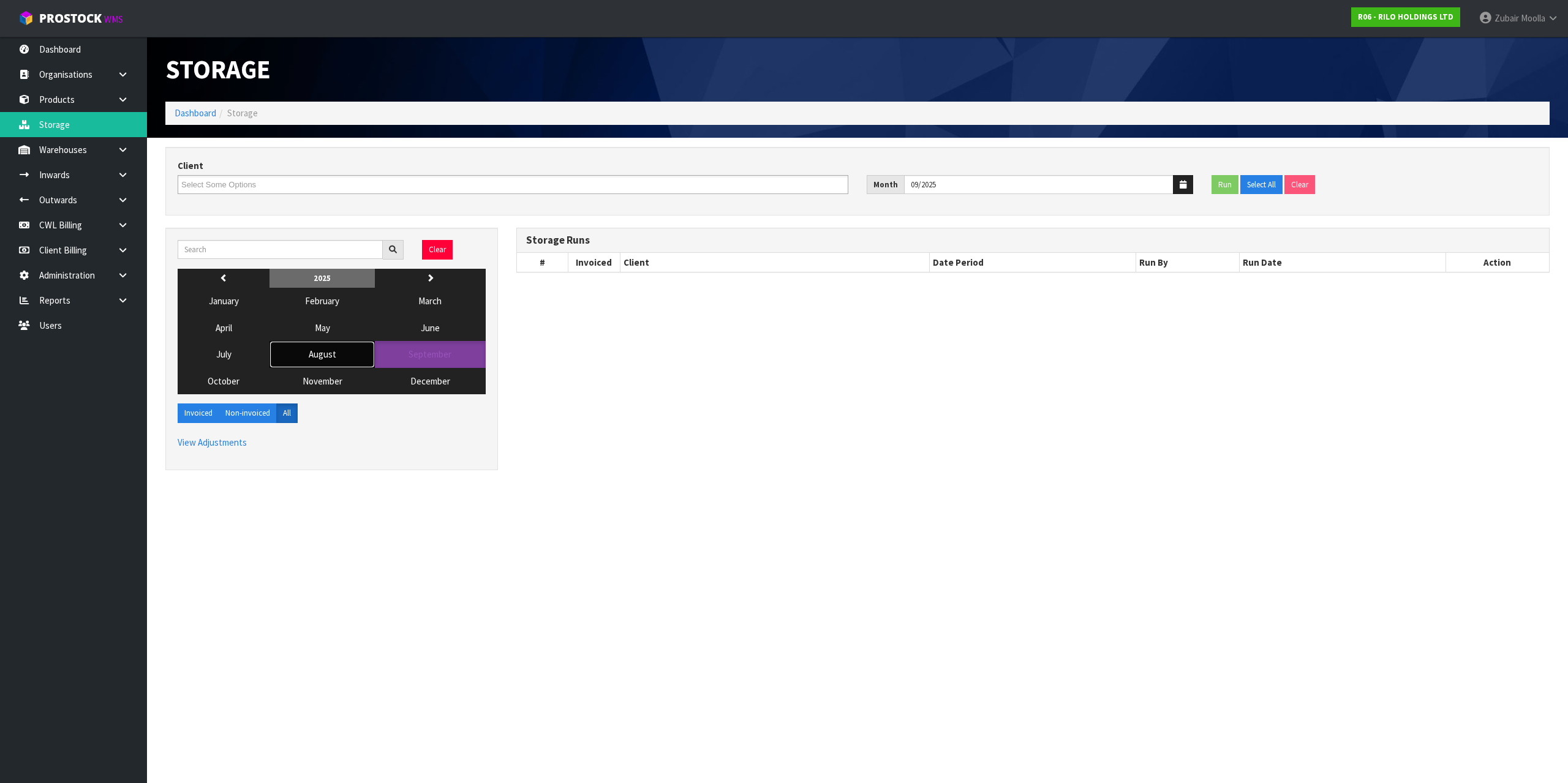
drag, startPoint x: 1420, startPoint y: 478, endPoint x: 317, endPoint y: 351, distance: 1110.3
click at [317, 351] on span "August" at bounding box center [322, 354] width 28 height 12
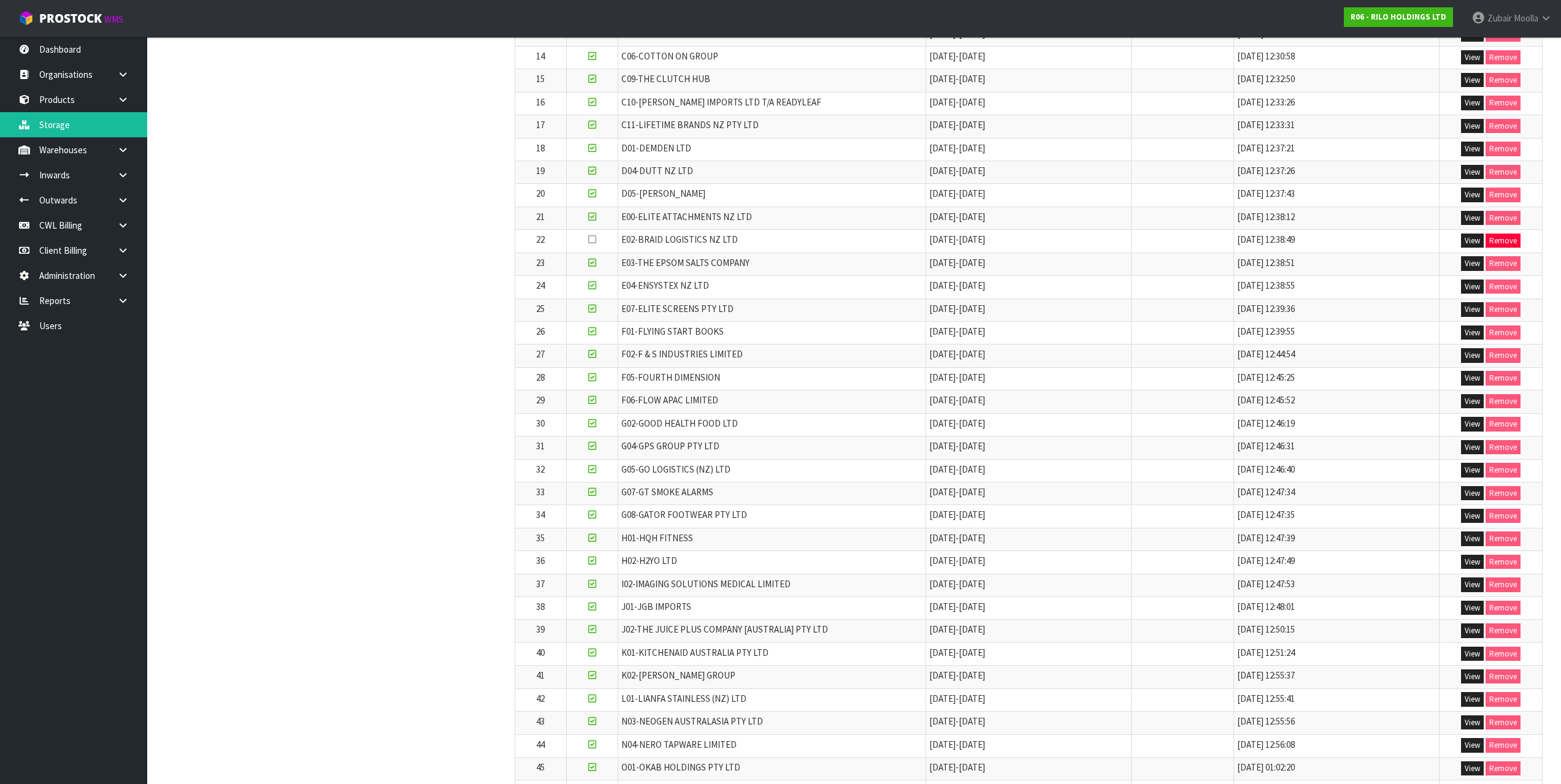
scroll to position [1094, 0]
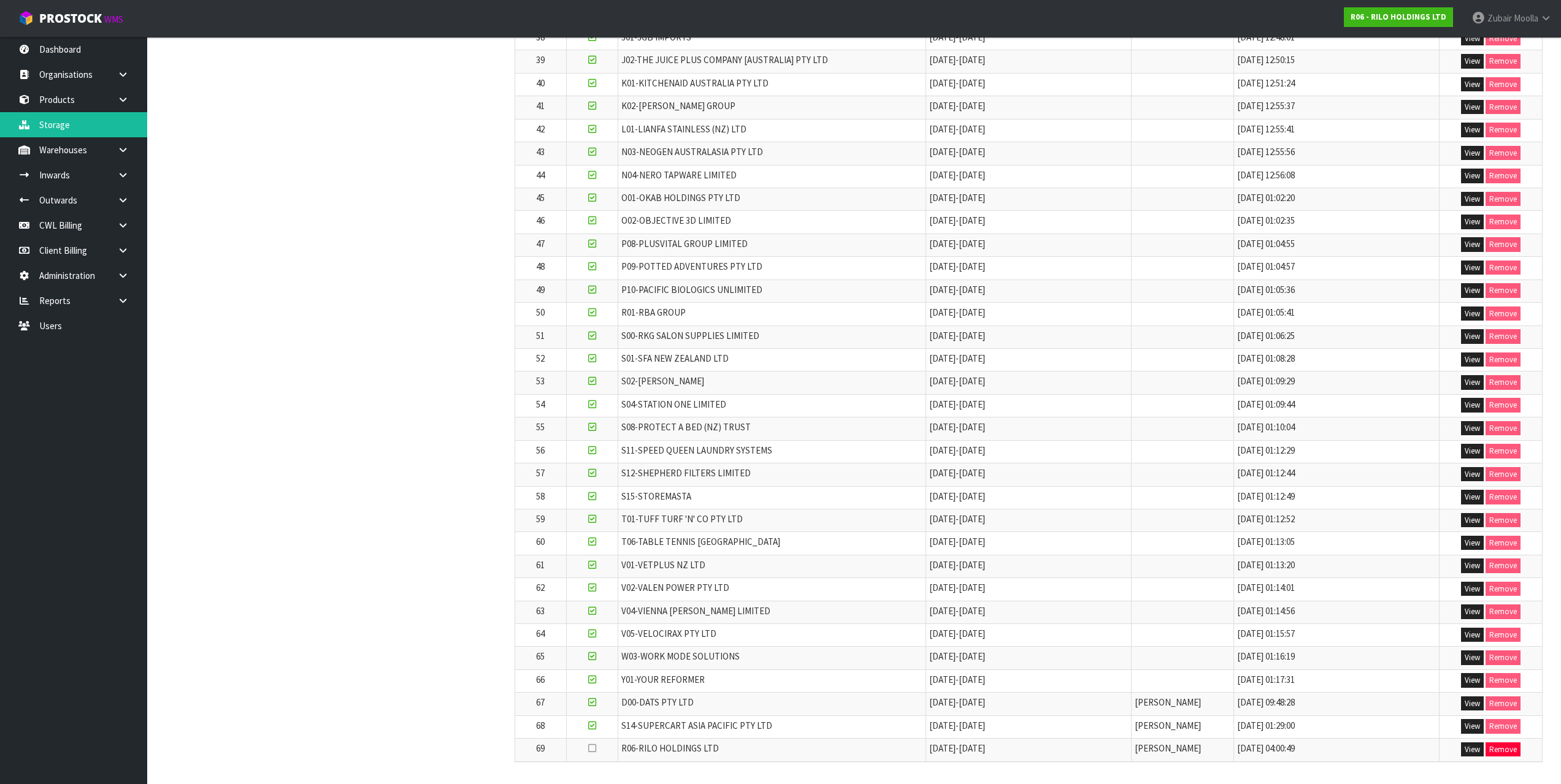
drag, startPoint x: 760, startPoint y: 799, endPoint x: 835, endPoint y: 808, distance: 75.5
click at [909, 491] on td "R06-RILO HOLDINGS LTD" at bounding box center [772, 750] width 308 height 23
click at [923, 491] on td "R06-RILO HOLDINGS LTD" at bounding box center [772, 750] width 308 height 23
click at [1477, 491] on button "View" at bounding box center [1472, 749] width 23 height 15
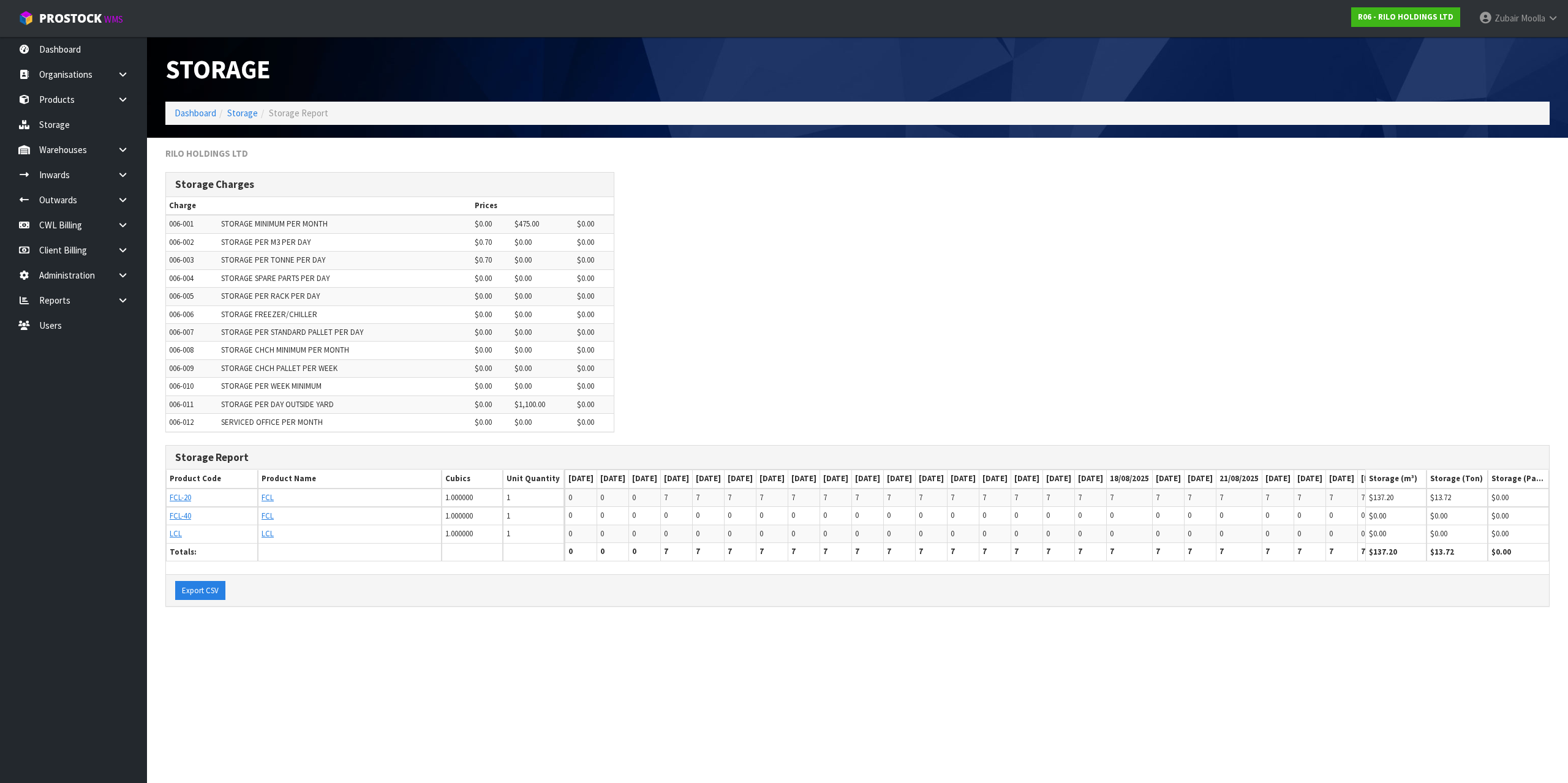
click at [597, 490] on section "RILO HOLDINGS LTD Storage Charges Charge Prices 006-001 STORAGE MINIMUM PER MON…" at bounding box center [857, 383] width 1421 height 491
click at [1047, 294] on div "Storage Charges Charge Prices 006-001 STORAGE MINIMUM PER MONTH $0.00 $475.00 $…" at bounding box center [857, 308] width 1403 height 272
drag, startPoint x: 1363, startPoint y: 558, endPoint x: 1480, endPoint y: 557, distance: 117.0
click at [1480, 490] on tr "Totals: 0 0 0 7 7 7 7 7 7 7 7 7 7 7 7 7 7 7 7 7 7 7 7 7 7 7 7 7 7 196 19.600" at bounding box center [1149, 552] width 1169 height 18
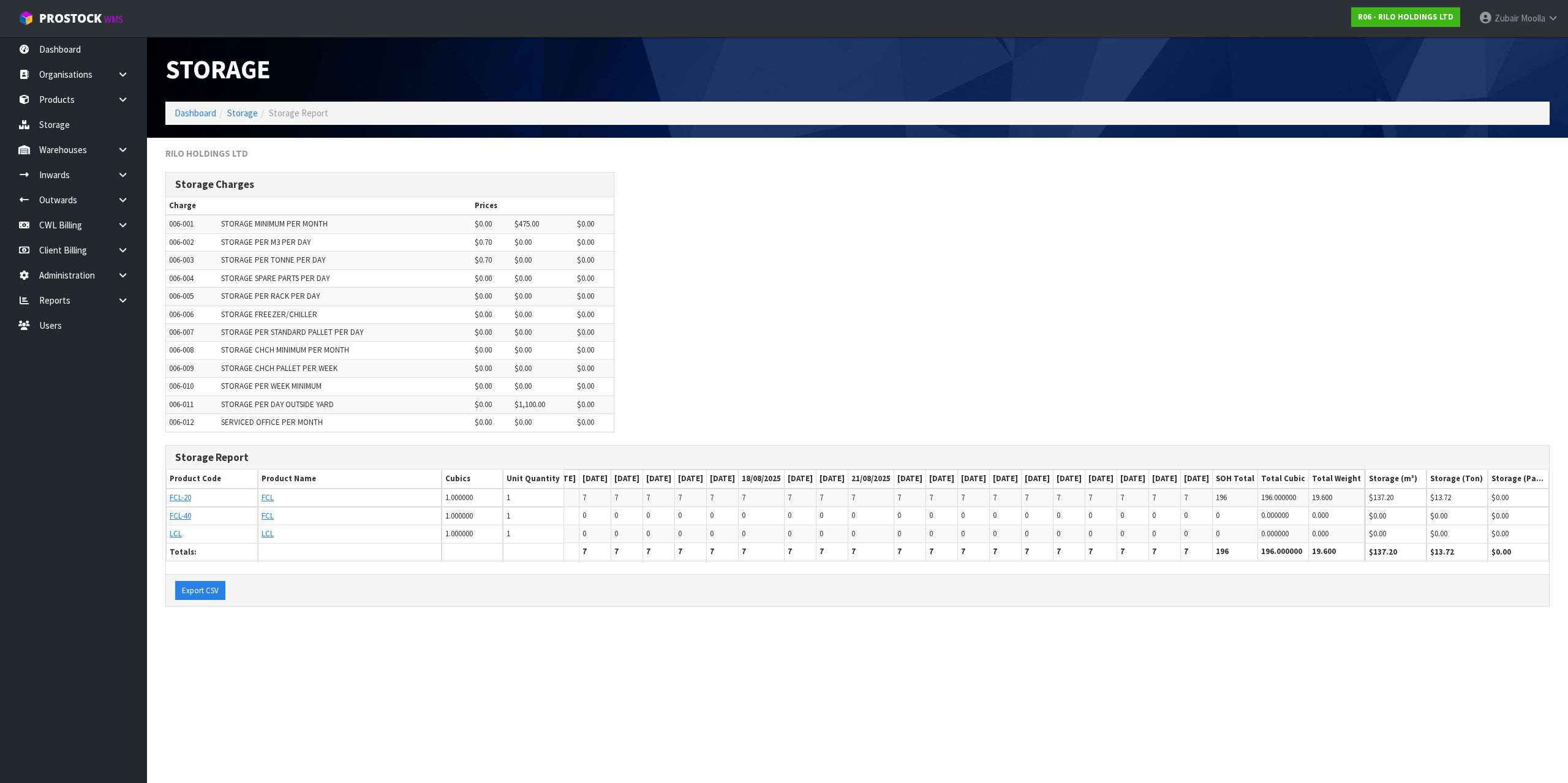
click at [1480, 490] on th "$13.72" at bounding box center [1457, 552] width 61 height 19
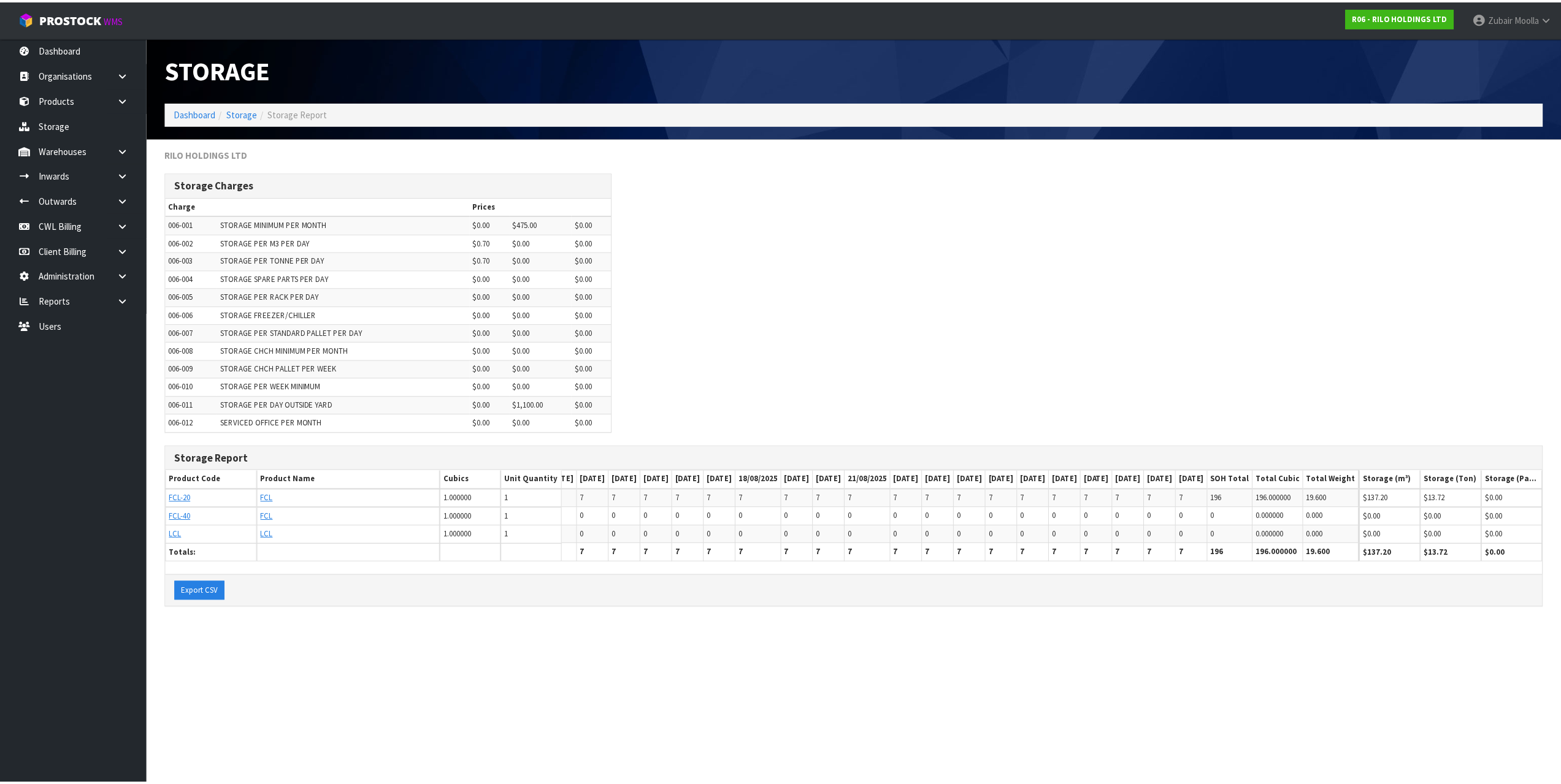
scroll to position [0, 0]
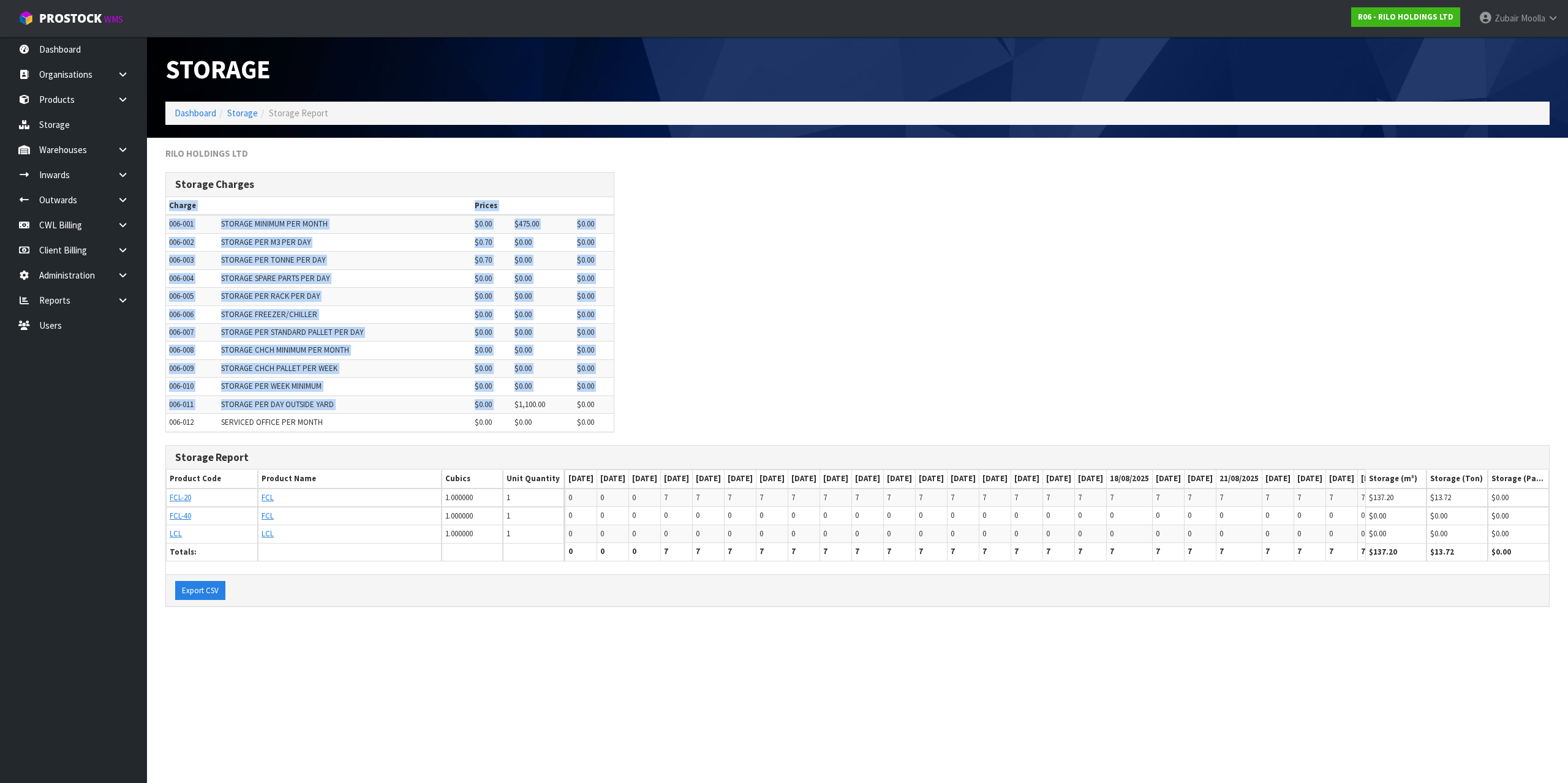
drag, startPoint x: 500, startPoint y: 403, endPoint x: 637, endPoint y: 414, distance: 137.4
click at [637, 414] on div "Storage Charges Charge Prices 006-001 STORAGE MINIMUM PER MONTH $0.00 $475.00 $…" at bounding box center [857, 308] width 1403 height 272
click at [706, 396] on div "Storage Charges Charge Prices 006-001 STORAGE MINIMUM PER MONTH $0.00 $475.00 $…" at bounding box center [857, 308] width 1403 height 272
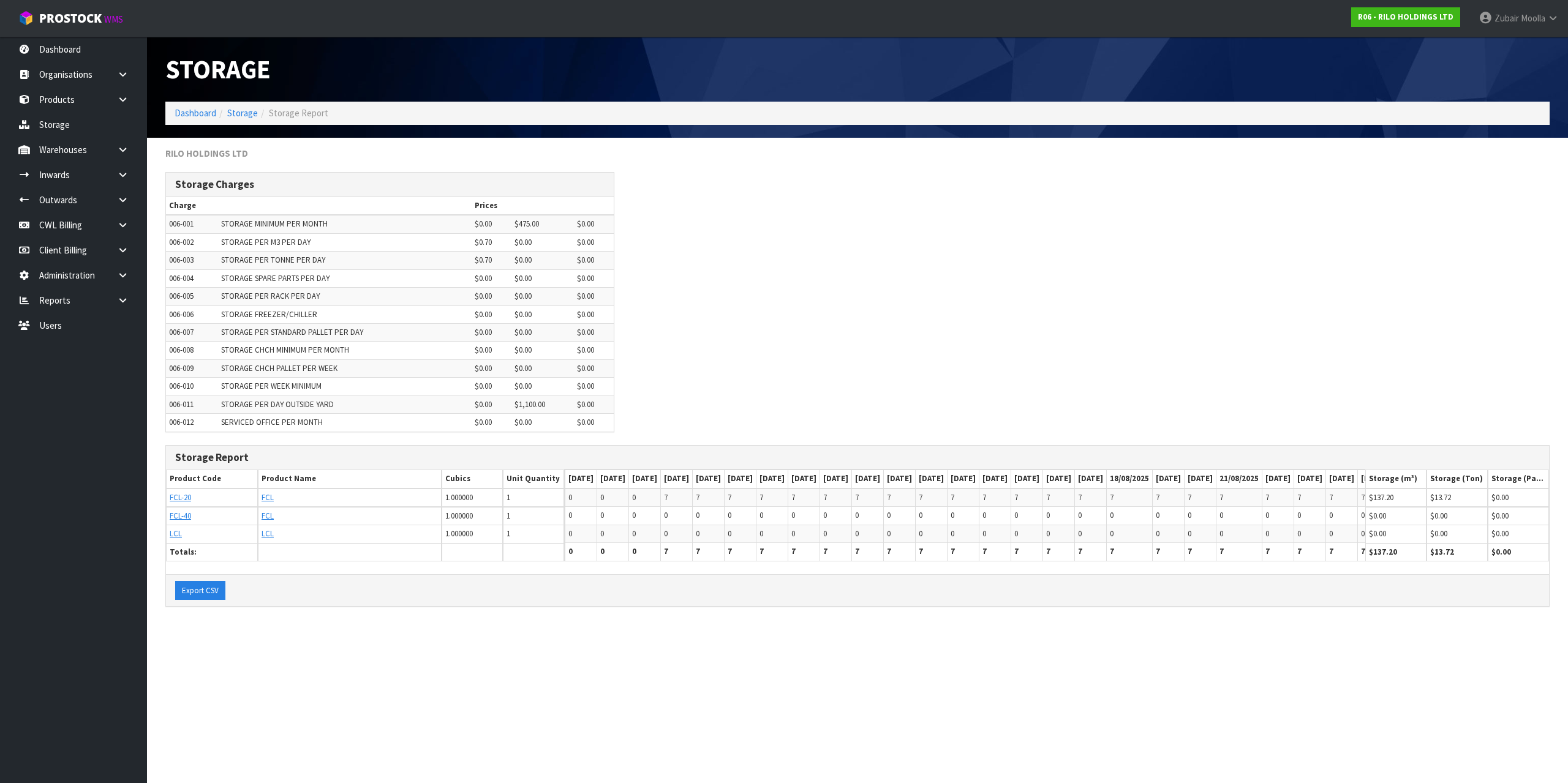
drag, startPoint x: 76, startPoint y: 516, endPoint x: 55, endPoint y: 411, distance: 107.1
click at [62, 483] on ul "Dashboard Organisations Clients Consignees Carriers Products Categories Serial …" at bounding box center [73, 410] width 147 height 746
click at [113, 213] on link at bounding box center [128, 225] width 40 height 25
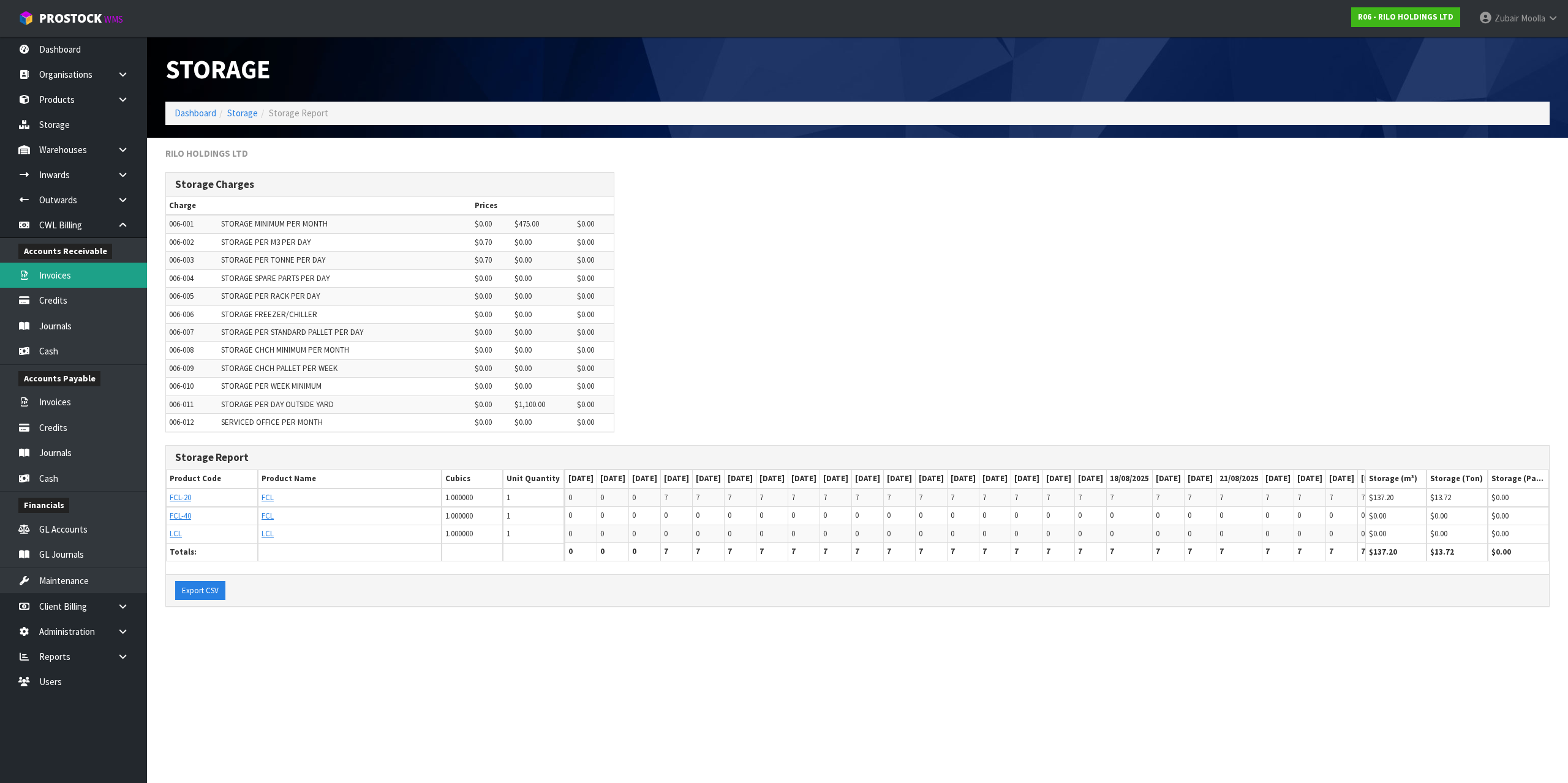
click at [102, 279] on link "Invoices" at bounding box center [73, 275] width 147 height 25
click at [972, 268] on div "Storage Charges Charge Prices 006-001 STORAGE MINIMUM PER MONTH $0.00 $475.00 $…" at bounding box center [857, 308] width 1403 height 272
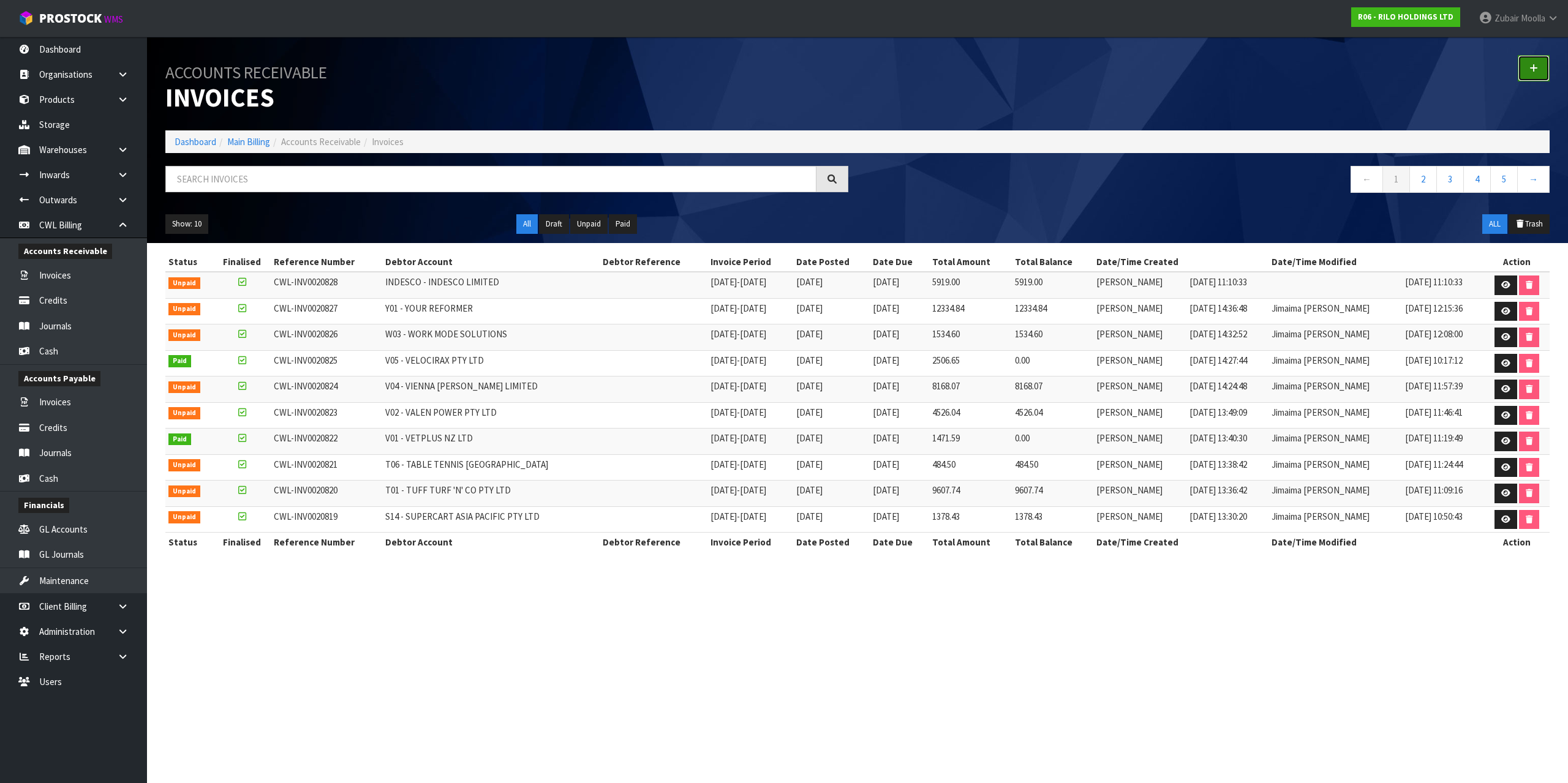
click at [1540, 79] on link at bounding box center [1534, 69] width 32 height 26
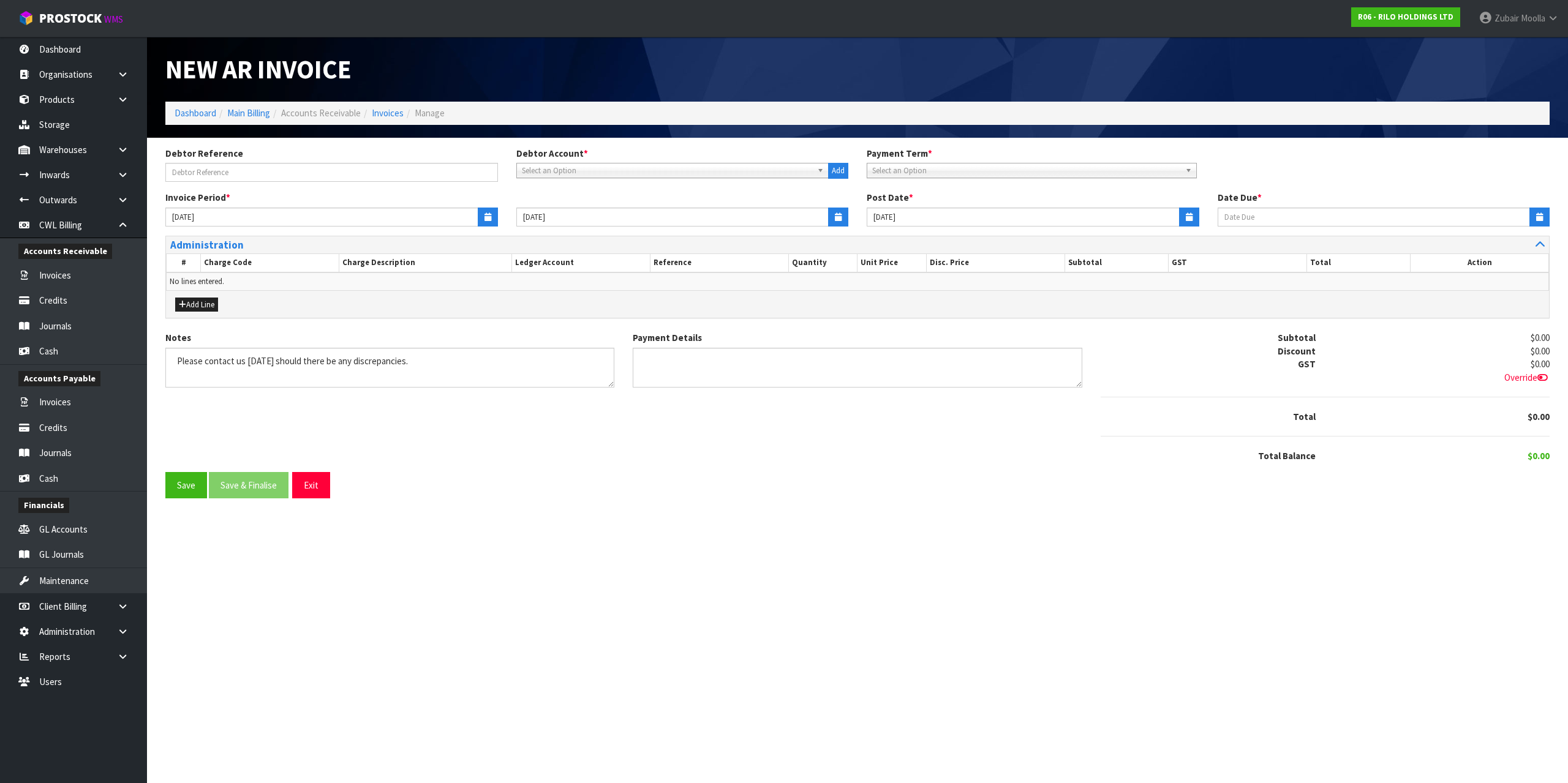
click at [611, 167] on span "Select an Option" at bounding box center [668, 170] width 291 height 15
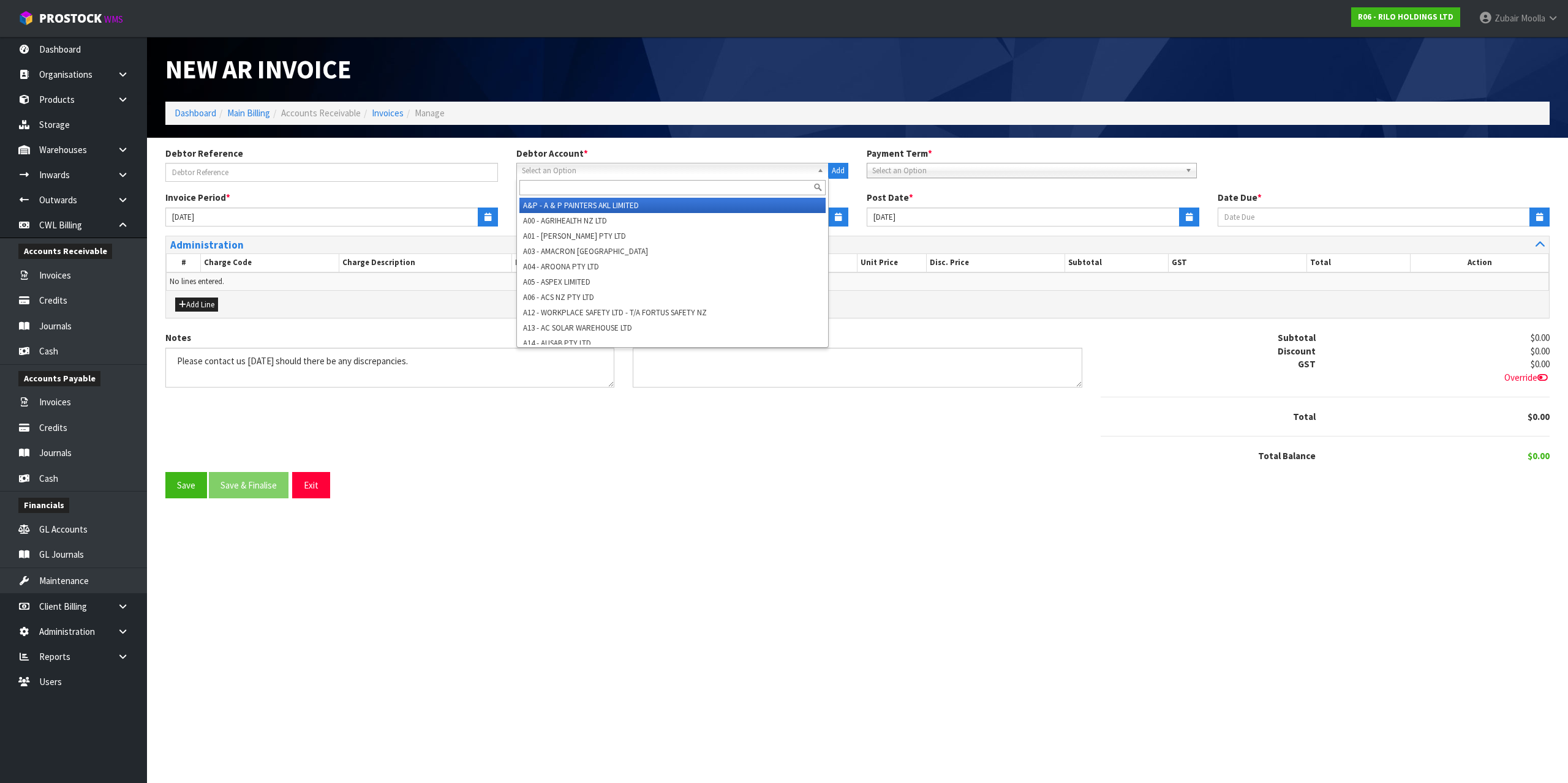
click at [575, 183] on input "text" at bounding box center [672, 188] width 307 height 15
type input "r06"
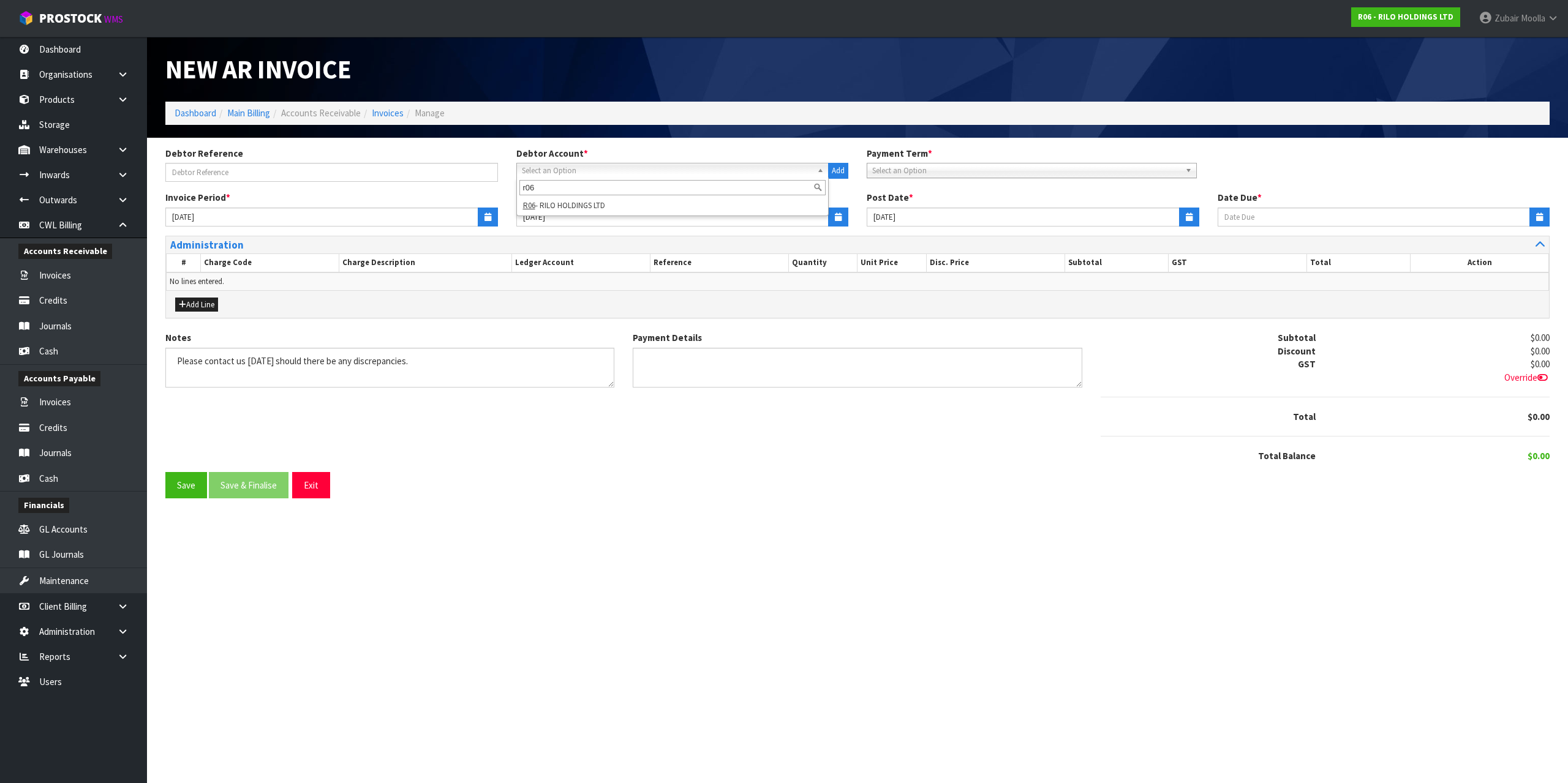
click at [593, 214] on div "r06 R06 - RILO HOLDINGS LTD" at bounding box center [673, 197] width 313 height 39
click at [601, 206] on li "R06 - RILO HOLDINGS LTD" at bounding box center [672, 205] width 307 height 15
click at [717, 87] on div "New AR Invoice" at bounding box center [507, 69] width 702 height 65
type input "[DATE]"
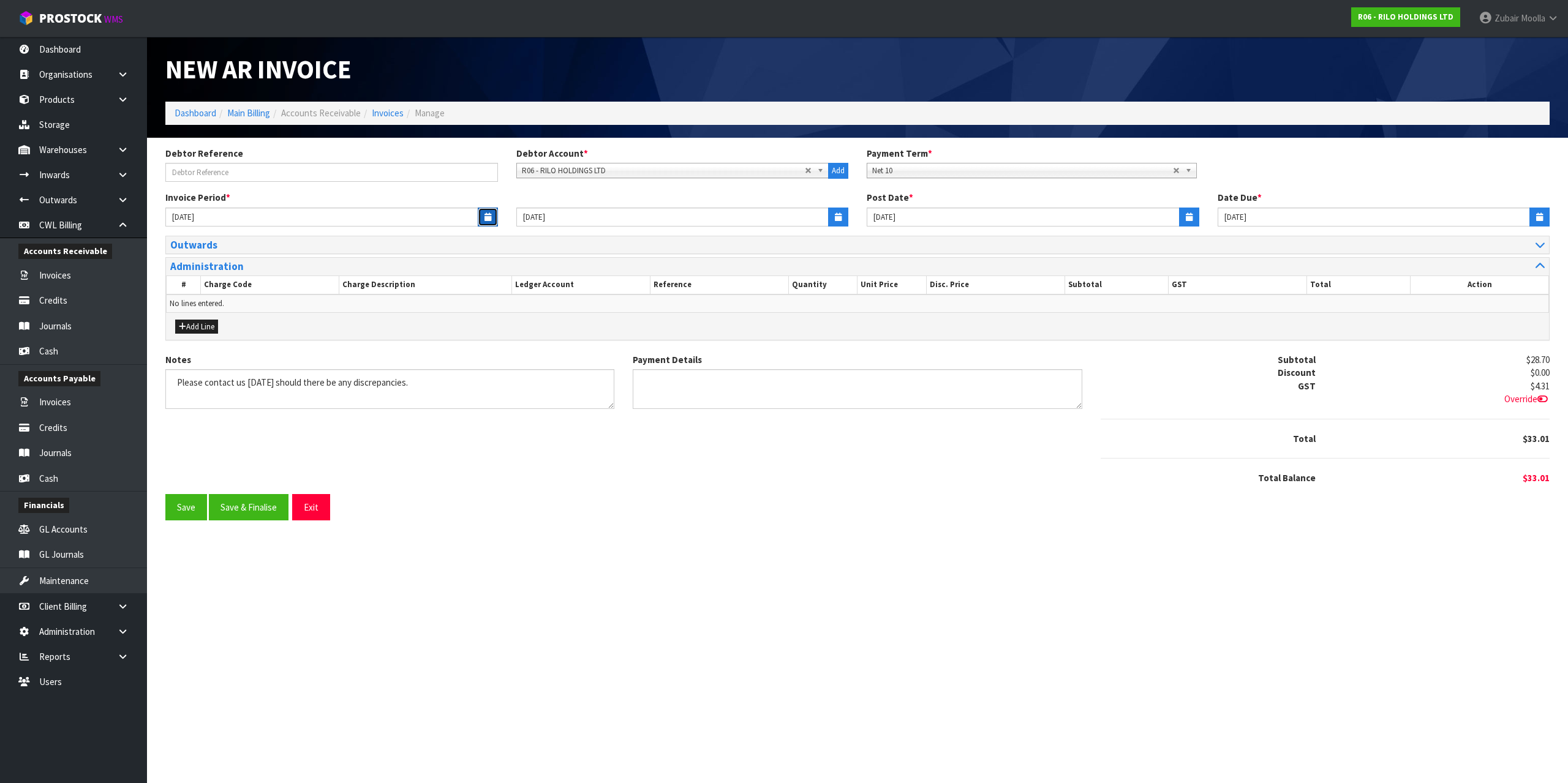
click at [483, 214] on button "button" at bounding box center [487, 217] width 20 height 19
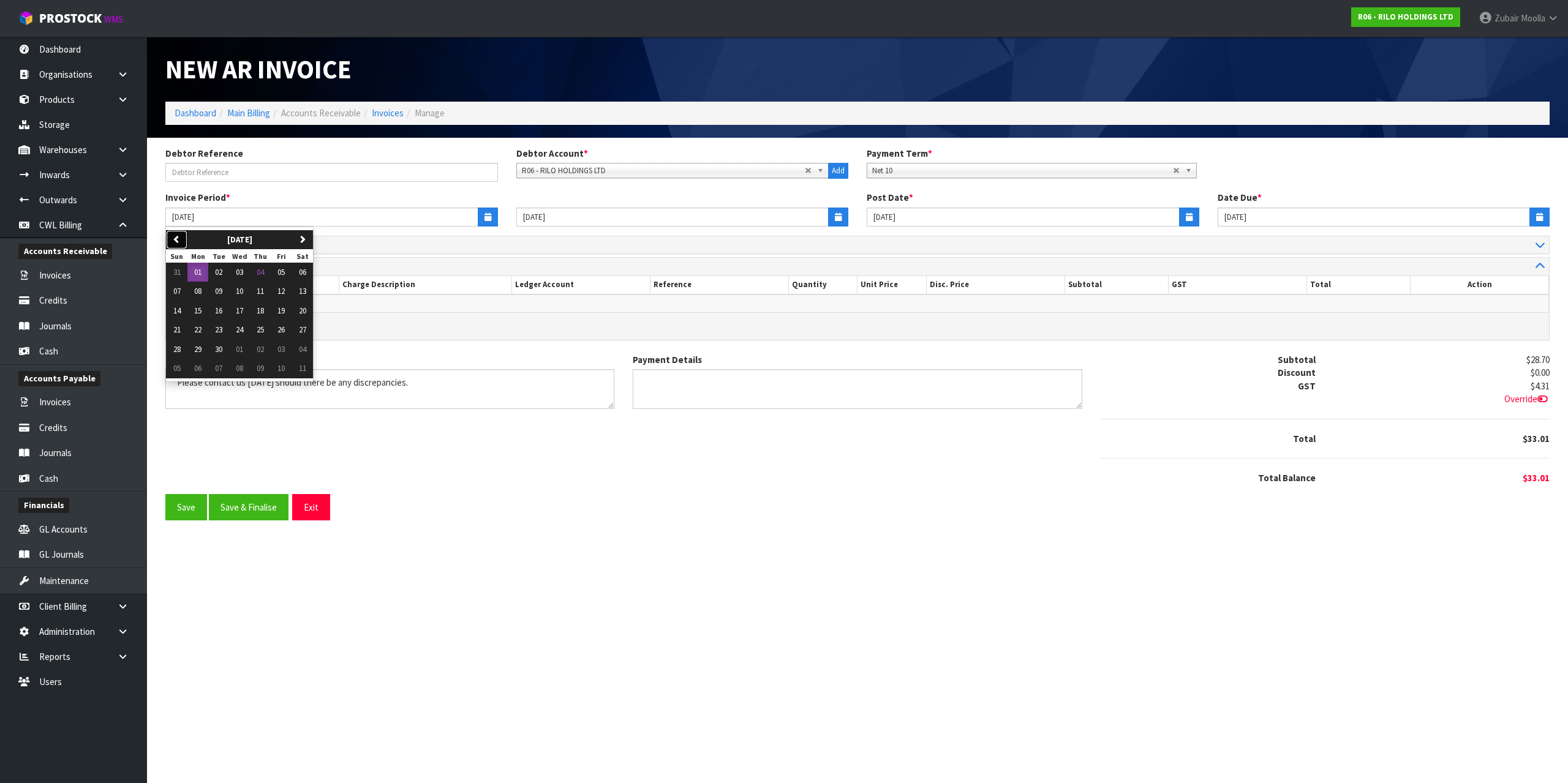
click at [173, 240] on icon "button" at bounding box center [176, 238] width 8 height 8
click at [285, 273] on span "01" at bounding box center [281, 272] width 8 height 10
type input "[DATE]"
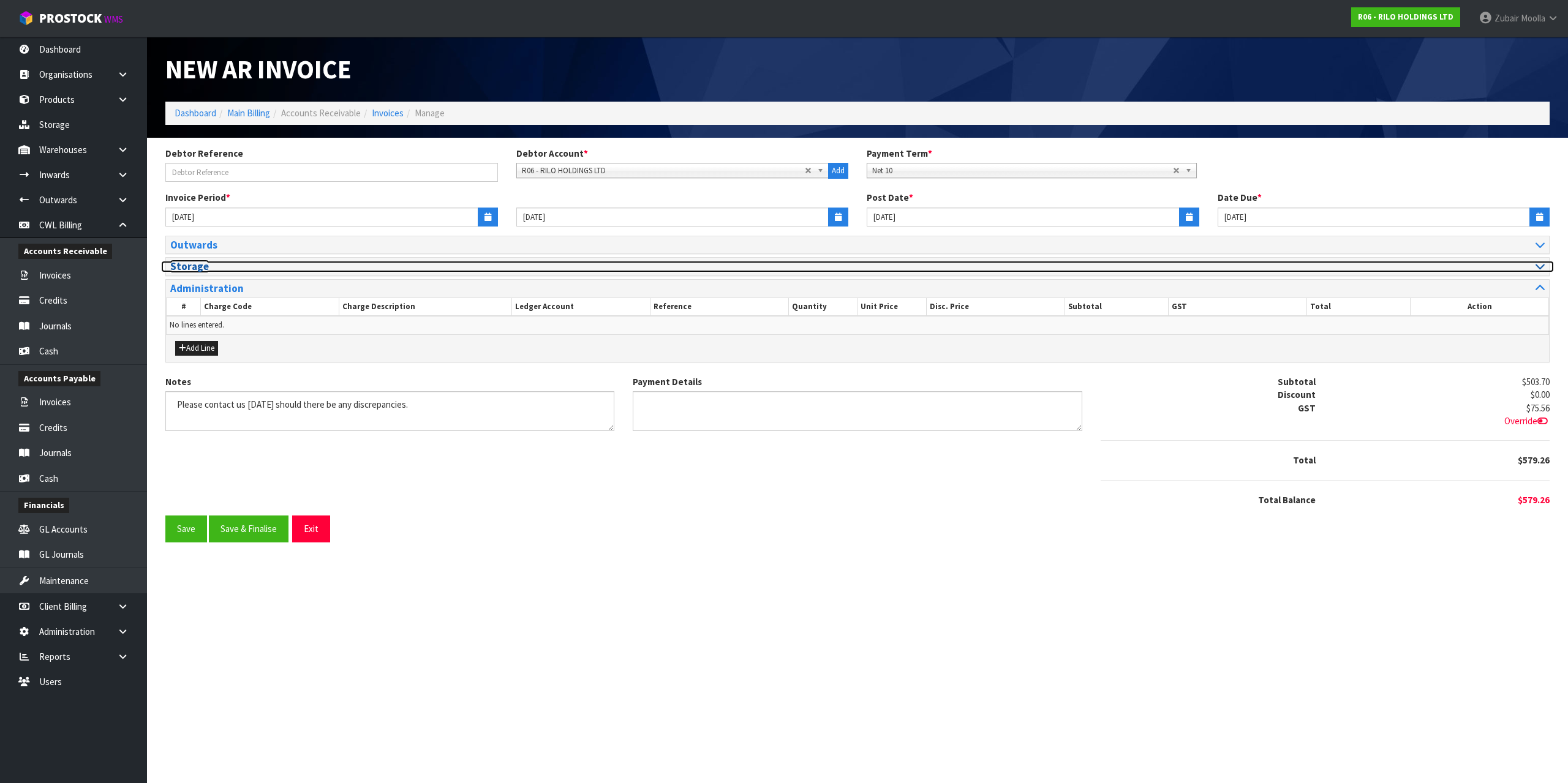
click at [713, 265] on h3 "Storage" at bounding box center [509, 266] width 678 height 12
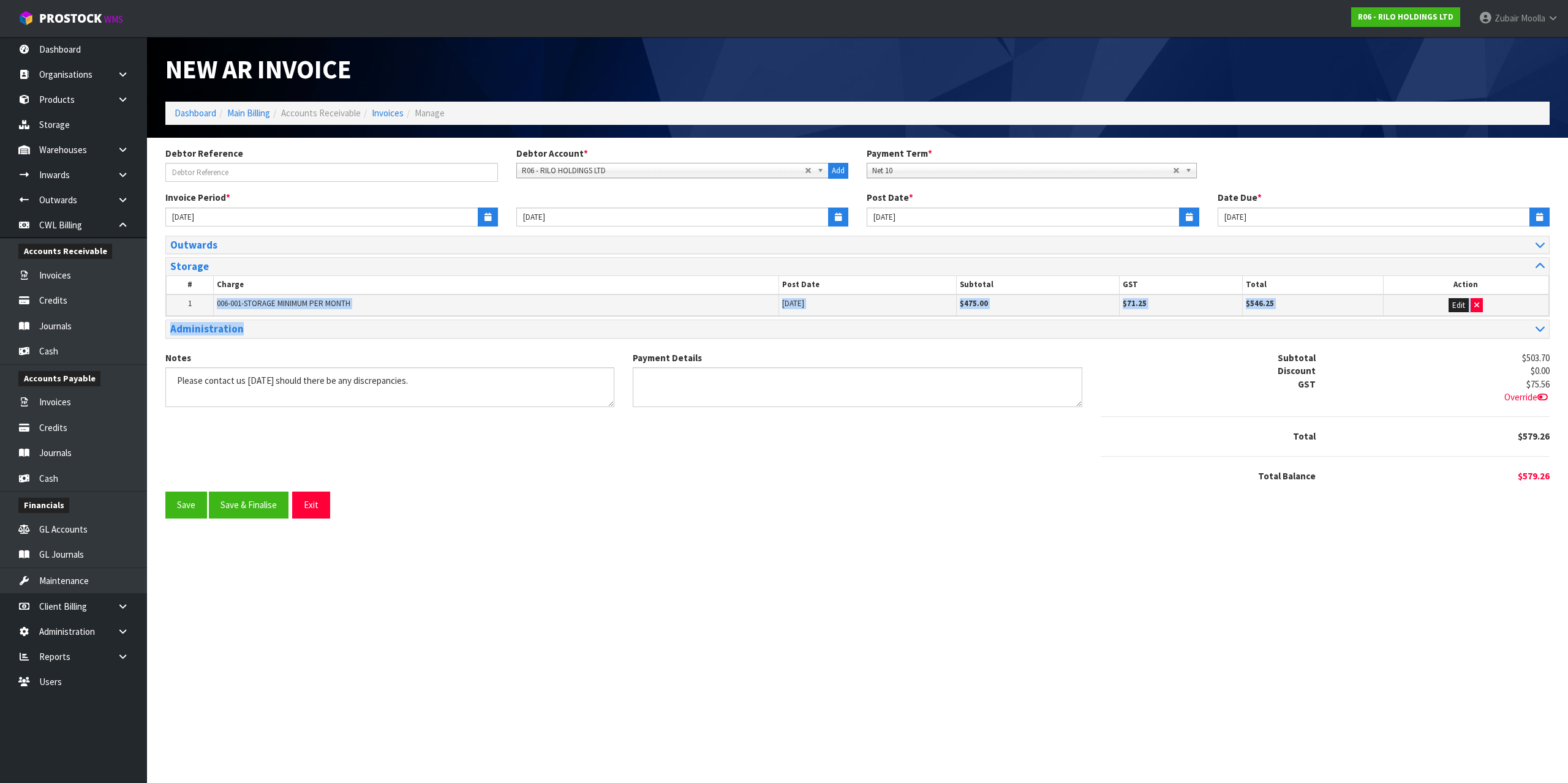
drag, startPoint x: 207, startPoint y: 302, endPoint x: 1276, endPoint y: 323, distance: 1069.2
click at [1276, 323] on div "Outwards # Job Number Order Reference Order Number Post Date Subtotal GST Total…" at bounding box center [857, 287] width 1384 height 103
click at [101, 49] on link "Dashboard" at bounding box center [73, 49] width 147 height 25
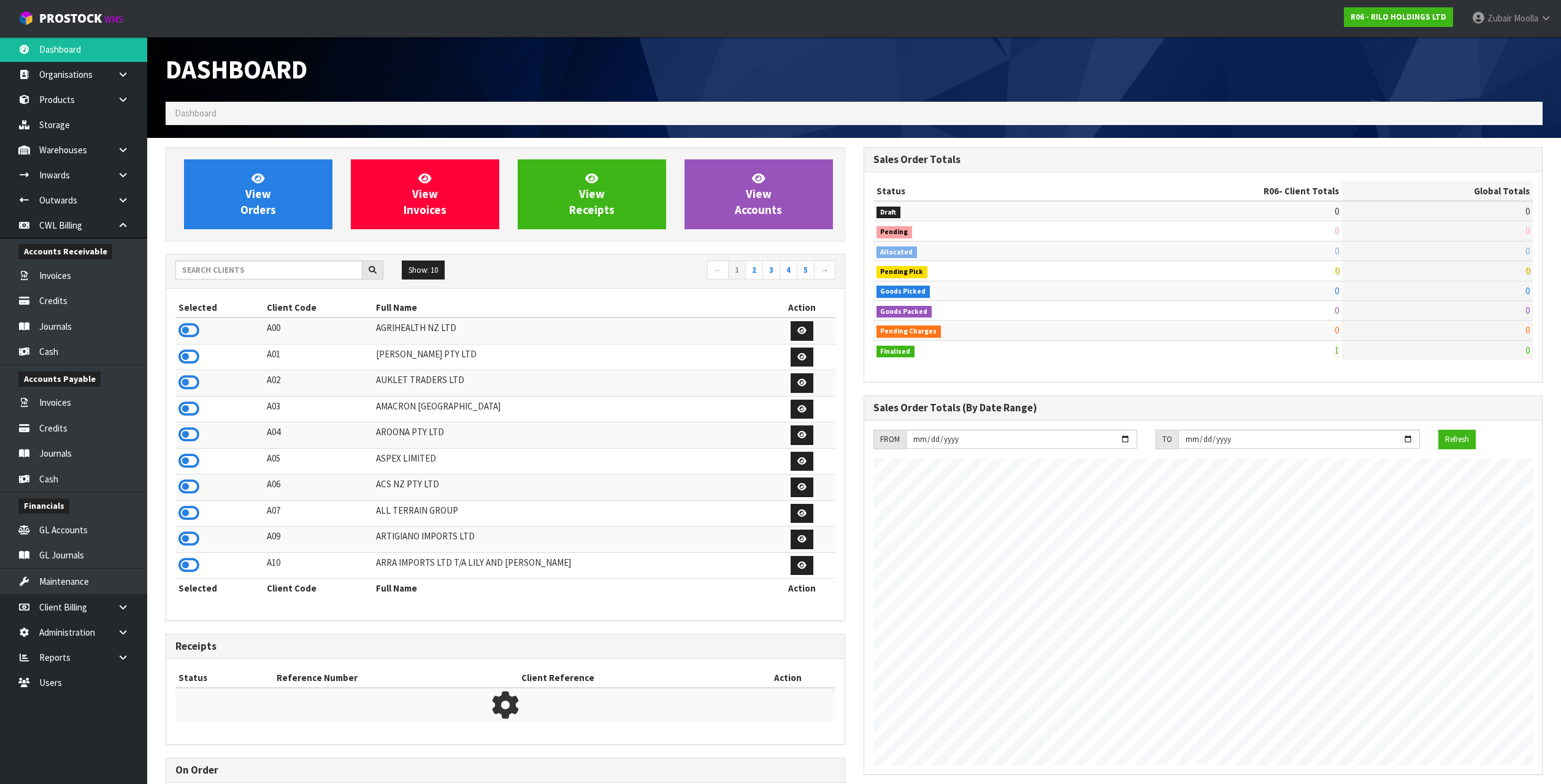
scroll to position [750, 698]
click at [618, 108] on ol "Dashboard" at bounding box center [854, 113] width 1377 height 23
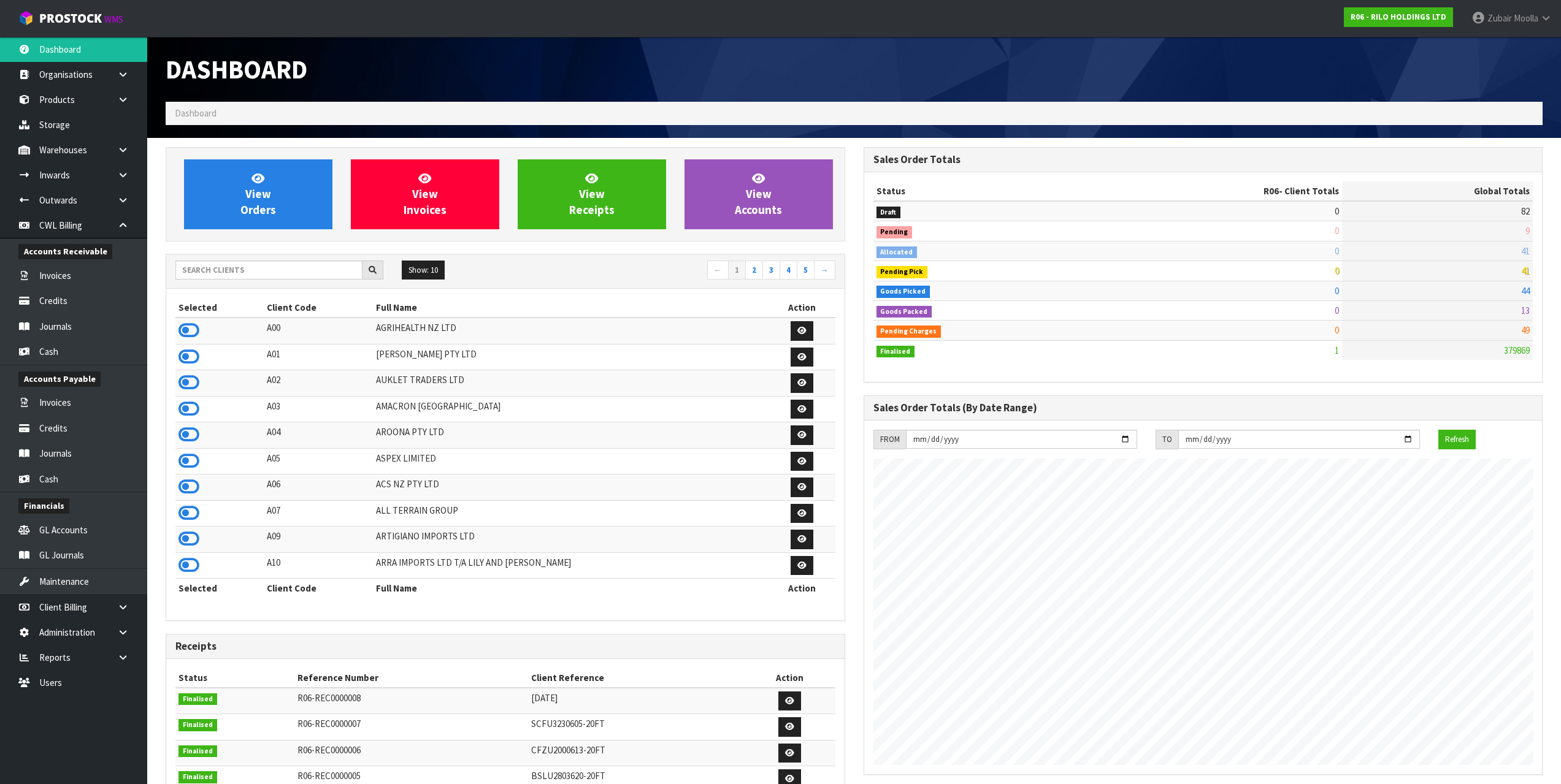
click at [237, 239] on div "View Orders View Invoices View Receipts View Accounts" at bounding box center [505, 194] width 680 height 94
click at [238, 271] on input "text" at bounding box center [269, 270] width 187 height 19
drag, startPoint x: 238, startPoint y: 271, endPoint x: 196, endPoint y: 272, distance: 42.0
click at [196, 272] on input "text" at bounding box center [269, 270] width 187 height 19
click at [198, 266] on input "text" at bounding box center [269, 270] width 187 height 19
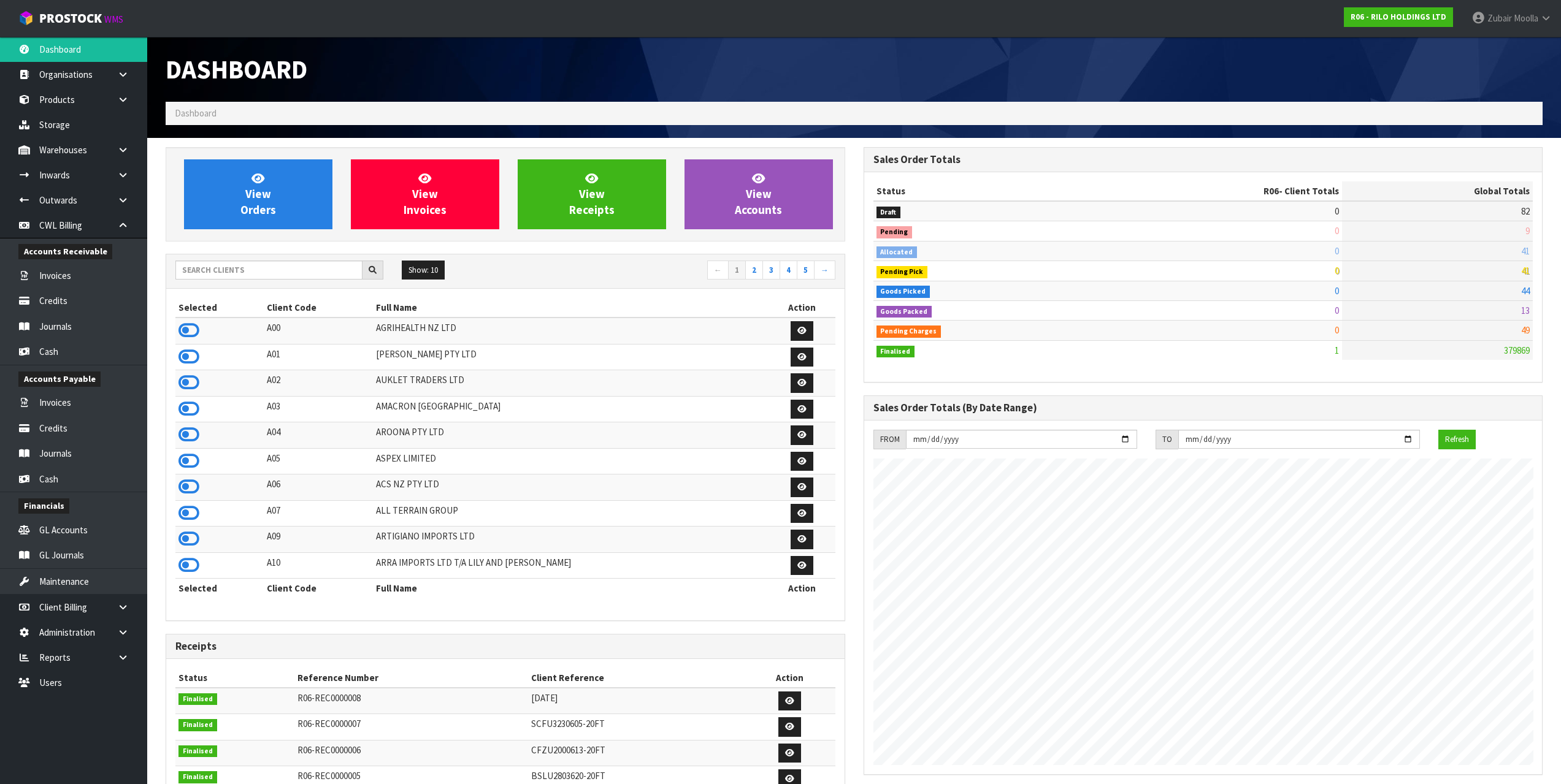
click at [182, 117] on span "Dashboard" at bounding box center [196, 113] width 42 height 12
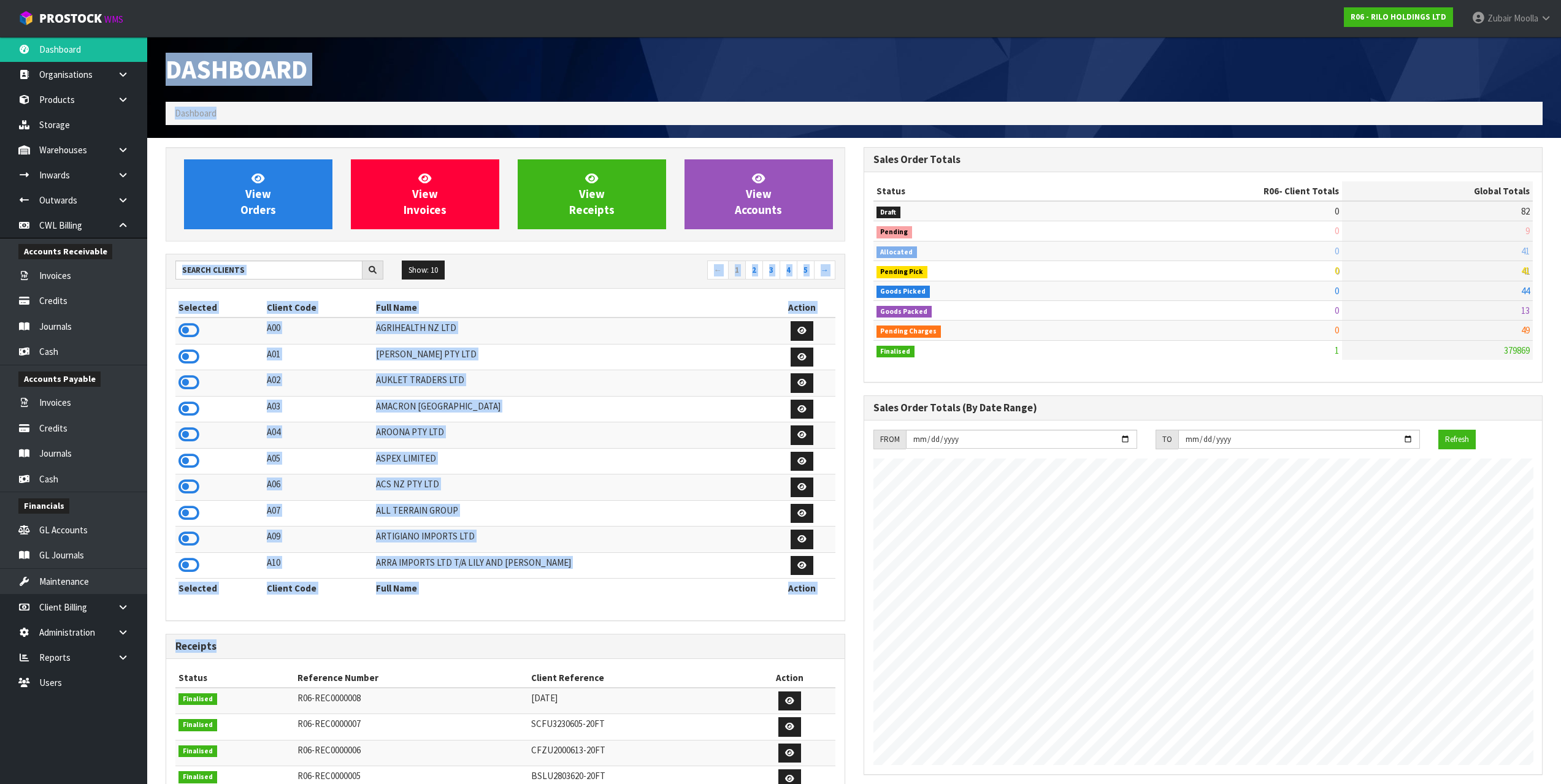
drag, startPoint x: 187, startPoint y: 82, endPoint x: 472, endPoint y: 654, distance: 639.1
click at [472, 491] on div "Dashboard Dashboard View Orders View Invoices View Receipts View Accounts 5 10" at bounding box center [780, 526] width 1561 height 1052
click at [462, 491] on div "Selected Client Code Full Name Action A00 AGRIHEALTH NZ LTD A01 [PERSON_NAME] P…" at bounding box center [505, 455] width 660 height 314
drag, startPoint x: 822, startPoint y: 586, endPoint x: 182, endPoint y: 293, distance: 703.9
click at [182, 293] on div "Selected Client Code Full Name Action A00 AGRIHEALTH NZ LTD A01 [PERSON_NAME] P…" at bounding box center [505, 454] width 678 height 332
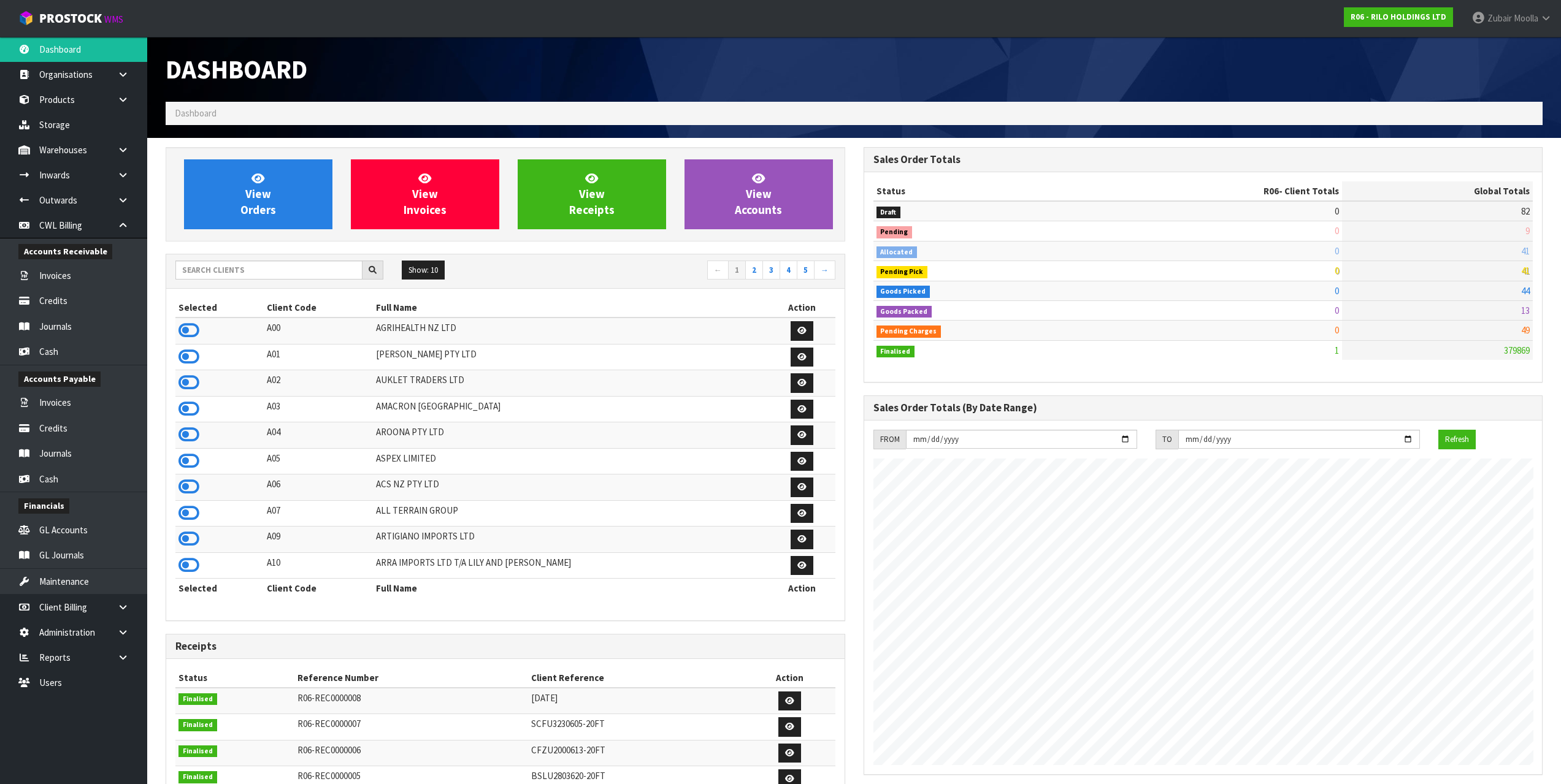
click at [388, 285] on div "Show: 10 5 10 25 50 ← 1 2 3 4 5 →" at bounding box center [505, 271] width 678 height 34
click at [336, 269] on input "text" at bounding box center [269, 270] width 187 height 19
drag, startPoint x: 336, startPoint y: 269, endPoint x: 285, endPoint y: 312, distance: 66.7
click at [285, 312] on th "Client Code" at bounding box center [319, 308] width 110 height 19
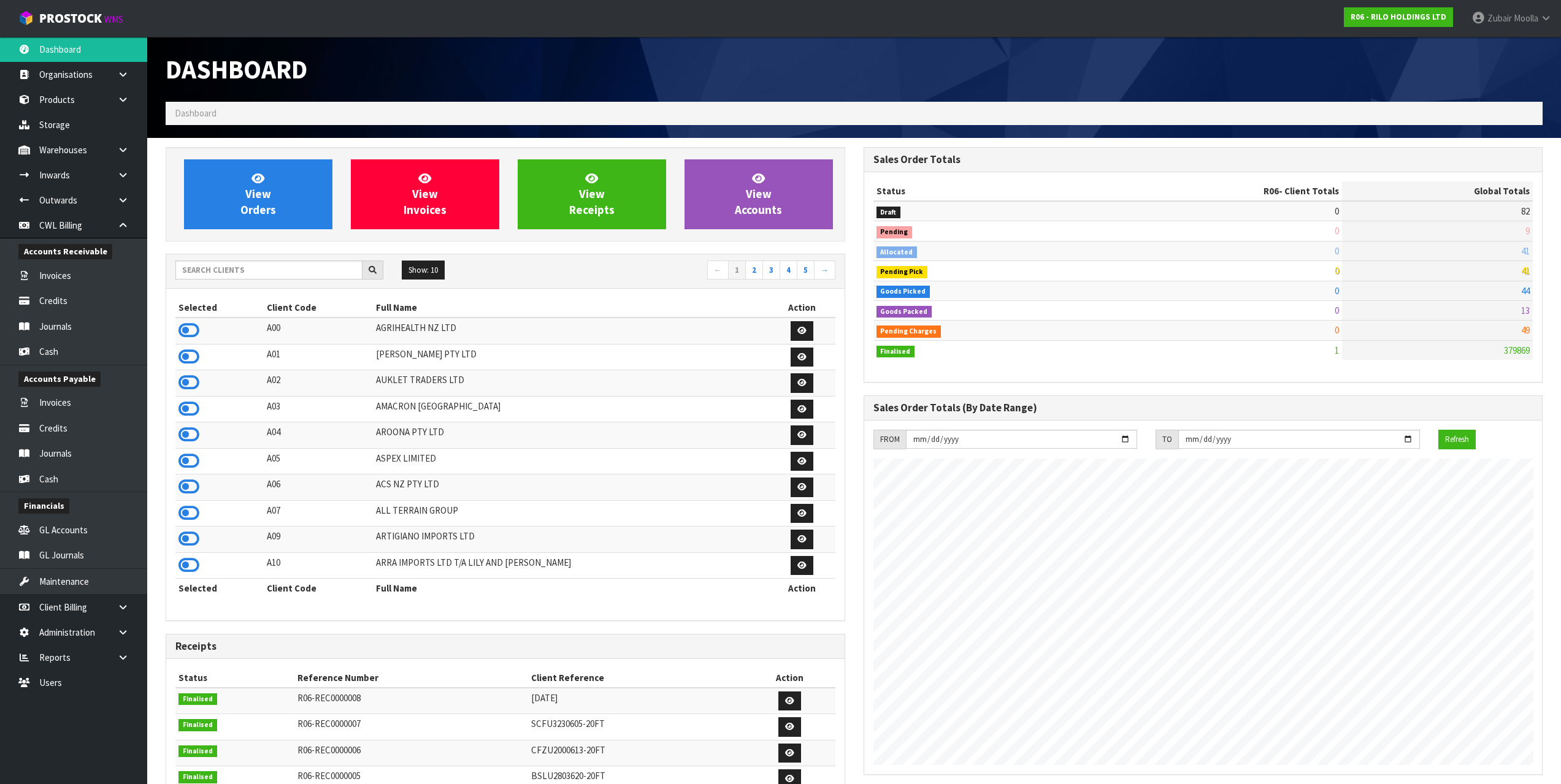
click at [347, 74] on h1 "Dashboard" at bounding box center [505, 69] width 680 height 28
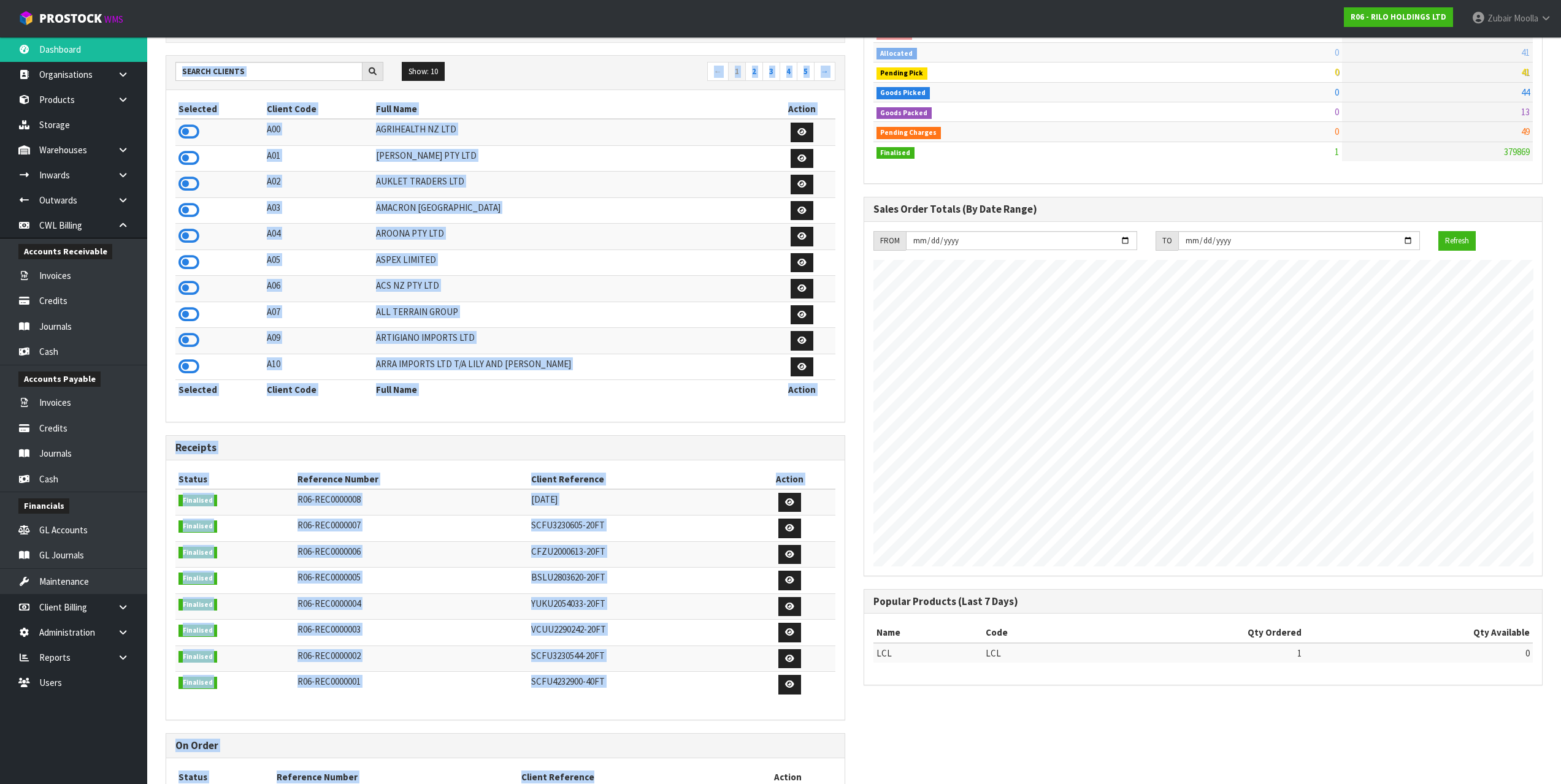
drag, startPoint x: 163, startPoint y: 65, endPoint x: 643, endPoint y: 572, distance: 698.2
click at [700, 491] on div "Dashboard Dashboard View Orders View Invoices View Receipts View Accounts 5 10" at bounding box center [780, 327] width 1561 height 1052
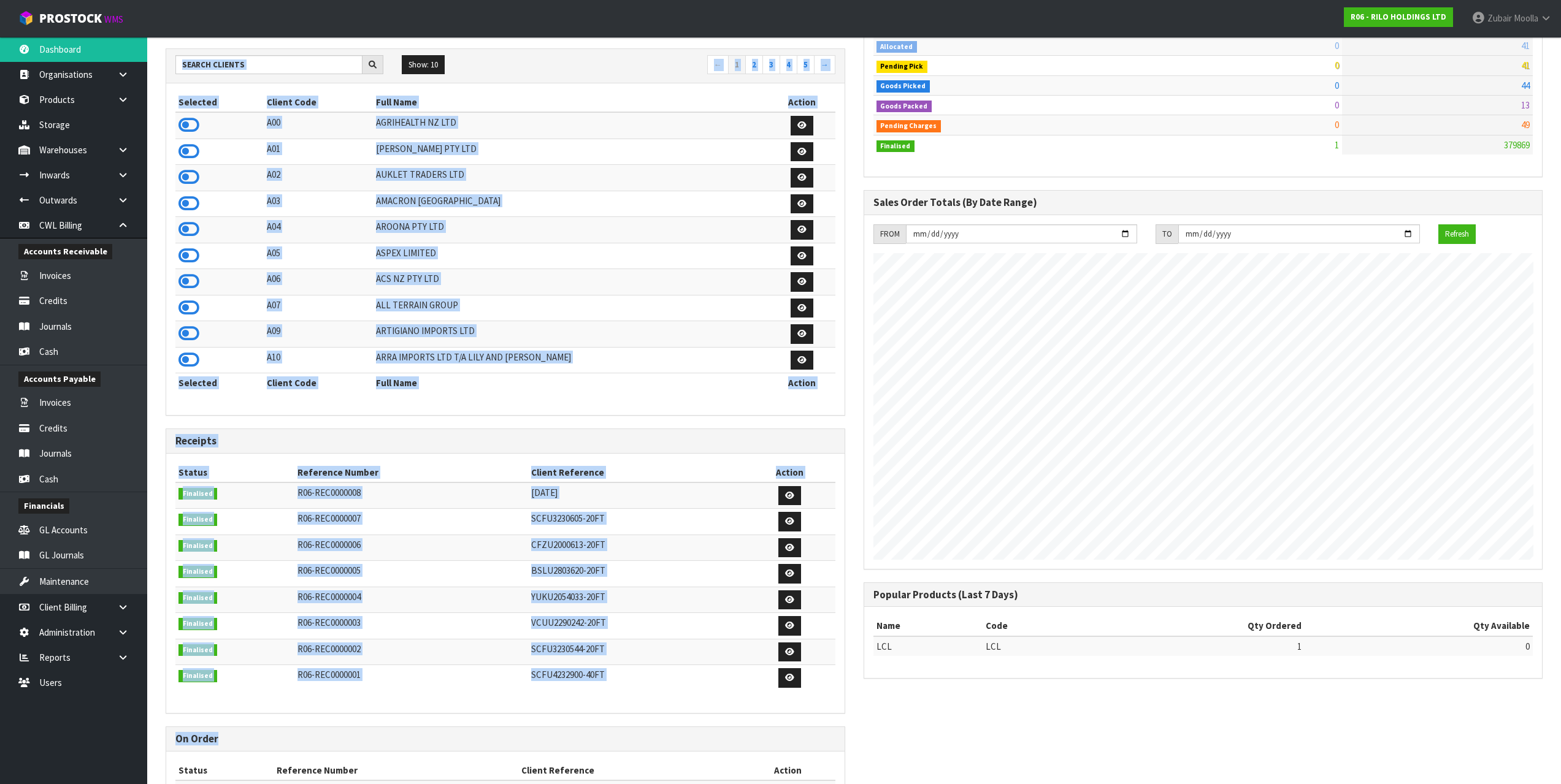
click at [486, 438] on h3 "Receipts" at bounding box center [505, 441] width 660 height 12
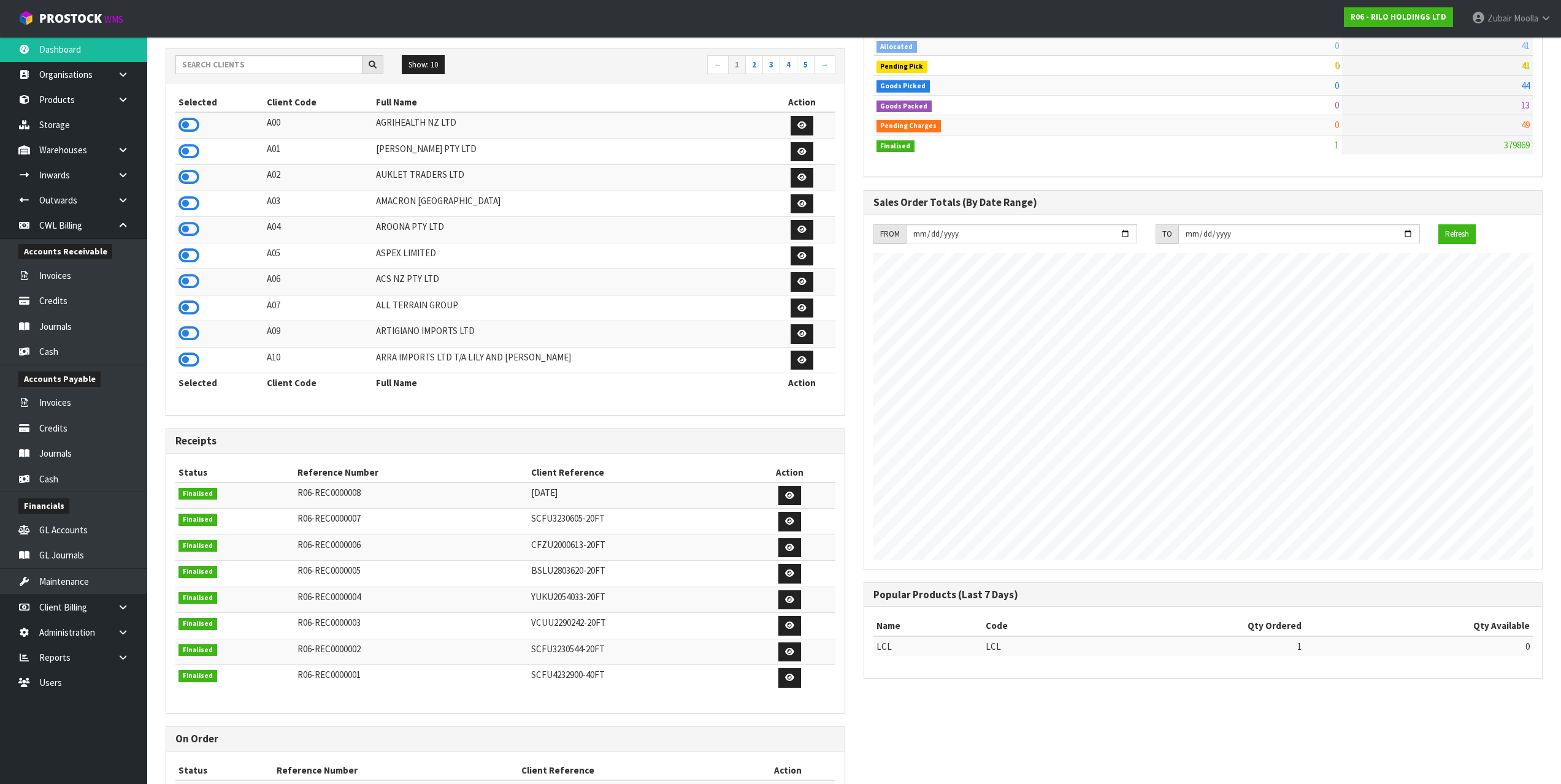
drag, startPoint x: 487, startPoint y: 401, endPoint x: 489, endPoint y: 411, distance: 10.2
click at [489, 411] on div "Selected Client Code Full Name Action A00 AGRIHEALTH NZ LTD A01 [PERSON_NAME] P…" at bounding box center [505, 249] width 678 height 332
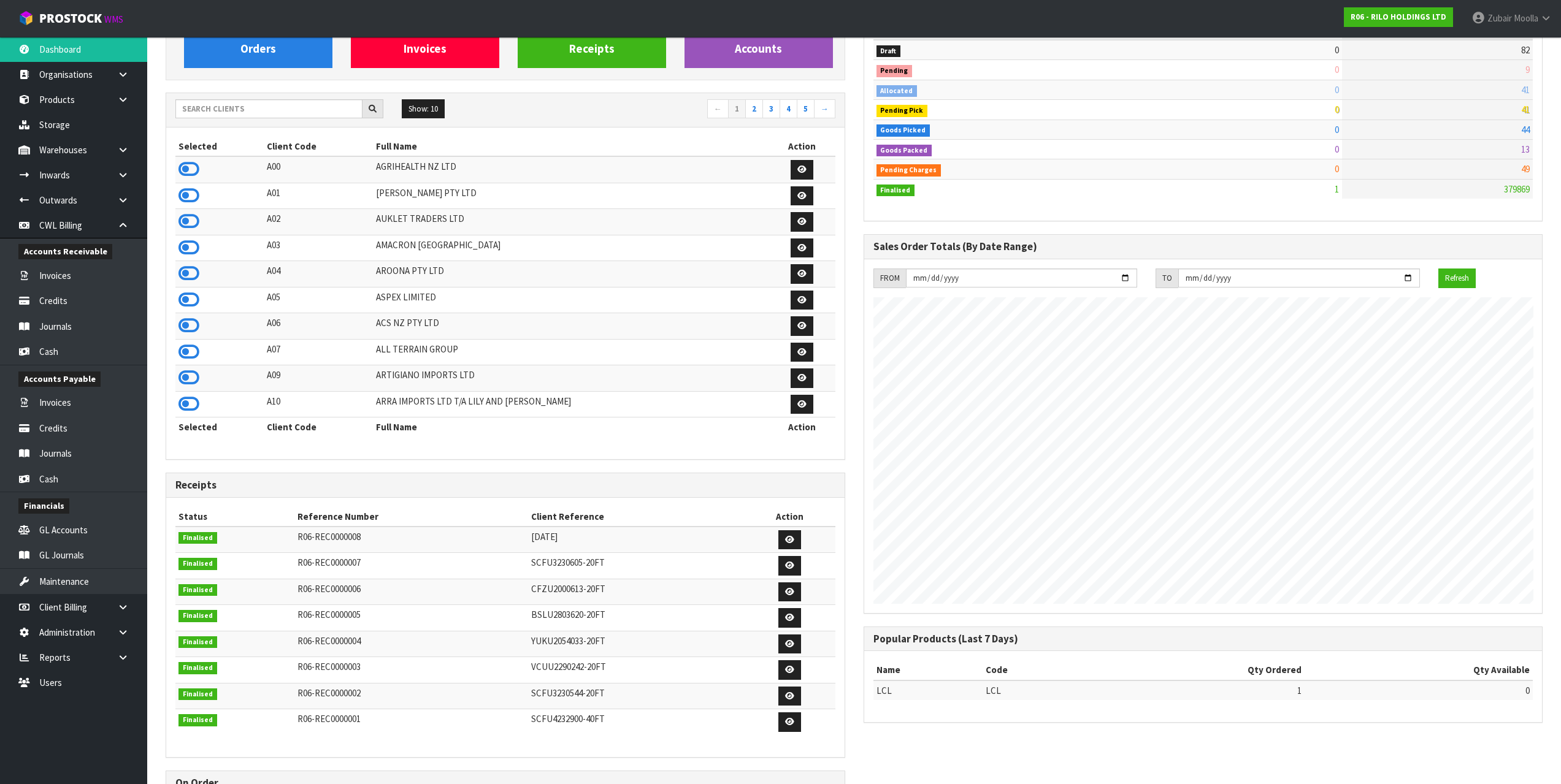
drag, startPoint x: 623, startPoint y: 457, endPoint x: 508, endPoint y: 382, distance: 137.3
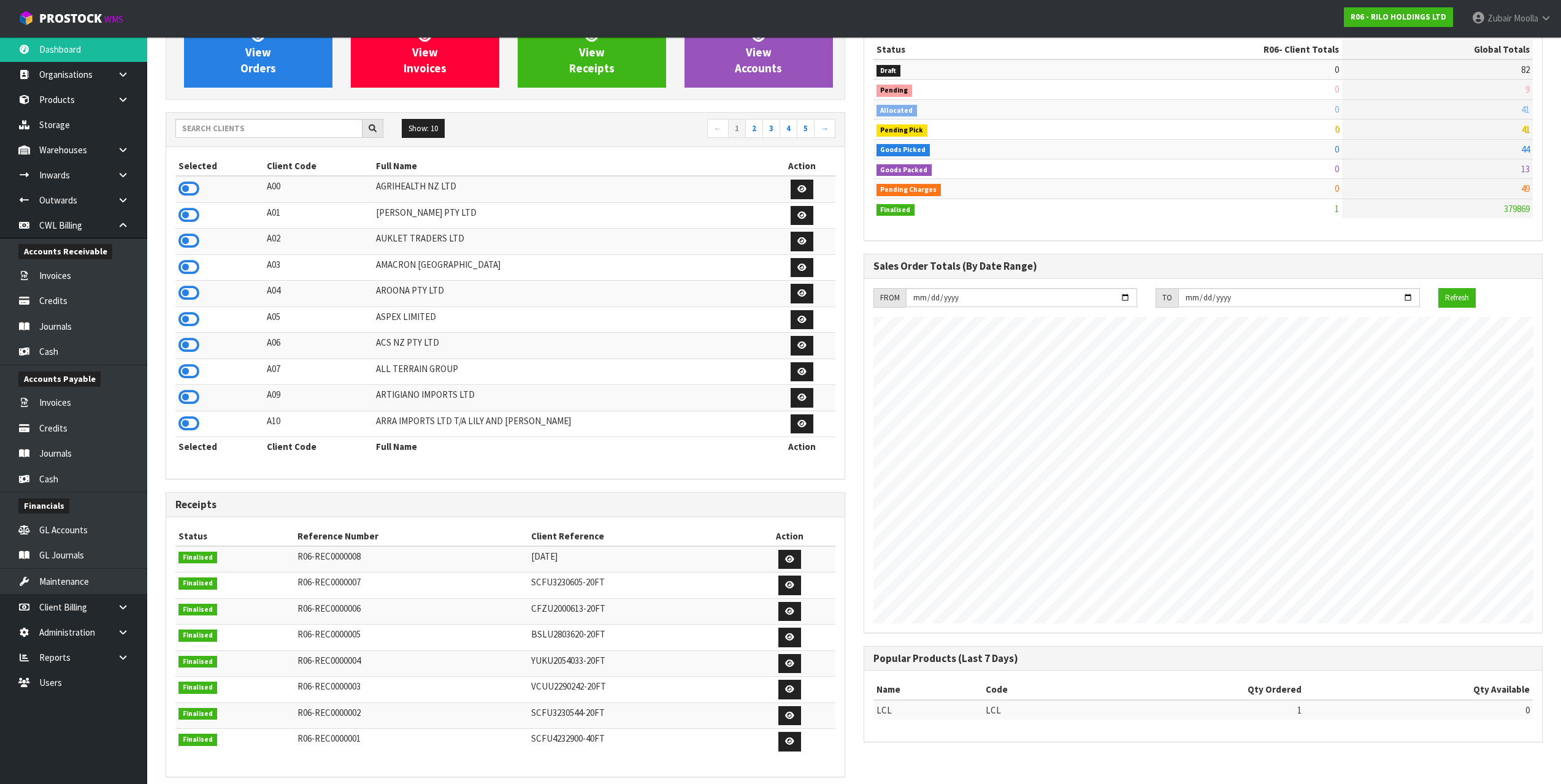
scroll to position [0, 0]
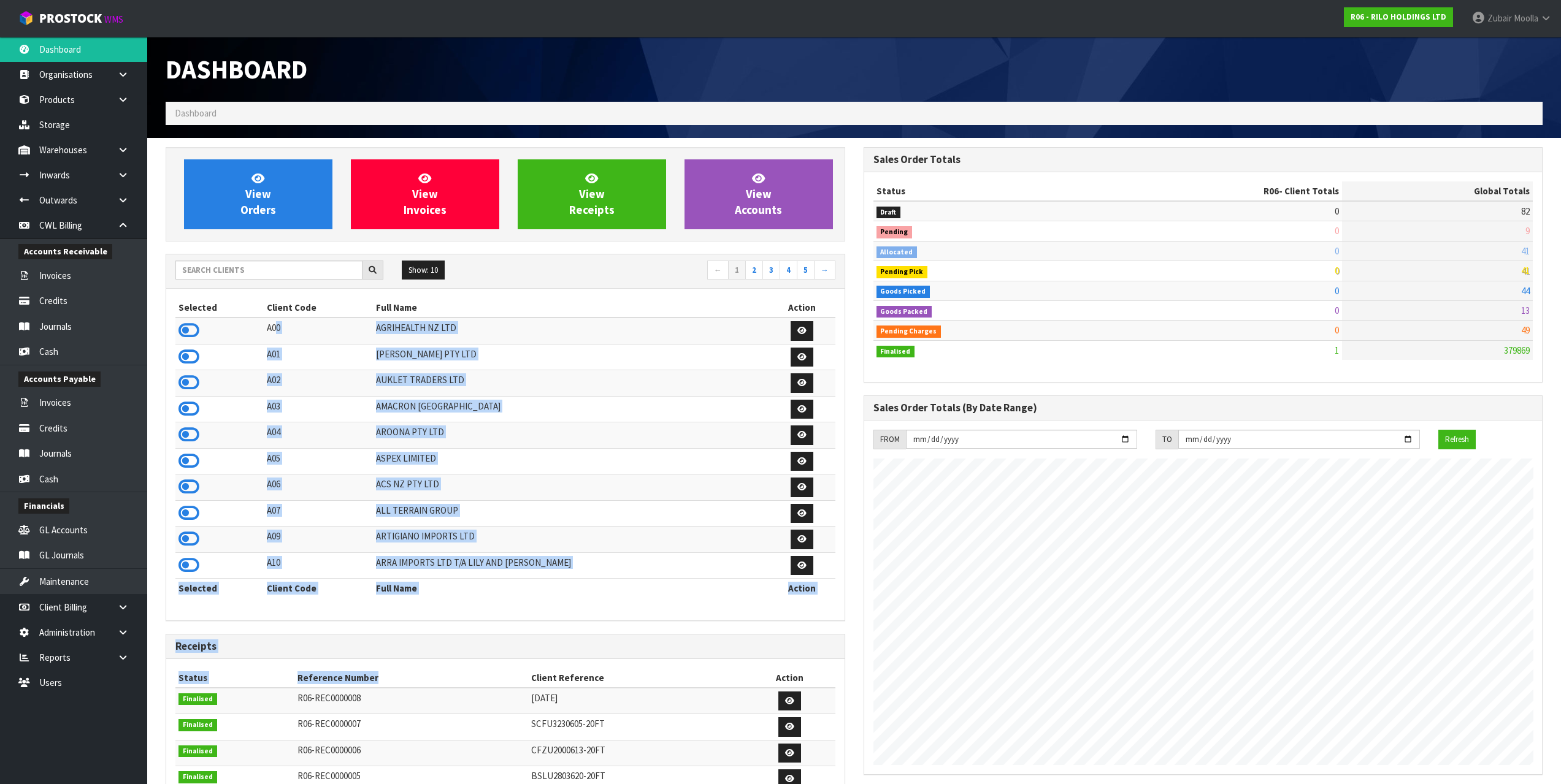
drag, startPoint x: 282, startPoint y: 319, endPoint x: 532, endPoint y: 651, distance: 415.6
click at [502, 491] on div "View Orders View Invoices View Receipts View Accounts Show: 10 5 10 25" at bounding box center [505, 594] width 698 height 894
click at [592, 491] on td "ARRA IMPORTS LTD T/A LILY AND [PERSON_NAME]" at bounding box center [571, 565] width 396 height 26
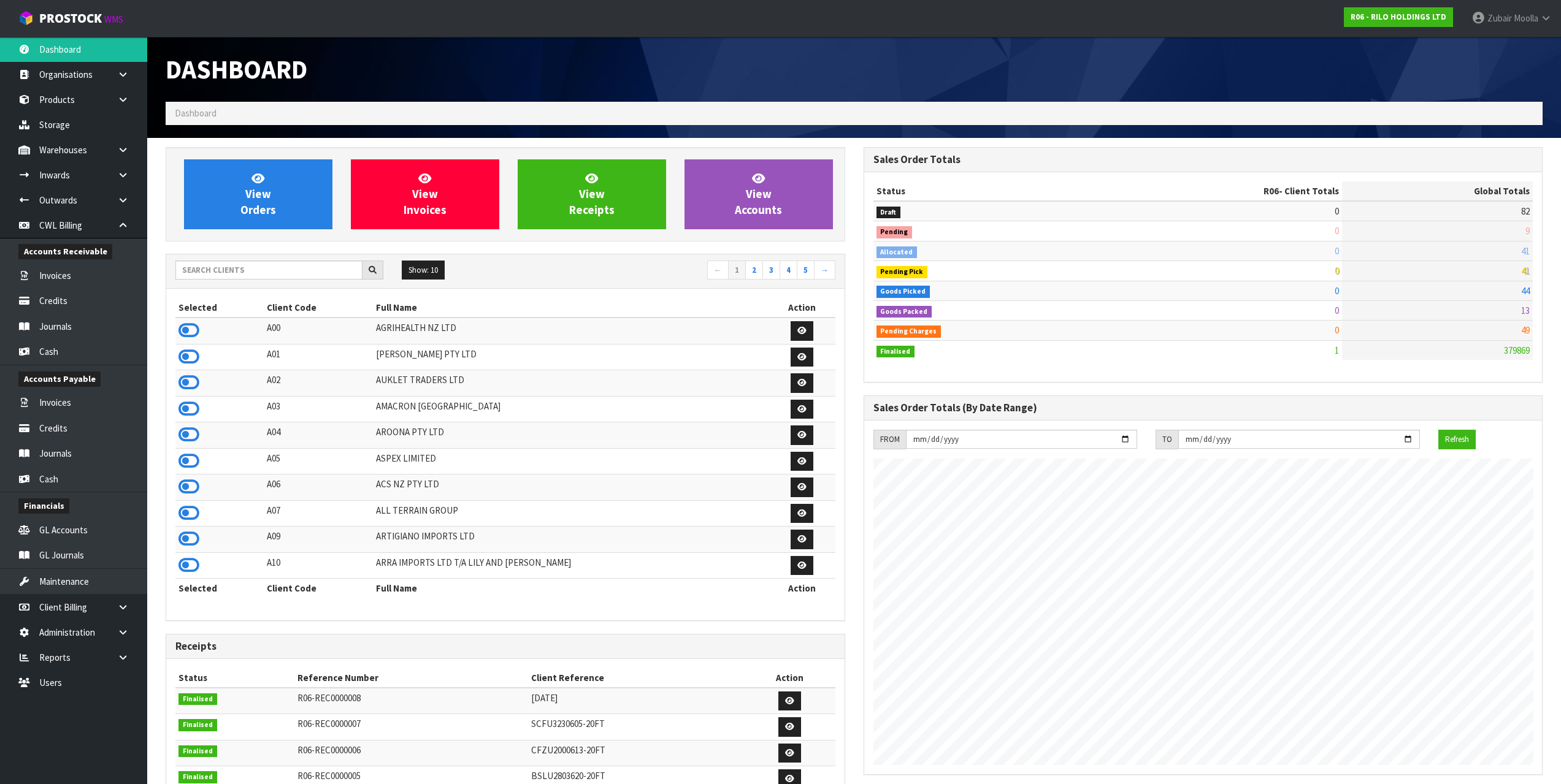
click at [573, 491] on td "ARRA IMPORTS LTD T/A LILY AND [PERSON_NAME]" at bounding box center [571, 565] width 396 height 26
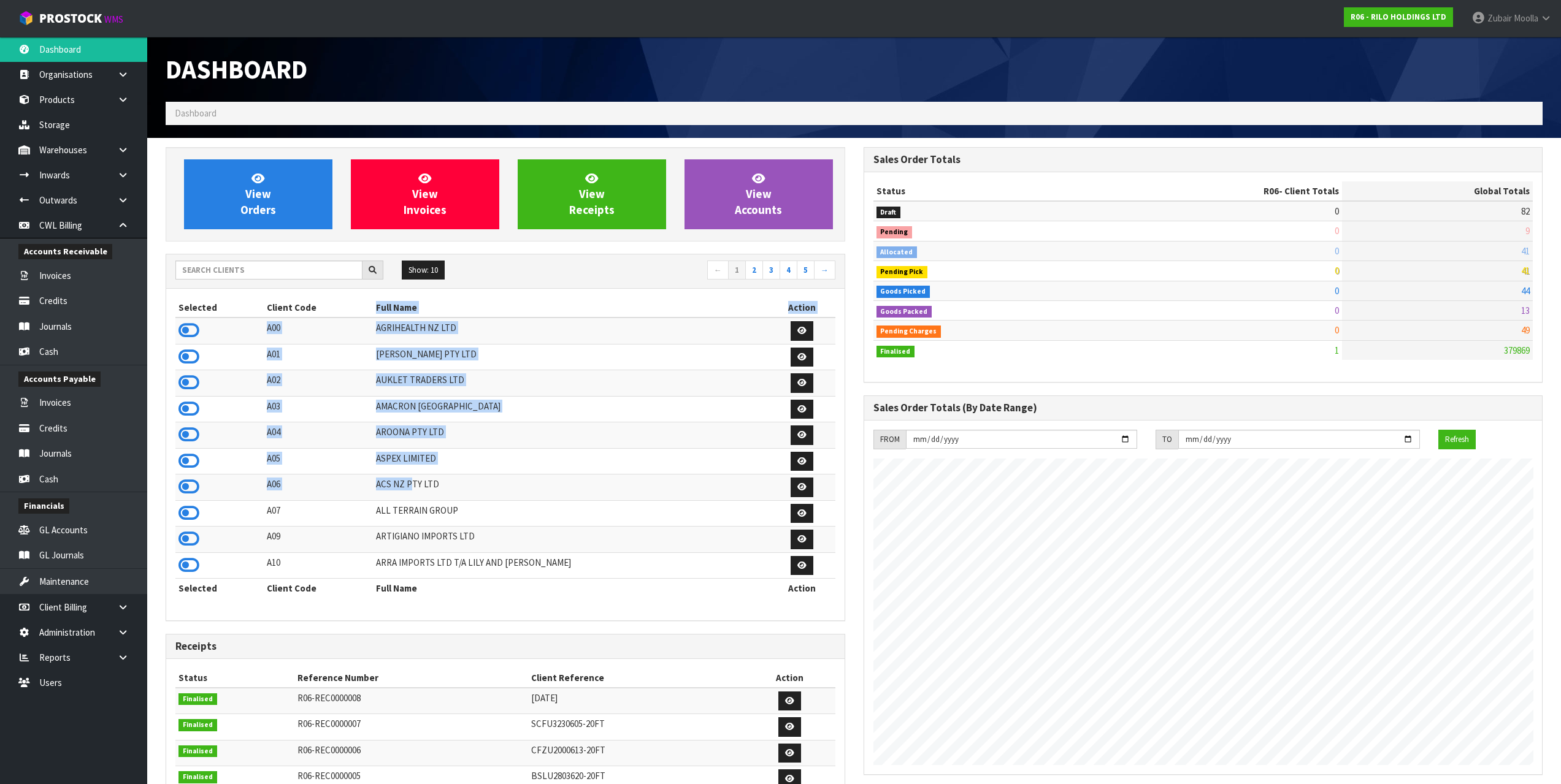
drag, startPoint x: 397, startPoint y: 433, endPoint x: 348, endPoint y: 311, distance: 131.5
click at [348, 311] on table "Selected Client Code Full Name Action A00 AGRIHEALTH NZ LTD A01 [PERSON_NAME] P…" at bounding box center [505, 448] width 660 height 300
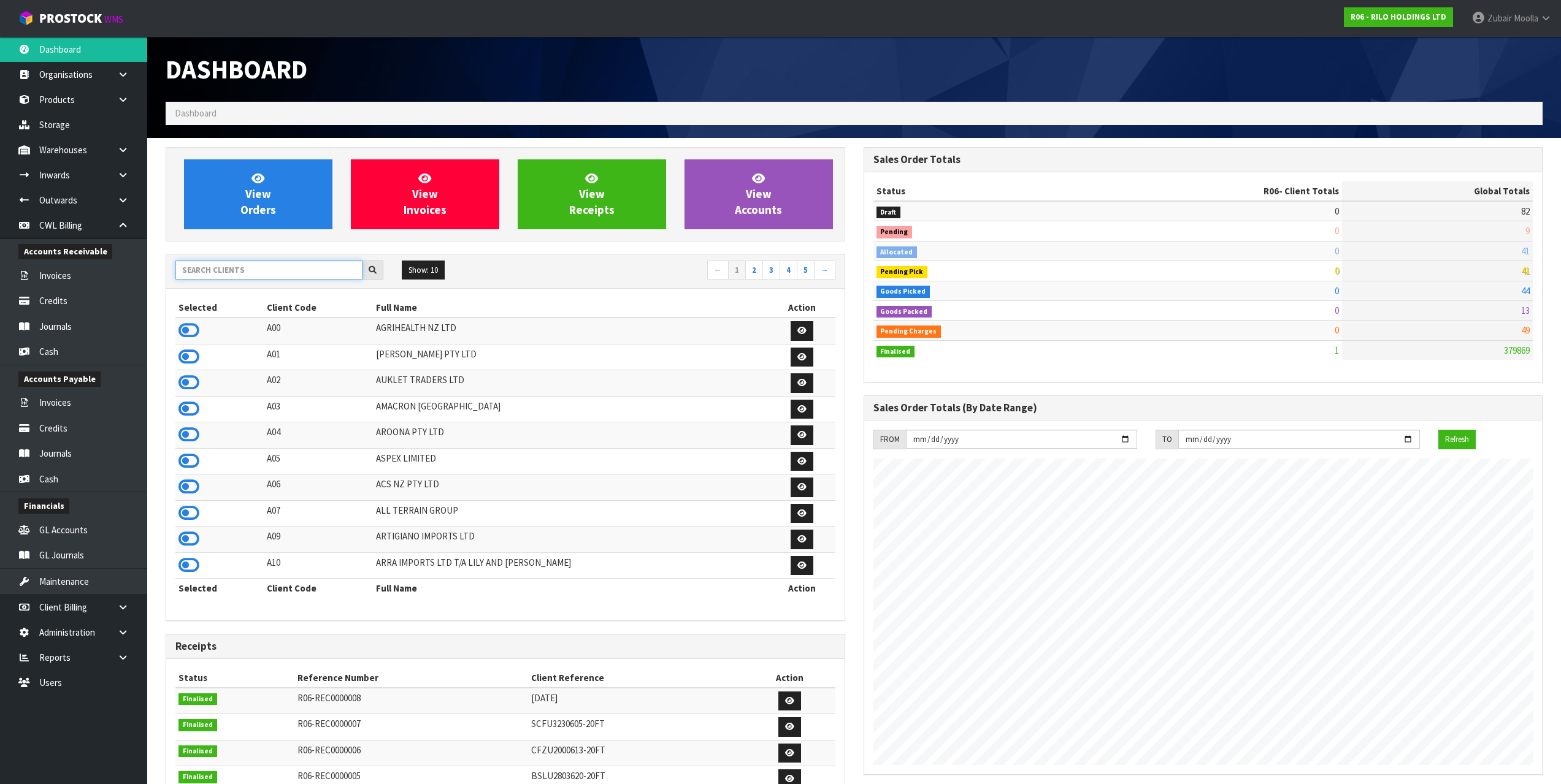
click at [310, 271] on input "text" at bounding box center [269, 270] width 187 height 19
click at [745, 68] on h1 "Dashboard" at bounding box center [505, 69] width 680 height 28
click at [613, 98] on div "Dashboard" at bounding box center [505, 69] width 698 height 65
click at [226, 280] on div at bounding box center [280, 271] width 208 height 19
click at [233, 275] on input "text" at bounding box center [269, 270] width 187 height 19
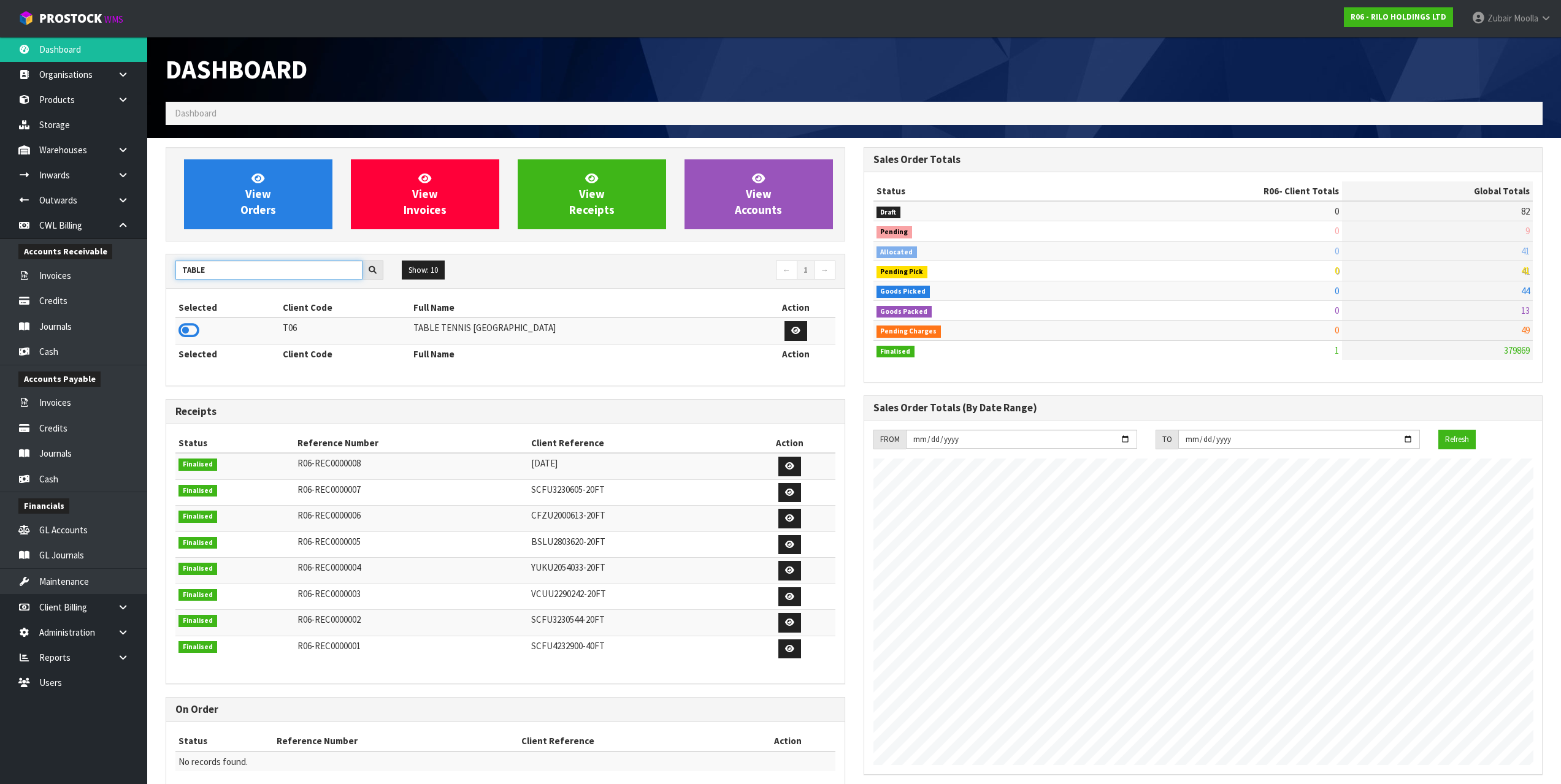
type input "TABLE"
click at [202, 334] on td at bounding box center [228, 331] width 104 height 26
click at [187, 334] on icon at bounding box center [189, 330] width 21 height 19
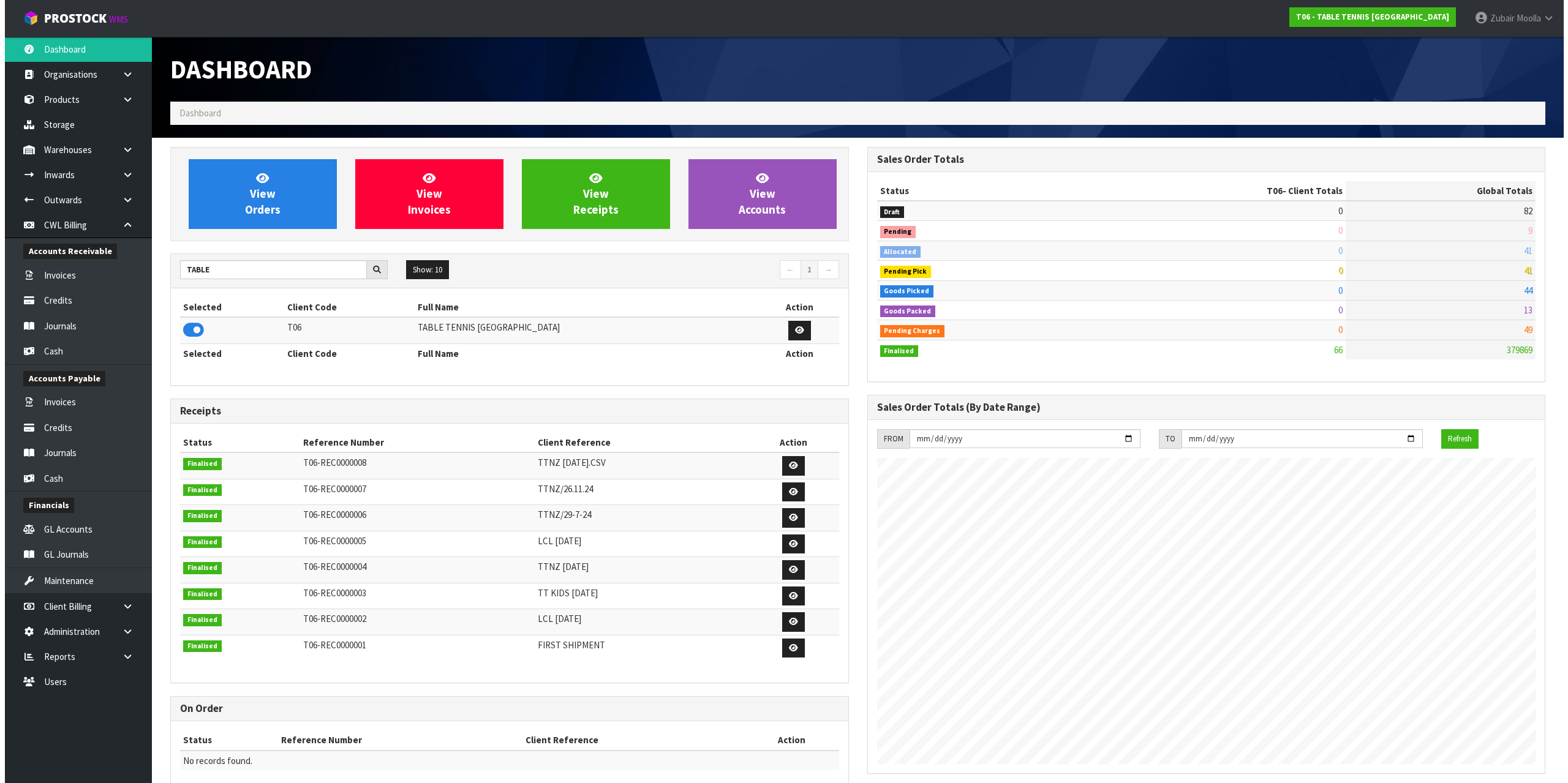
scroll to position [749, 697]
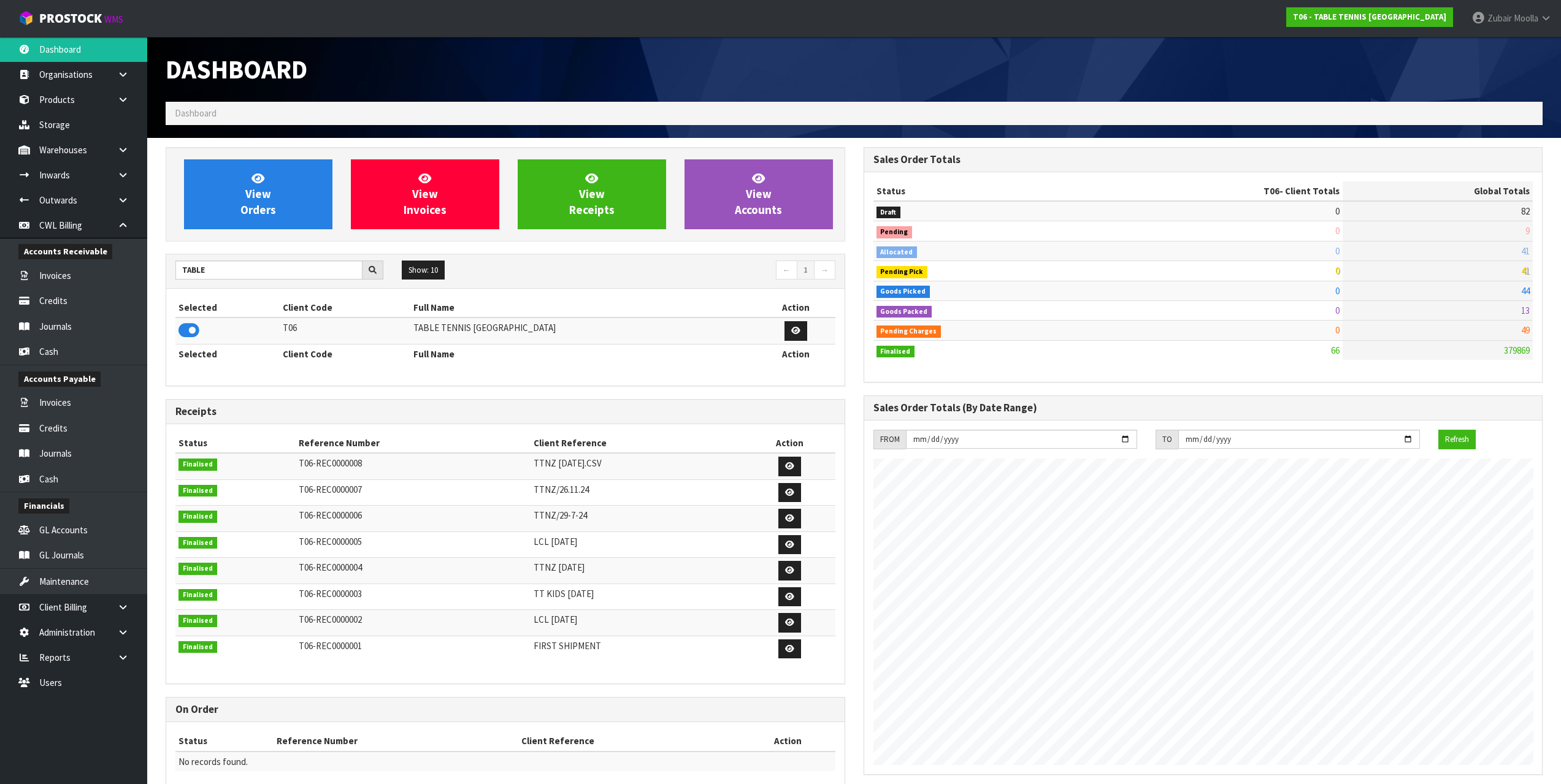
click at [445, 364] on div "Selected Client Code Full Name Action T06 TABLE TENNIS [GEOGRAPHIC_DATA] Select…" at bounding box center [505, 337] width 660 height 78
click at [668, 80] on h1 "Dashboard" at bounding box center [505, 69] width 680 height 28
click at [137, 202] on link at bounding box center [128, 200] width 40 height 25
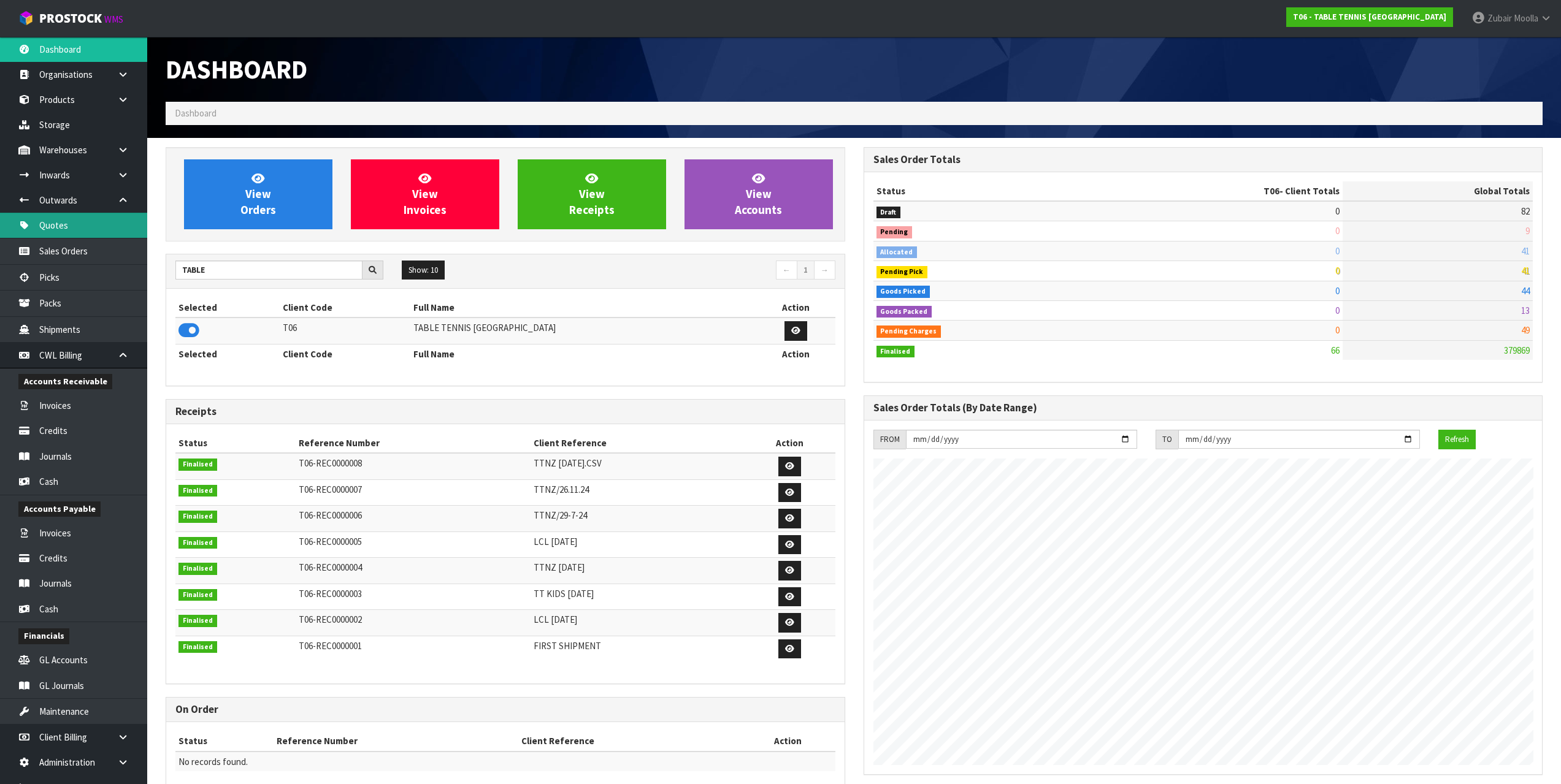
click at [79, 231] on link "Quotes" at bounding box center [74, 225] width 147 height 25
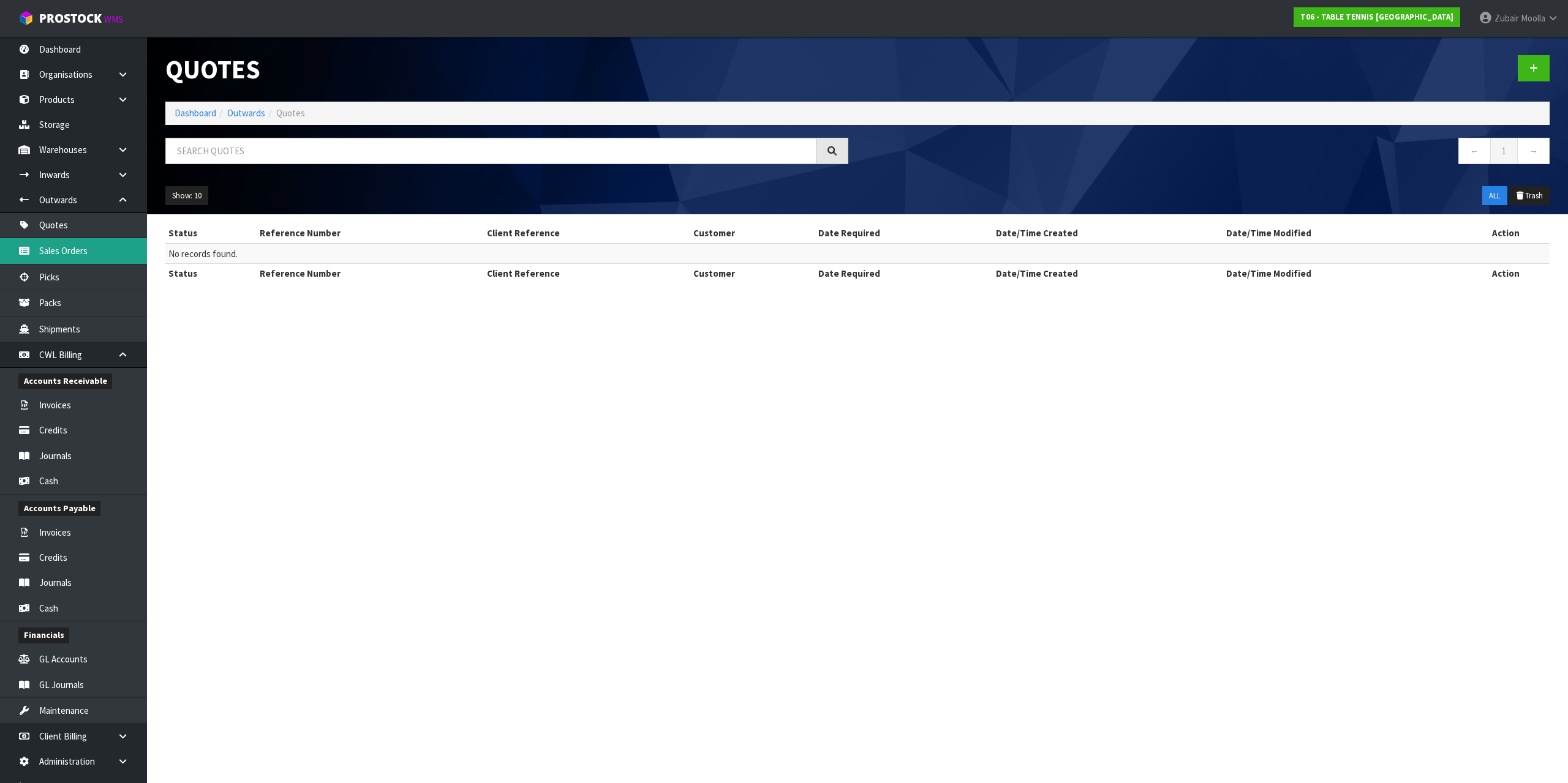
click at [63, 253] on link "Sales Orders" at bounding box center [73, 251] width 147 height 25
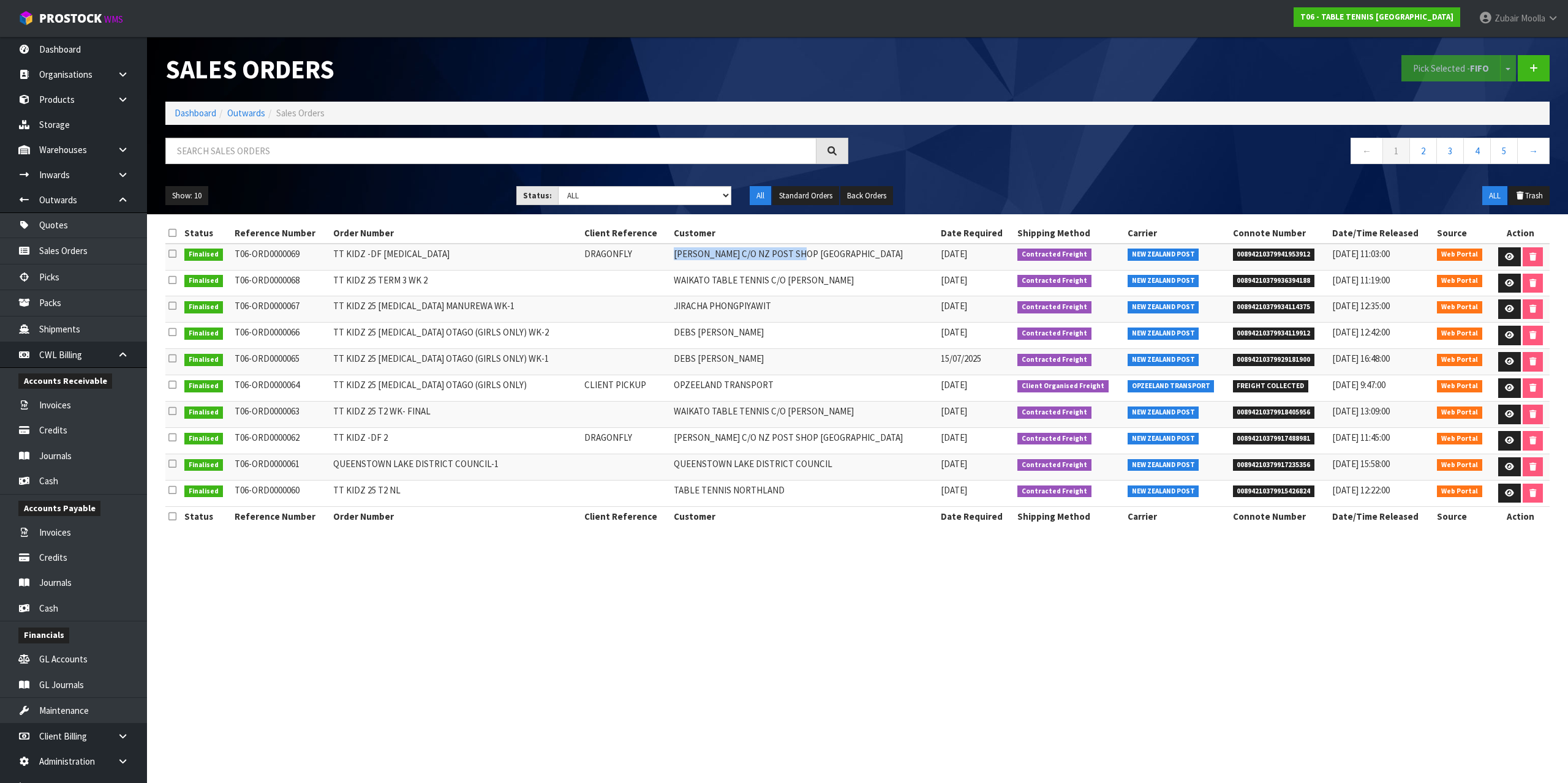
drag, startPoint x: 641, startPoint y: 262, endPoint x: 778, endPoint y: 253, distance: 137.3
click at [778, 254] on tr "Finalised T06-ORD0000069 TT KIDZ -DF [MEDICAL_DATA] DRAGONFLY [PERSON_NAME] C/O…" at bounding box center [857, 257] width 1384 height 26
click at [938, 247] on td "[DATE]" at bounding box center [976, 257] width 77 height 26
drag, startPoint x: 889, startPoint y: 250, endPoint x: 978, endPoint y: 224, distance: 92.7
click at [978, 224] on table "Status Reference Number Order Number Client Reference Customer Date Required Sh…" at bounding box center [857, 375] width 1384 height 303
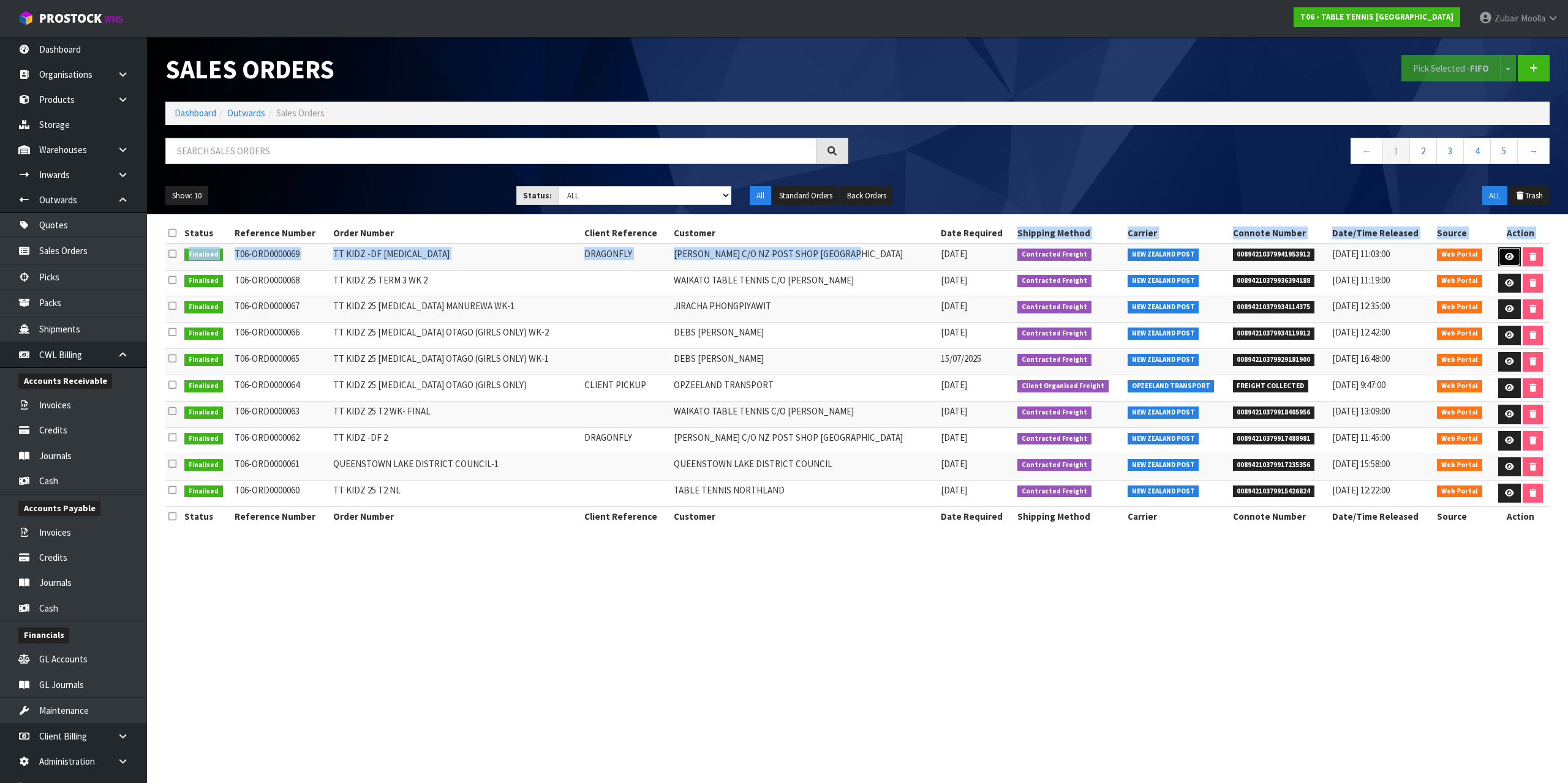
click at [1509, 253] on icon at bounding box center [1509, 256] width 9 height 8
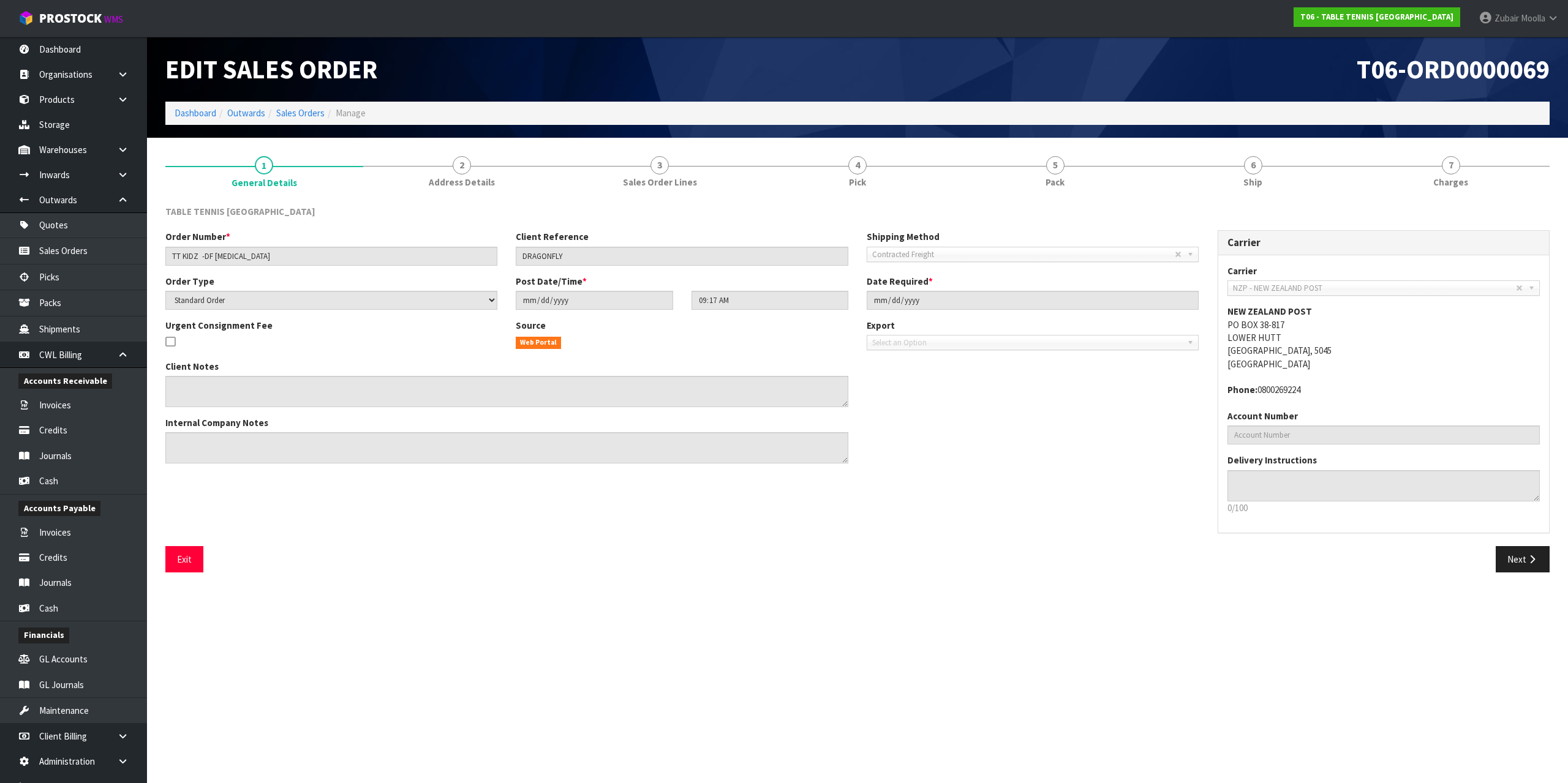
click at [414, 490] on section "Edit Sales Order T06-ORD0000069 Dashboard Outwards Sales Orders Manage 1 Genera…" at bounding box center [784, 392] width 1568 height 783
click at [851, 171] on span "4" at bounding box center [857, 165] width 19 height 19
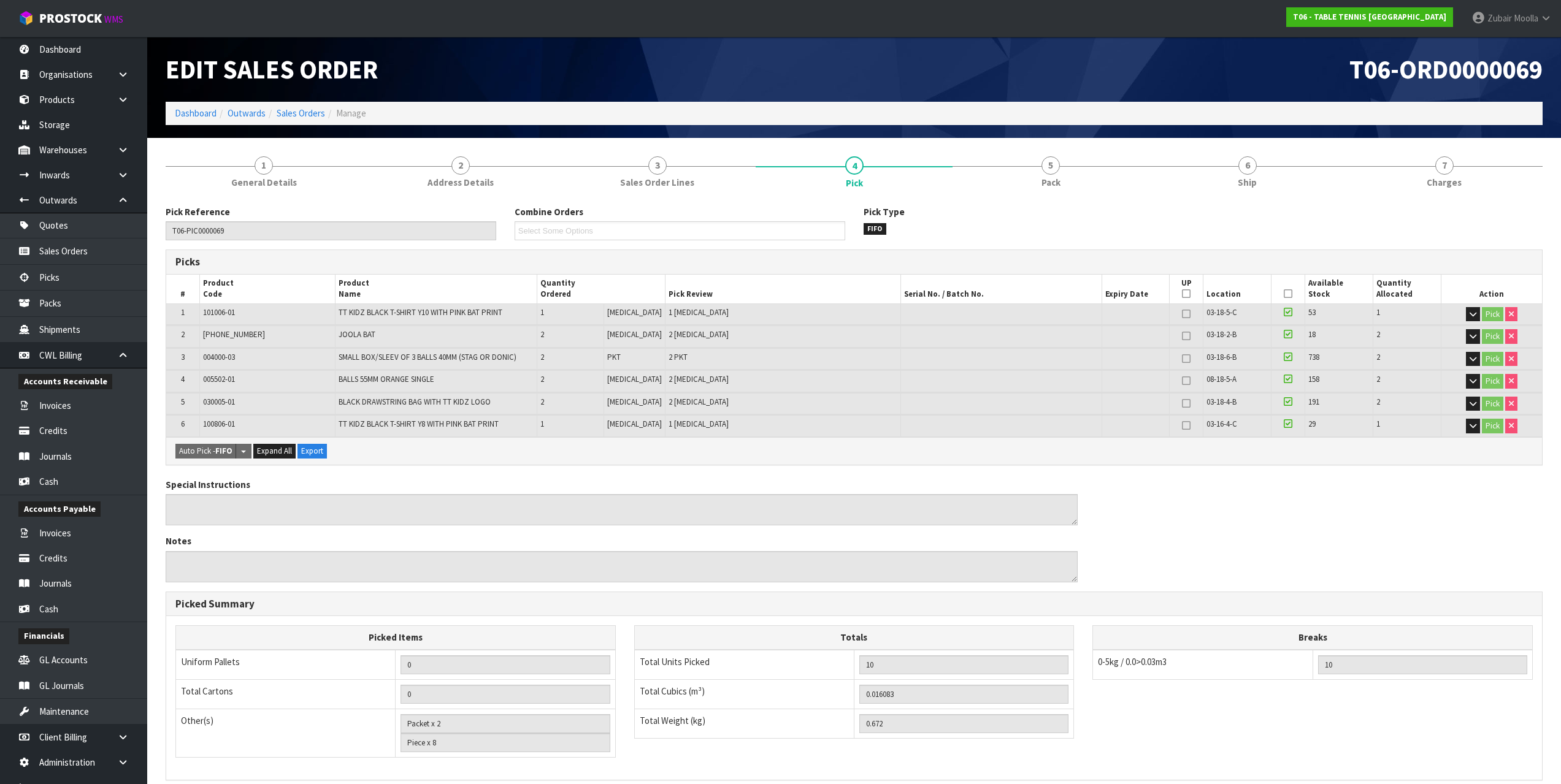
click at [378, 143] on section "1 General Details 2 Address Details 3 Sales Order Lines 4 Pick 5 Pack 6 Ship 7 …" at bounding box center [854, 543] width 1414 height 810
click at [470, 185] on span "Address Details" at bounding box center [460, 182] width 66 height 13
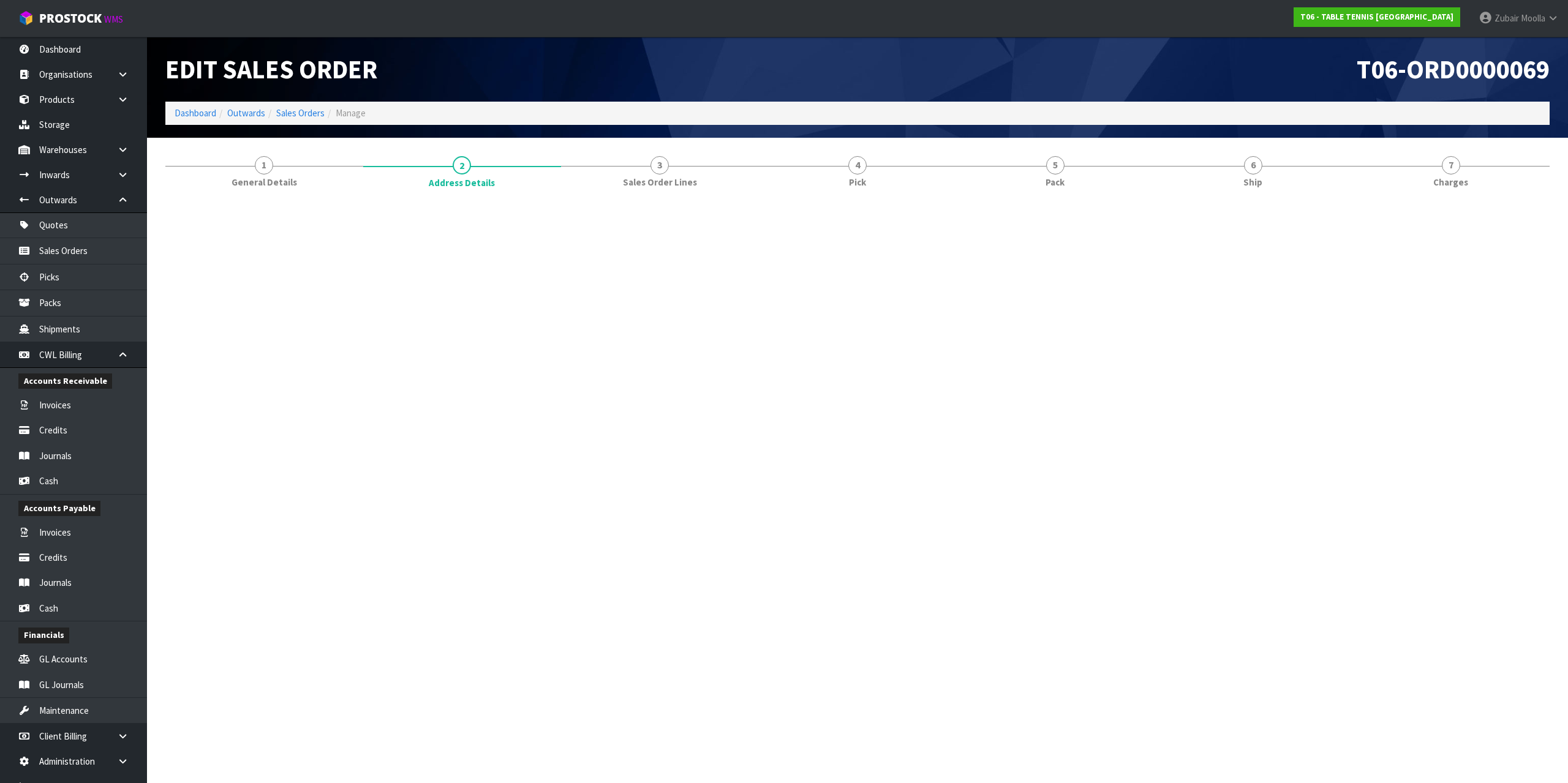
click at [687, 130] on div "Edit Sales Order T06-ORD0000069 Dashboard Outwards Sales Orders Manage" at bounding box center [857, 87] width 1403 height 101
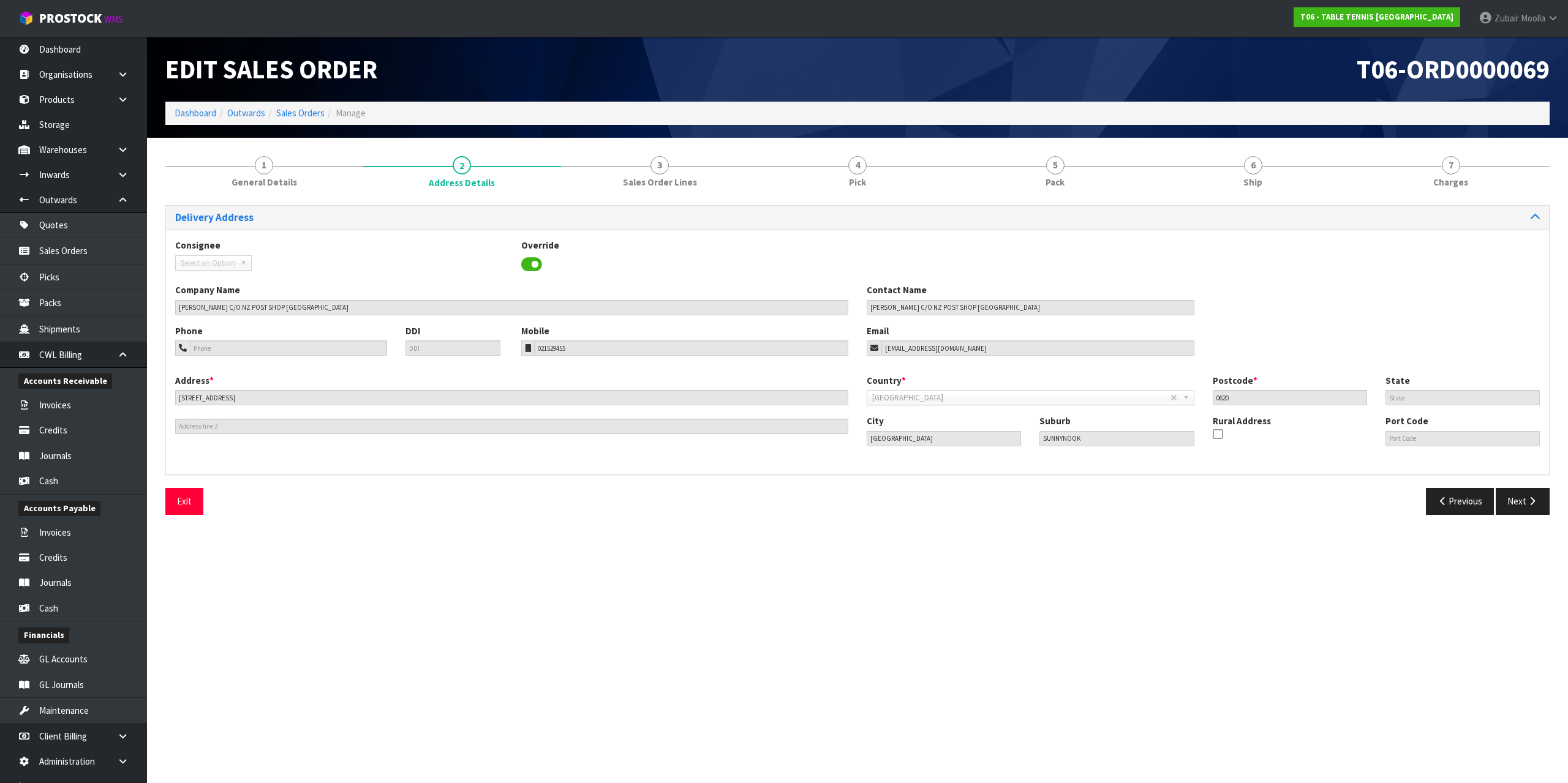
click at [835, 140] on section "1 General Details 2 Address Details 3 Sales Order Lines 4 Pick 5 Pack 6 Ship 7 …" at bounding box center [857, 335] width 1421 height 396
click at [848, 164] on span "4" at bounding box center [857, 165] width 19 height 19
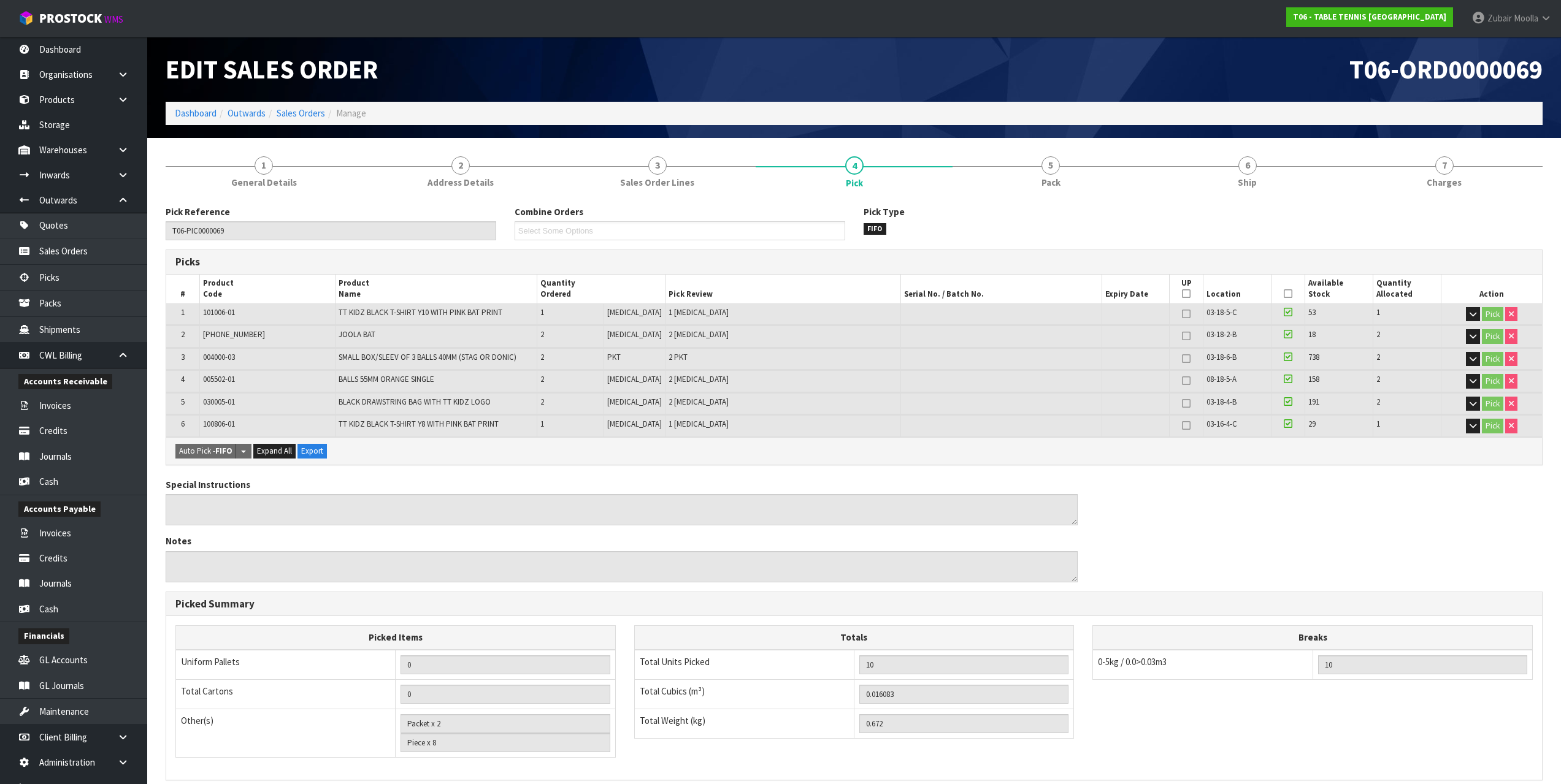
click at [909, 79] on h1 "T06-ORD0000069" at bounding box center [1203, 69] width 680 height 28
drag, startPoint x: 493, startPoint y: 173, endPoint x: 729, endPoint y: 167, distance: 236.1
click at [494, 173] on link "2 Address Details" at bounding box center [461, 171] width 197 height 49
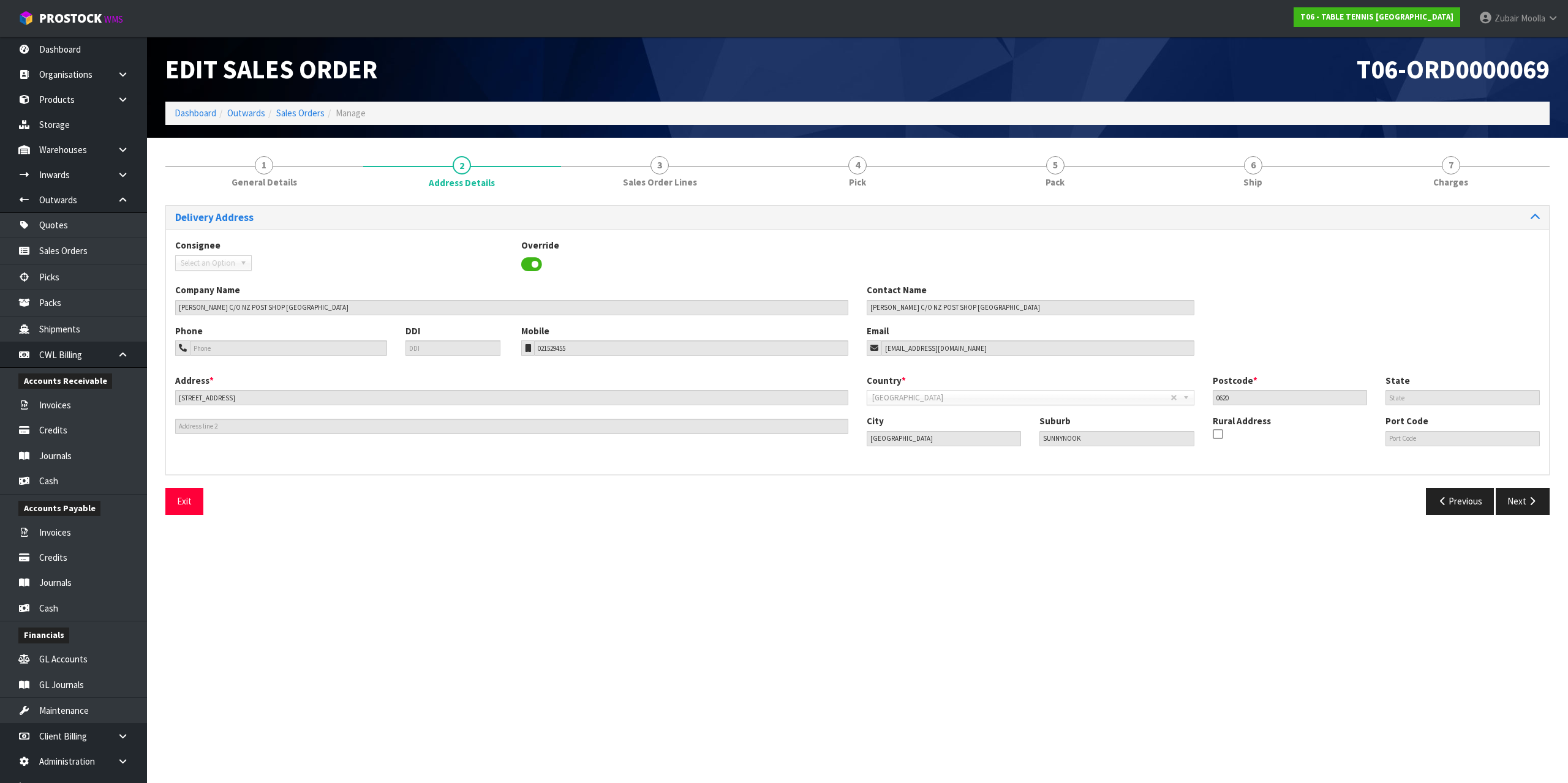
click at [890, 249] on div "Consignee 000001.BAY MECHANICS - BAY MECHANICS 000001A - BRAKE & TRANSMISSION N…" at bounding box center [857, 261] width 1384 height 45
